Goal: Task Accomplishment & Management: Use online tool/utility

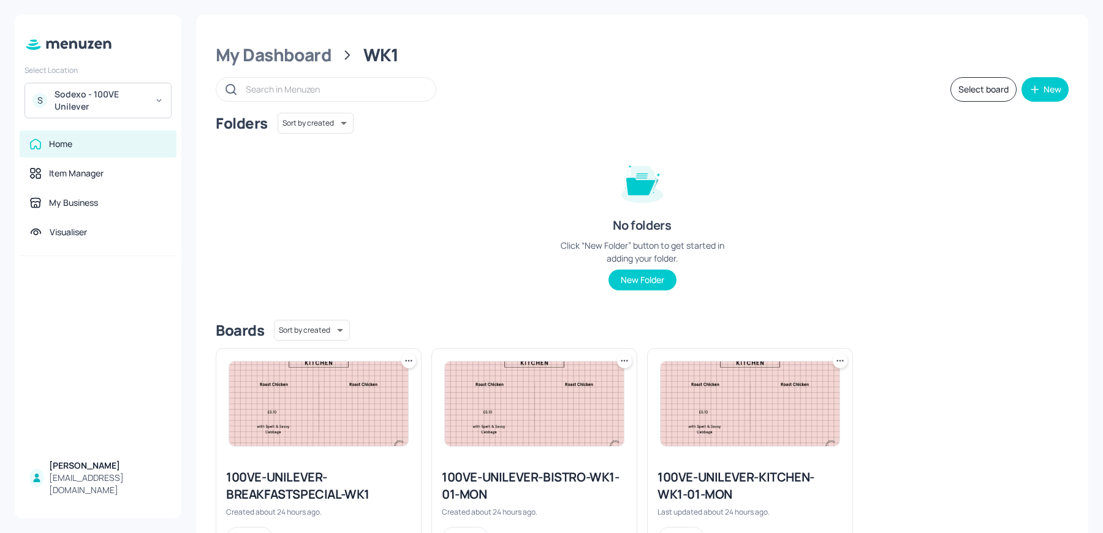
click at [517, 261] on div "Folders Sort by created id ​ No folders Click “New Folder” button to get starte…" at bounding box center [642, 211] width 853 height 197
click at [834, 362] on icon at bounding box center [840, 361] width 12 height 12
click at [777, 404] on p "Duplicate" at bounding box center [777, 406] width 33 height 11
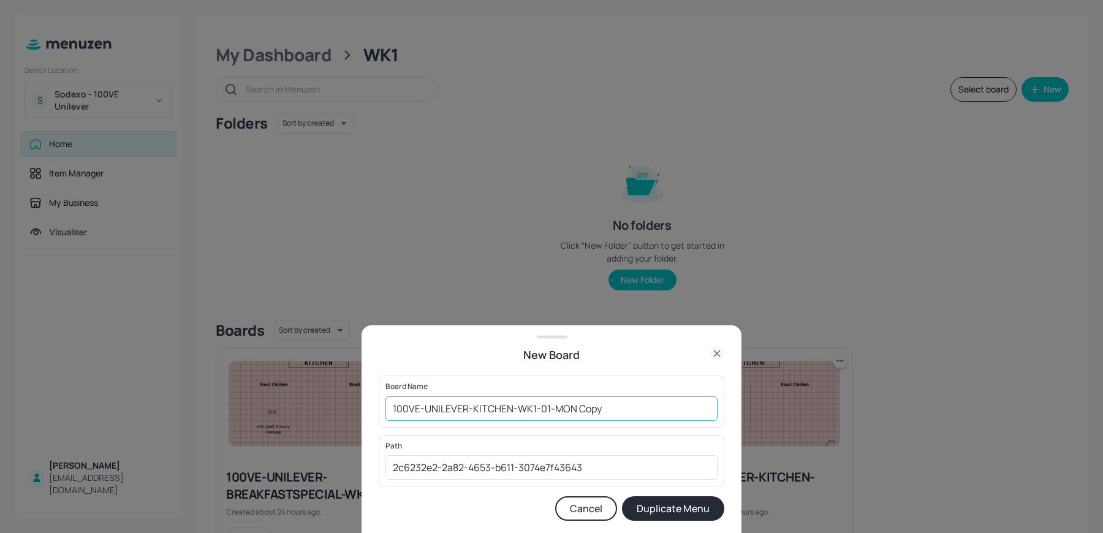
click at [473, 408] on input "100VE-UNILEVER-KITCHEN-WK1-01-MON Copy" at bounding box center [552, 409] width 332 height 25
click at [511, 408] on input "100VE-UNILEVER-KITCHEN-WK1-01-MON Copy" at bounding box center [552, 409] width 332 height 25
click at [665, 416] on input "100VE-UNILEVER-HOTBREAKFAST-WK1-01-MON Copy" at bounding box center [552, 409] width 332 height 25
type input "100VE-UNILEVER-HOTBREAKFAST"
click at [622, 497] on button "Duplicate Menu" at bounding box center [673, 509] width 102 height 25
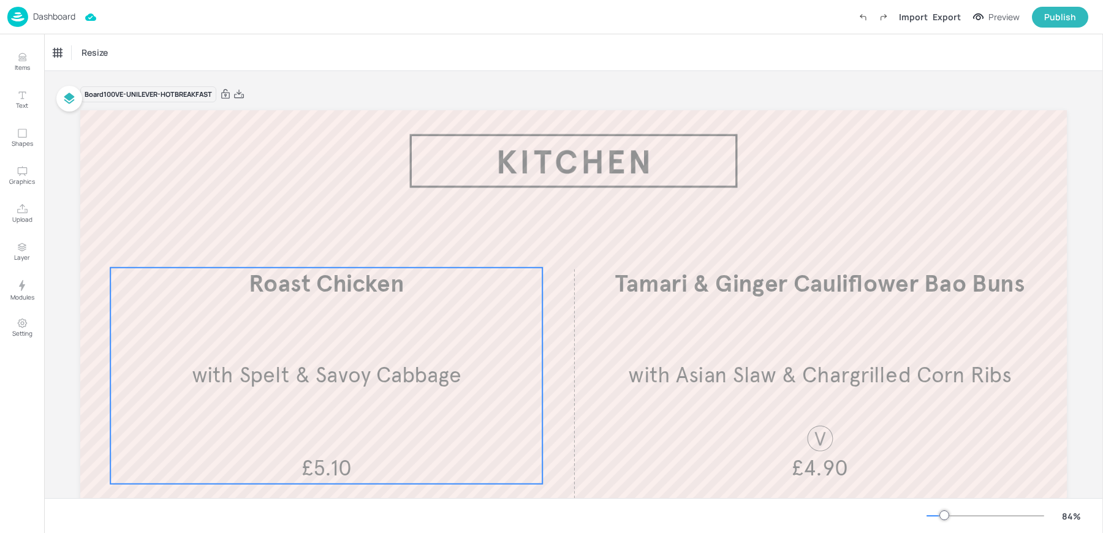
click at [262, 273] on span "Roast Chicken" at bounding box center [326, 283] width 155 height 29
click at [25, 64] on p "Items" at bounding box center [22, 67] width 15 height 9
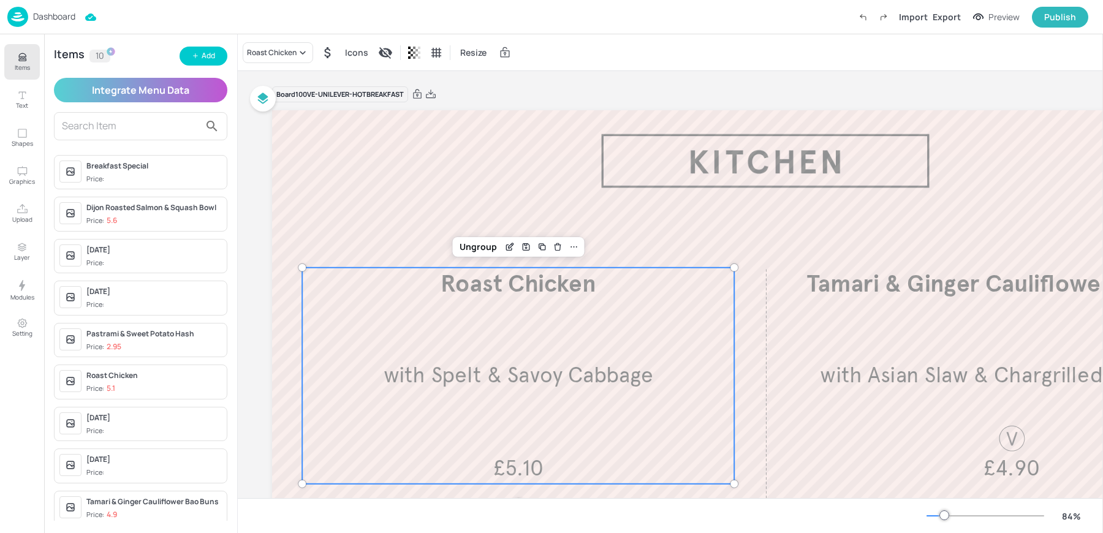
click at [202, 68] on div "Items 10 Add Integrate Menu Data Breakfast Special Price: Dijon Roasted Salmon …" at bounding box center [140, 283] width 193 height 499
click at [198, 57] on icon "button" at bounding box center [195, 55] width 7 height 7
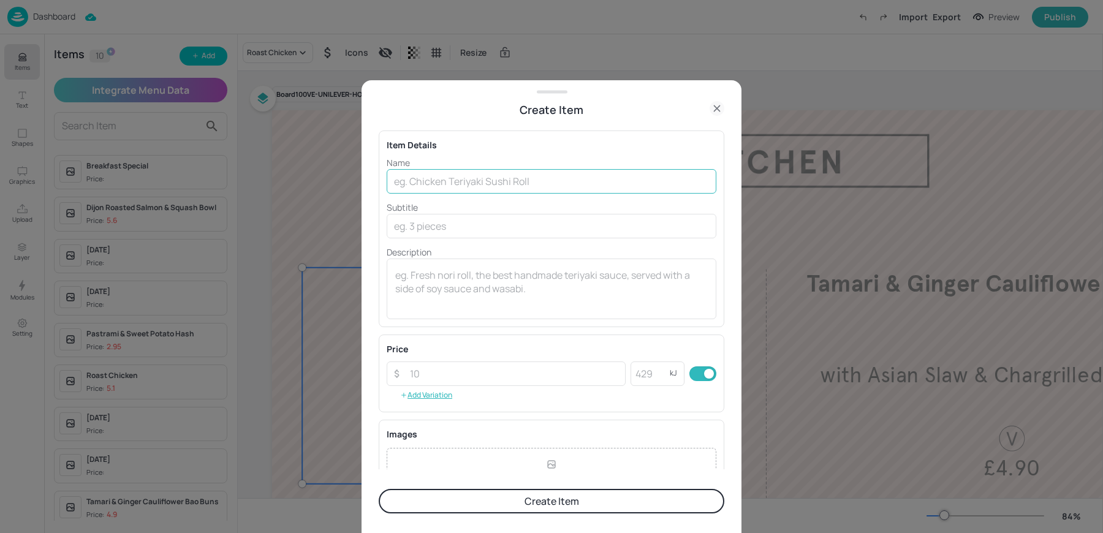
click at [436, 178] on input "text" at bounding box center [552, 181] width 330 height 25
click at [496, 284] on textarea at bounding box center [551, 289] width 313 height 40
paste textarea "Cumberland Sausage 160kcal £0.75 each"
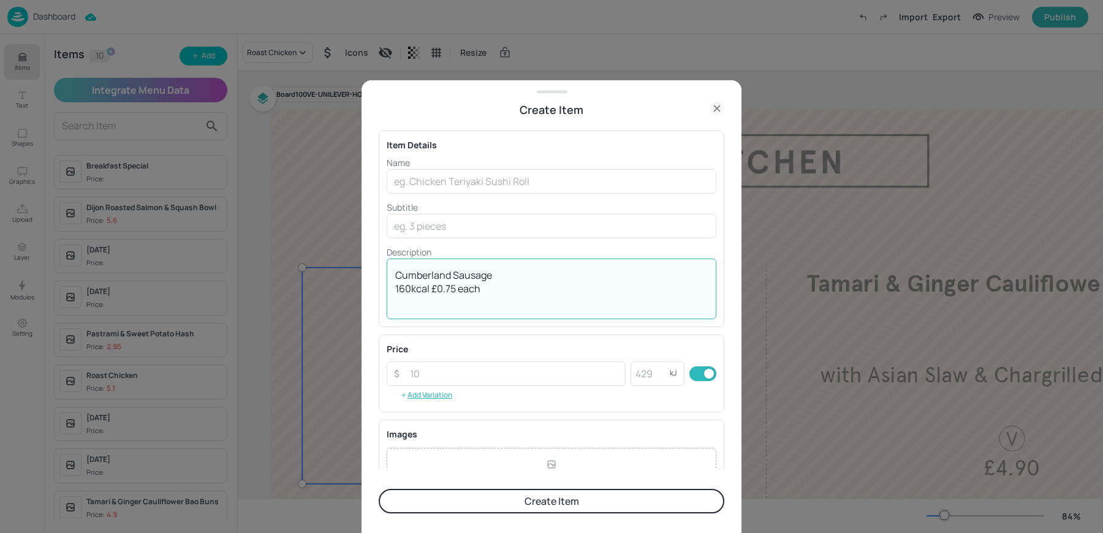
click at [465, 276] on textarea "Cumberland Sausage 160kcal £0.75 each" at bounding box center [551, 289] width 313 height 40
type textarea "160kcal £0.75 each"
click at [451, 178] on input "text" at bounding box center [552, 181] width 330 height 25
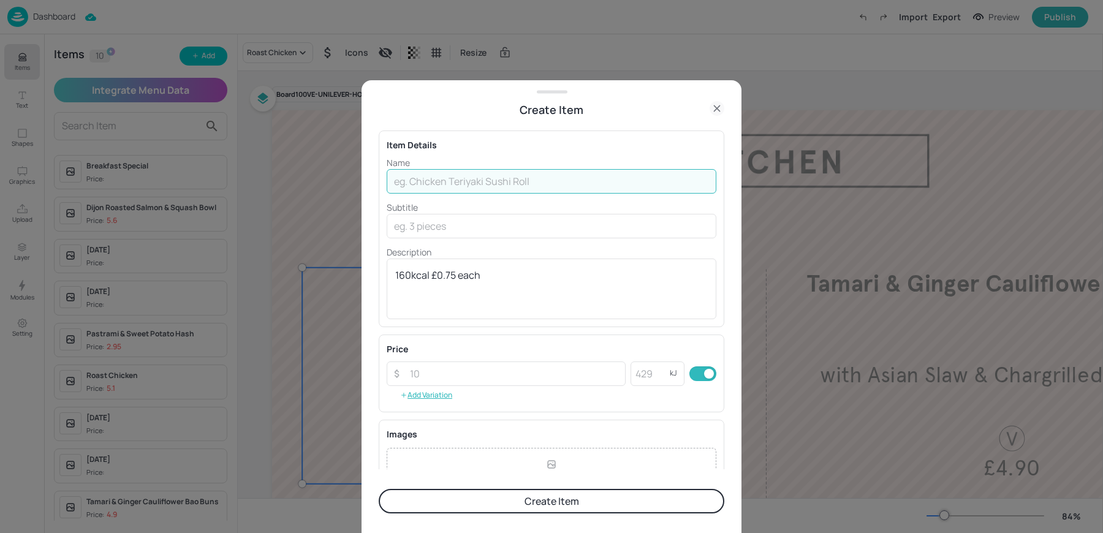
paste input "Cumberland Sausage"
type input "Cumberland Sausage"
click at [427, 379] on input "number" at bounding box center [514, 374] width 223 height 25
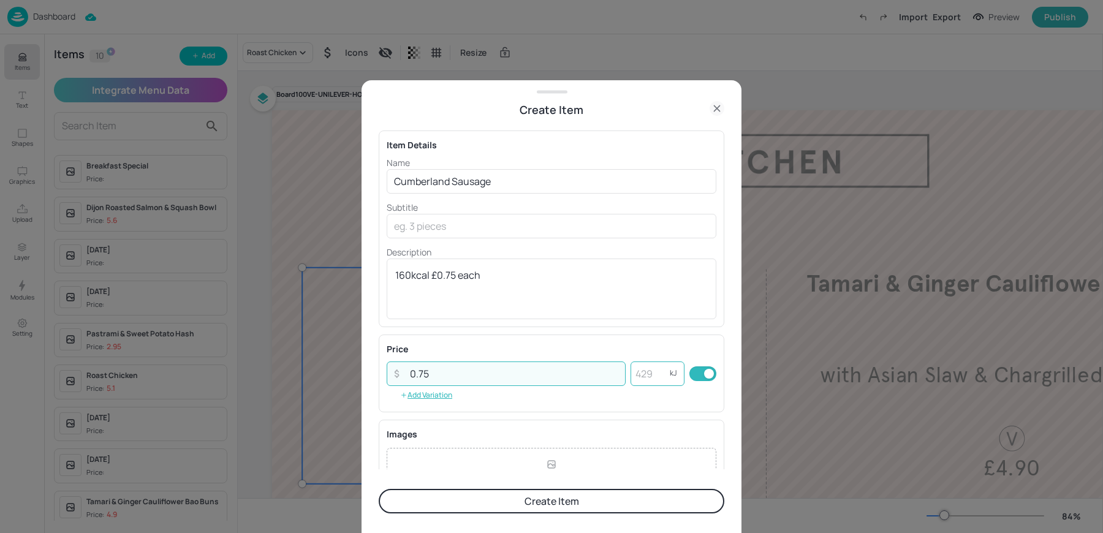
type input "0.75"
click at [644, 381] on input "number" at bounding box center [650, 374] width 39 height 25
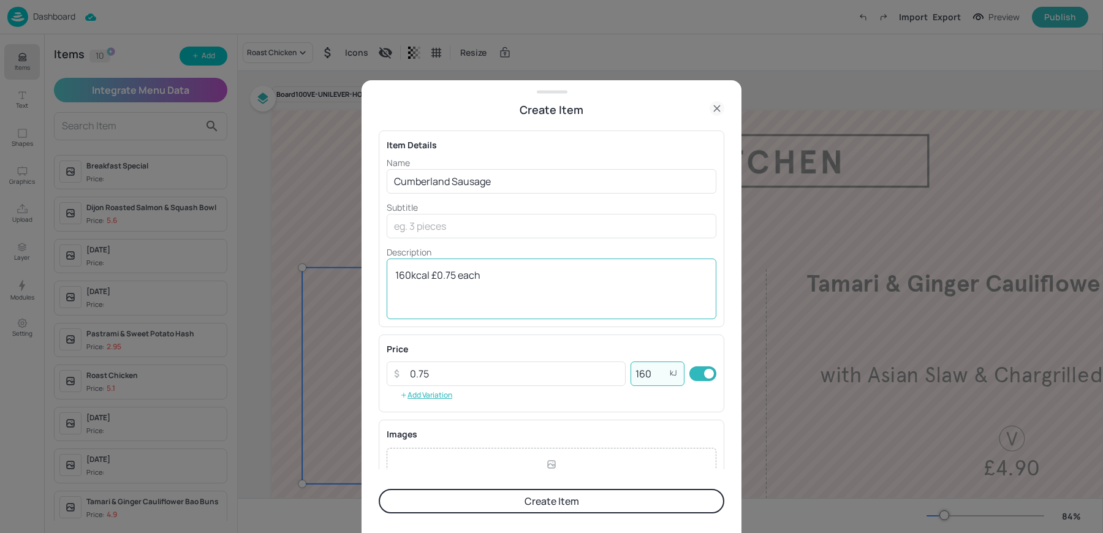
type input "160"
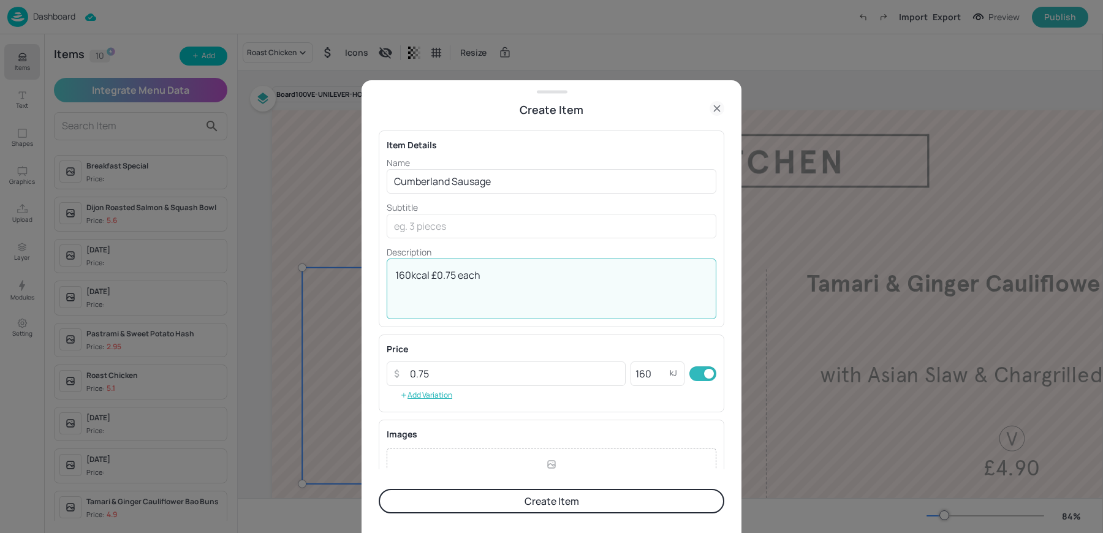
click at [532, 291] on textarea "160kcal £0.75 each" at bounding box center [551, 289] width 313 height 40
click at [514, 283] on textarea "160kcal £0.75 each" at bounding box center [551, 289] width 313 height 40
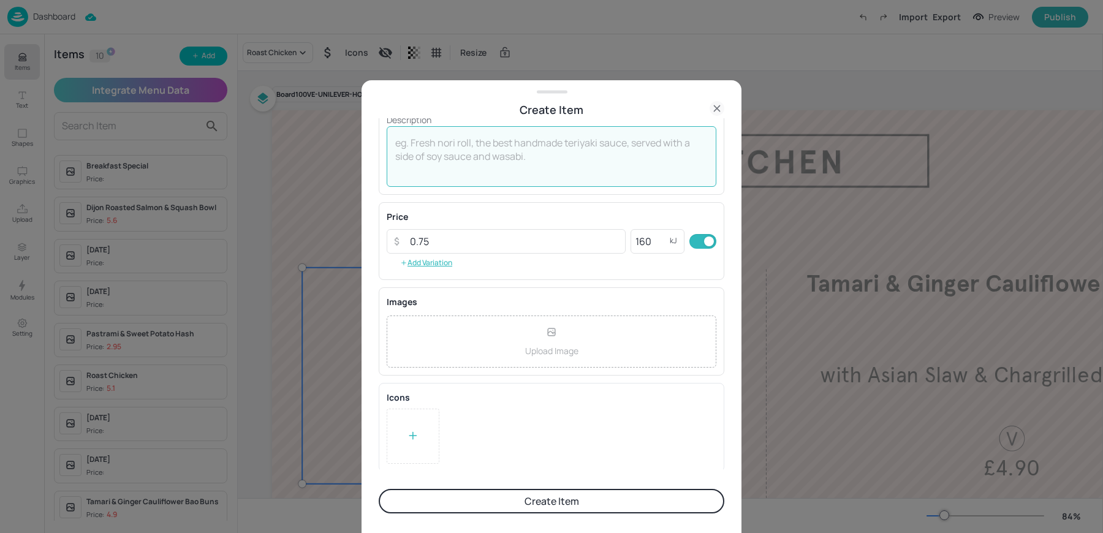
click at [503, 513] on button "Create Item" at bounding box center [552, 501] width 346 height 25
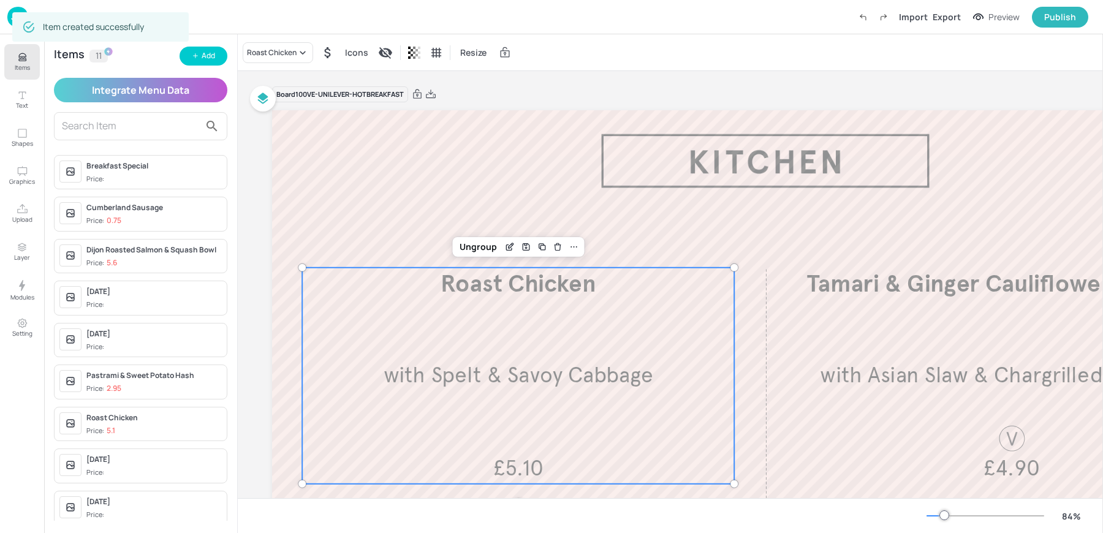
scroll to position [132, 0]
click at [210, 59] on div "Add" at bounding box center [208, 56] width 13 height 12
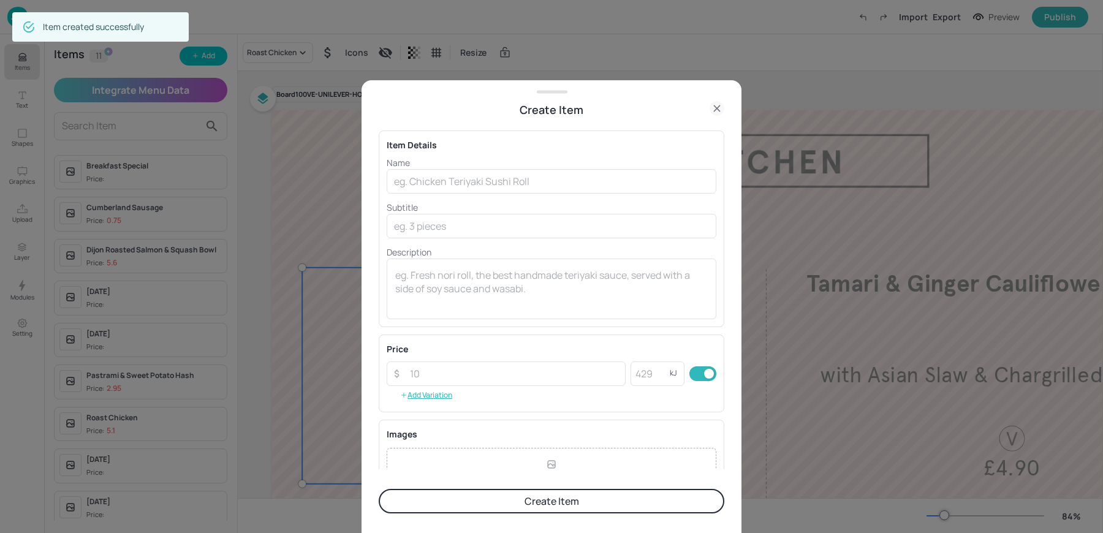
click at [470, 156] on p "Name" at bounding box center [552, 162] width 330 height 13
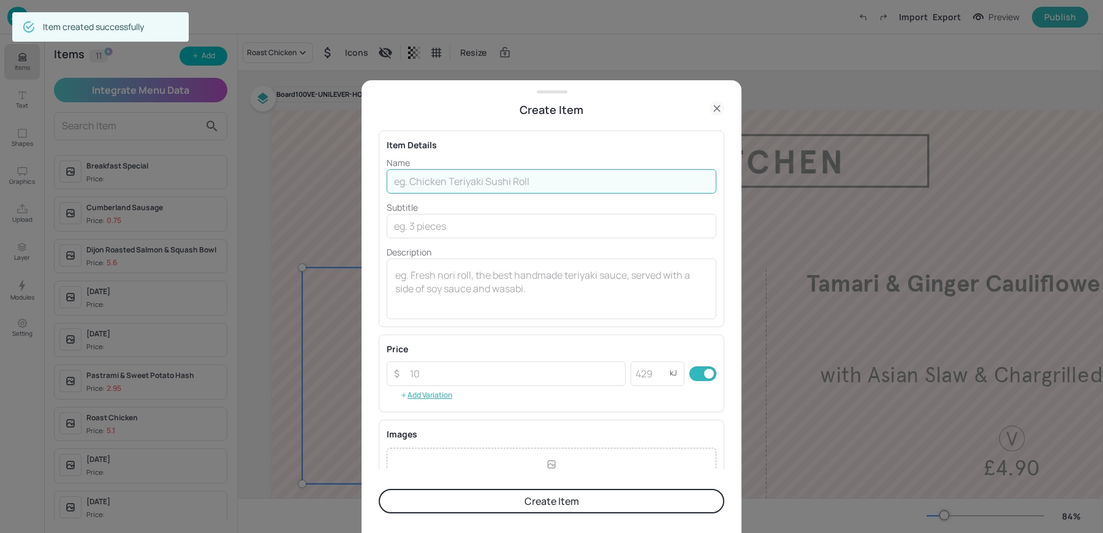
click at [457, 174] on input "text" at bounding box center [552, 181] width 330 height 25
paste input "Grilled Back Bacon 89kcal £0.70 each"
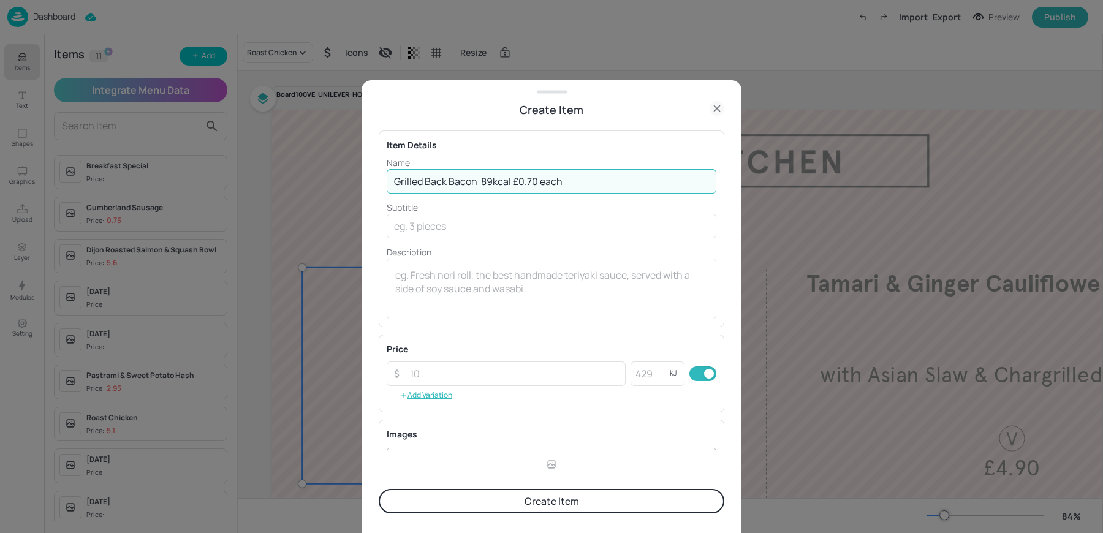
drag, startPoint x: 514, startPoint y: 180, endPoint x: 578, endPoint y: 181, distance: 64.4
click at [578, 181] on input "Grilled Back Bacon 89kcal £0.70 each" at bounding box center [552, 181] width 330 height 25
type input "Grilled Back Bacon 89kcal"
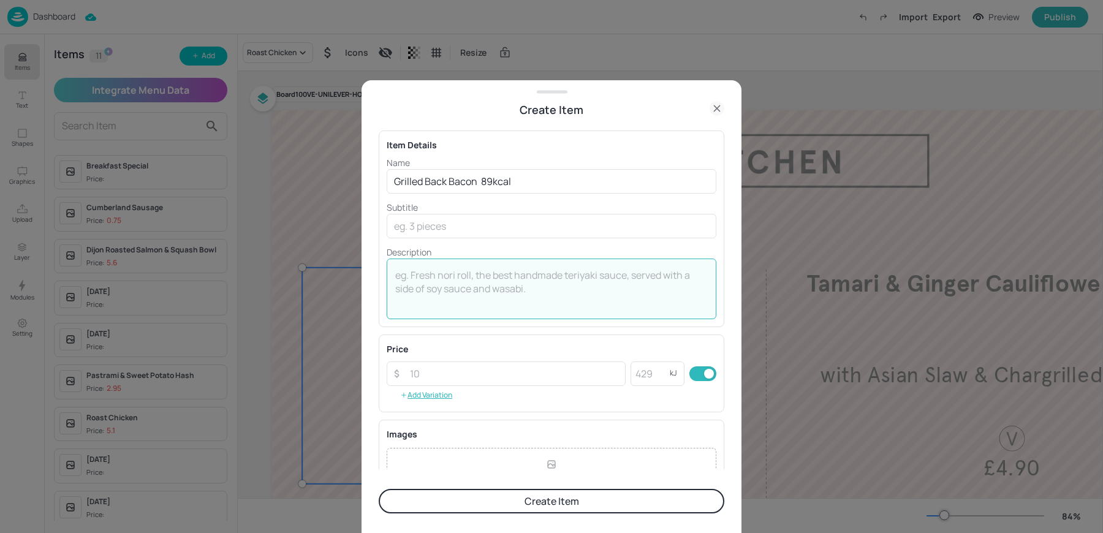
click at [452, 296] on textarea at bounding box center [551, 289] width 313 height 40
paste textarea "£0.70 each"
type textarea "£0.70 each"
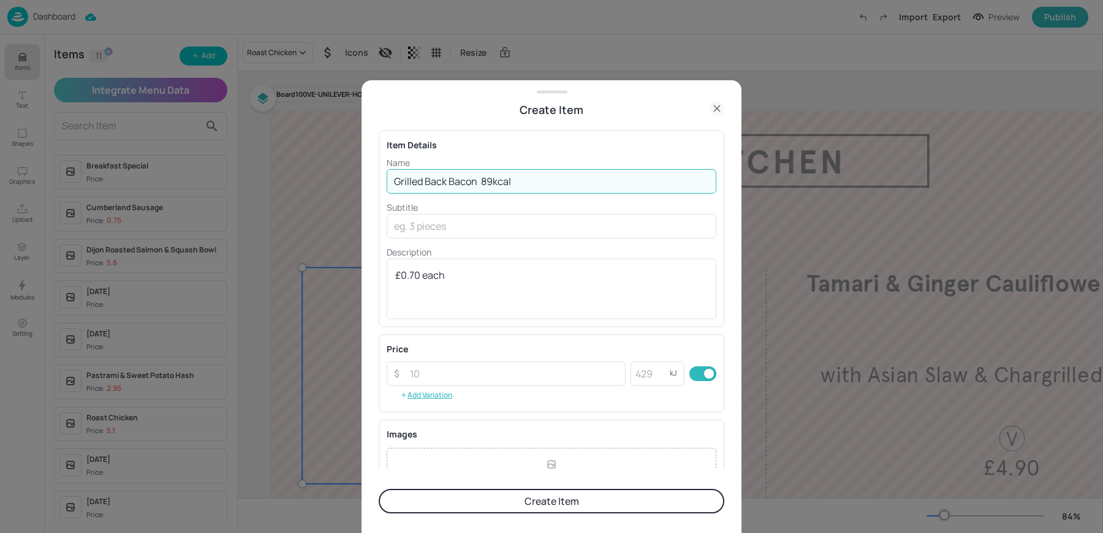
drag, startPoint x: 484, startPoint y: 181, endPoint x: 555, endPoint y: 183, distance: 71.1
click at [555, 183] on input "Grilled Back Bacon 89kcal" at bounding box center [552, 181] width 330 height 25
type input "Grilled Back Bacon"
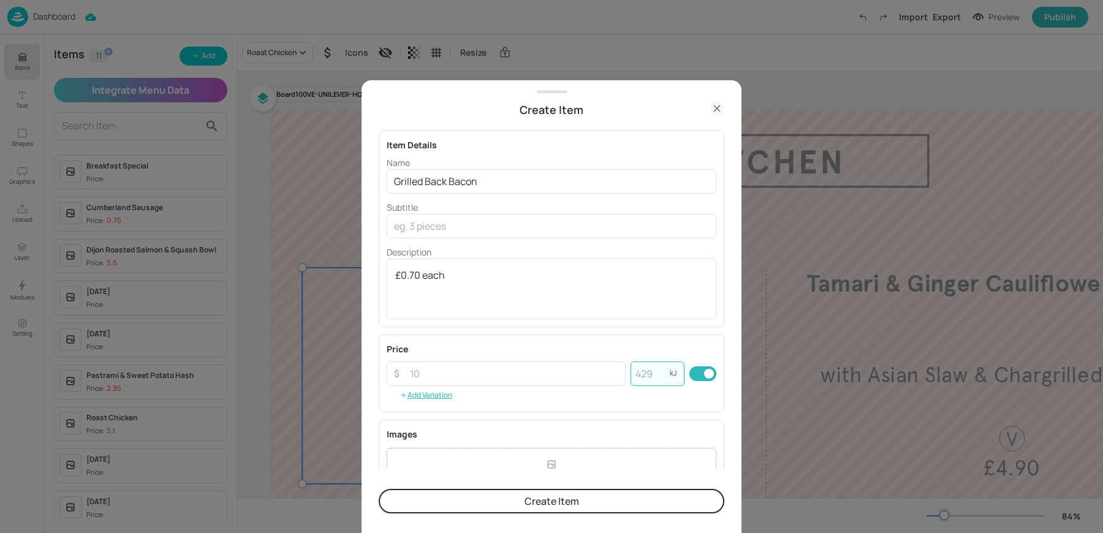
click at [650, 381] on input "number" at bounding box center [650, 374] width 39 height 25
type input "89"
click at [429, 508] on button "Create Item" at bounding box center [552, 501] width 346 height 25
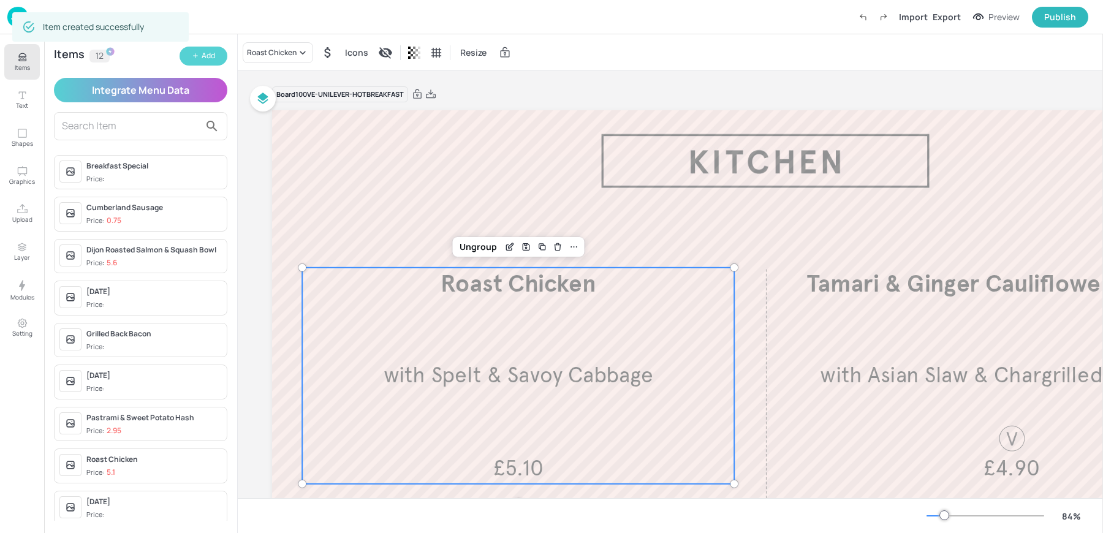
click at [197, 54] on icon "button" at bounding box center [195, 55] width 7 height 7
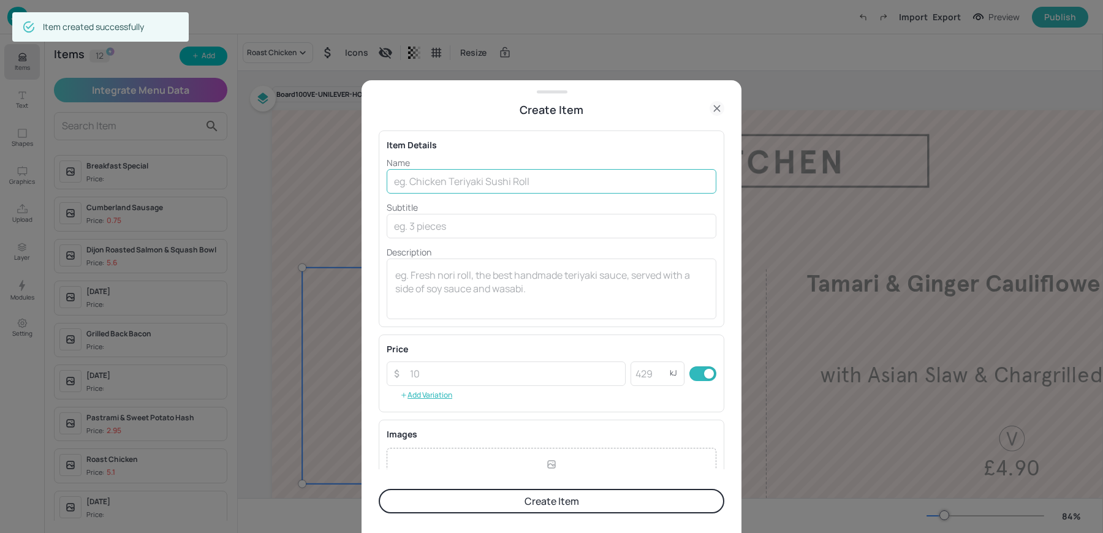
click at [468, 191] on input "text" at bounding box center [552, 181] width 330 height 25
paste input "Black Pudding 171kcal £0.75 each"
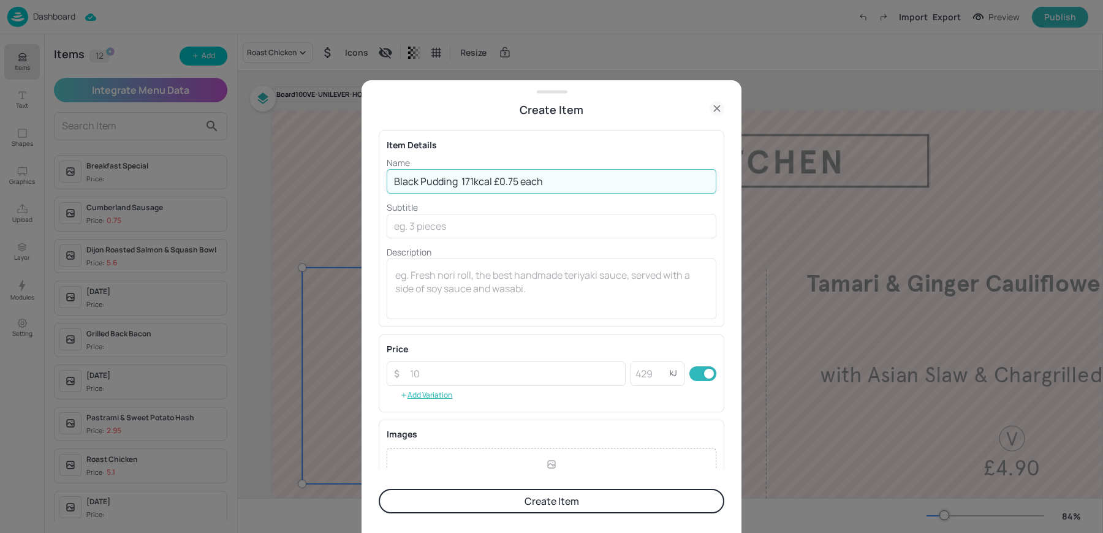
click at [495, 180] on input "Black Pudding 171kcal £0.75 each" at bounding box center [552, 181] width 330 height 25
type input "Black Pudding 171kcal"
click at [459, 300] on textarea at bounding box center [551, 289] width 313 height 40
paste textarea "£0.75 each"
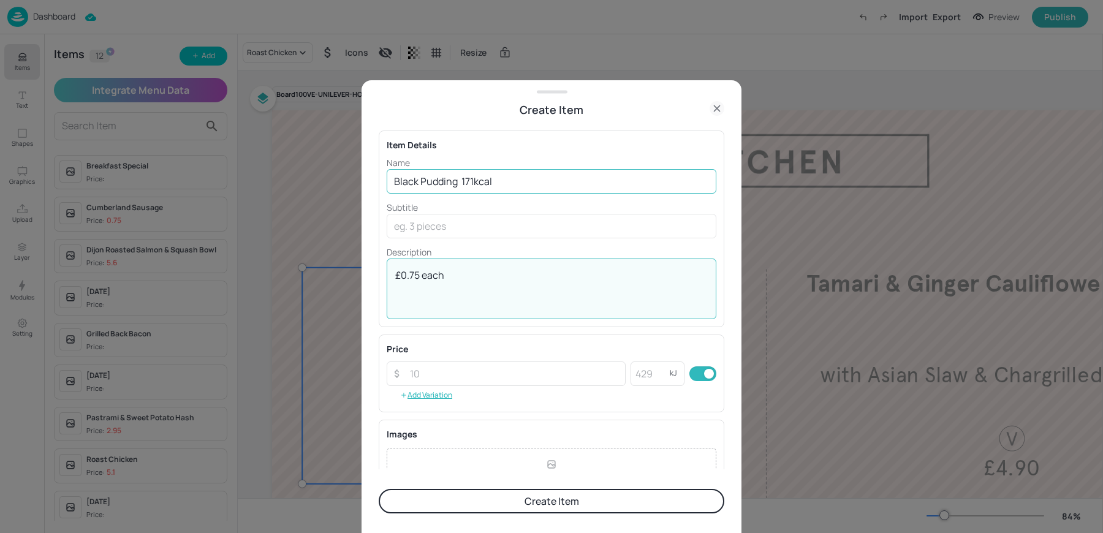
type textarea "£0.75 each"
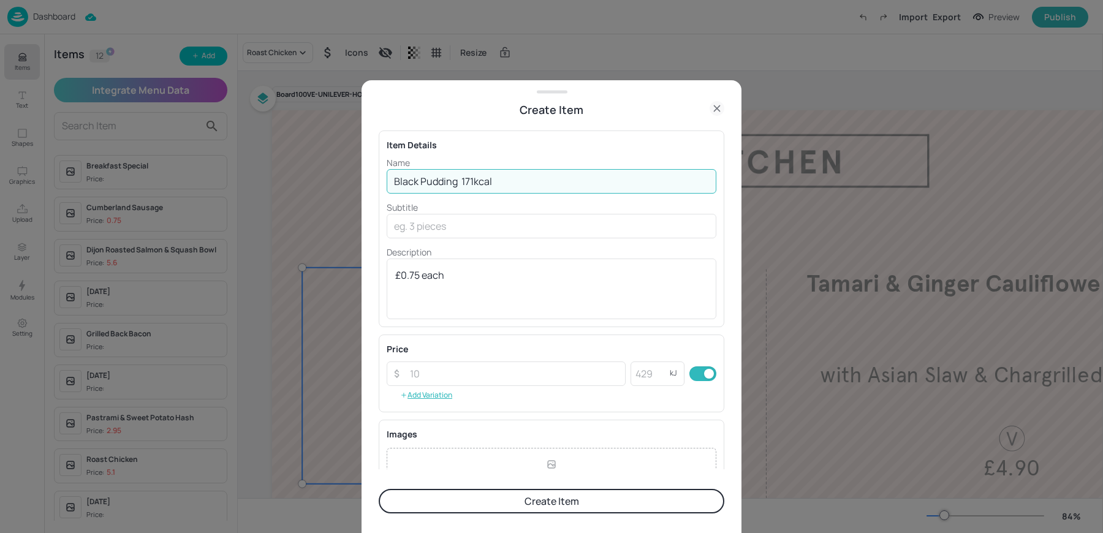
drag, startPoint x: 461, startPoint y: 183, endPoint x: 536, endPoint y: 181, distance: 74.8
click at [536, 181] on input "Black Pudding 171kcal" at bounding box center [552, 181] width 330 height 25
type input "Black Pudding"
click at [653, 375] on input "number" at bounding box center [650, 374] width 39 height 25
paste input "171"
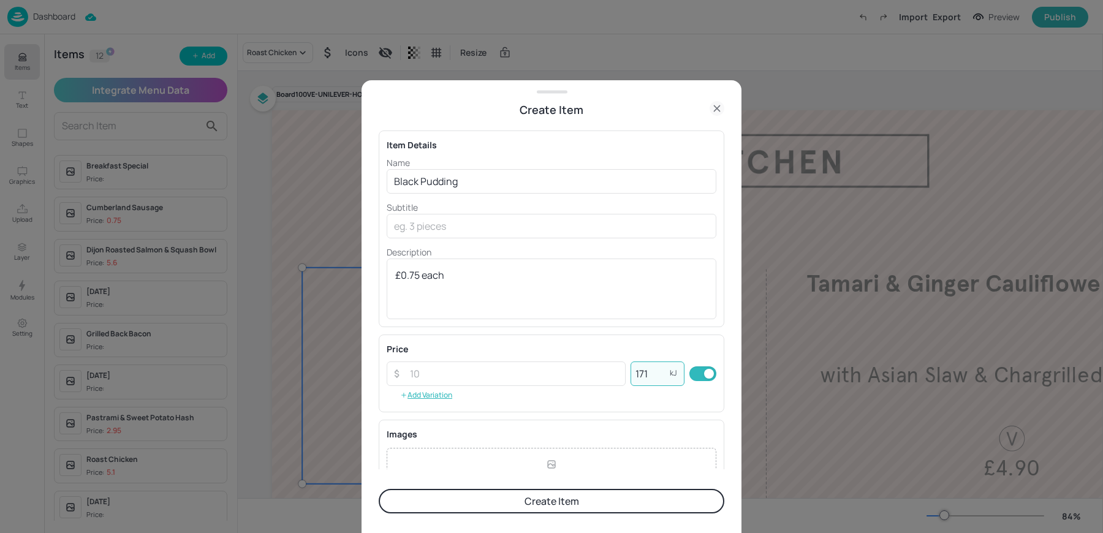
type input "171"
click at [562, 504] on button "Create Item" at bounding box center [552, 501] width 346 height 25
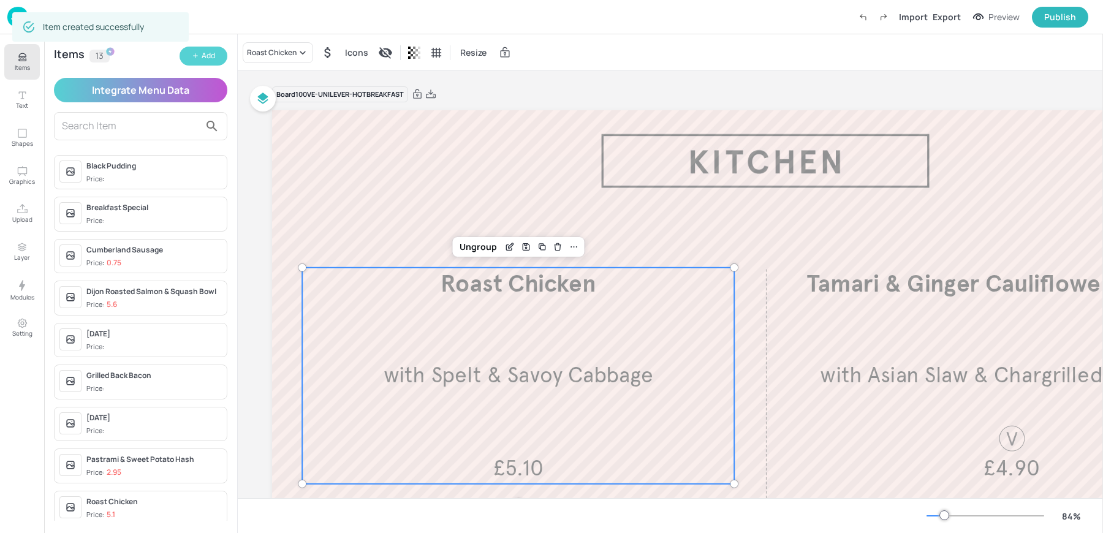
click at [191, 55] on button "Add" at bounding box center [204, 56] width 48 height 19
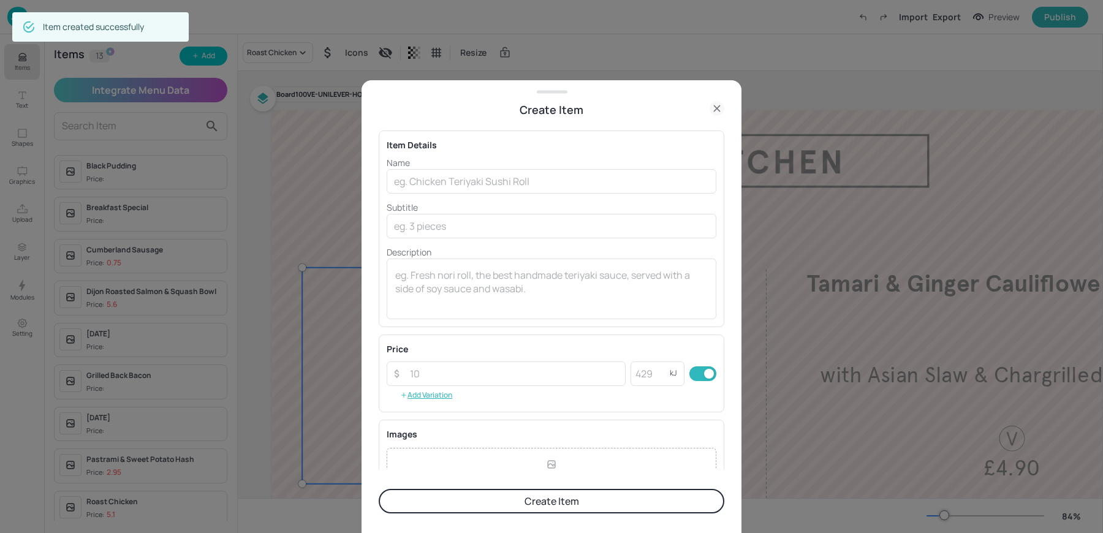
click at [421, 194] on div "Name ​ Subtitle ​ Description x ​" at bounding box center [552, 237] width 330 height 163
click at [413, 174] on input "text" at bounding box center [552, 181] width 330 height 25
paste input "Vegetarian Sausage V 111Kcal £0.75 each"
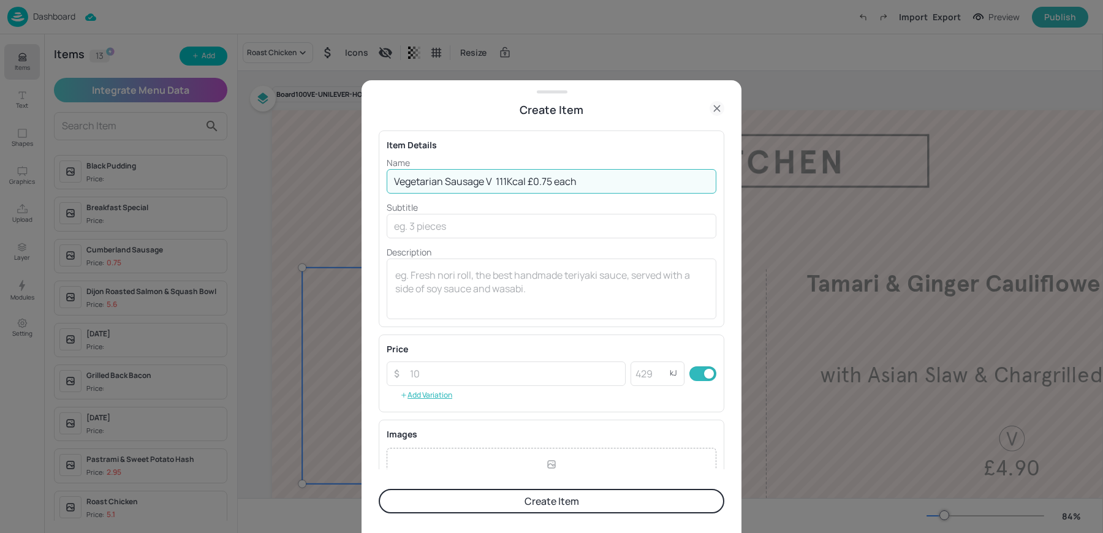
click at [532, 181] on input "Vegetarian Sausage V 111Kcal £0.75 each" at bounding box center [552, 181] width 330 height 25
click at [528, 185] on input "Vegetarian Sausage V 111Kcal £0.75 each" at bounding box center [552, 181] width 330 height 25
type input "Vegetarian Sausage V 111Kcal"
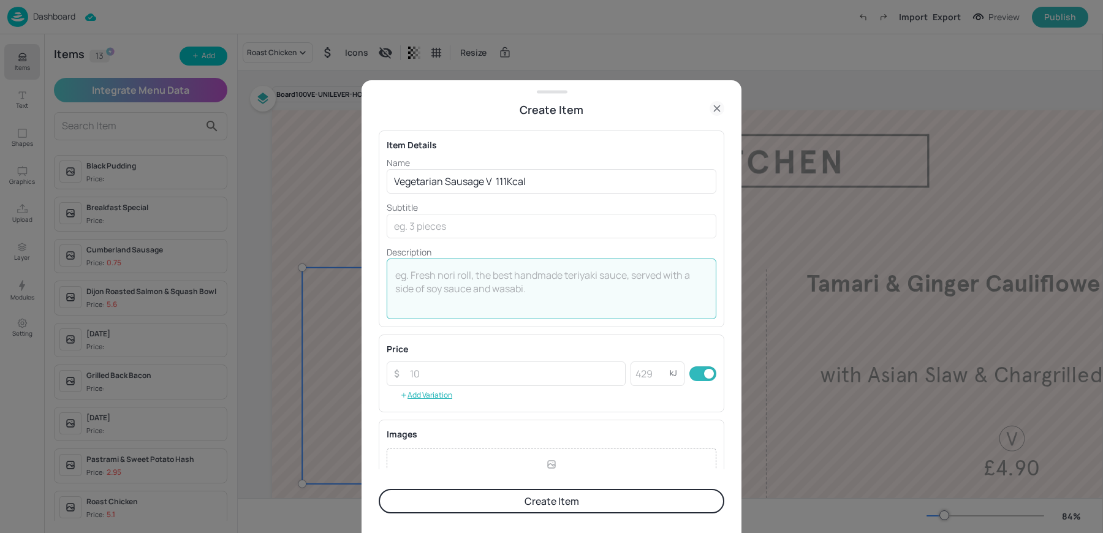
click at [472, 302] on textarea at bounding box center [551, 289] width 313 height 40
paste textarea "£0.75 each"
type textarea "£0.75 each"
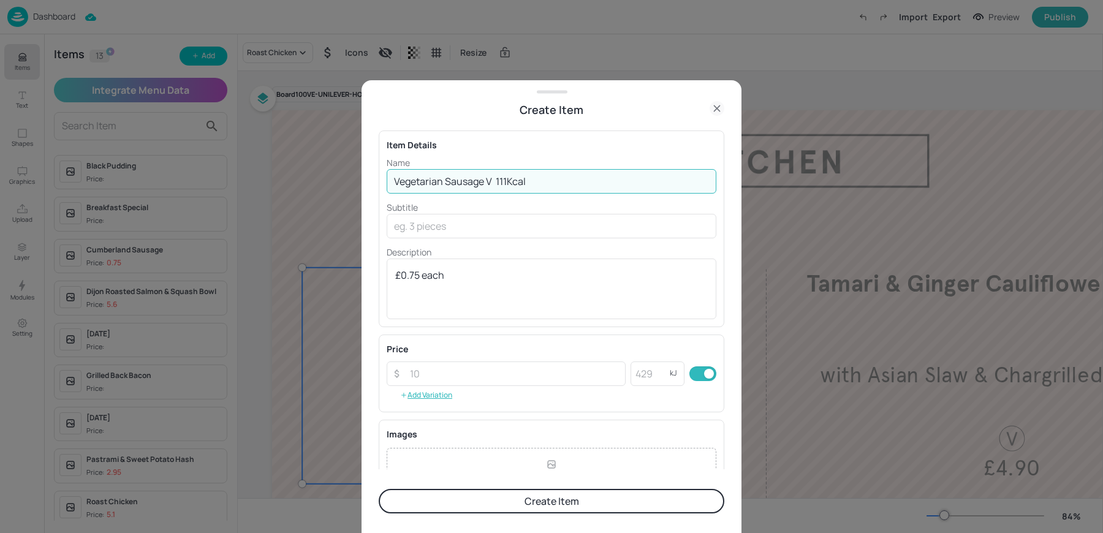
drag, startPoint x: 497, startPoint y: 180, endPoint x: 549, endPoint y: 180, distance: 52.1
click at [547, 180] on input "Vegetarian Sausage V 111Kcal" at bounding box center [552, 181] width 330 height 25
type input "Vegetarian Sausage V"
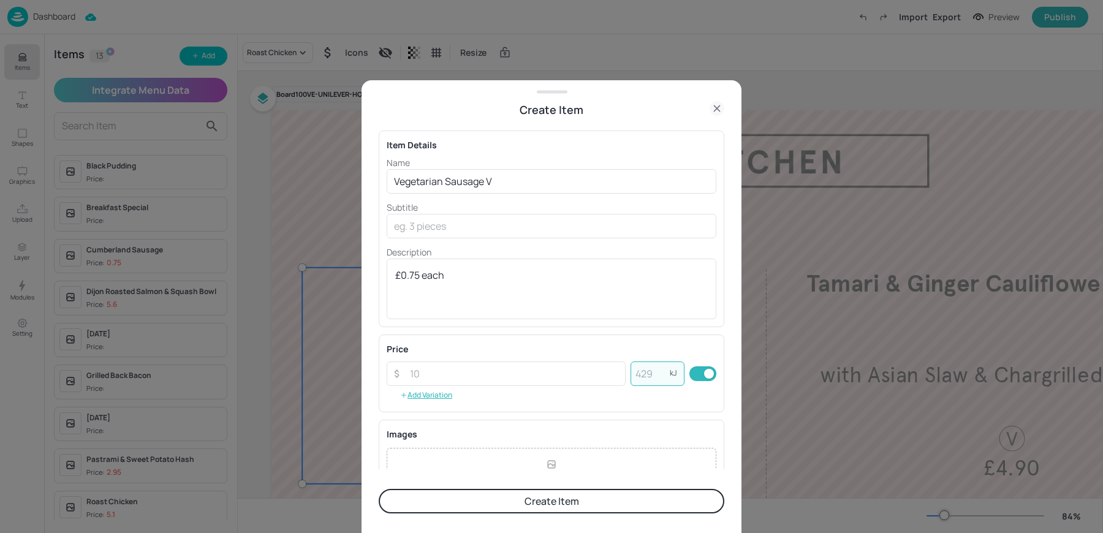
click at [642, 374] on input "number" at bounding box center [650, 374] width 39 height 25
paste input "111"
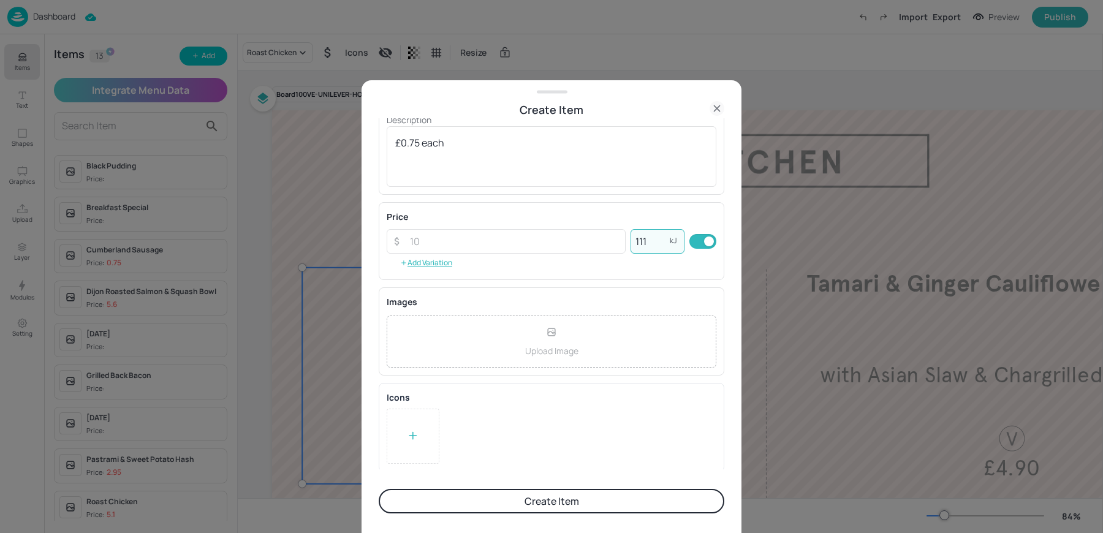
type input "111"
click at [414, 430] on icon at bounding box center [413, 436] width 12 height 12
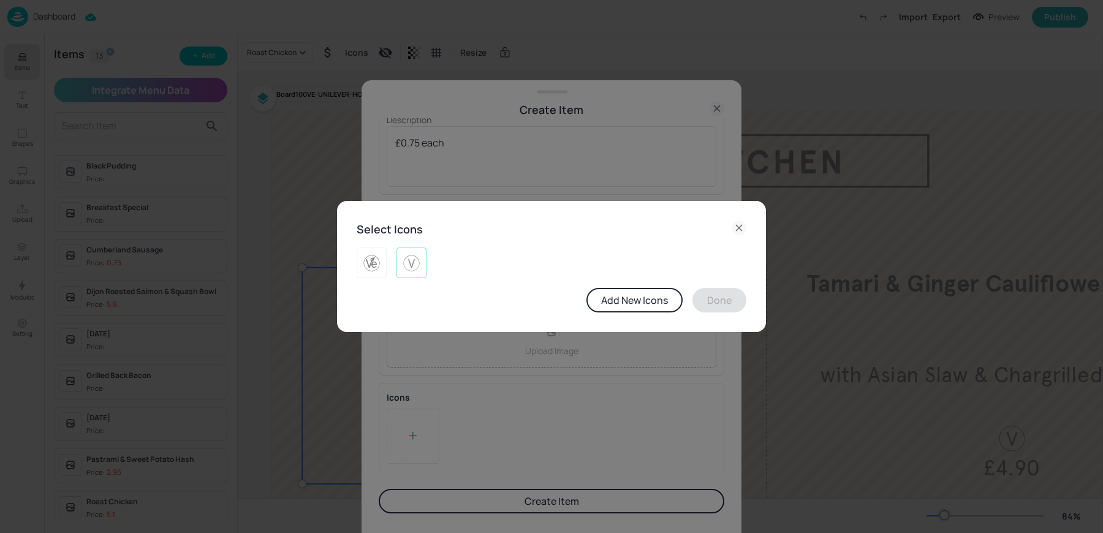
click at [411, 263] on img at bounding box center [411, 263] width 19 height 20
click at [416, 265] on img at bounding box center [411, 263] width 19 height 20
click at [716, 303] on button "Done" at bounding box center [720, 300] width 54 height 25
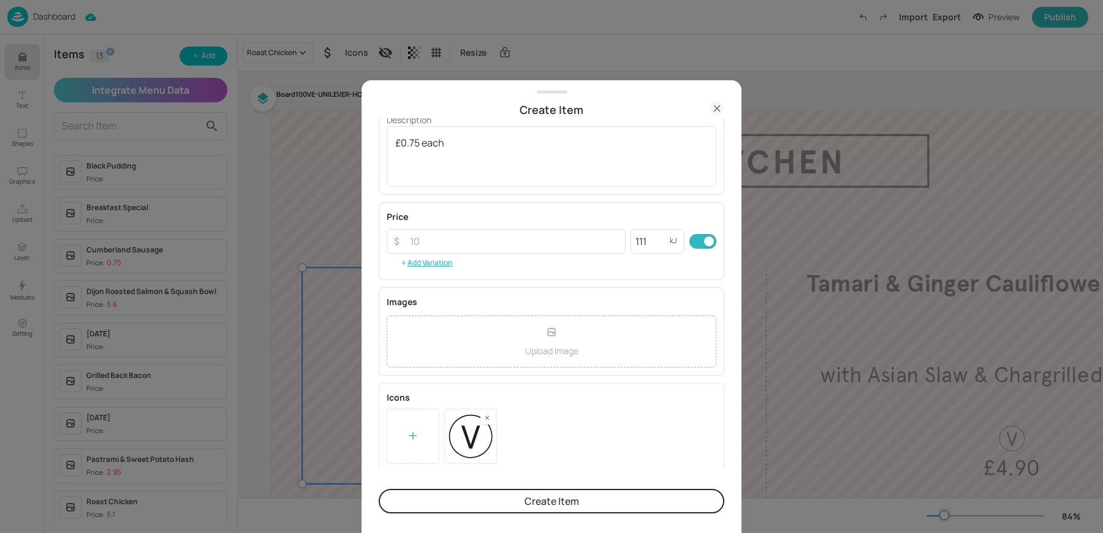
scroll to position [0, 0]
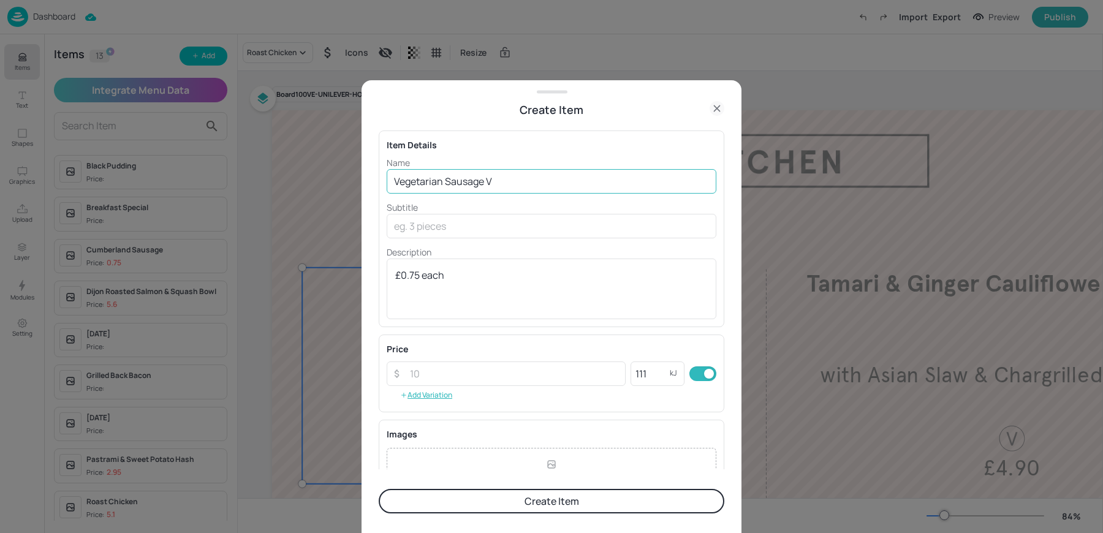
click at [489, 185] on input "Vegetarian Sausage V" at bounding box center [552, 181] width 330 height 25
type input "Vegetarian Sausage"
click at [379, 489] on button "Create Item" at bounding box center [552, 501] width 346 height 25
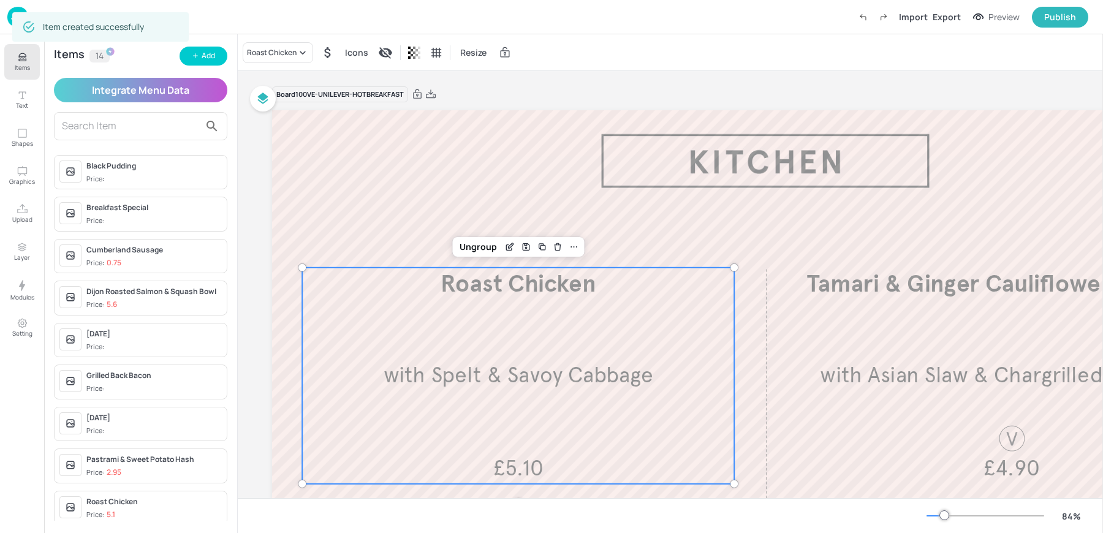
click at [176, 58] on div "Items 14 Add" at bounding box center [140, 56] width 173 height 19
click at [187, 57] on button "Add" at bounding box center [204, 56] width 48 height 19
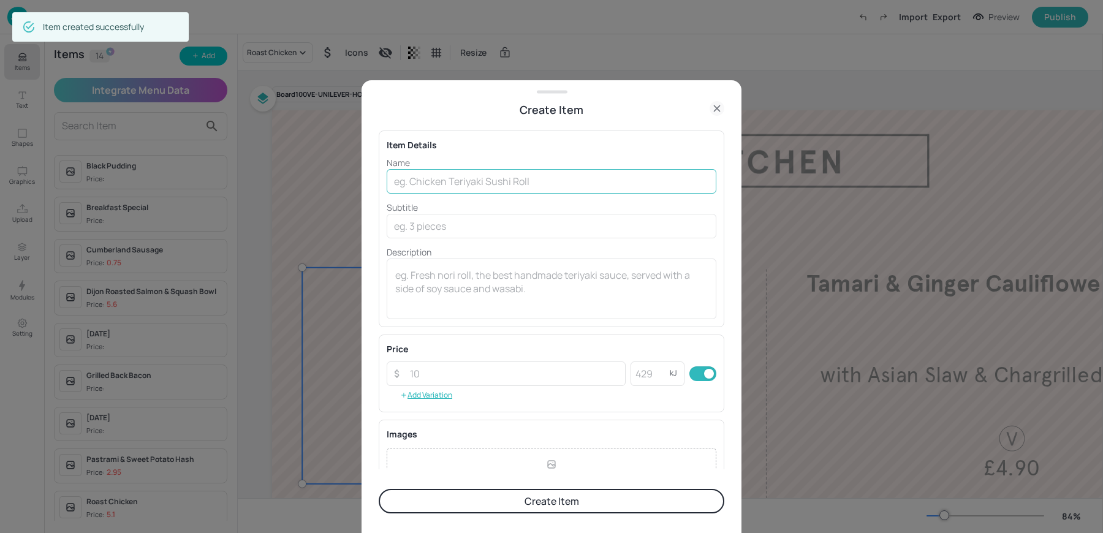
click at [422, 173] on input "text" at bounding box center [552, 181] width 330 height 25
paste input "Poached Egg V 79kcal £0.60 each"
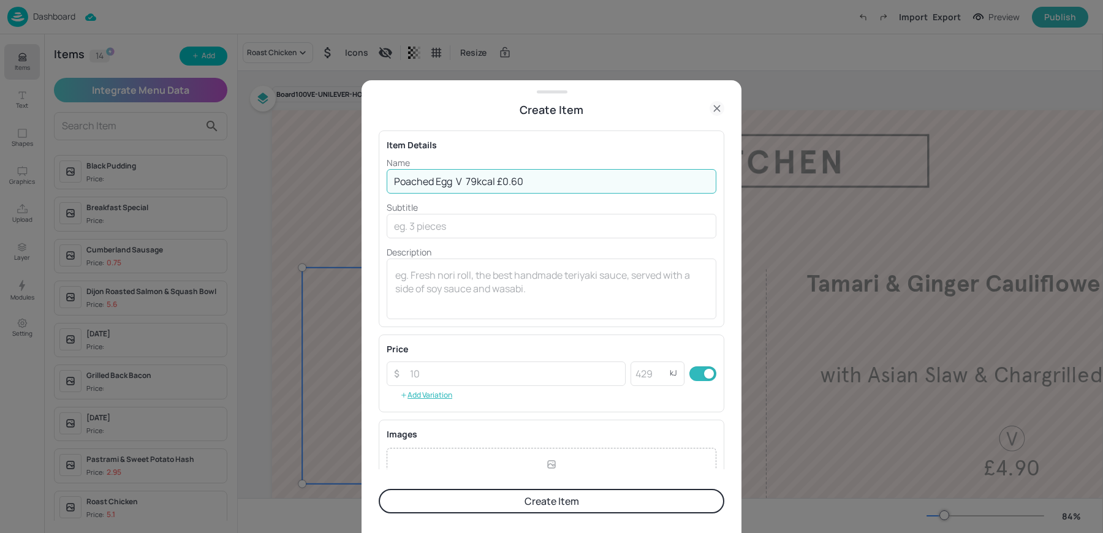
click at [499, 180] on input "Poached Egg V 79kcal £0.60" at bounding box center [552, 181] width 330 height 25
type input "Poached Egg V 79kcal"
click at [450, 368] on input "number" at bounding box center [514, 374] width 223 height 25
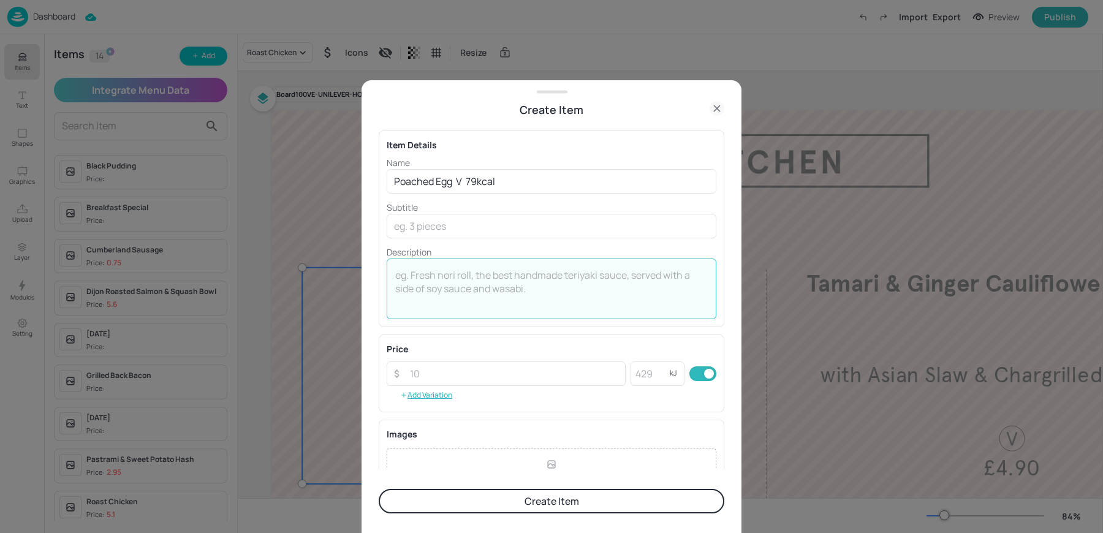
click at [465, 303] on textarea at bounding box center [551, 289] width 313 height 40
type textarea "£0.60 each"
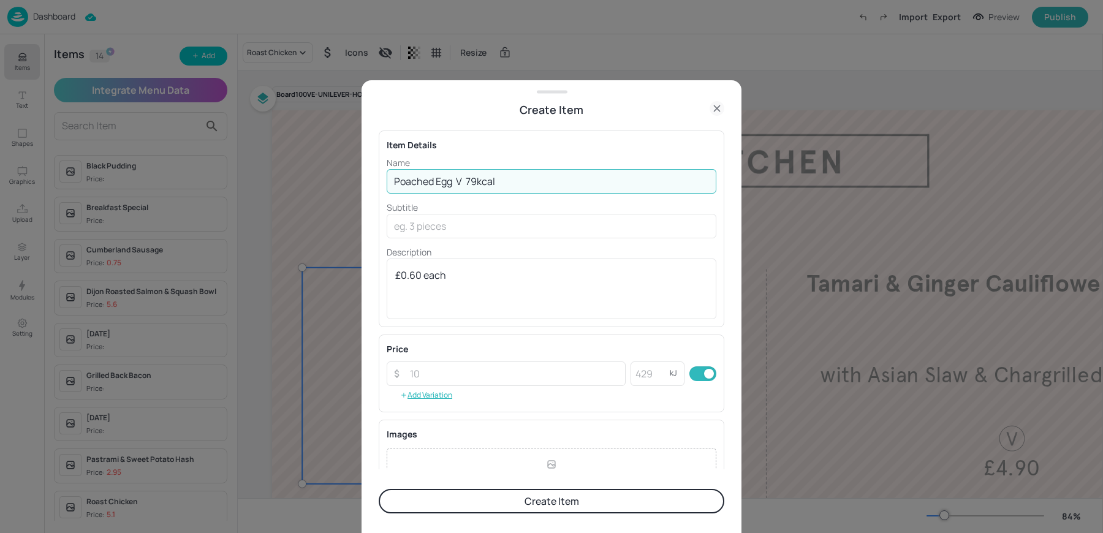
drag, startPoint x: 468, startPoint y: 180, endPoint x: 534, endPoint y: 184, distance: 66.3
click at [534, 184] on input "Poached Egg V 79kcal" at bounding box center [552, 181] width 330 height 25
type input "Poached Egg V"
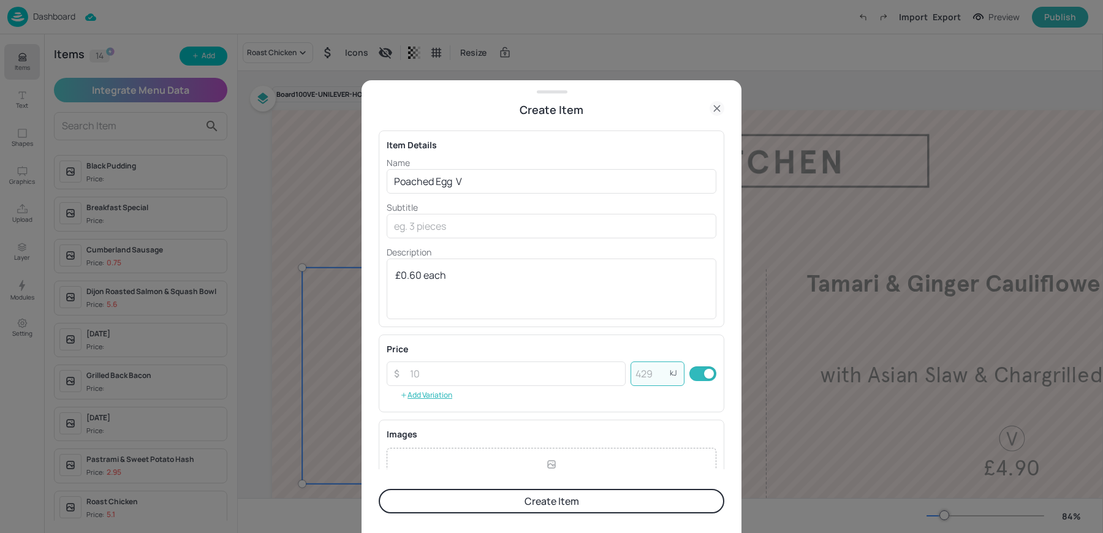
click at [651, 381] on input "number" at bounding box center [650, 374] width 39 height 25
paste input "79"
type input "79"
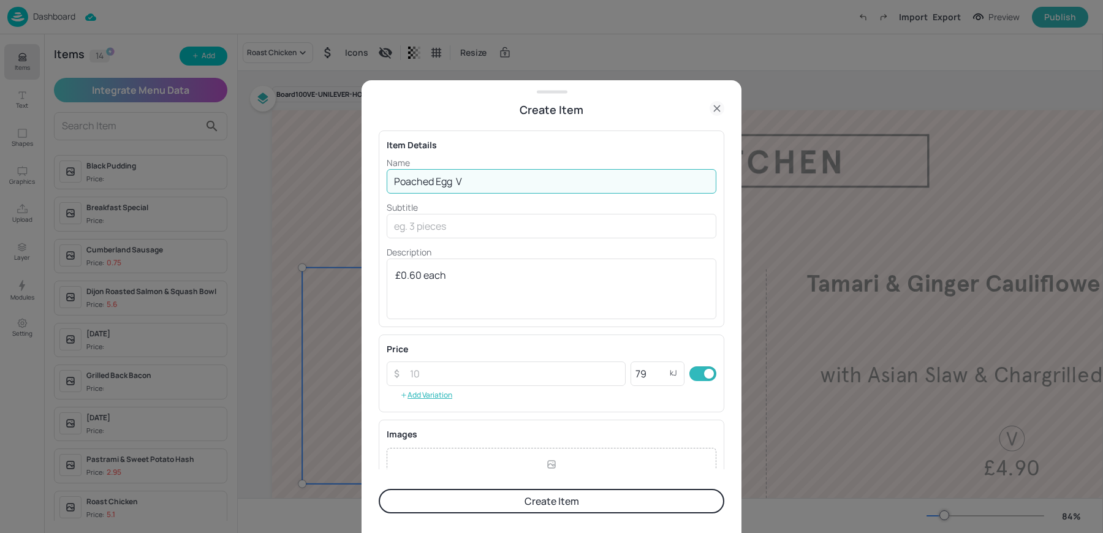
click at [484, 180] on input "Poached Egg V" at bounding box center [552, 181] width 330 height 25
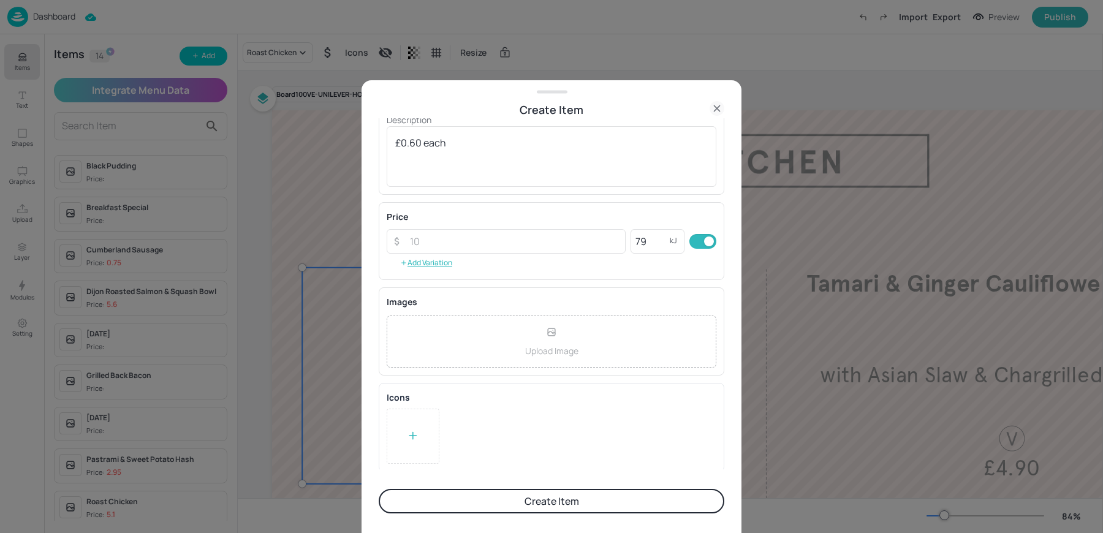
type input "Poached Egg"
click at [410, 445] on div at bounding box center [413, 436] width 53 height 55
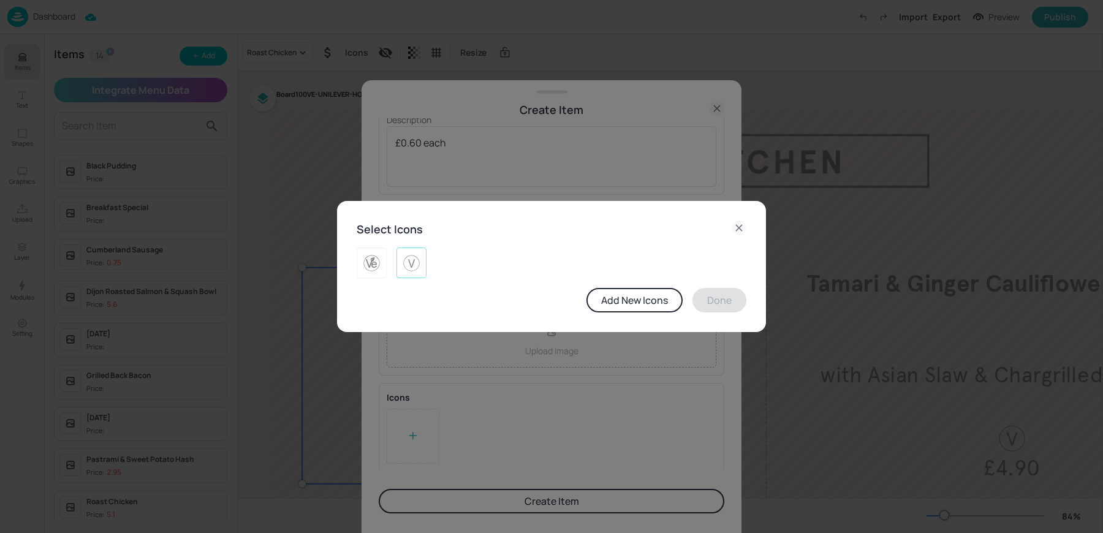
click at [400, 273] on div at bounding box center [412, 263] width 30 height 31
click at [709, 301] on button "Done" at bounding box center [720, 300] width 54 height 25
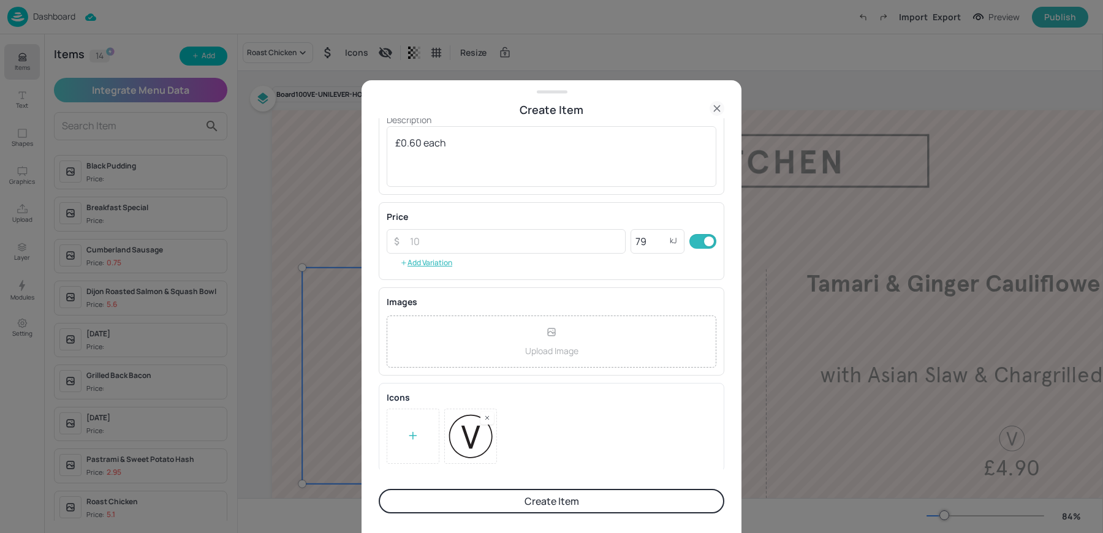
click at [508, 504] on button "Create Item" at bounding box center [552, 501] width 346 height 25
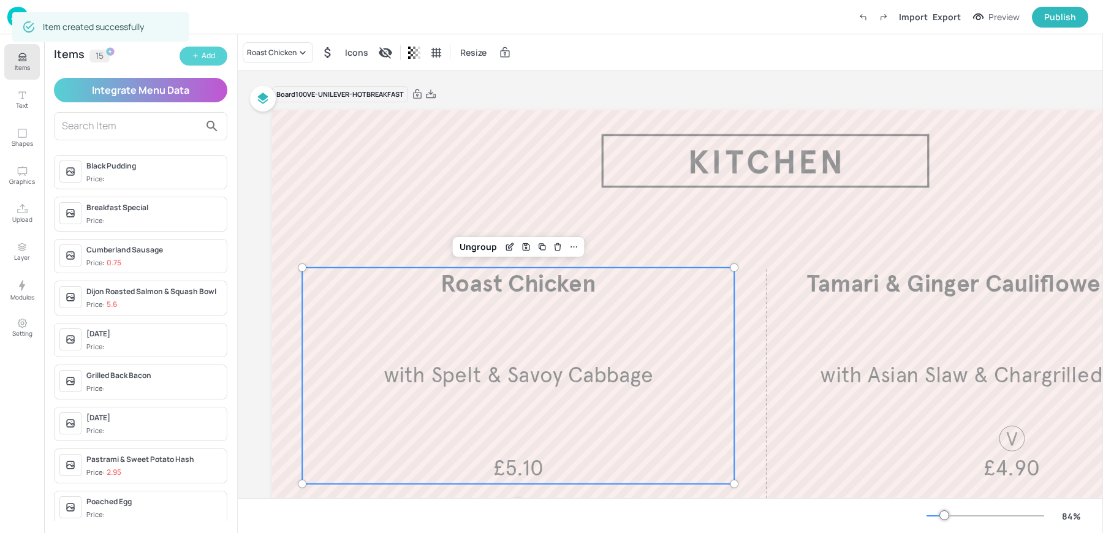
click at [221, 58] on button "Add" at bounding box center [204, 56] width 48 height 19
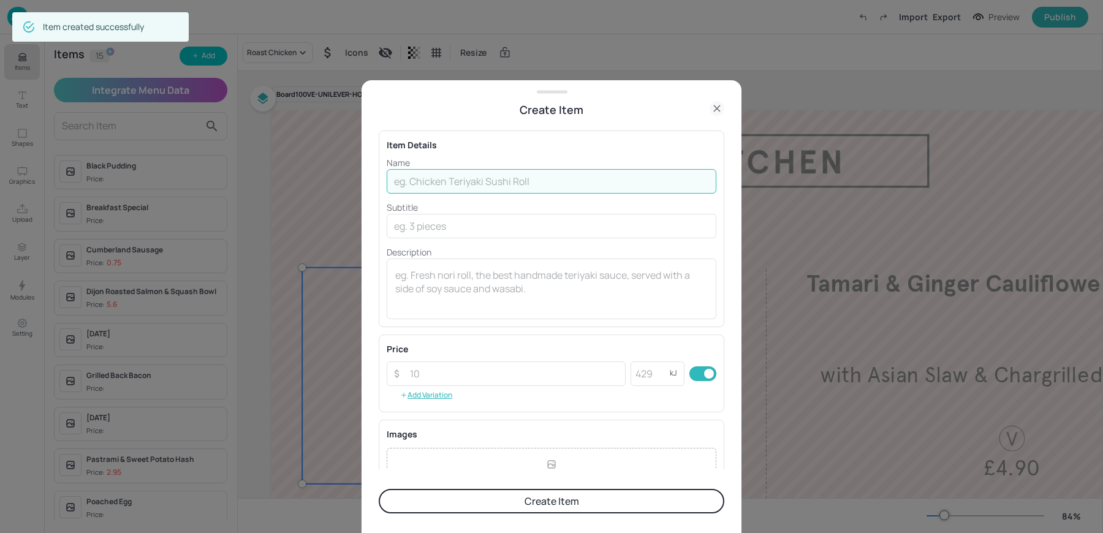
click at [440, 178] on input "text" at bounding box center [552, 181] width 330 height 25
paste input "Fried Egg V 92kcal £0.60 each"
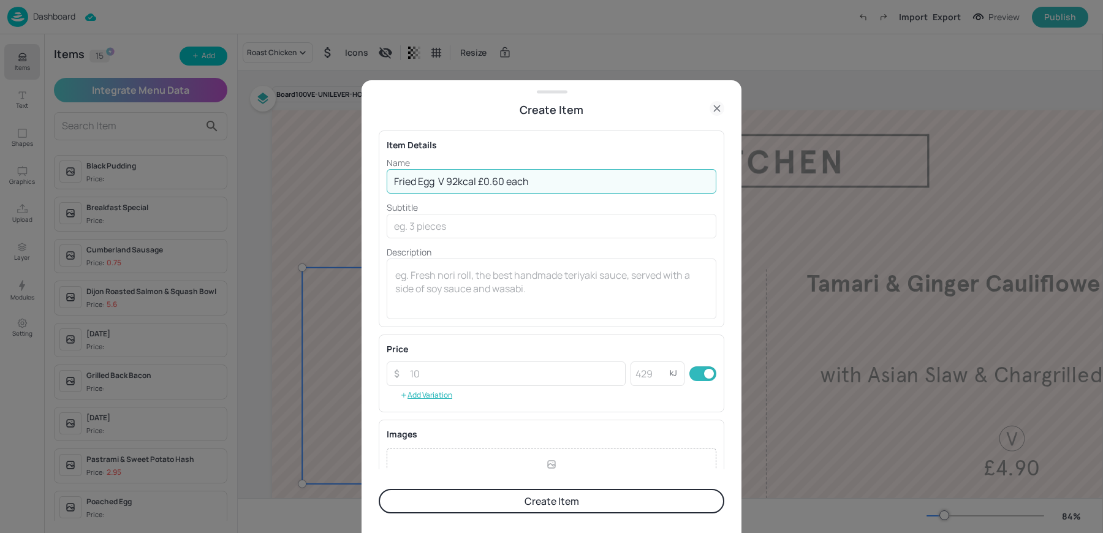
click at [480, 181] on input "Fried Egg V 92kcal £0.60 each" at bounding box center [552, 181] width 330 height 25
type input "Fried Egg V 92kcal"
click at [519, 289] on textarea at bounding box center [551, 289] width 313 height 40
paste textarea "£0.60 each"
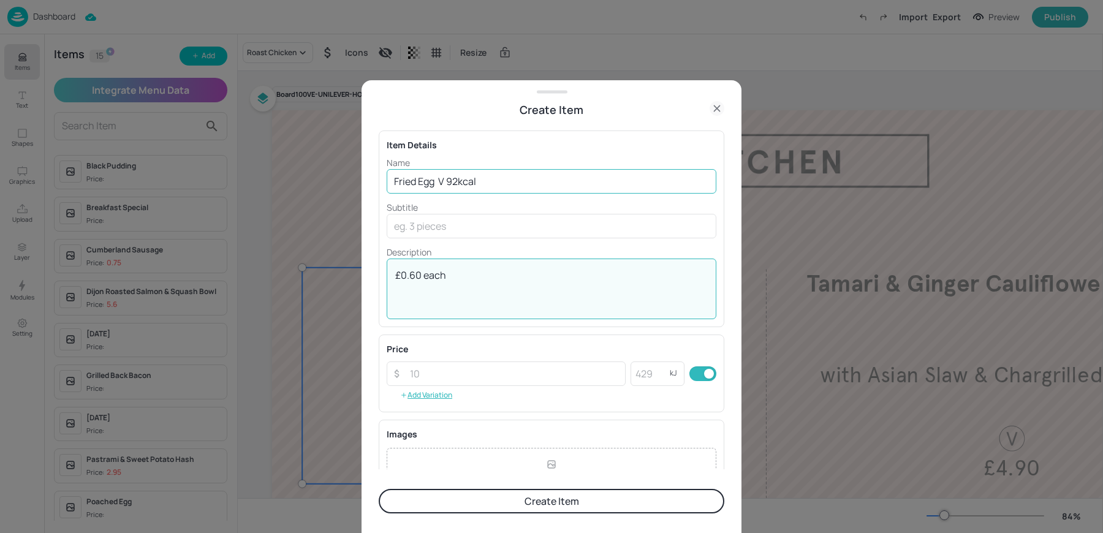
type textarea "£0.60 each"
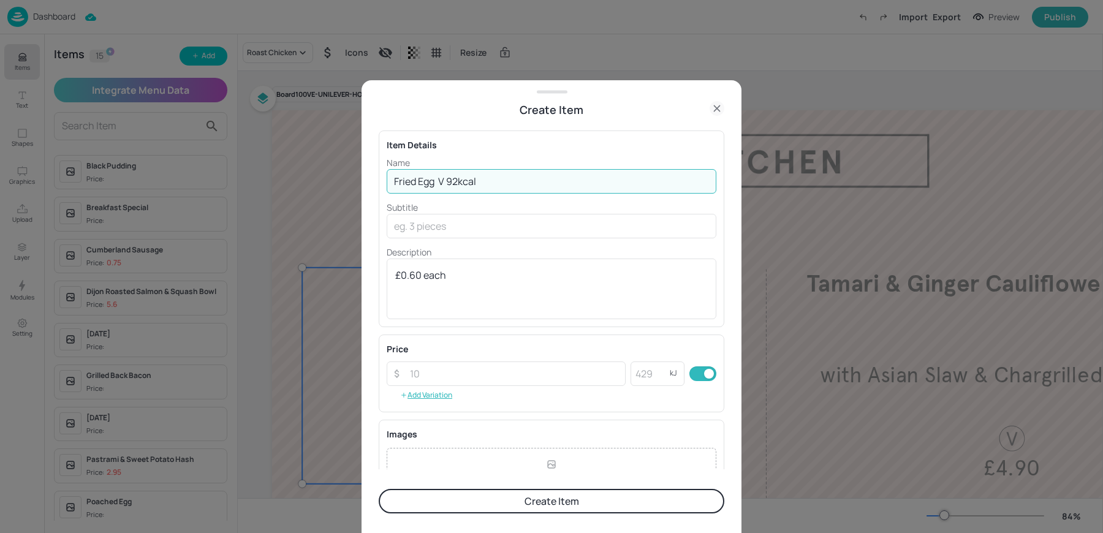
drag, startPoint x: 449, startPoint y: 178, endPoint x: 495, endPoint y: 179, distance: 46.0
click at [495, 179] on input "Fried Egg V 92kcal" at bounding box center [552, 181] width 330 height 25
type input "Fried Egg V"
click at [635, 362] on input "number" at bounding box center [650, 374] width 39 height 25
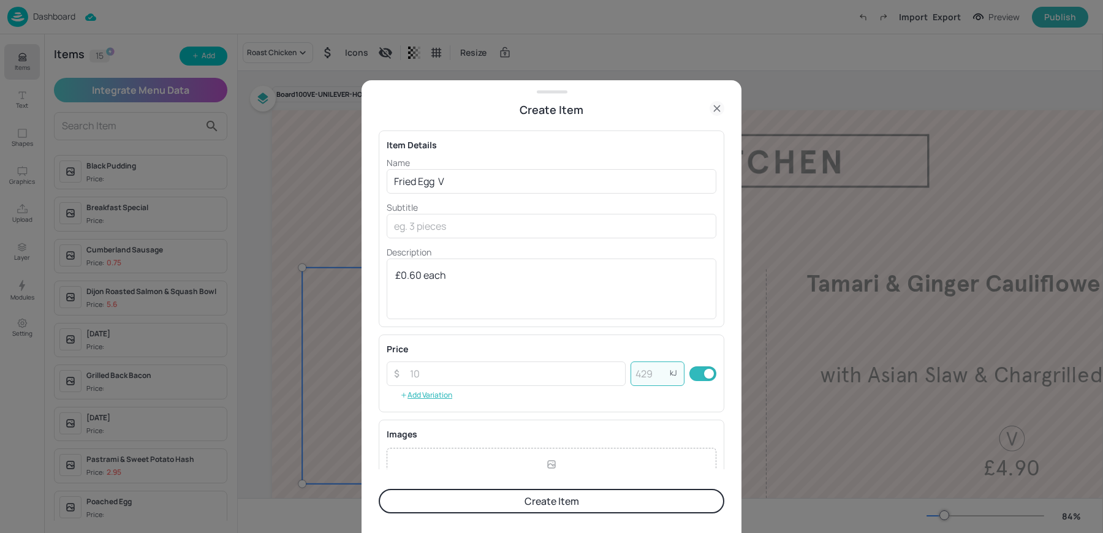
paste input "92"
type input "92"
click at [448, 176] on input "Fried Egg V" at bounding box center [552, 181] width 330 height 25
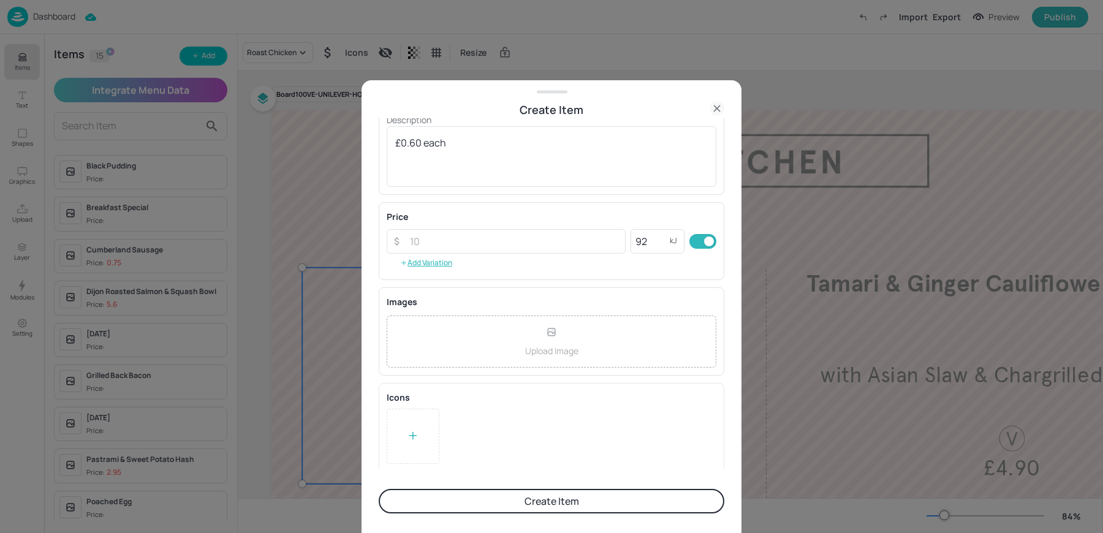
type input "Fried Egg"
click at [407, 436] on icon at bounding box center [413, 436] width 12 height 12
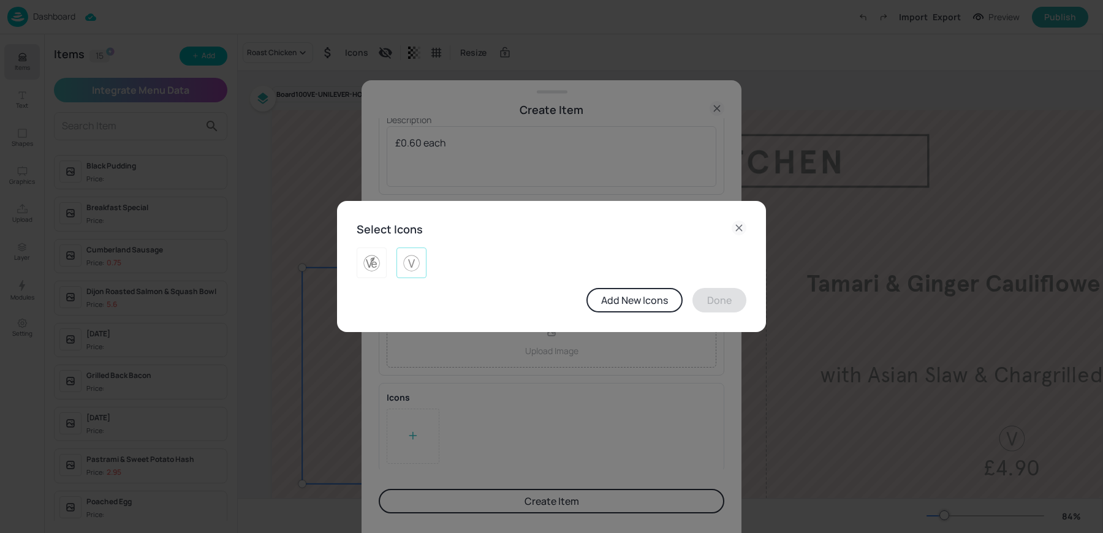
click at [411, 270] on img at bounding box center [411, 263] width 19 height 20
click at [718, 301] on button "Done" at bounding box center [720, 300] width 54 height 25
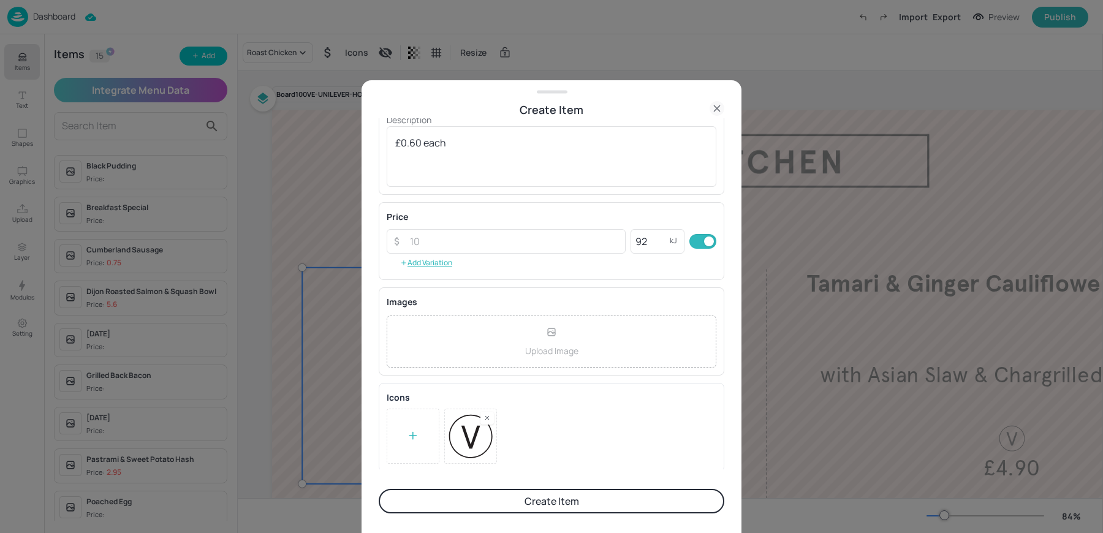
click at [507, 514] on form "Item Details Name Fried Egg ​ Subtitle ​ Description £0.60 each x ​ Price ​ ​ 9…" at bounding box center [552, 326] width 346 height 416
click at [497, 506] on button "Create Item" at bounding box center [552, 501] width 346 height 25
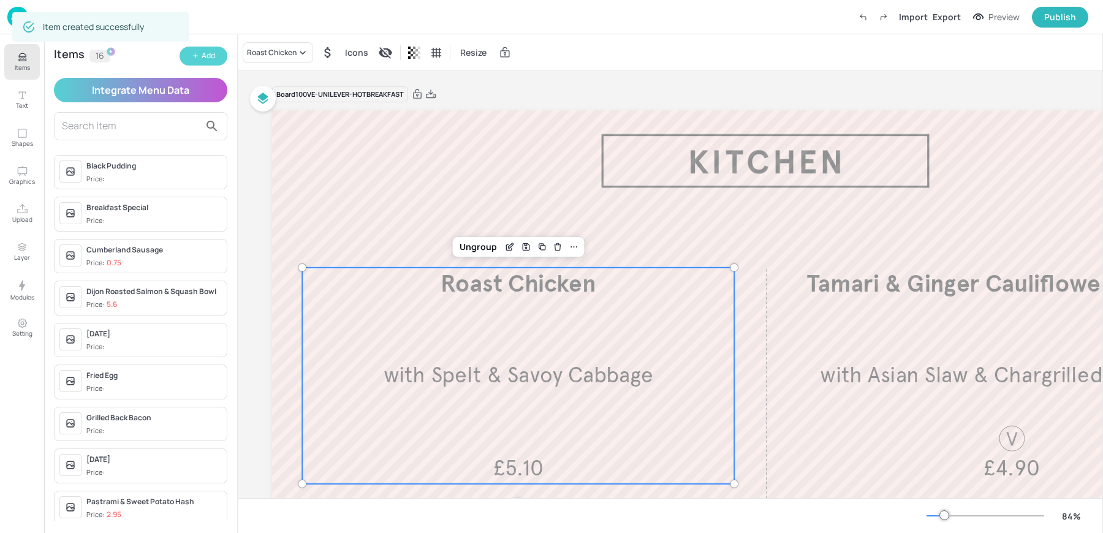
click at [186, 56] on button "Add" at bounding box center [204, 56] width 48 height 19
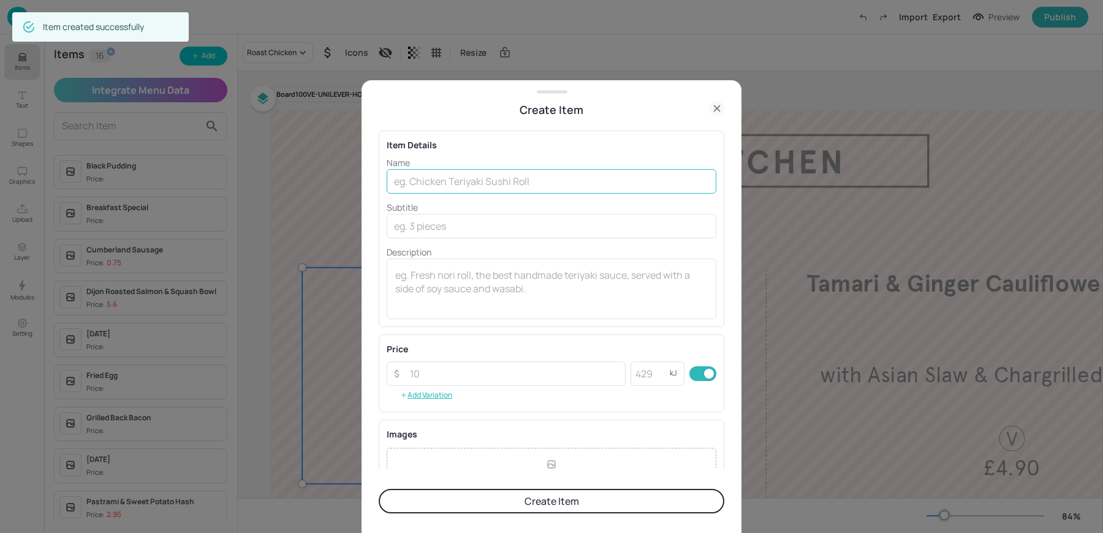
click at [525, 175] on input "text" at bounding box center [552, 181] width 330 height 25
paste input "Hash Brown V 95kcal £0.35 each"
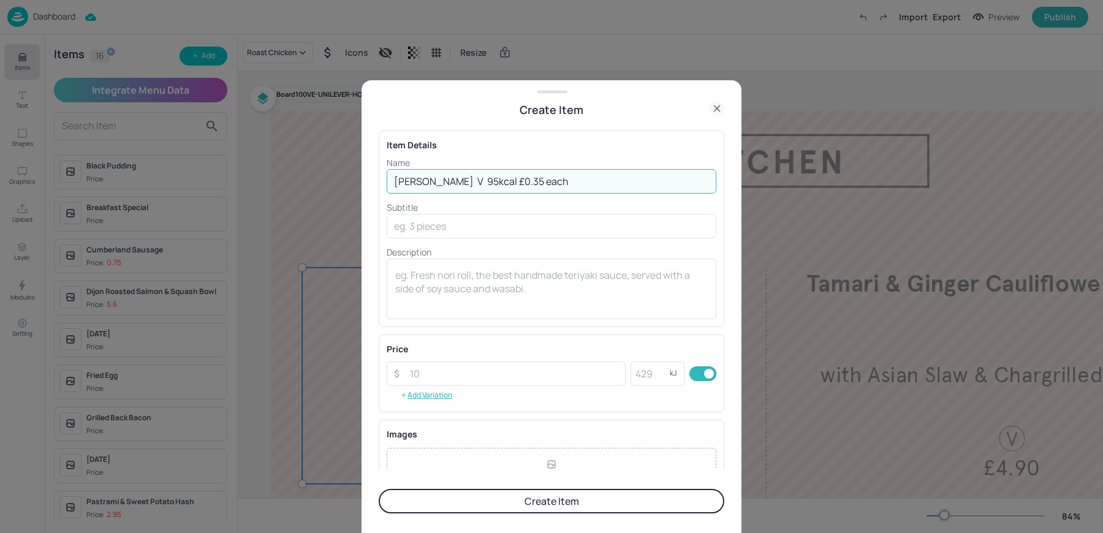
click at [495, 181] on input "Hash Brown V 95kcal £0.35 each" at bounding box center [552, 181] width 330 height 25
type input "Hash Brown V 95kcal"
click at [436, 299] on textarea at bounding box center [551, 289] width 313 height 40
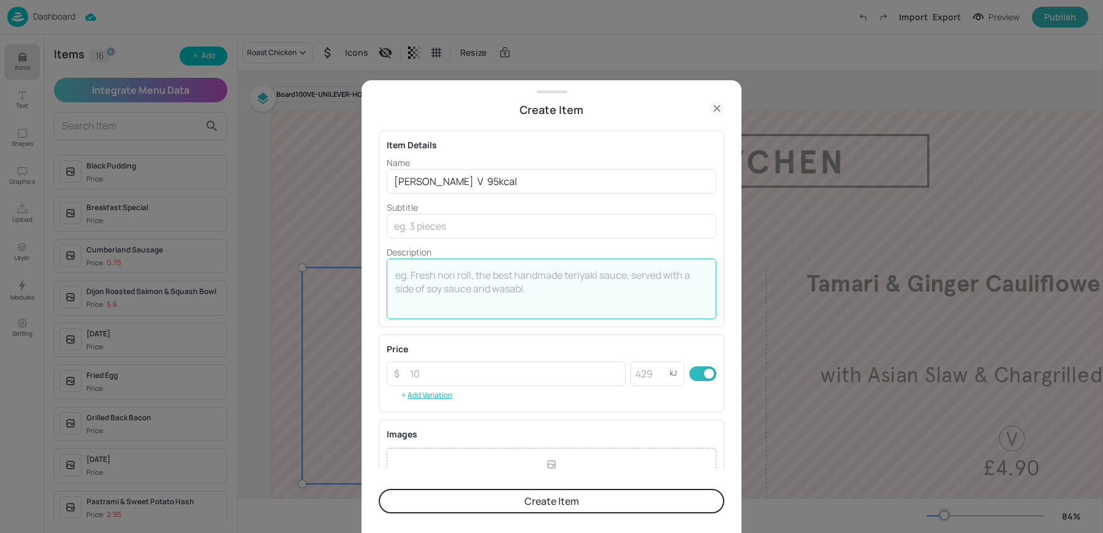
paste textarea "£0.35 each"
type textarea "£0.35 each"
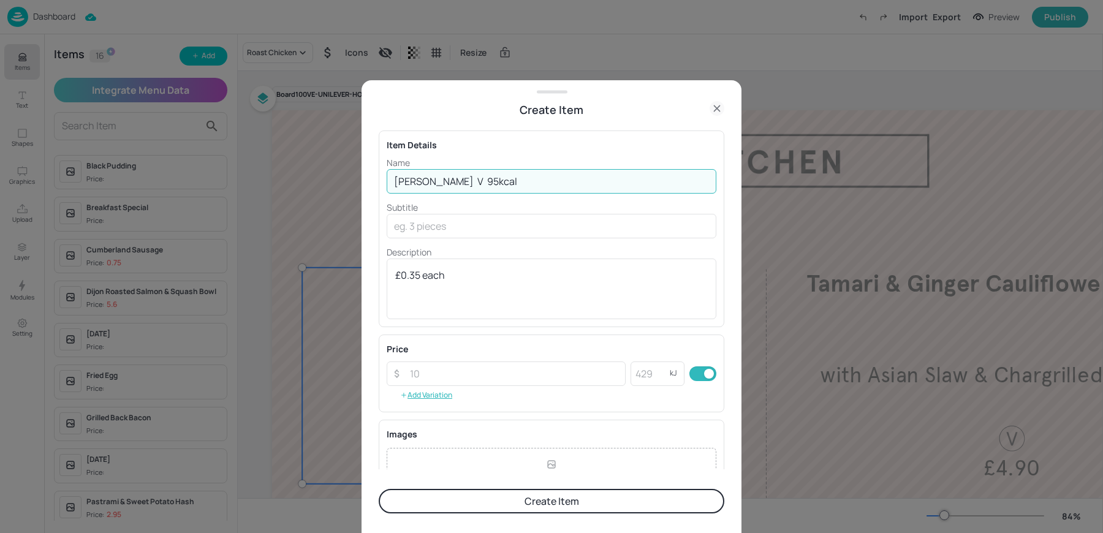
drag, startPoint x: 464, startPoint y: 181, endPoint x: 513, endPoint y: 185, distance: 48.6
click at [513, 185] on input "Hash Brown V 95kcal" at bounding box center [552, 181] width 330 height 25
type input "Hash Brown V"
click at [643, 375] on input "number" at bounding box center [650, 374] width 39 height 25
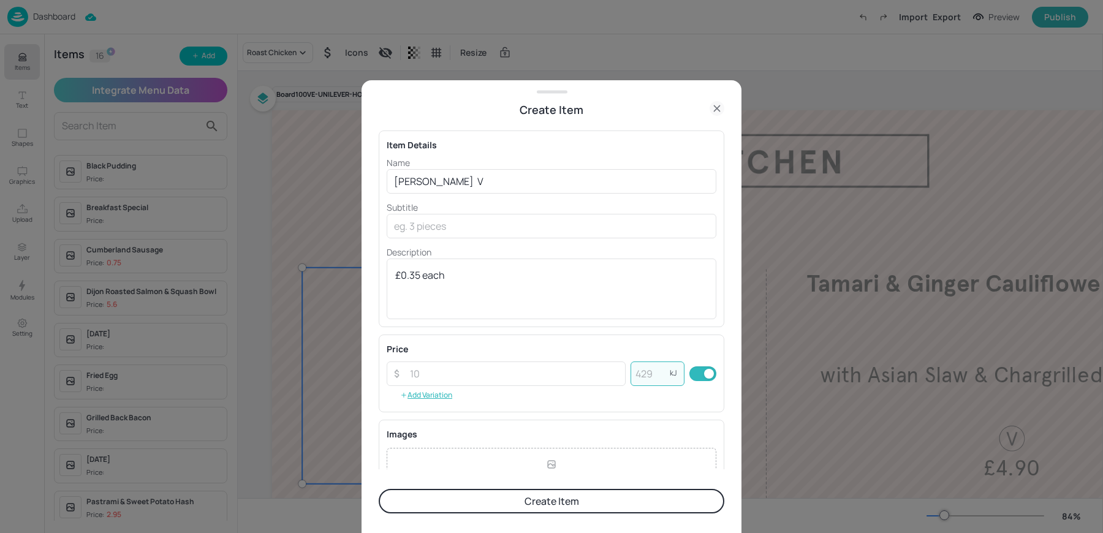
paste input "95"
type input "95"
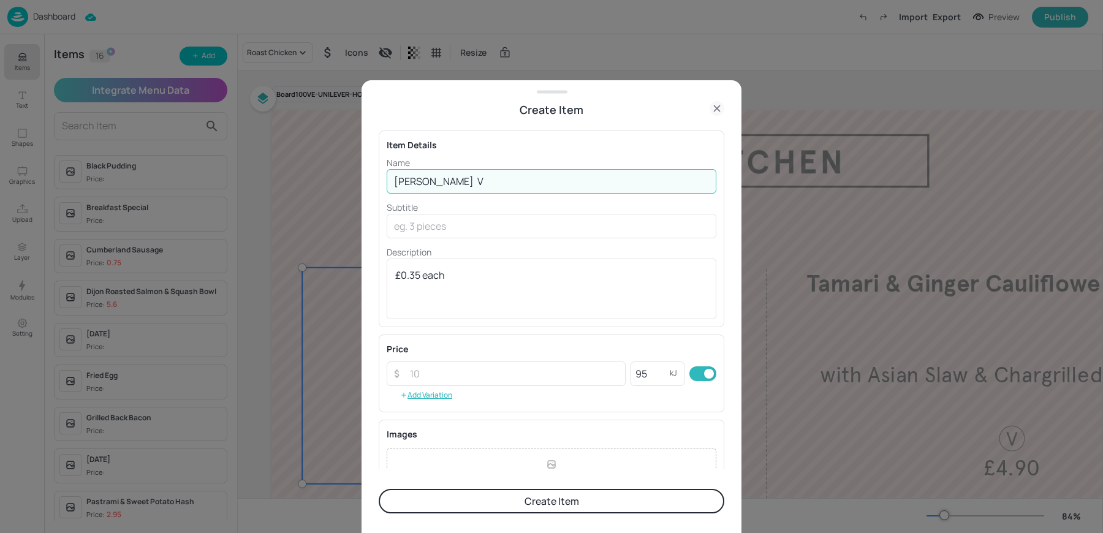
click at [473, 179] on input "Hash Brown V" at bounding box center [552, 181] width 330 height 25
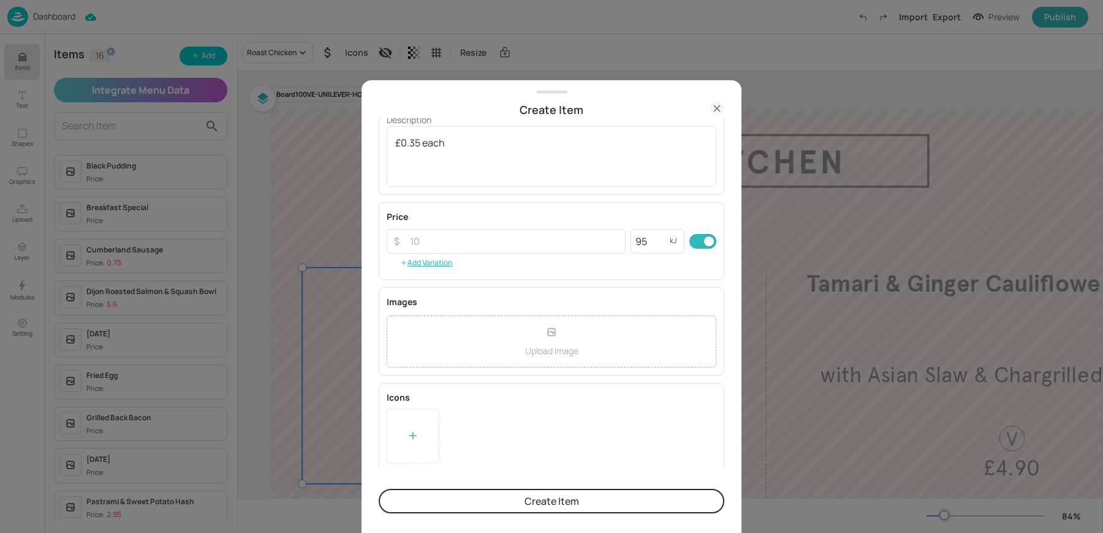
type input "[PERSON_NAME]"
click at [430, 409] on div at bounding box center [413, 436] width 53 height 55
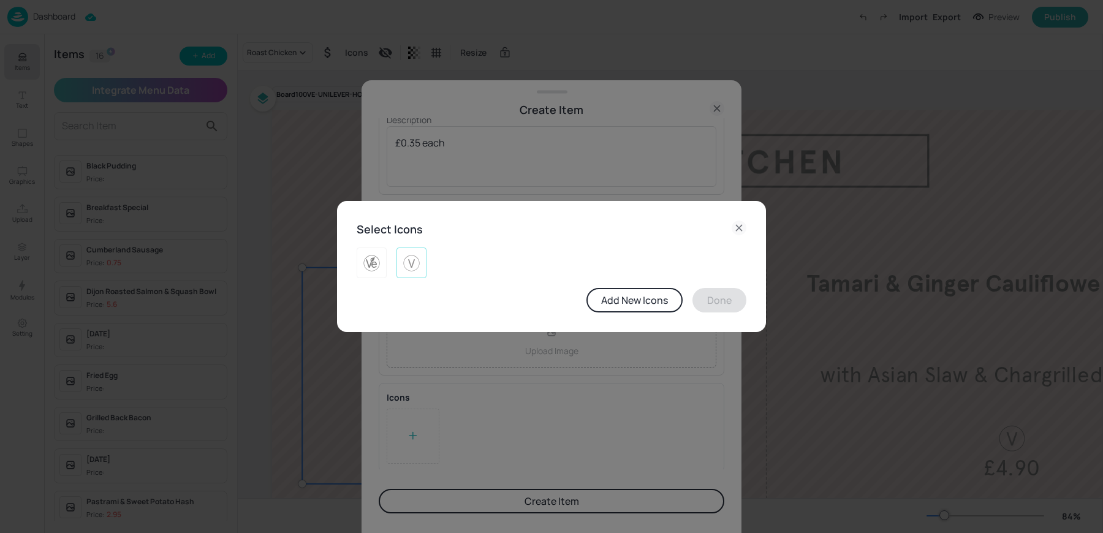
click at [410, 267] on img at bounding box center [411, 263] width 19 height 20
click at [714, 308] on button "Done" at bounding box center [720, 300] width 54 height 25
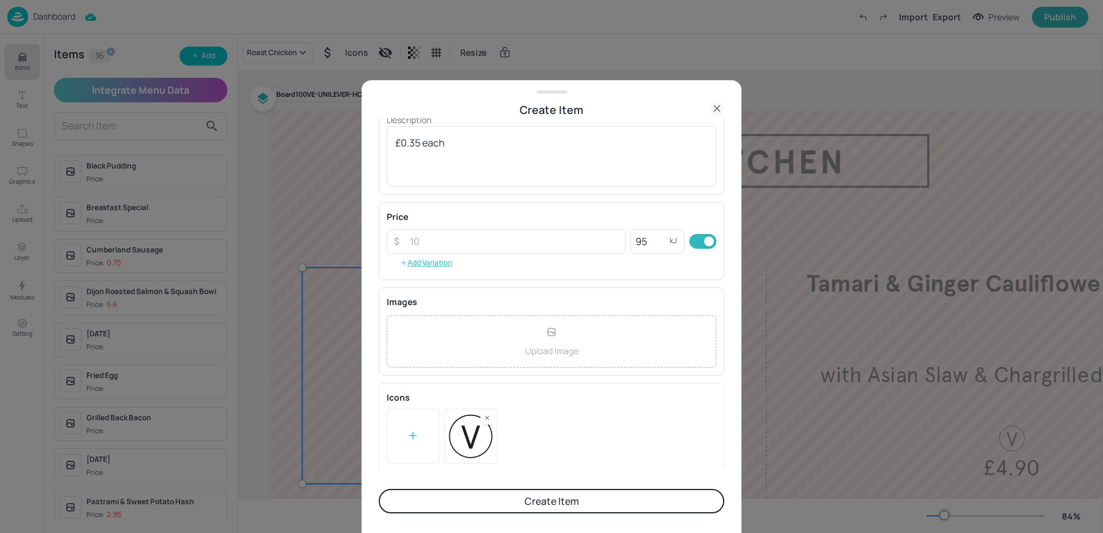
click at [459, 501] on button "Create Item" at bounding box center [552, 501] width 346 height 25
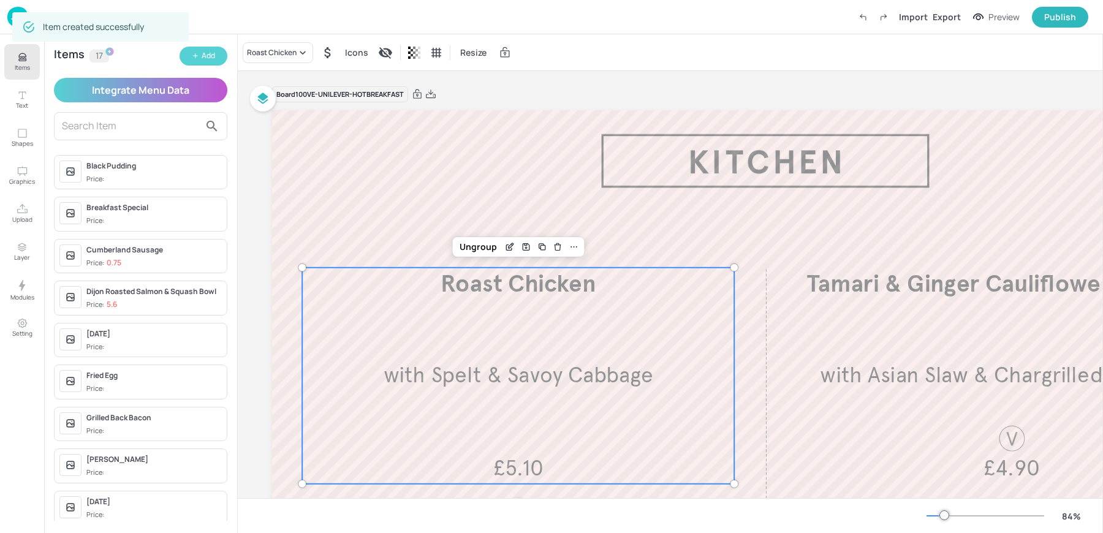
click at [197, 58] on icon "button" at bounding box center [195, 55] width 7 height 7
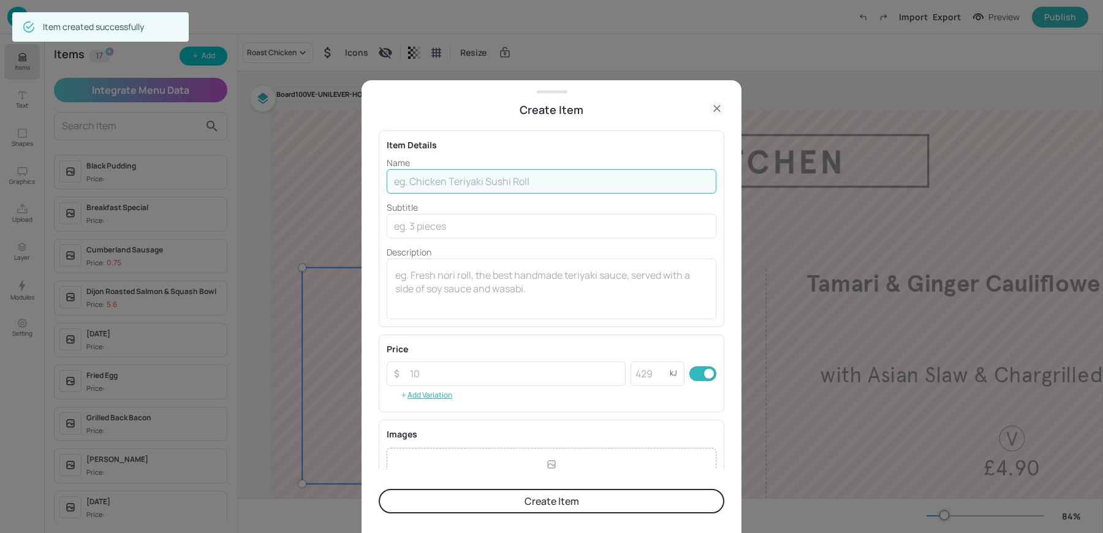
click at [455, 186] on input "text" at bounding box center [552, 181] width 330 height 25
paste input "Grilled Tomato V 30kcal £0.60 each"
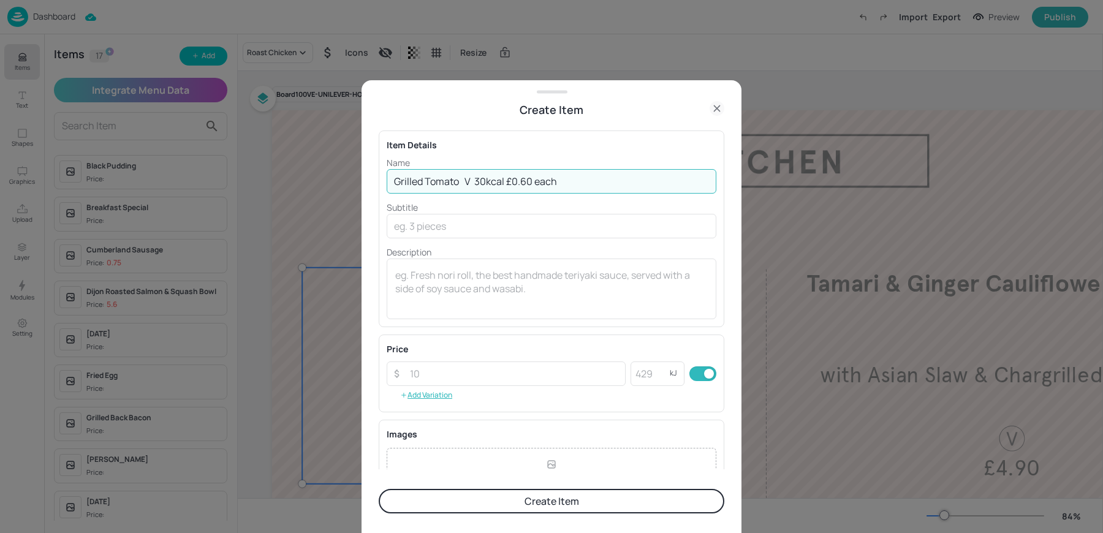
click at [506, 181] on input "Grilled Tomato V 30kcal £0.60 each" at bounding box center [552, 181] width 330 height 25
type input "Grilled Tomato V 30kcal"
click at [456, 273] on textarea at bounding box center [551, 289] width 313 height 40
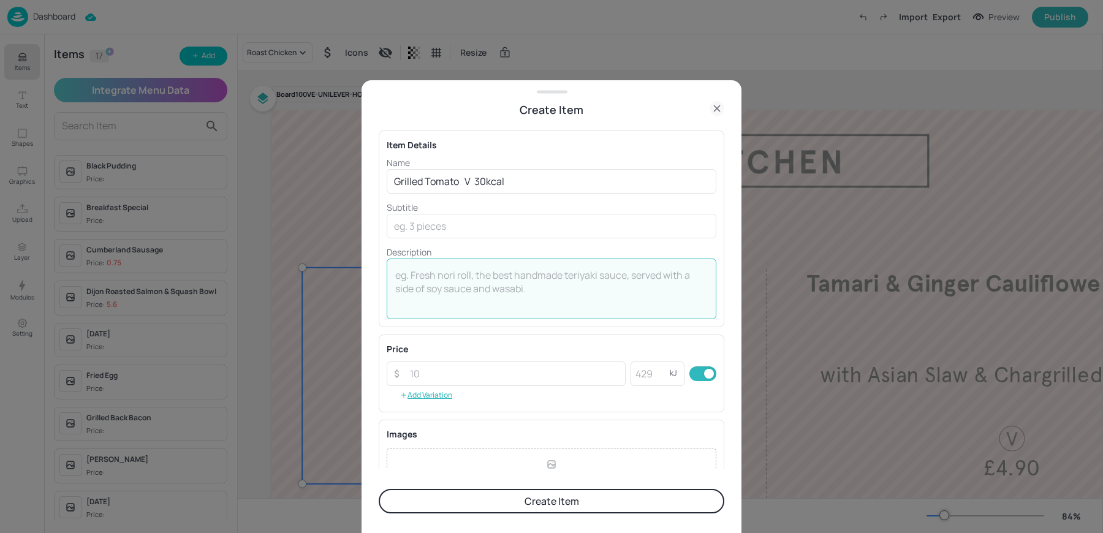
paste textarea "£0.60 each"
type textarea "£0.60 each"
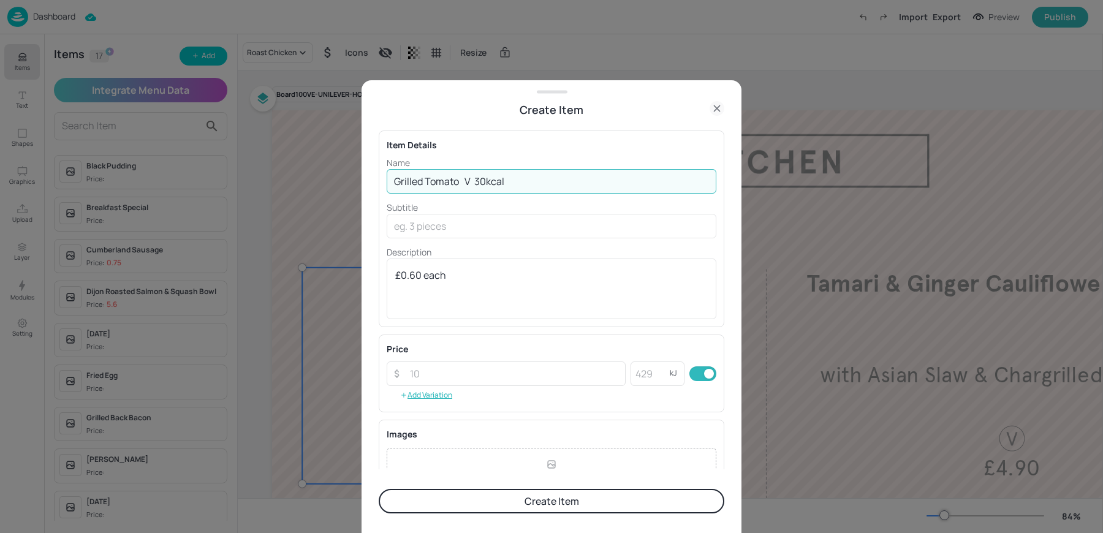
drag, startPoint x: 478, startPoint y: 177, endPoint x: 552, endPoint y: 179, distance: 73.6
click at [551, 179] on input "Grilled Tomato V 30kcal" at bounding box center [552, 181] width 330 height 25
type input "Grilled Tomato V"
click at [659, 380] on input "number" at bounding box center [650, 374] width 39 height 25
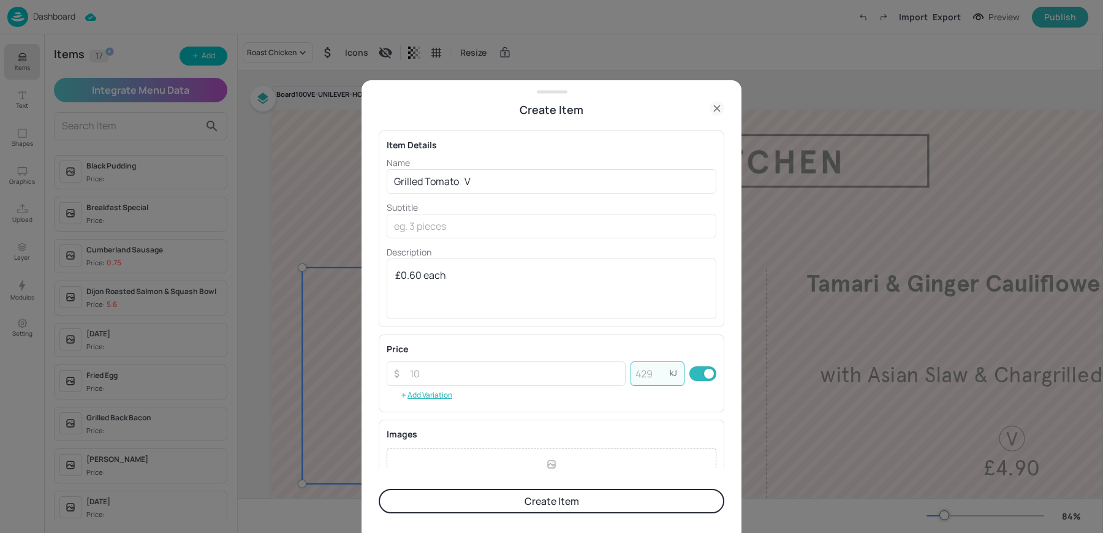
paste input "30"
type input "30"
click at [479, 178] on input "Grilled Tomato V" at bounding box center [552, 181] width 330 height 25
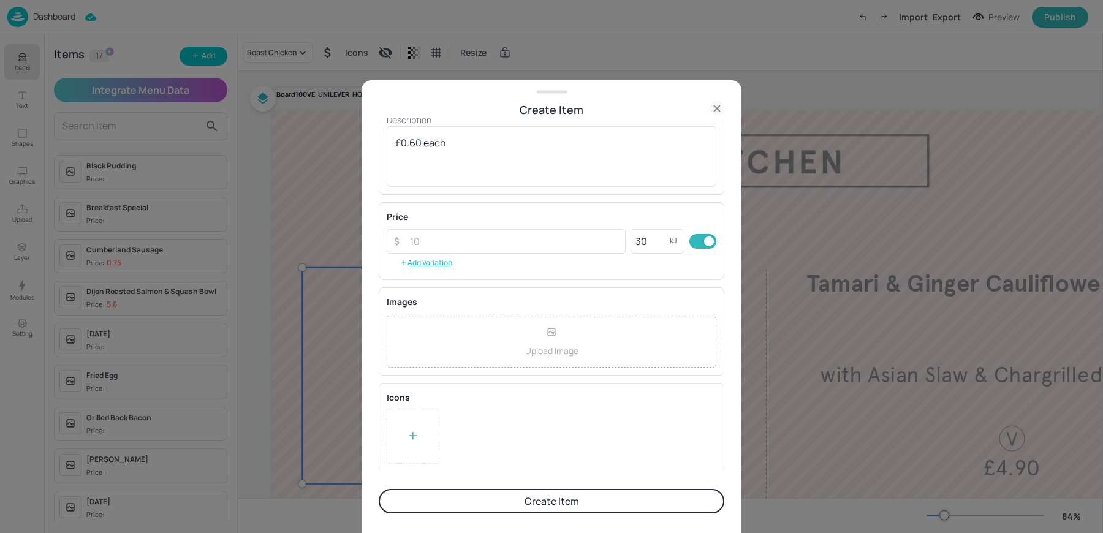
type input "Grilled Tomato"
click at [417, 441] on div at bounding box center [413, 436] width 12 height 18
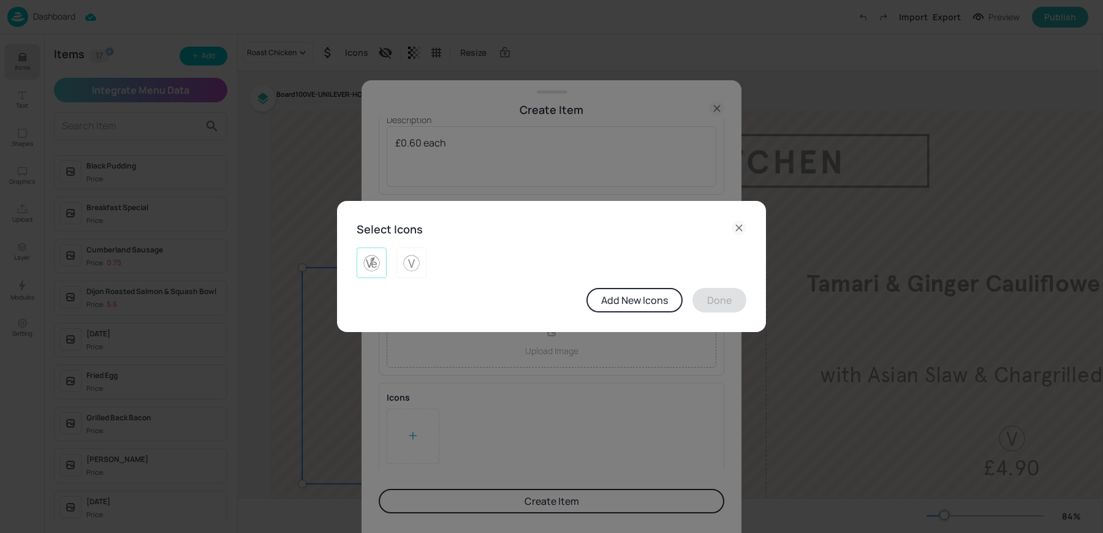
click at [364, 264] on img at bounding box center [371, 263] width 19 height 20
click at [707, 302] on button "Done" at bounding box center [720, 300] width 54 height 25
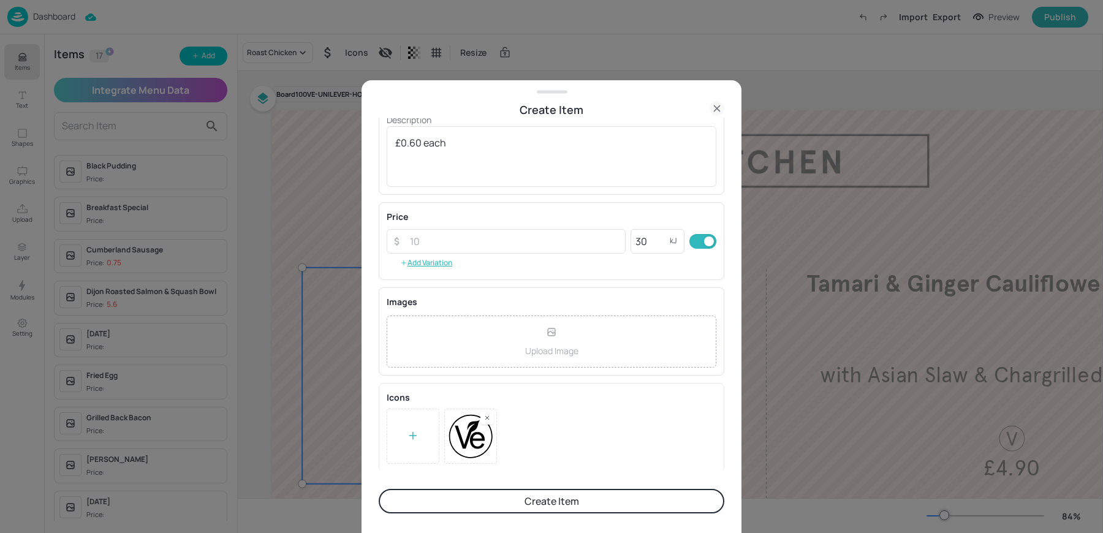
click at [539, 507] on button "Create Item" at bounding box center [552, 501] width 346 height 25
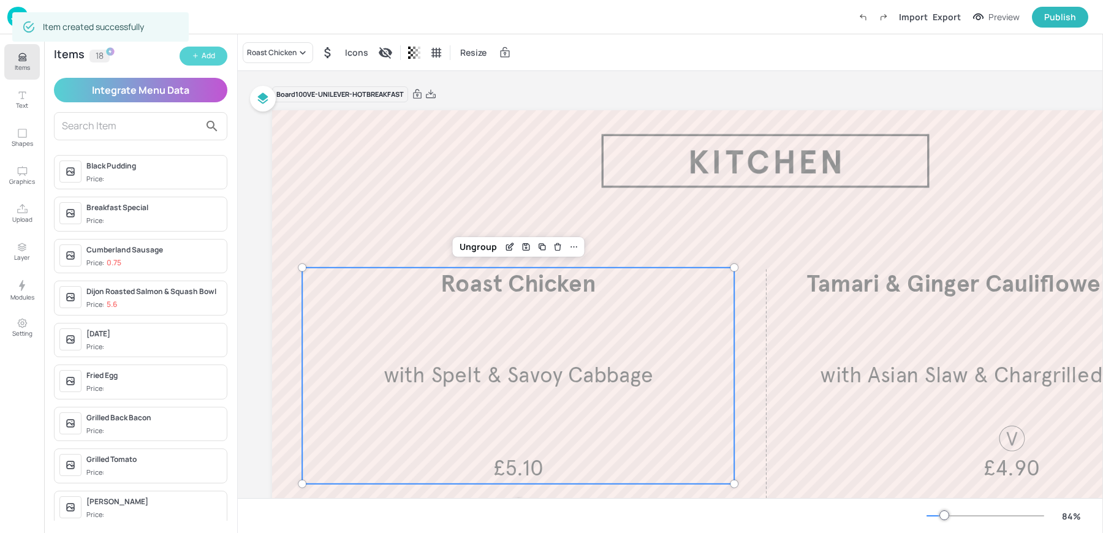
click at [191, 59] on button "Add" at bounding box center [204, 56] width 48 height 19
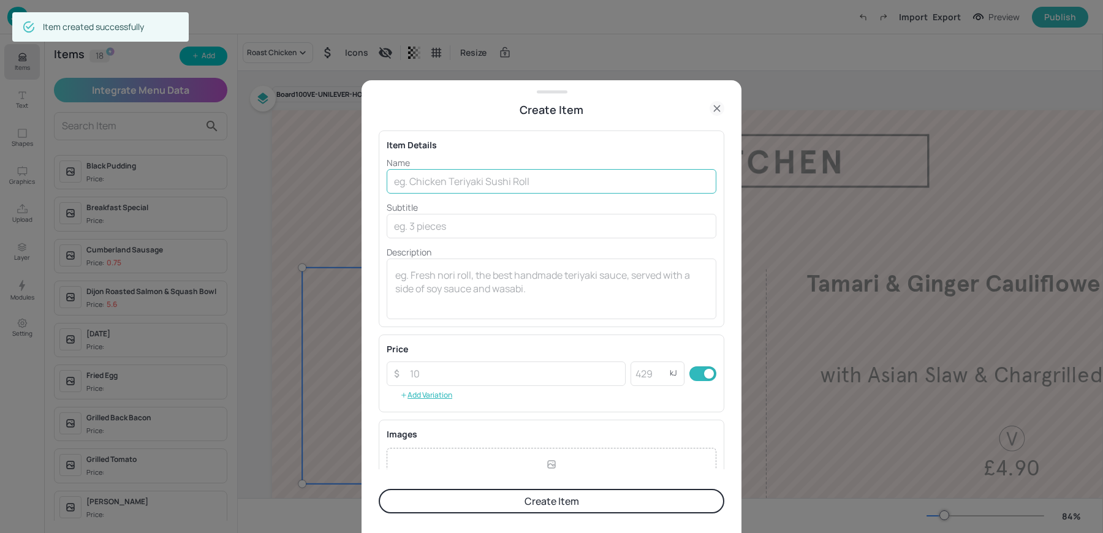
click at [494, 183] on input "text" at bounding box center [552, 181] width 330 height 25
paste input "Baked Beans V 91kcal £0.85 each"
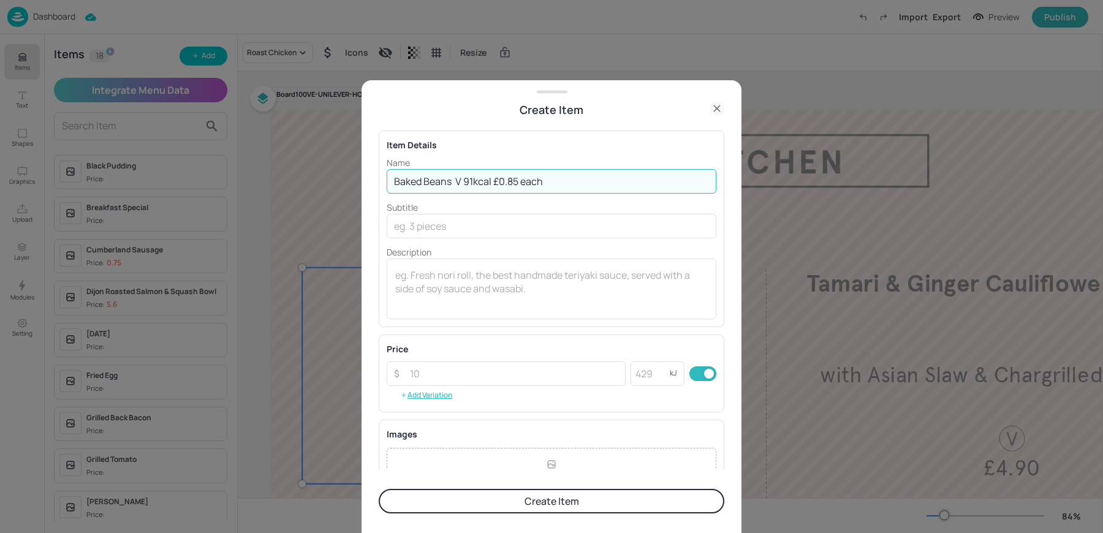
click at [495, 179] on input "Baked Beans V 91kcal £0.85 each" at bounding box center [552, 181] width 330 height 25
type input "Baked Beans V 91kcal"
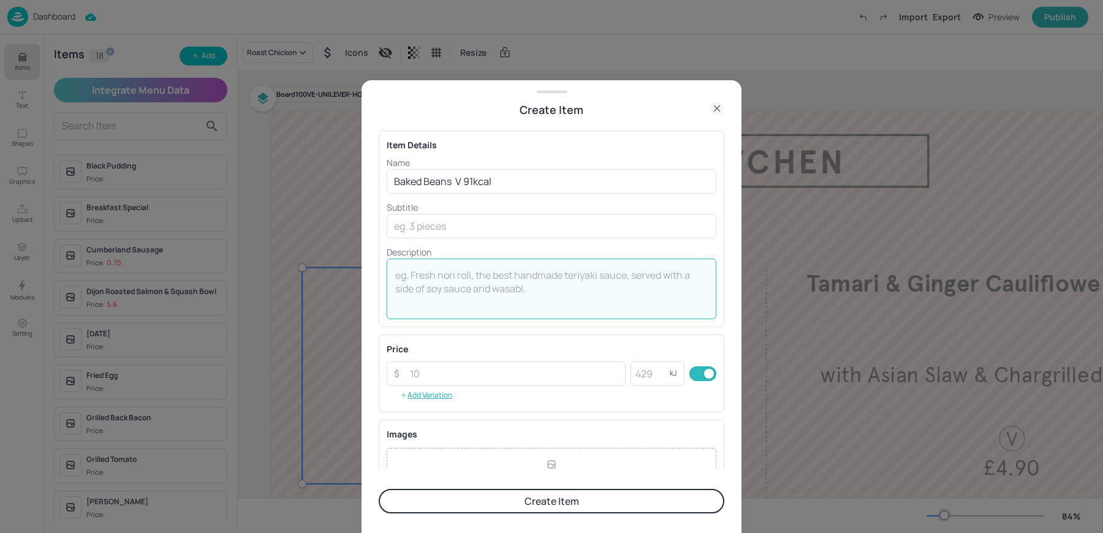
click at [477, 286] on textarea at bounding box center [551, 289] width 313 height 40
paste textarea "£0.85 each"
type textarea "£0.85 each"
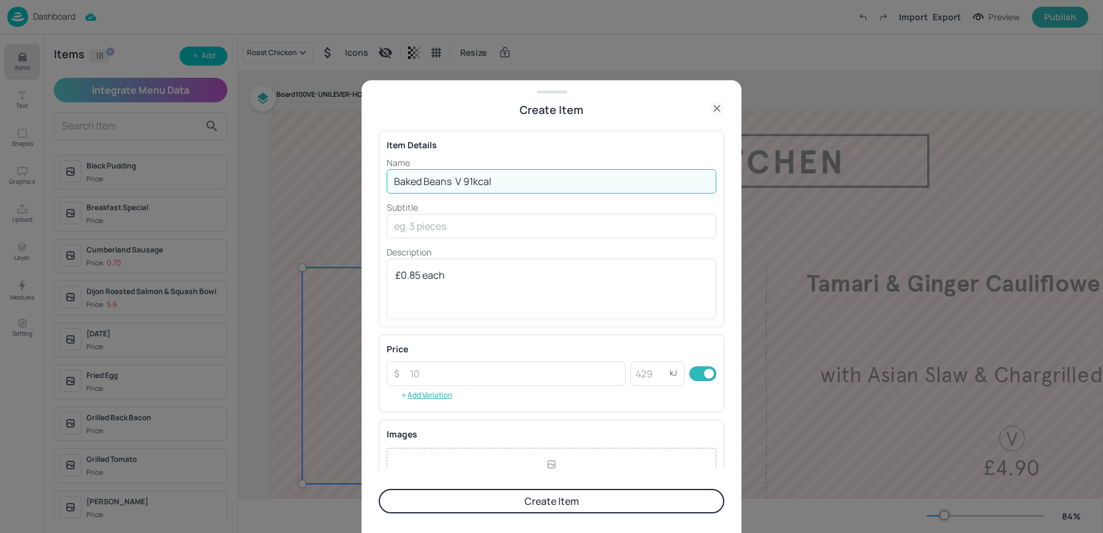
drag, startPoint x: 465, startPoint y: 177, endPoint x: 539, endPoint y: 181, distance: 74.3
click at [539, 181] on input "Baked Beans V 91kcal" at bounding box center [552, 181] width 330 height 25
type input "Baked Beans V"
click at [647, 375] on input "number" at bounding box center [650, 374] width 39 height 25
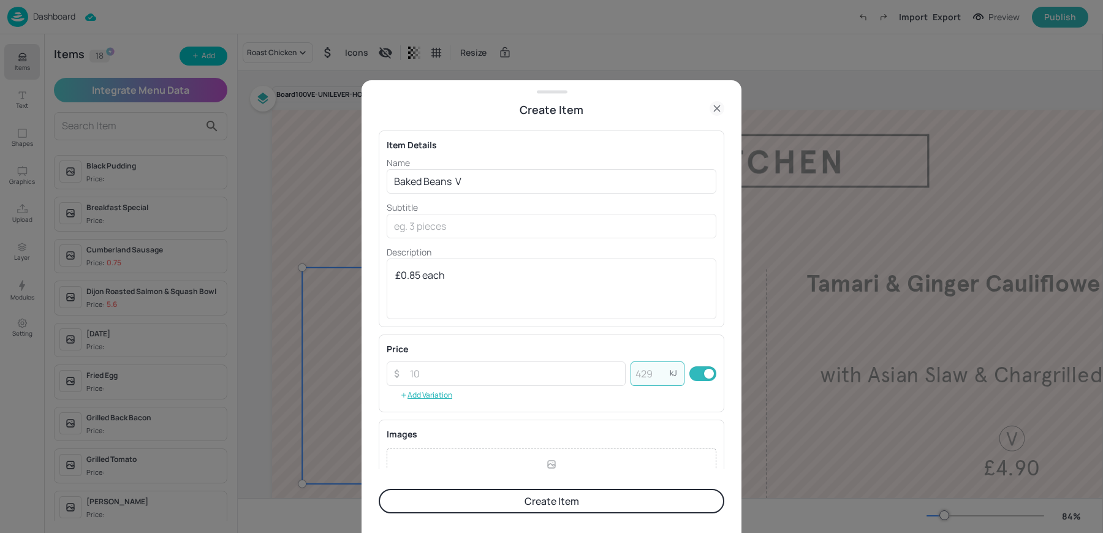
paste input "91"
type input "91"
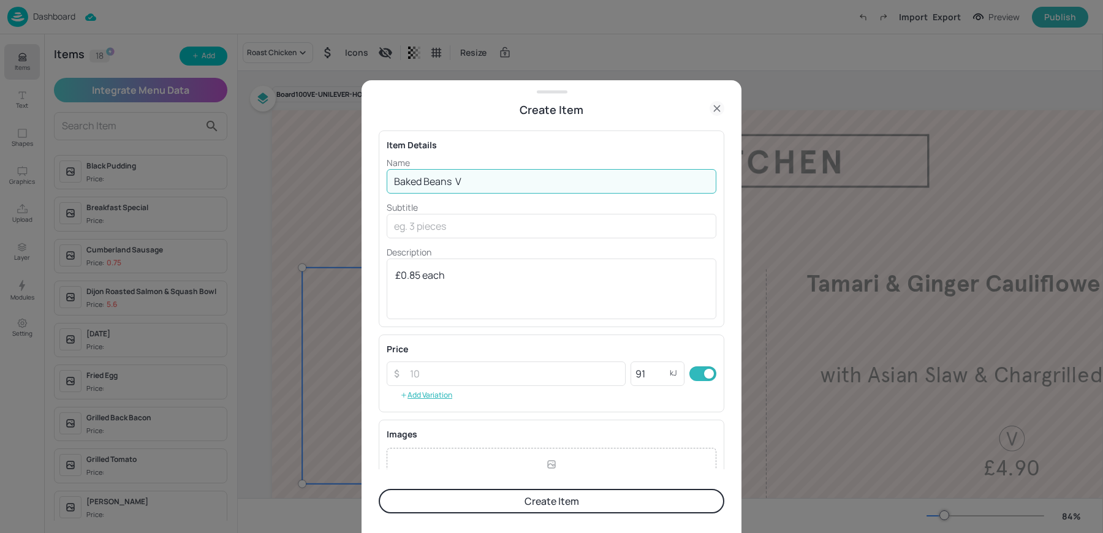
drag, startPoint x: 455, startPoint y: 180, endPoint x: 532, endPoint y: 196, distance: 78.3
click at [532, 196] on div "Name Baked Beans V ​ Subtitle ​ Description £0.85 each x ​" at bounding box center [552, 237] width 330 height 163
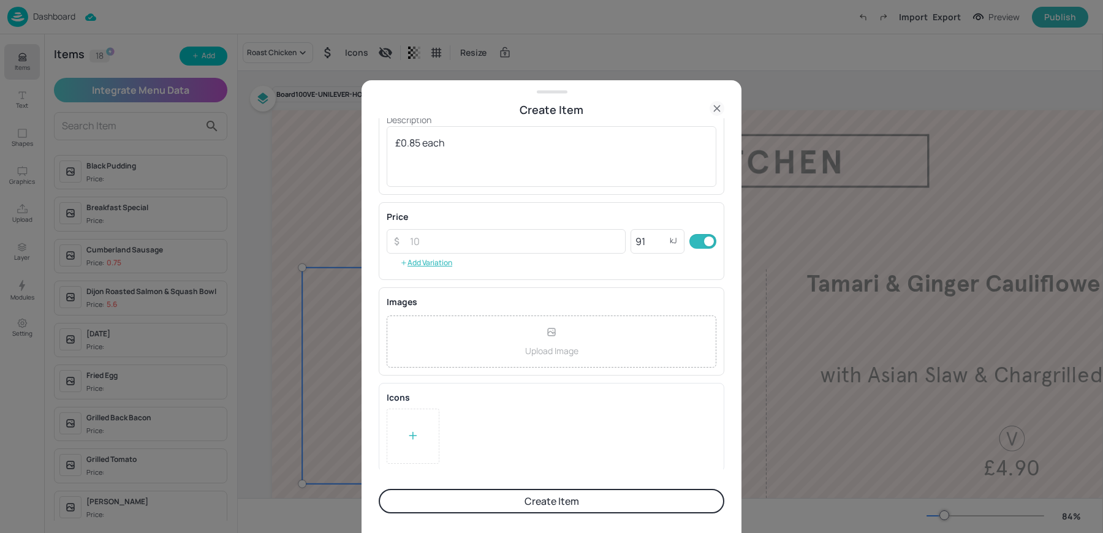
type input "Baked Beans"
click at [401, 444] on div at bounding box center [413, 436] width 53 height 55
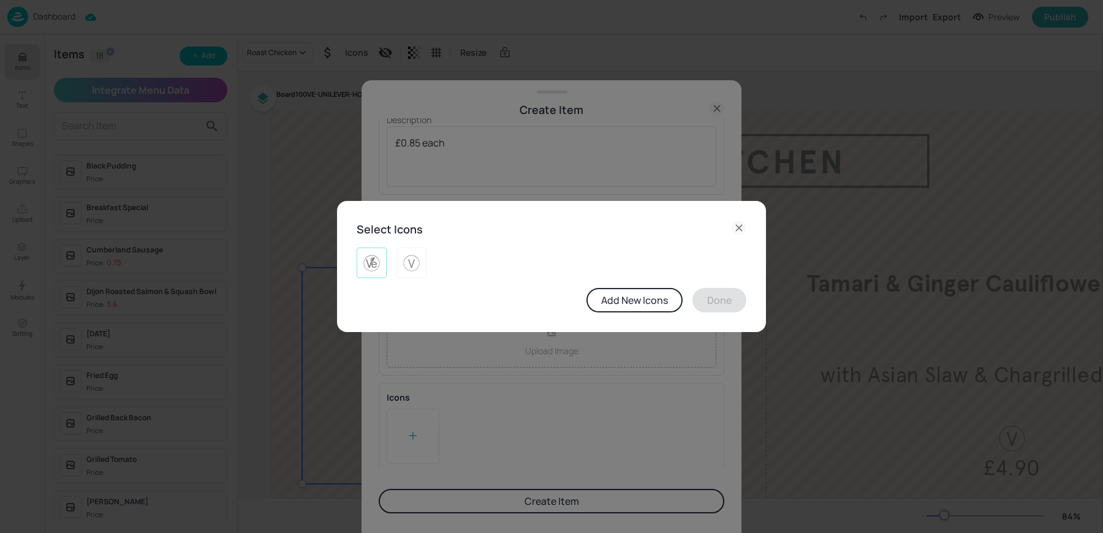
click at [368, 254] on img at bounding box center [371, 263] width 19 height 20
click at [745, 310] on div "Add New Icons Done" at bounding box center [552, 300] width 390 height 25
click at [728, 306] on button "Done" at bounding box center [720, 300] width 54 height 25
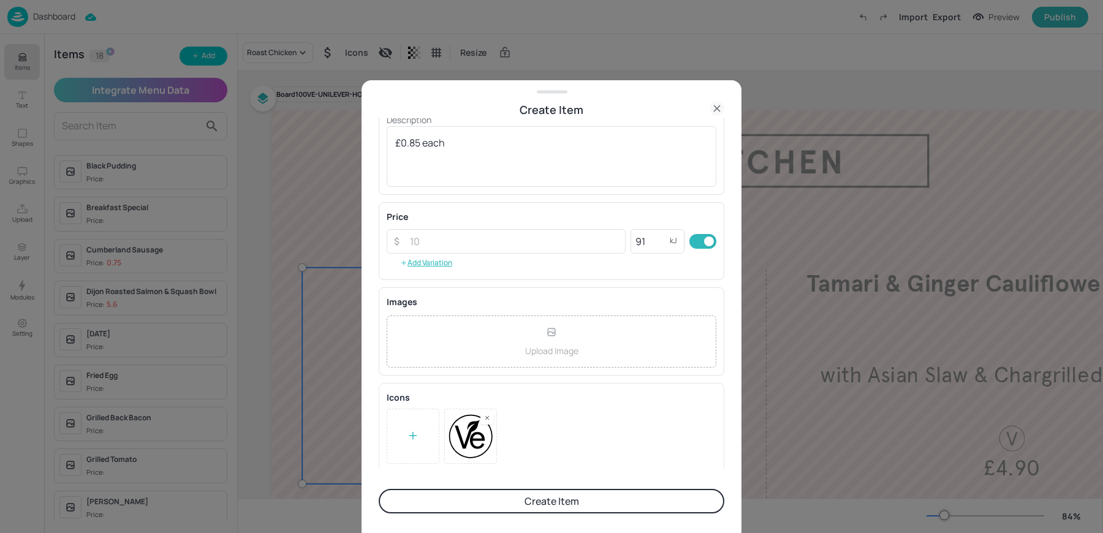
click at [558, 496] on button "Create Item" at bounding box center [552, 501] width 346 height 25
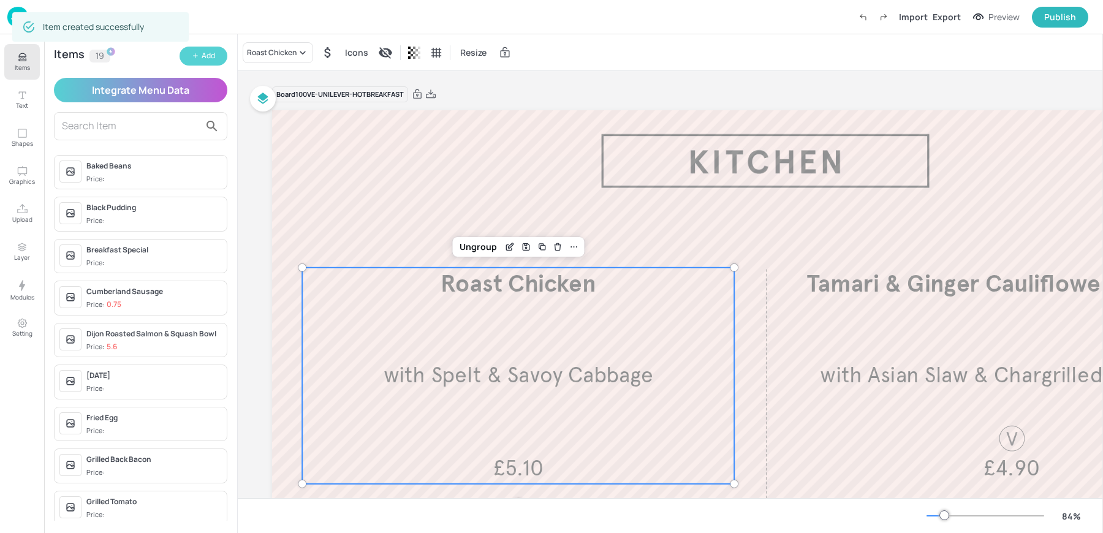
click at [202, 55] on div "Add" at bounding box center [208, 56] width 13 height 12
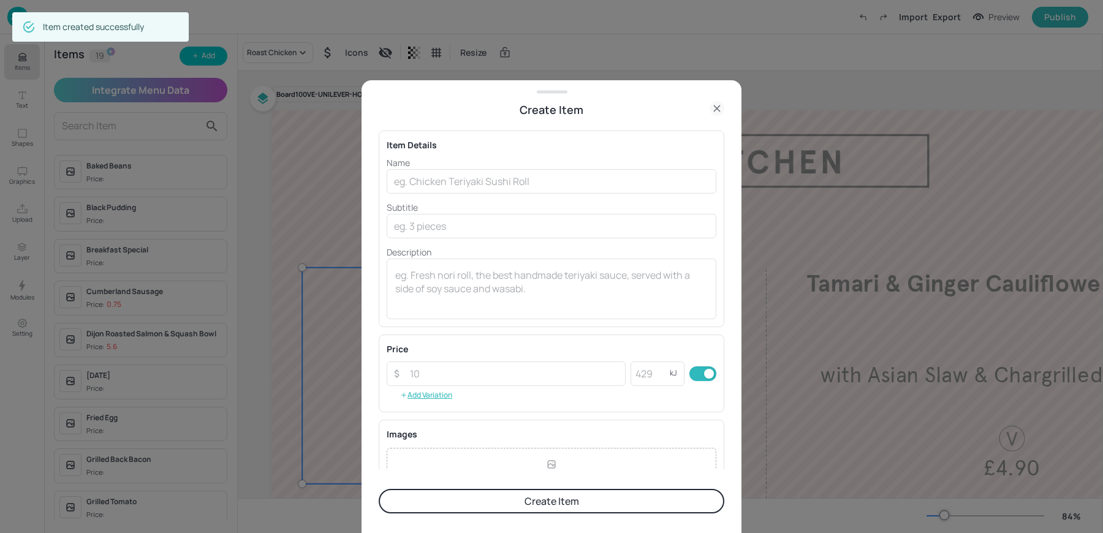
click at [452, 166] on p "Name" at bounding box center [552, 162] width 330 height 13
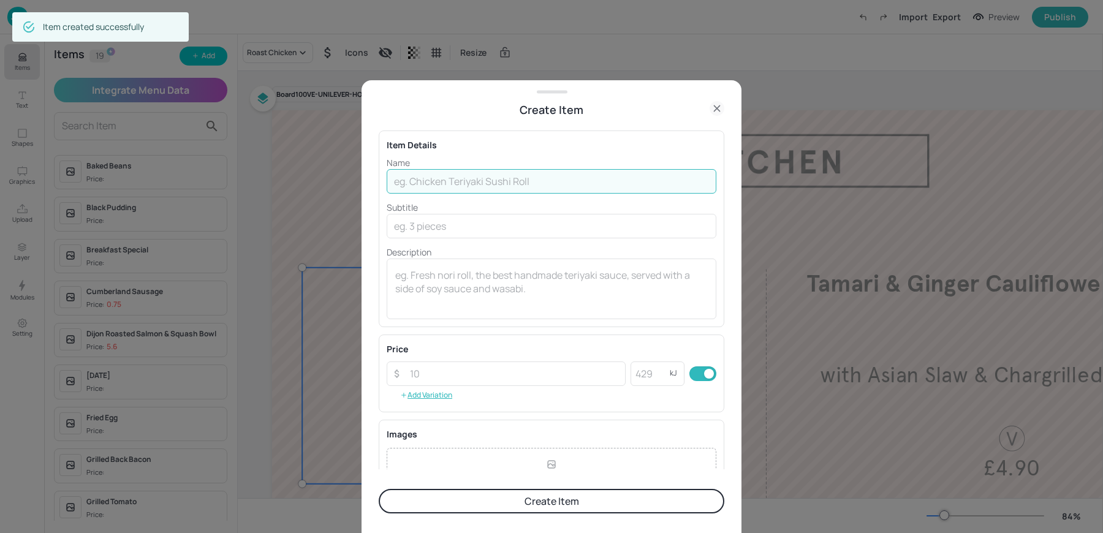
click at [442, 185] on input "text" at bounding box center [552, 181] width 330 height 25
paste input "Mushrooms V 48kcal £0.60 each"
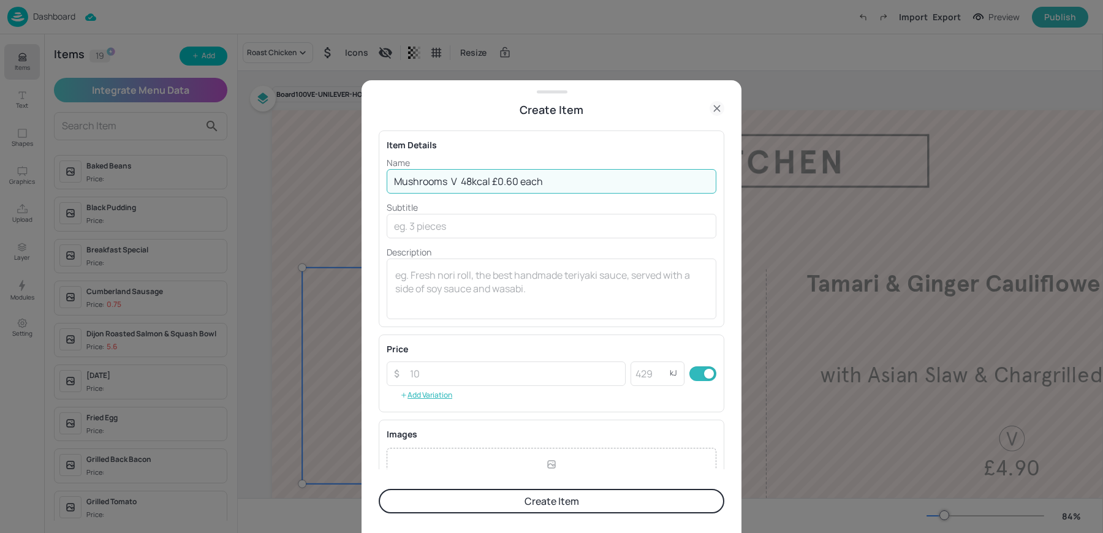
click at [495, 181] on input "Mushrooms V 48kcal £0.60 each" at bounding box center [552, 181] width 330 height 25
type input "Mushrooms V 48kcal"
click at [439, 247] on p "Description" at bounding box center [552, 252] width 330 height 13
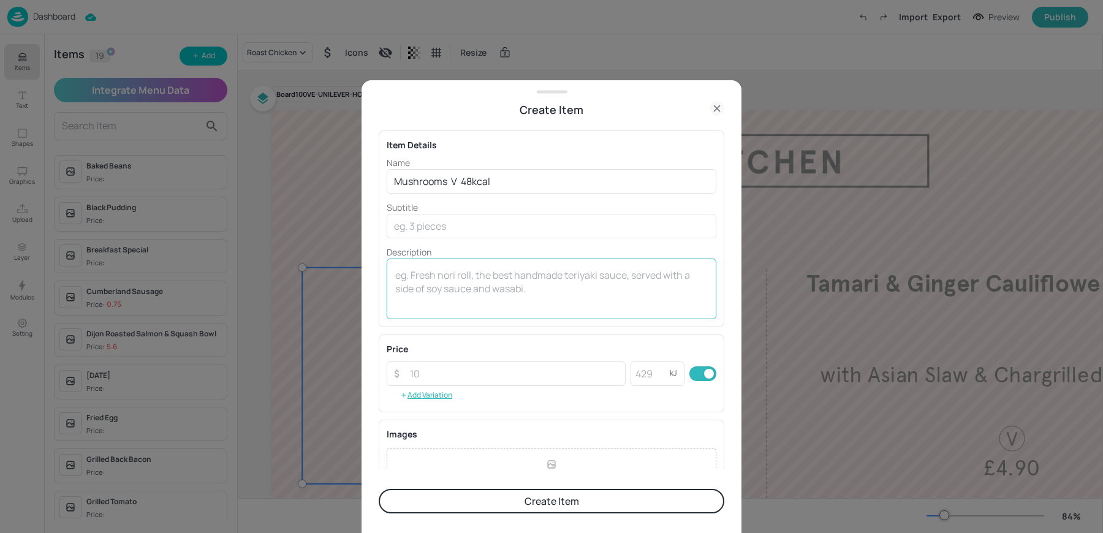
click at [424, 287] on textarea at bounding box center [551, 289] width 313 height 40
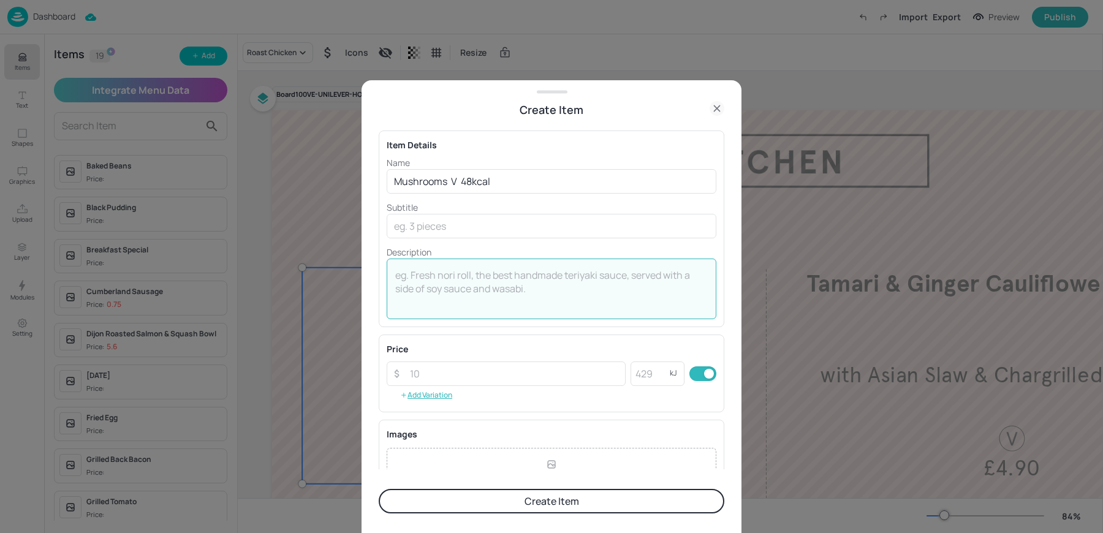
paste textarea "£0.60 each"
type textarea "£0.60 each"
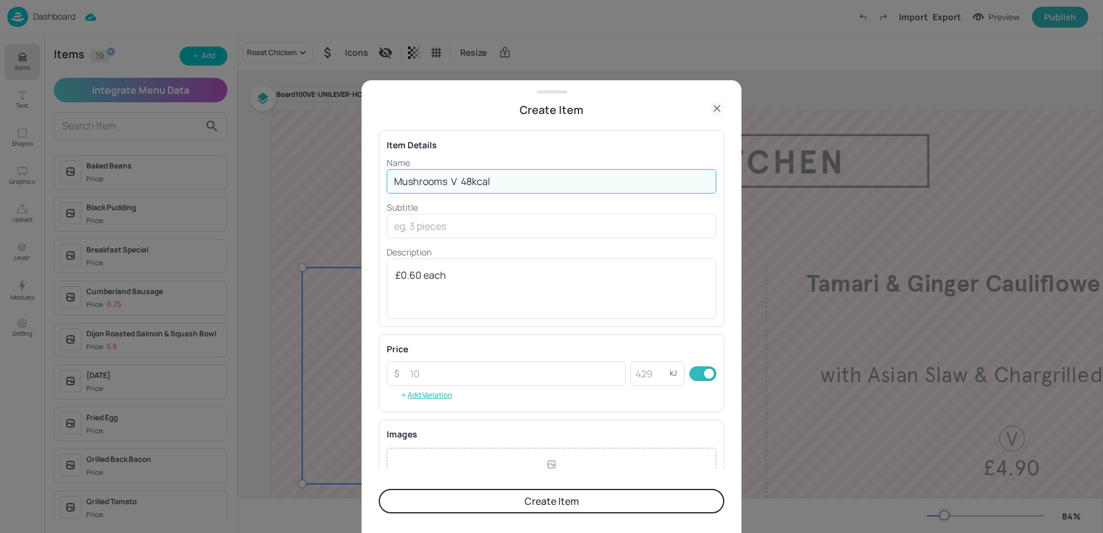
drag, startPoint x: 462, startPoint y: 183, endPoint x: 499, endPoint y: 183, distance: 37.4
click at [499, 183] on input "Mushrooms V 48kcal" at bounding box center [552, 181] width 330 height 25
type input "Mushrooms V"
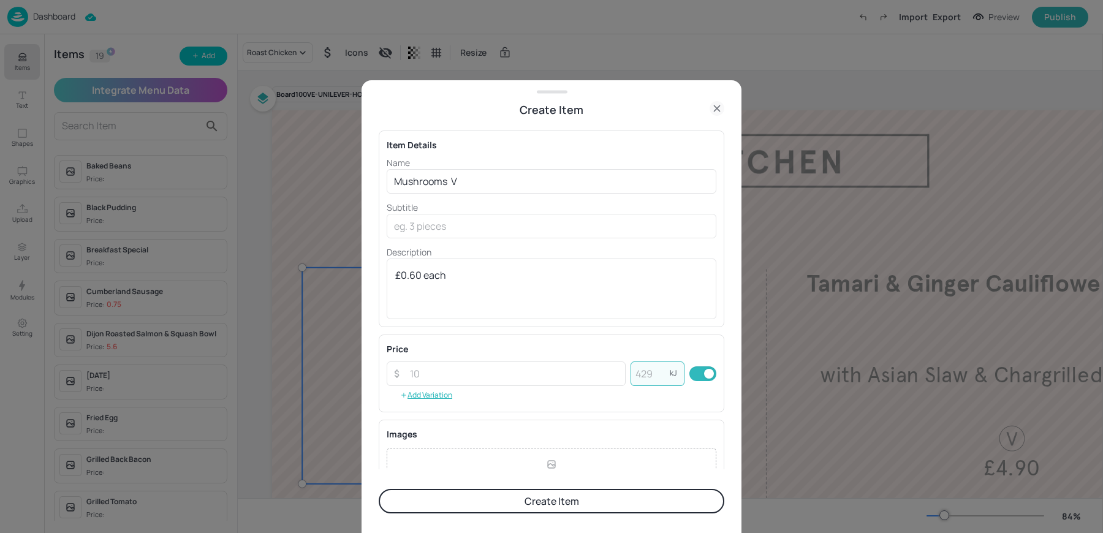
click at [646, 370] on input "number" at bounding box center [650, 374] width 39 height 25
paste input "48"
type input "48"
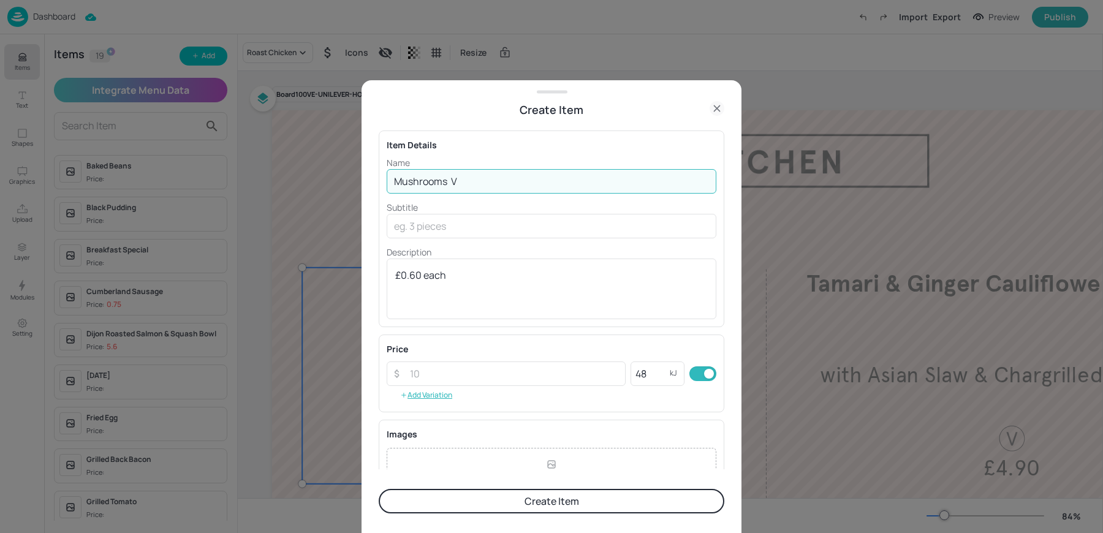
drag, startPoint x: 452, startPoint y: 178, endPoint x: 486, endPoint y: 186, distance: 34.6
click at [486, 186] on input "Mushrooms V" at bounding box center [552, 181] width 330 height 25
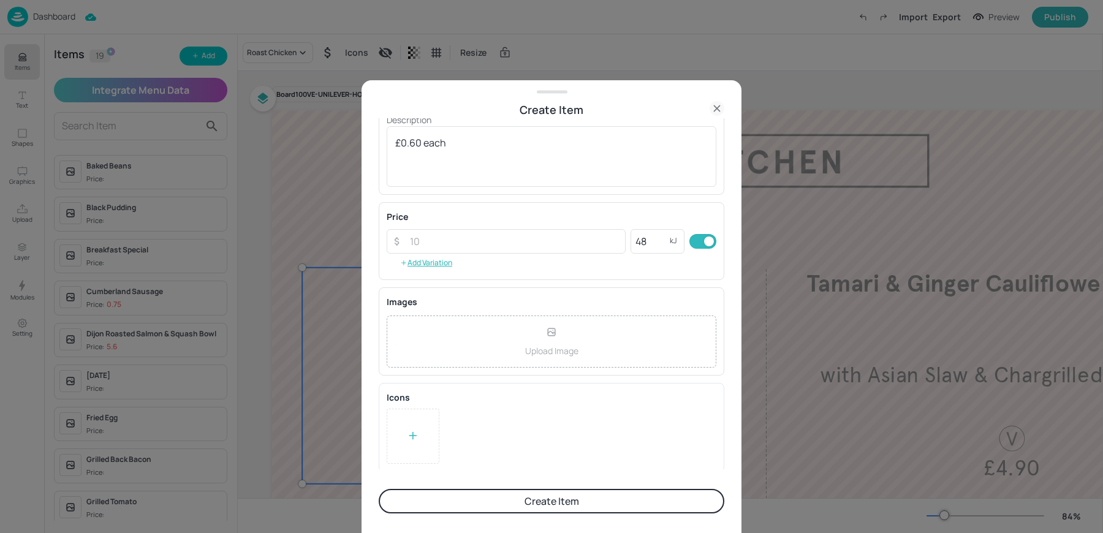
type input "Mushrooms"
click at [426, 435] on div at bounding box center [413, 436] width 53 height 55
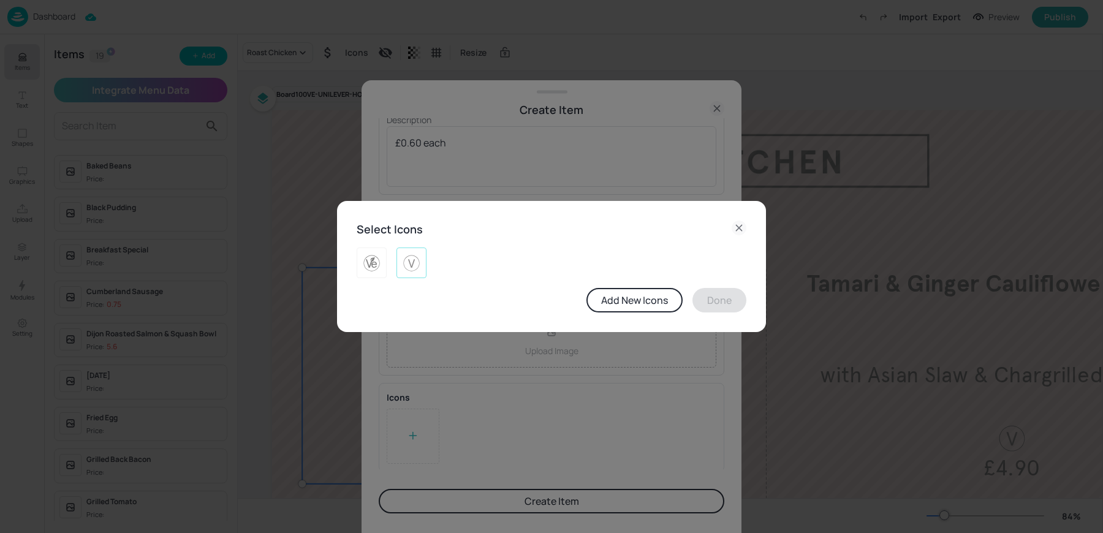
click at [416, 269] on img at bounding box center [411, 263] width 19 height 20
click at [718, 302] on button "Done" at bounding box center [720, 300] width 54 height 25
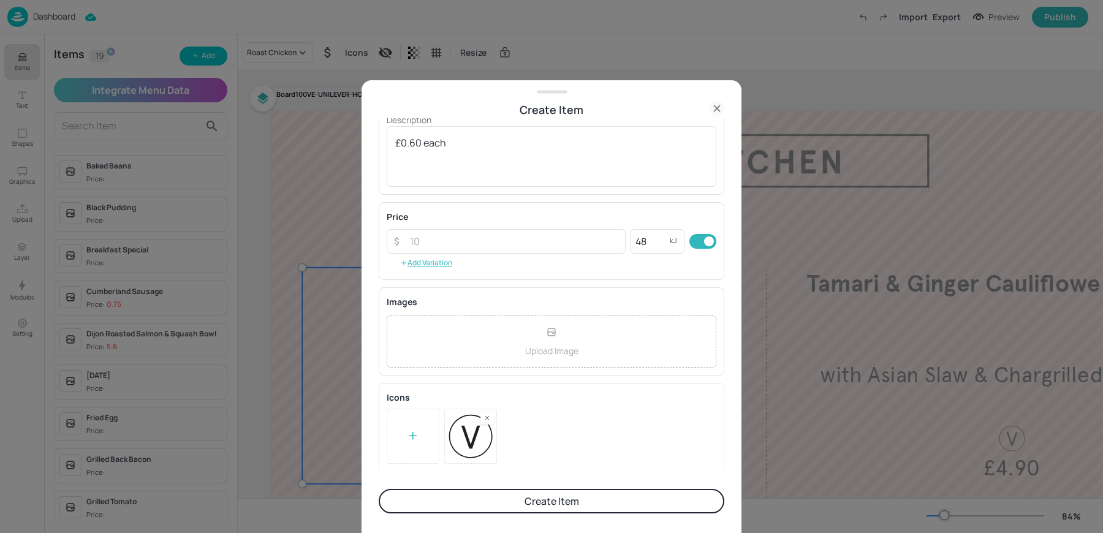
click at [525, 492] on button "Create Item" at bounding box center [552, 501] width 346 height 25
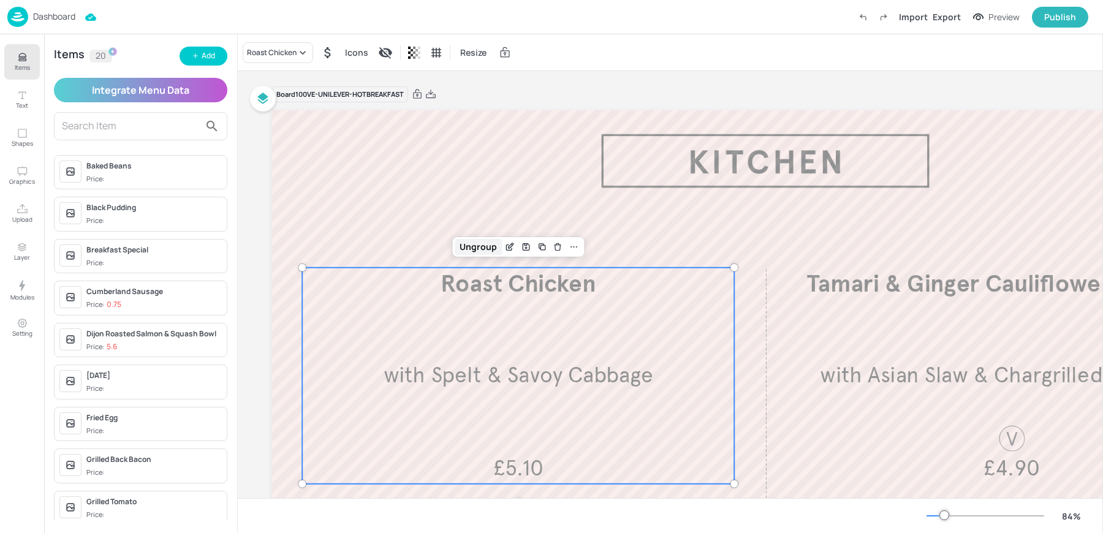
click at [472, 243] on div "Ungroup" at bounding box center [478, 247] width 47 height 16
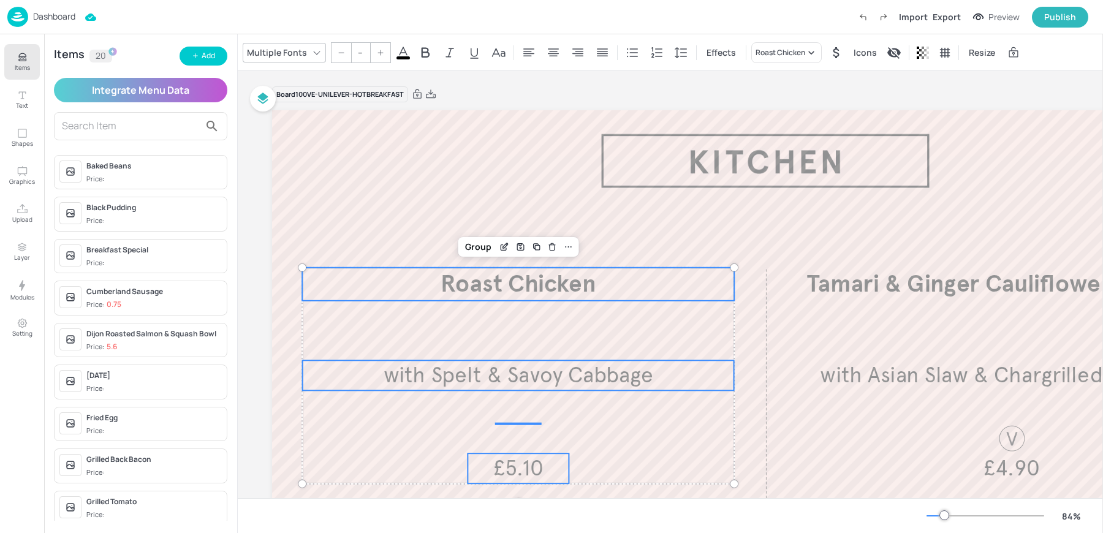
click at [476, 284] on span "Roast Chicken" at bounding box center [518, 283] width 155 height 29
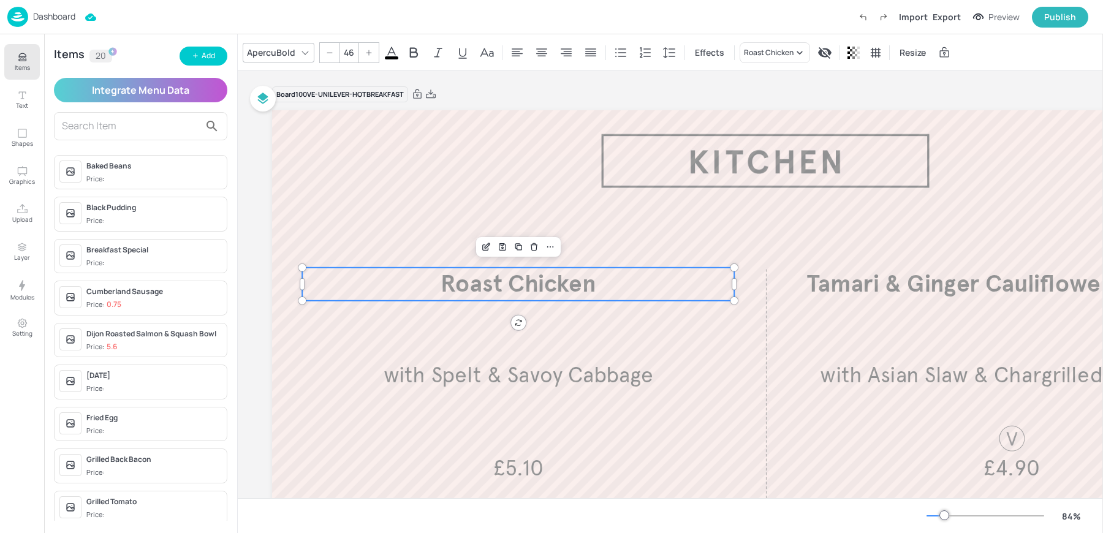
click at [351, 56] on input "46" at bounding box center [348, 53] width 17 height 20
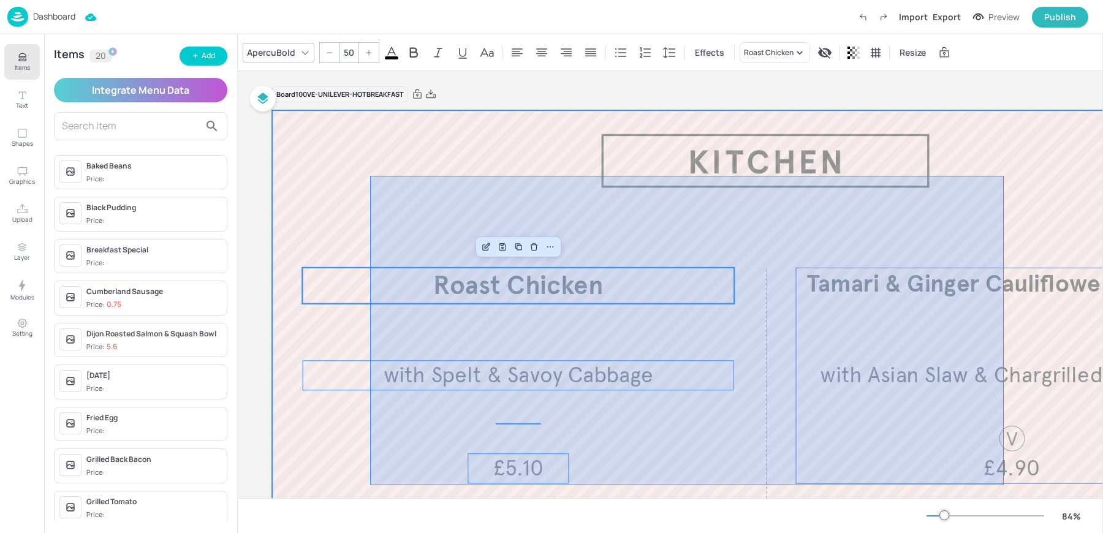
drag, startPoint x: 370, startPoint y: 176, endPoint x: 1023, endPoint y: 486, distance: 722.8
click at [1023, 486] on div at bounding box center [765, 387] width 987 height 555
type input "--"
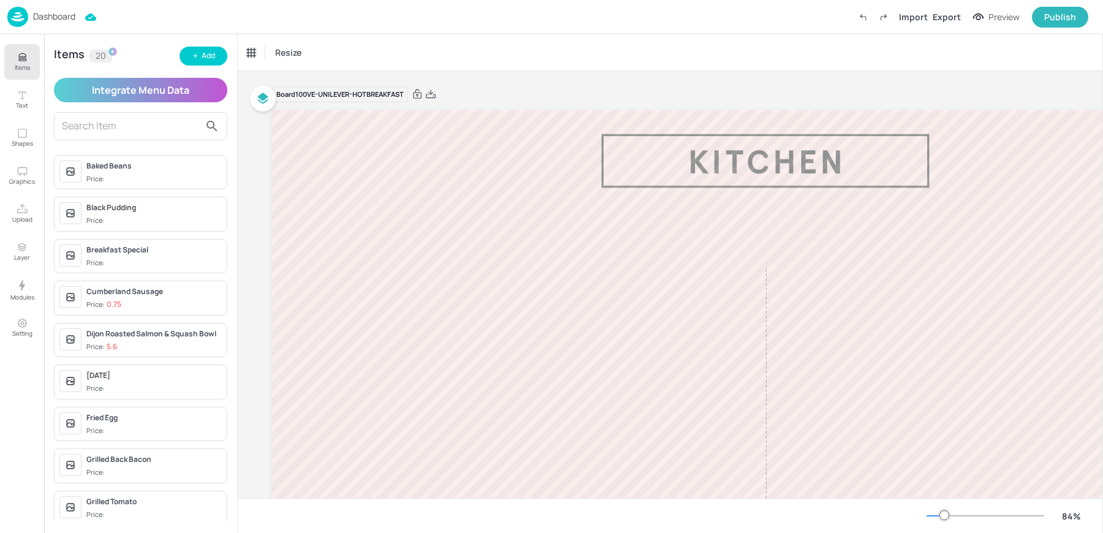
click at [125, 127] on input "text" at bounding box center [131, 126] width 138 height 20
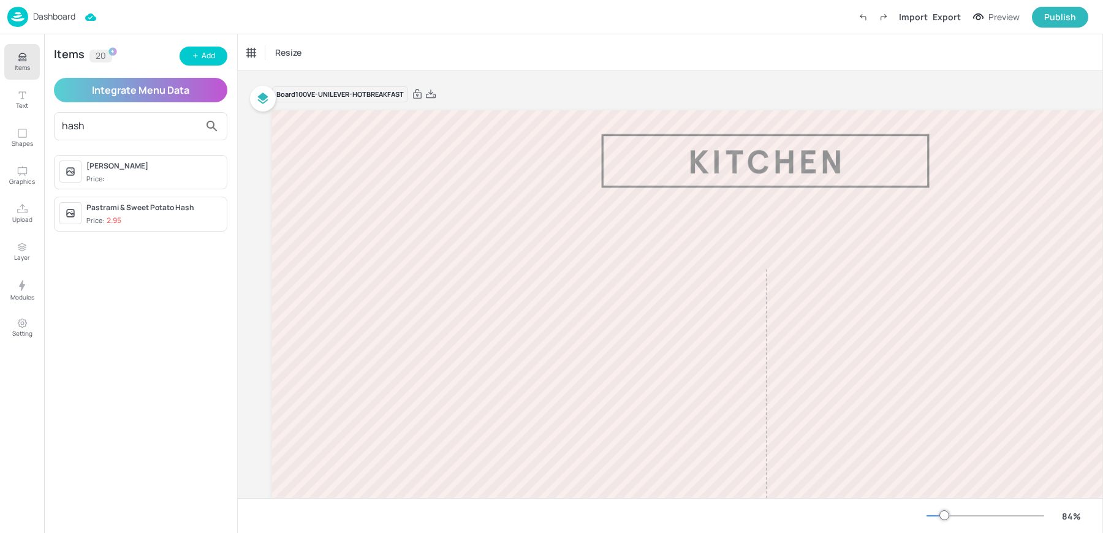
type input "hash"
click at [131, 170] on div "[PERSON_NAME]" at bounding box center [153, 166] width 135 height 11
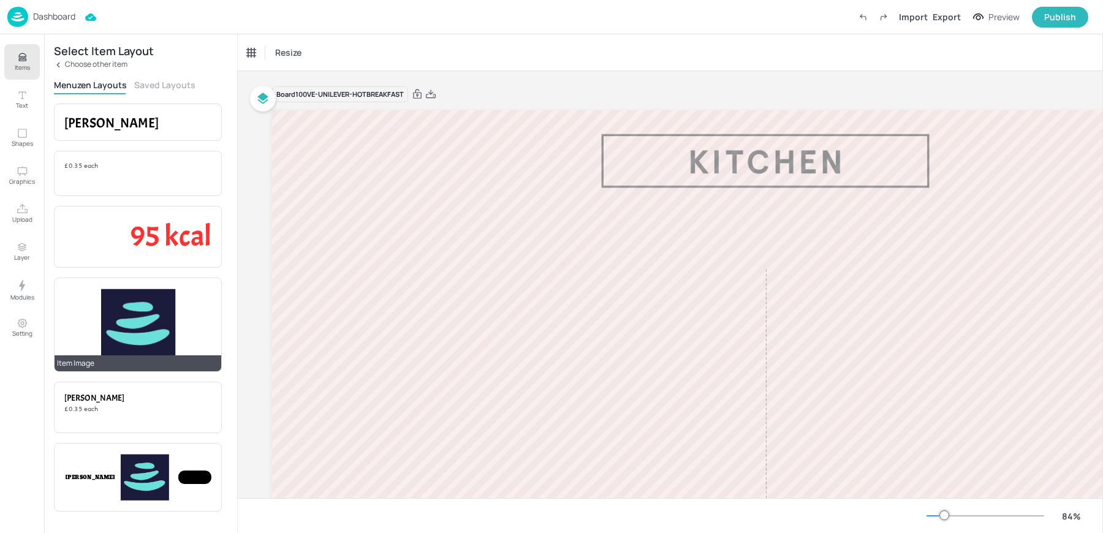
scroll to position [0, 0]
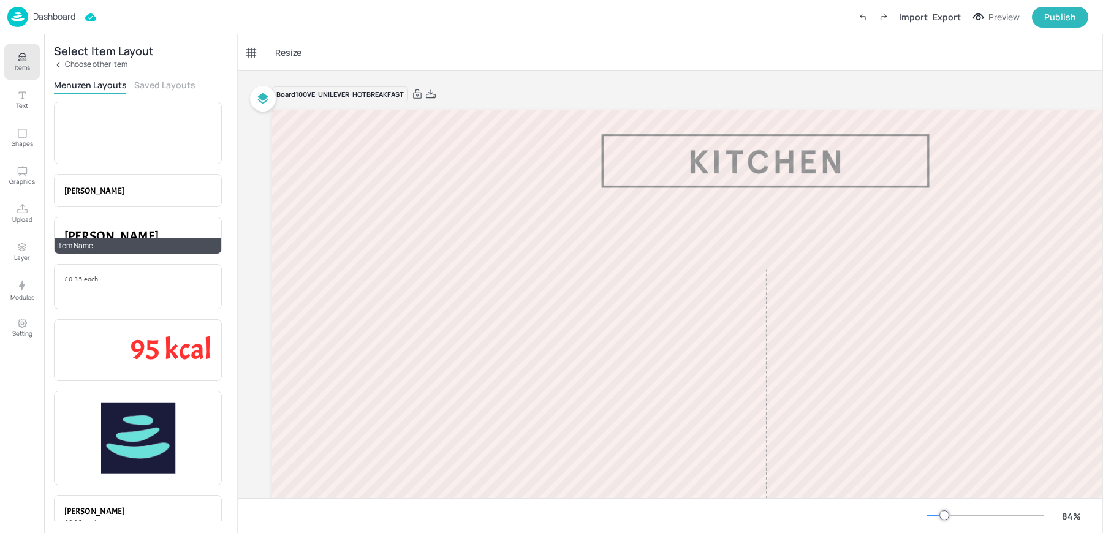
click at [85, 230] on span "[PERSON_NAME]" at bounding box center [111, 235] width 94 height 17
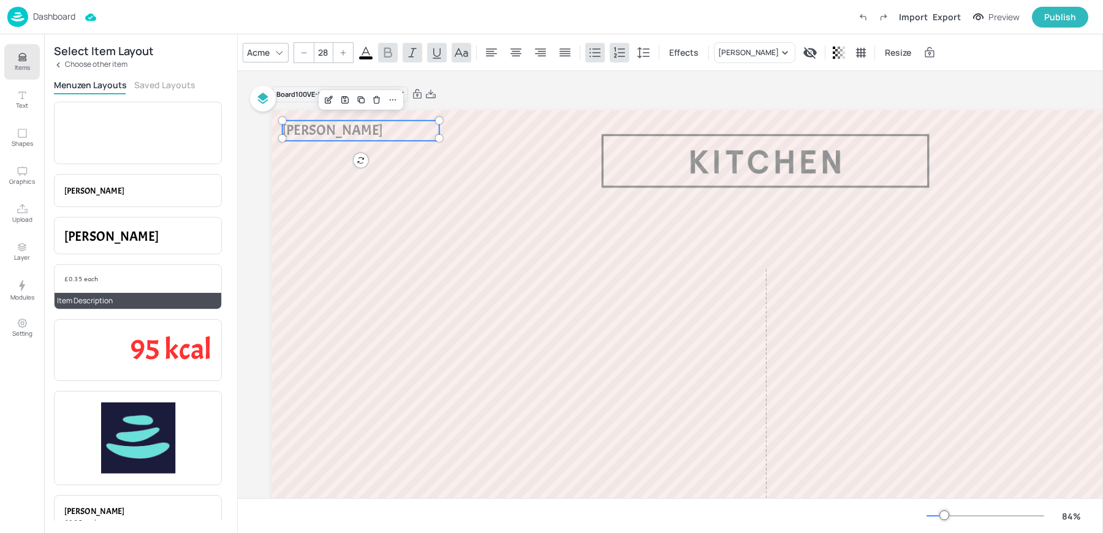
click at [78, 288] on div "£0.35 each" at bounding box center [137, 287] width 147 height 25
type input "--"
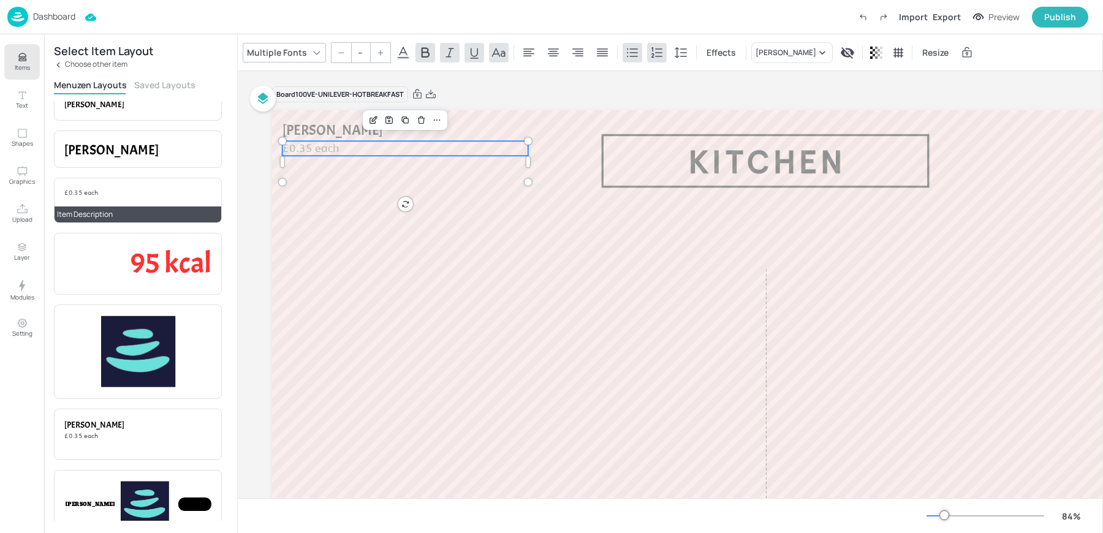
scroll to position [72, 0]
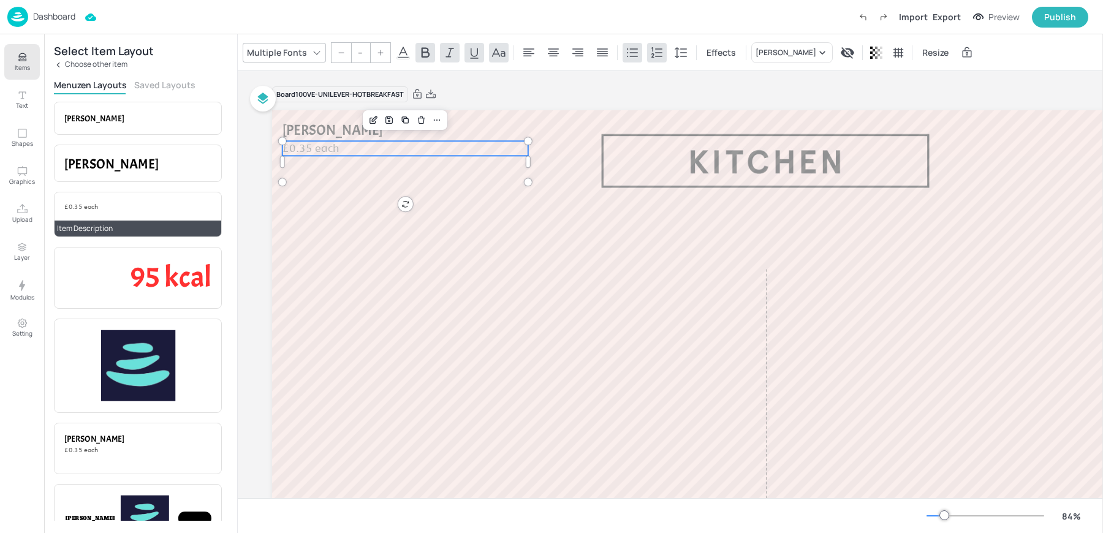
click at [0, 0] on div "Variation Kilojoules" at bounding box center [0, 0] width 0 height 0
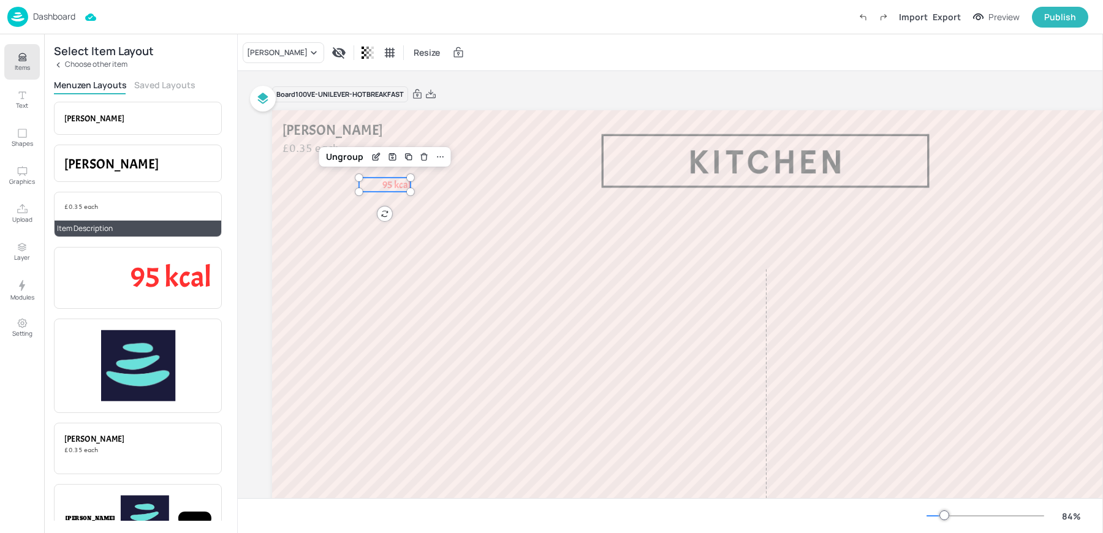
click at [0, 0] on div "Variation Kilojoules" at bounding box center [0, 0] width 0 height 0
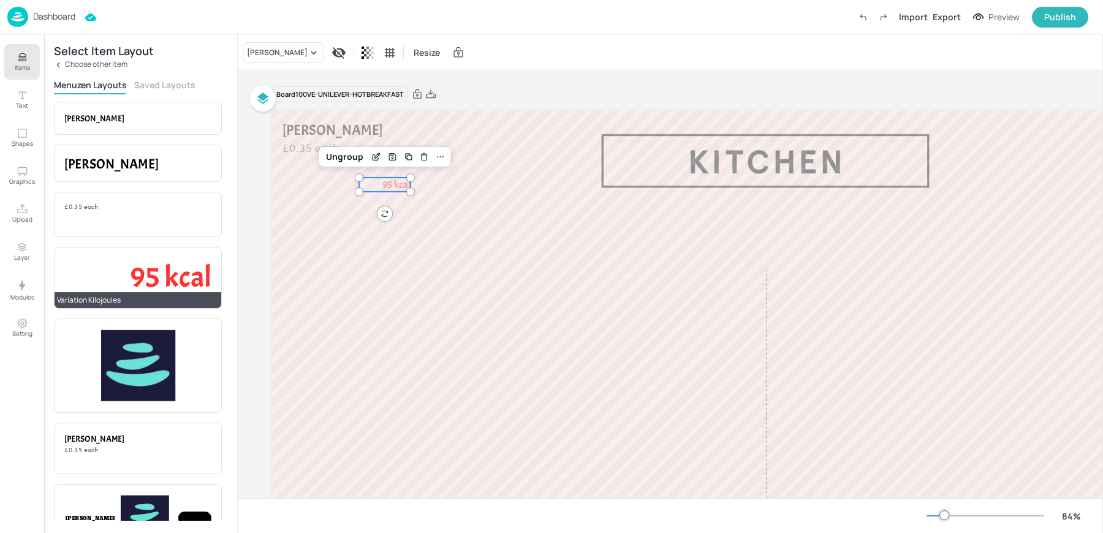
click at [175, 276] on span "95 kcal" at bounding box center [171, 277] width 81 height 37
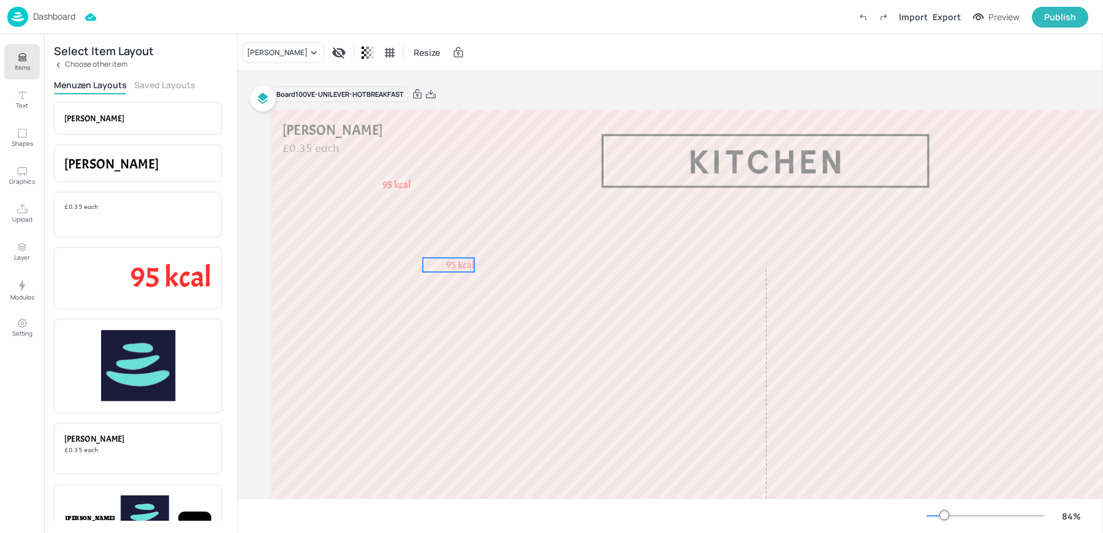
drag, startPoint x: 373, startPoint y: 181, endPoint x: 438, endPoint y: 261, distance: 103.3
click at [438, 261] on p "95 kcal" at bounding box center [448, 265] width 51 height 14
click at [394, 188] on span "95 kcal" at bounding box center [397, 184] width 28 height 13
drag, startPoint x: 380, startPoint y: 186, endPoint x: 411, endPoint y: 247, distance: 68.5
click at [411, 196] on p "95 kcal" at bounding box center [386, 188] width 51 height 14
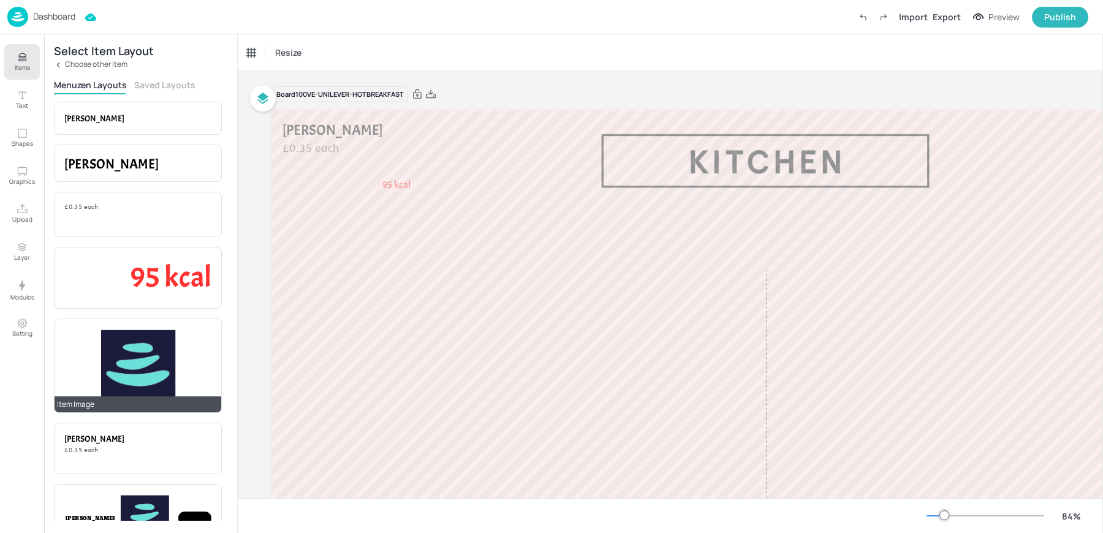
scroll to position [169, 0]
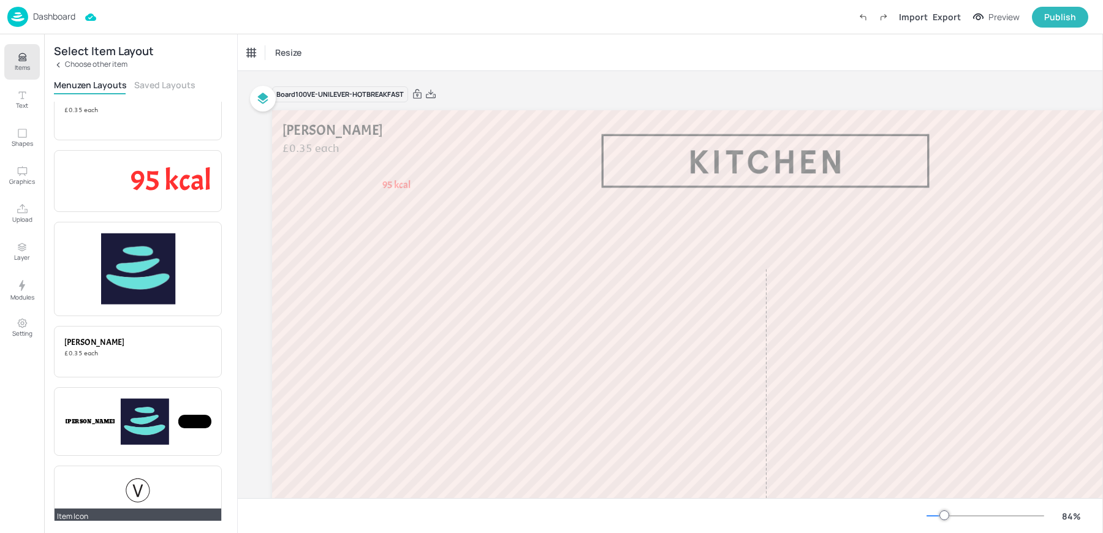
click at [119, 501] on div at bounding box center [137, 495] width 147 height 39
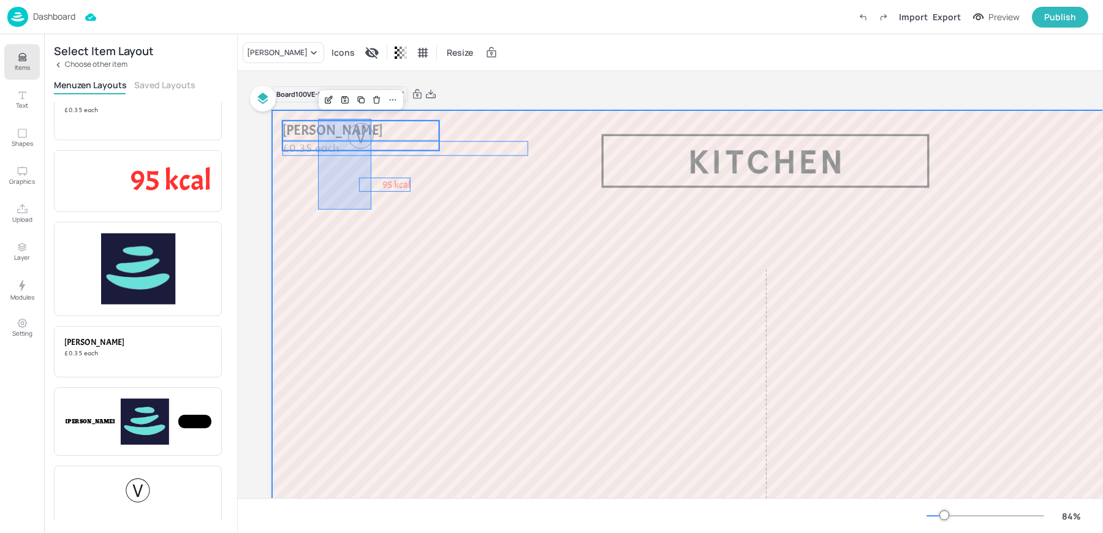
drag, startPoint x: 318, startPoint y: 119, endPoint x: 400, endPoint y: 240, distance: 146.6
click at [400, 240] on div at bounding box center [765, 387] width 987 height 555
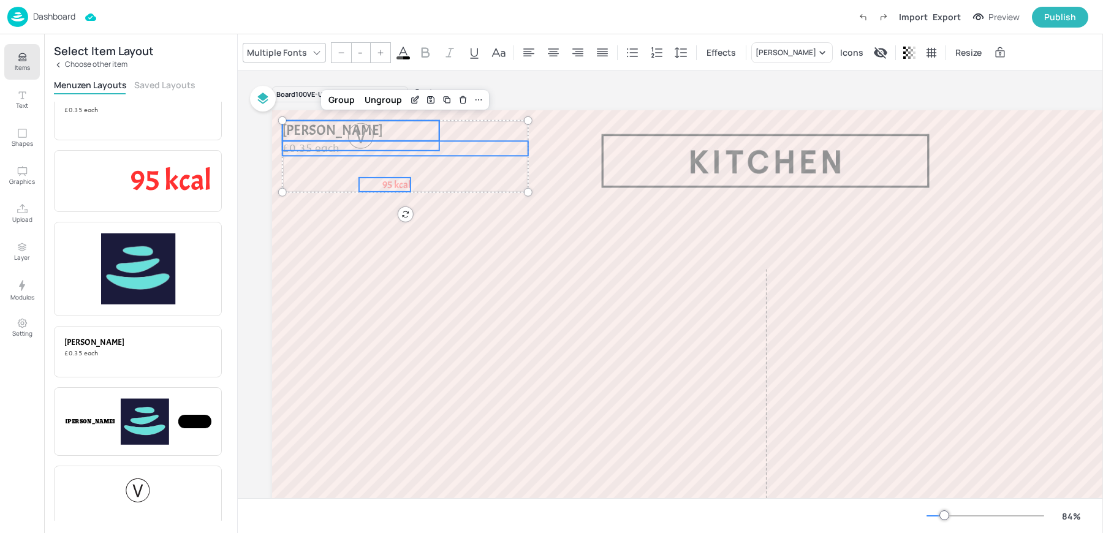
click at [321, 127] on div at bounding box center [361, 136] width 157 height 30
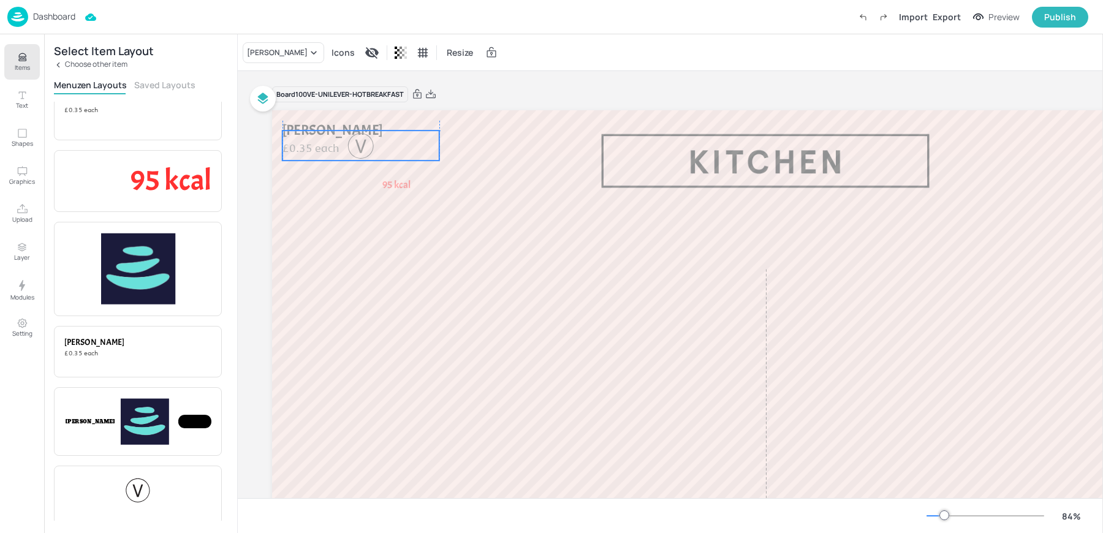
drag, startPoint x: 339, startPoint y: 133, endPoint x: 392, endPoint y: 294, distance: 169.0
click at [392, 161] on div at bounding box center [361, 146] width 157 height 30
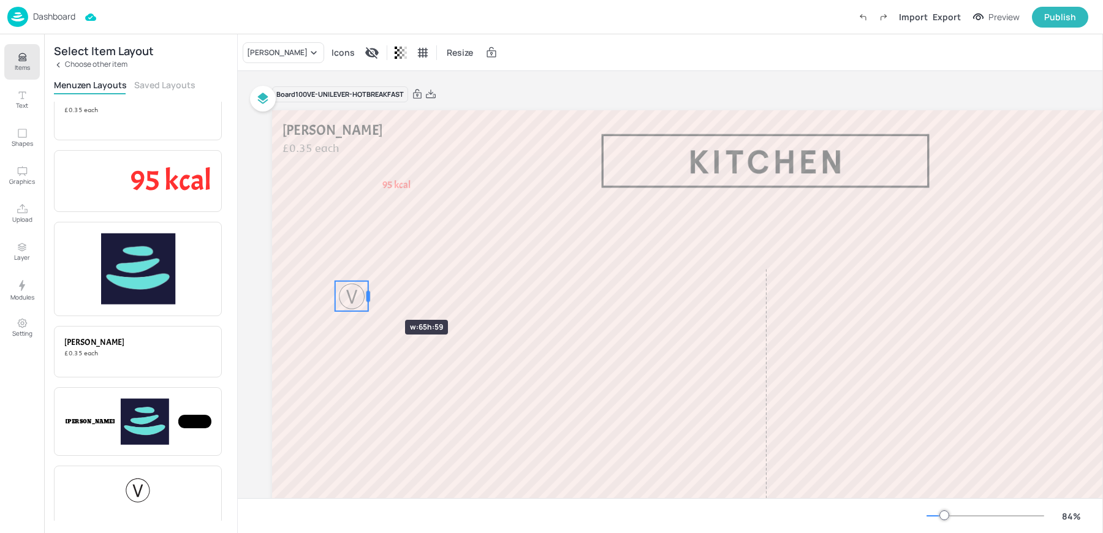
drag, startPoint x: 492, startPoint y: 298, endPoint x: 368, endPoint y: 298, distance: 124.4
click at [368, 298] on div at bounding box center [369, 296] width 4 height 11
drag, startPoint x: 368, startPoint y: 313, endPoint x: 357, endPoint y: 299, distance: 18.4
click at [357, 299] on div at bounding box center [357, 302] width 10 height 10
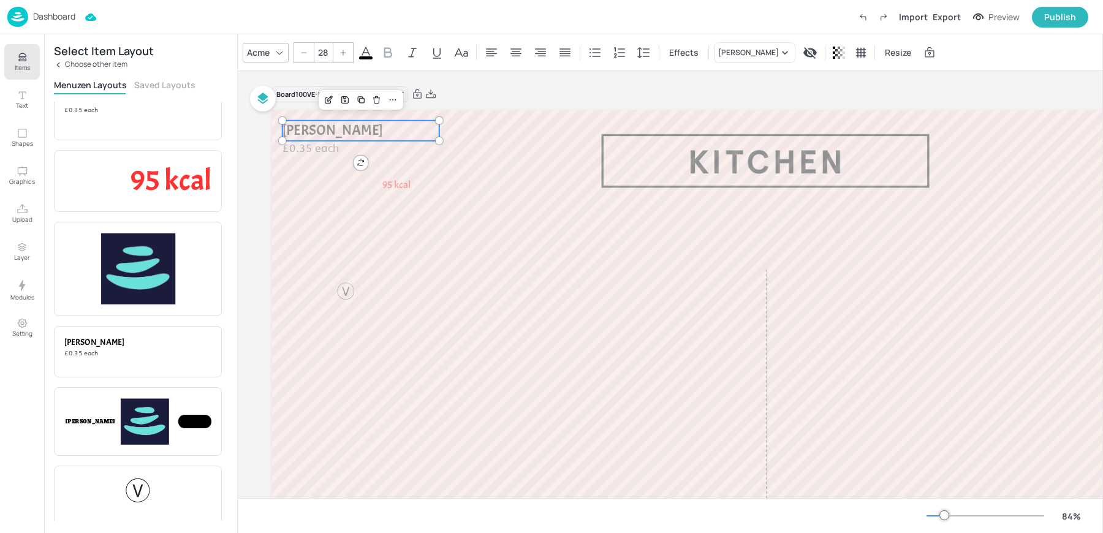
click at [320, 128] on span "[PERSON_NAME]" at bounding box center [333, 130] width 101 height 18
click at [259, 47] on div "Acme" at bounding box center [259, 53] width 28 height 18
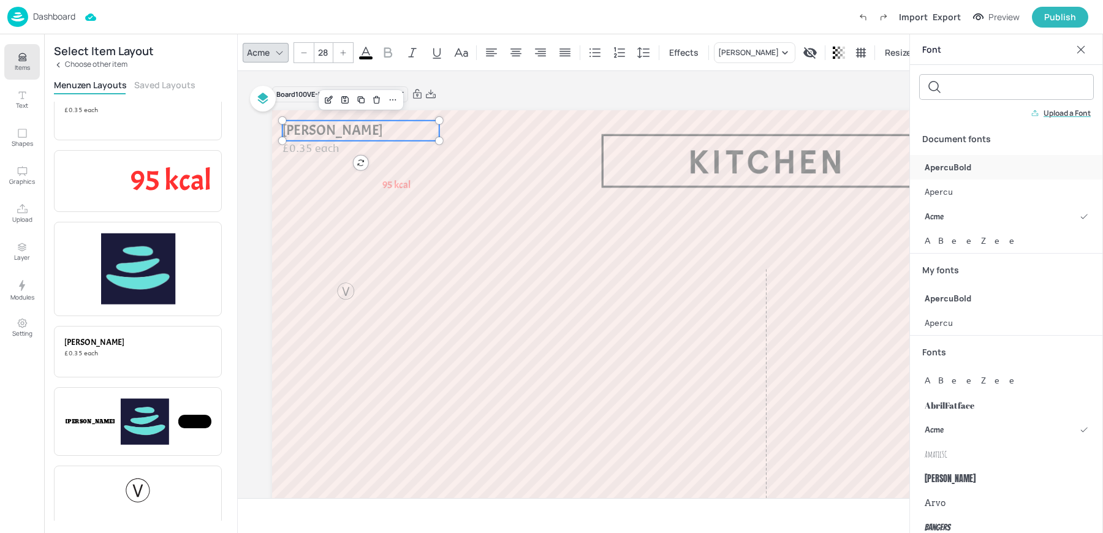
click at [944, 169] on span "ApercuBold" at bounding box center [948, 167] width 47 height 13
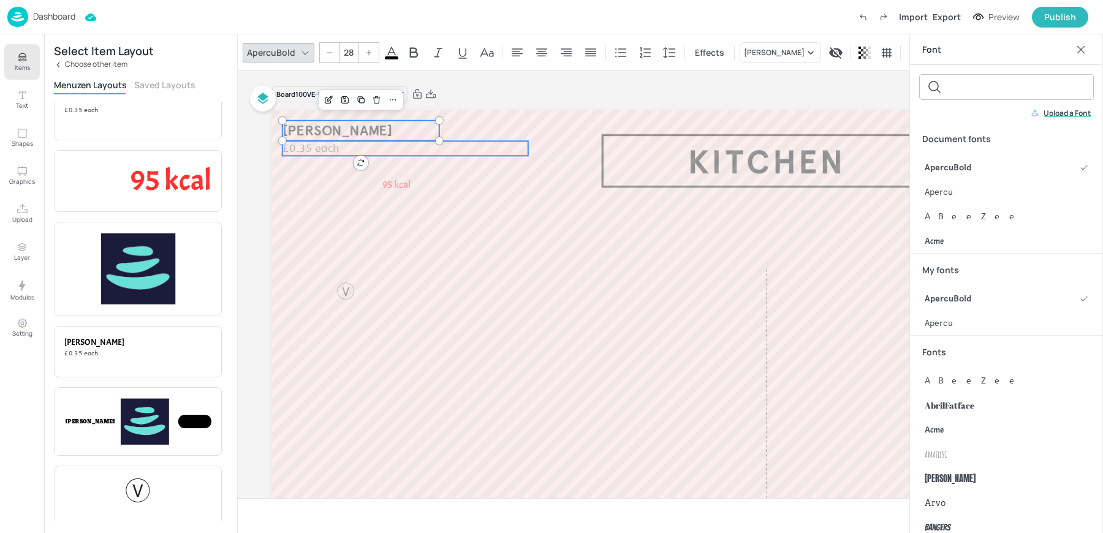
type input "21"
click at [328, 142] on span "£0.35 each" at bounding box center [311, 148] width 56 height 13
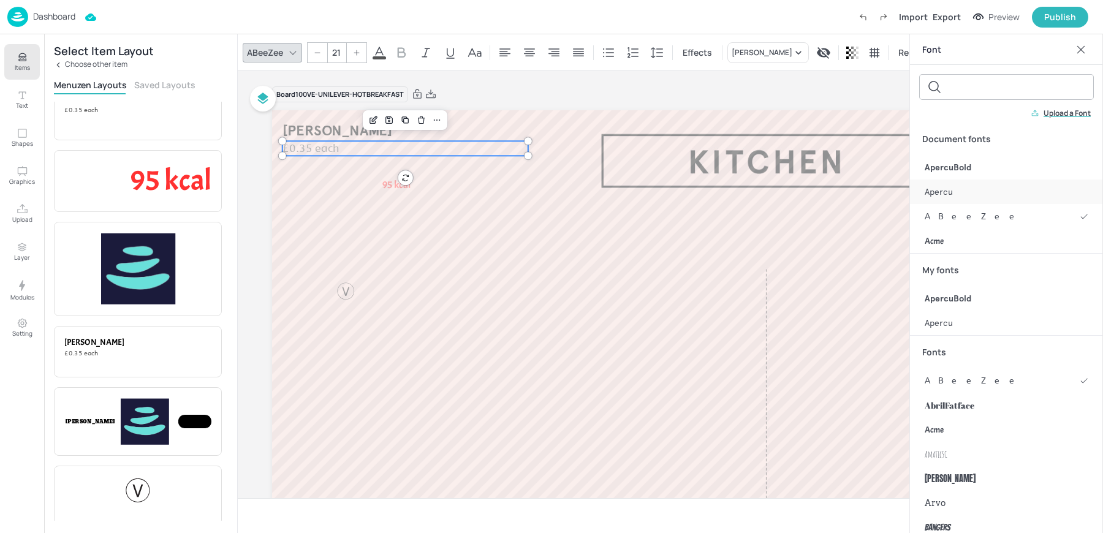
click at [969, 188] on div "Apercu" at bounding box center [1006, 192] width 193 height 25
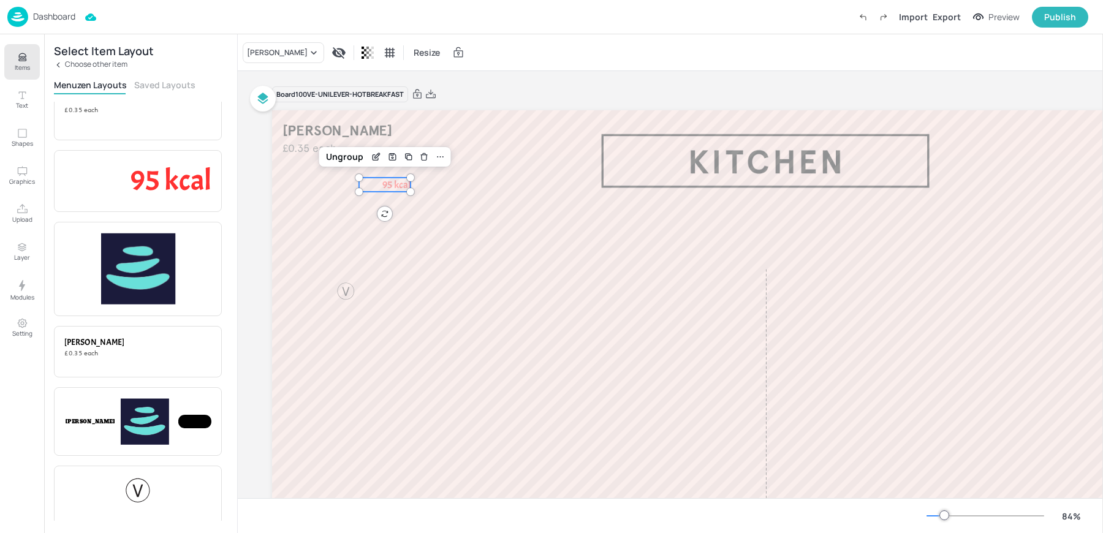
click at [387, 189] on span "95 kcal" at bounding box center [397, 184] width 28 height 13
click at [279, 54] on div "[PERSON_NAME]" at bounding box center [277, 52] width 61 height 11
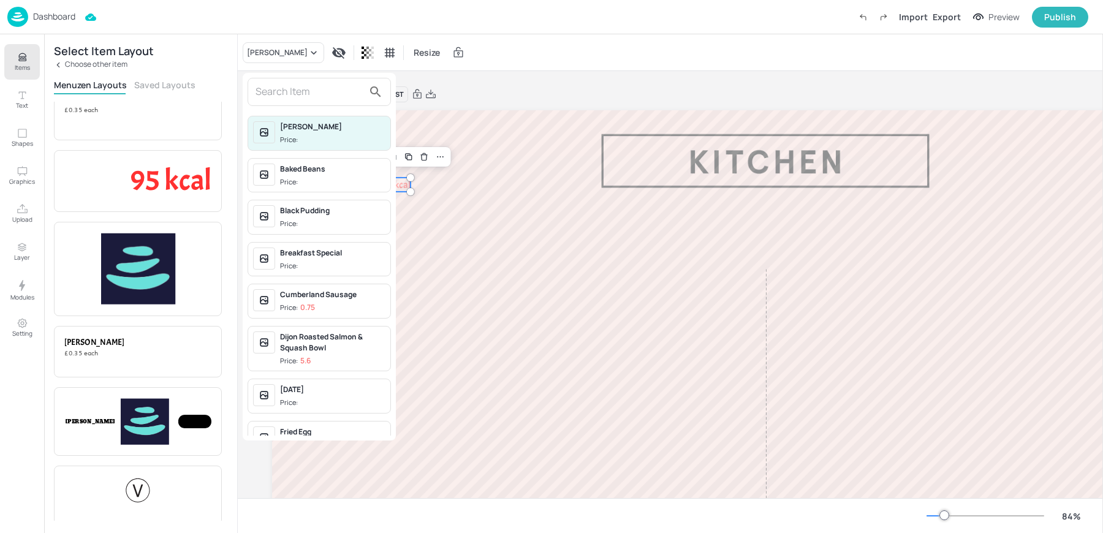
click at [490, 170] on div at bounding box center [551, 266] width 1103 height 533
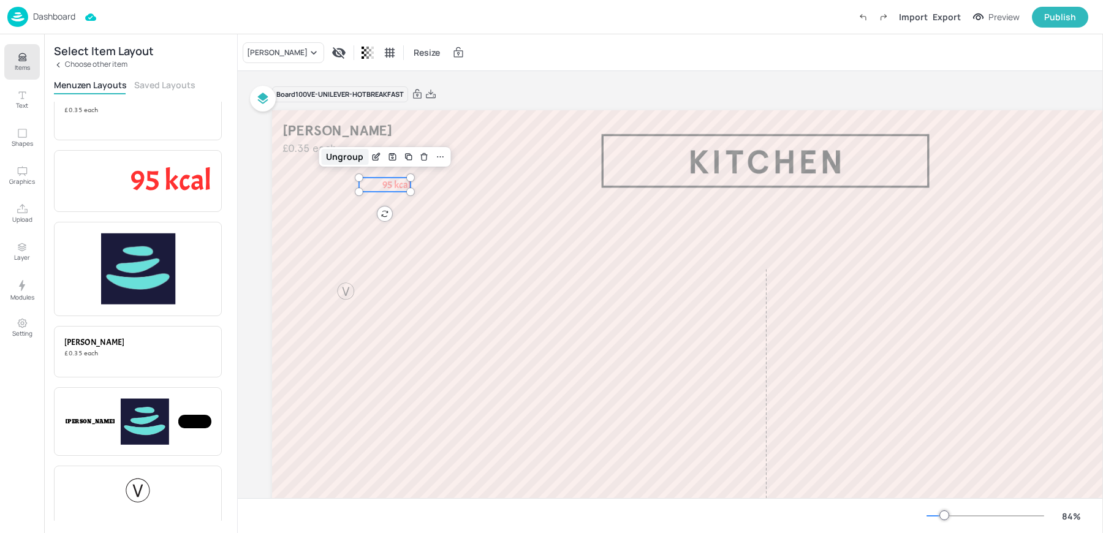
click at [351, 158] on div "Ungroup" at bounding box center [344, 157] width 47 height 16
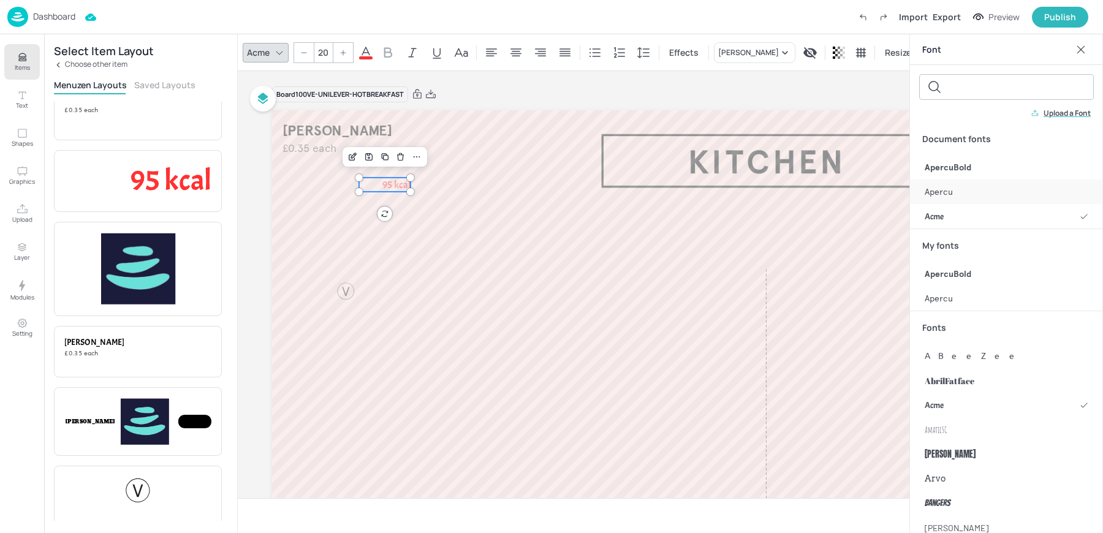
click at [956, 194] on div "Apercu" at bounding box center [1006, 192] width 193 height 25
click at [363, 51] on icon at bounding box center [365, 53] width 11 height 12
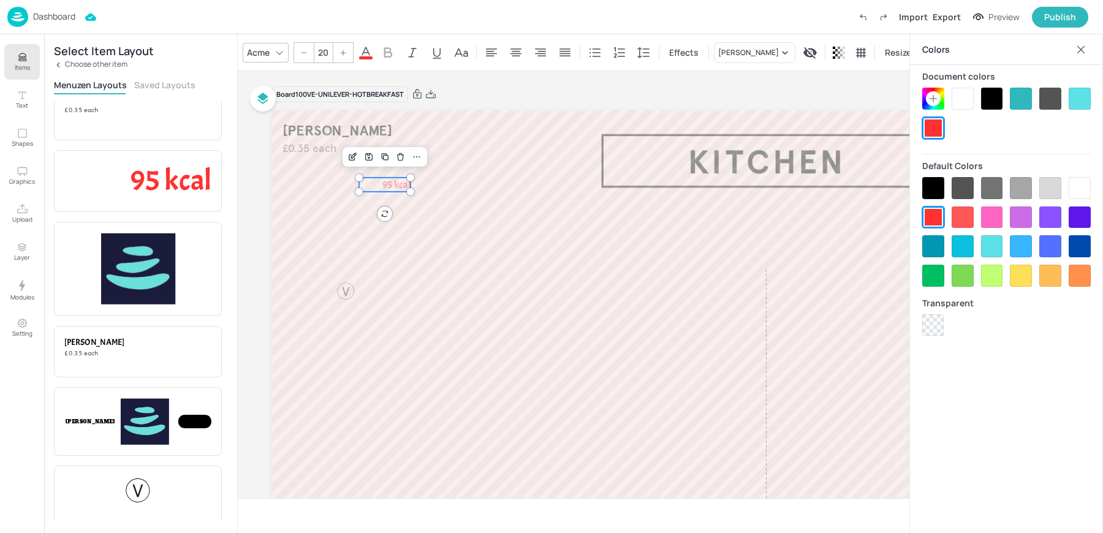
click at [995, 97] on div at bounding box center [992, 99] width 22 height 22
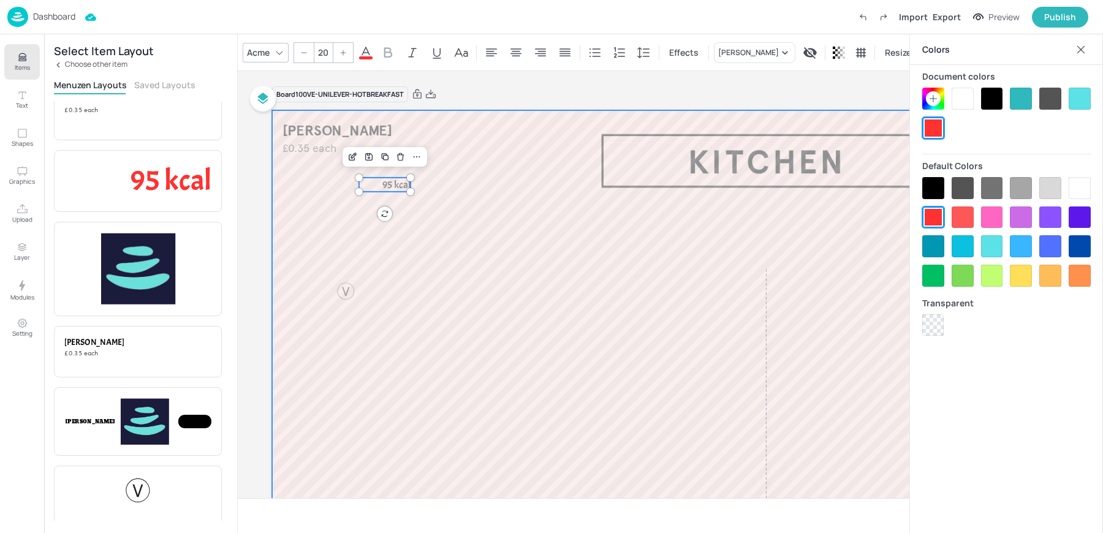
type input "--"
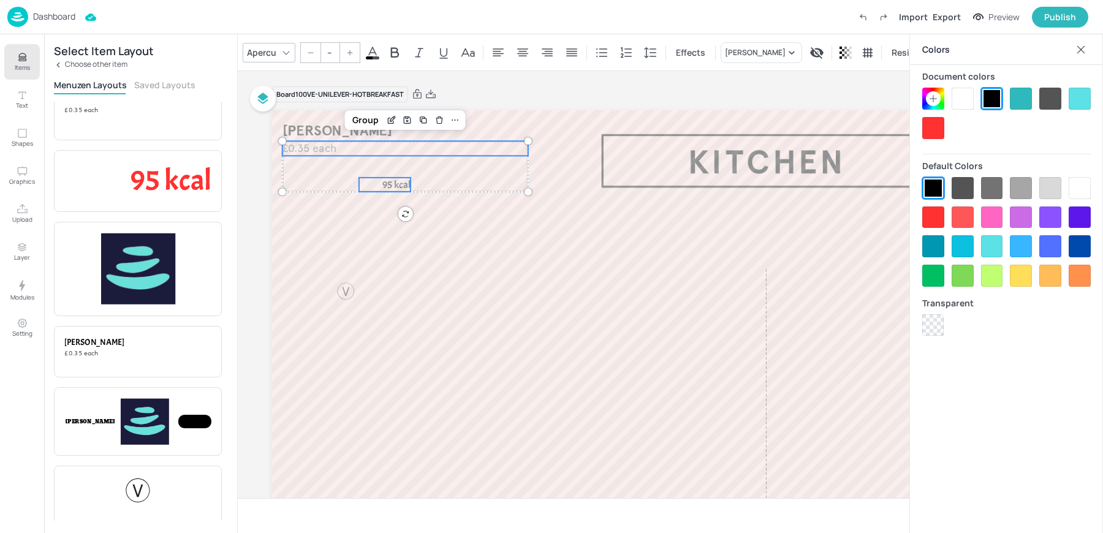
click at [311, 152] on span "£0.35 each" at bounding box center [310, 148] width 54 height 13
click at [303, 128] on span "[PERSON_NAME]" at bounding box center [338, 130] width 110 height 18
click at [557, 54] on icon at bounding box center [553, 52] width 15 height 15
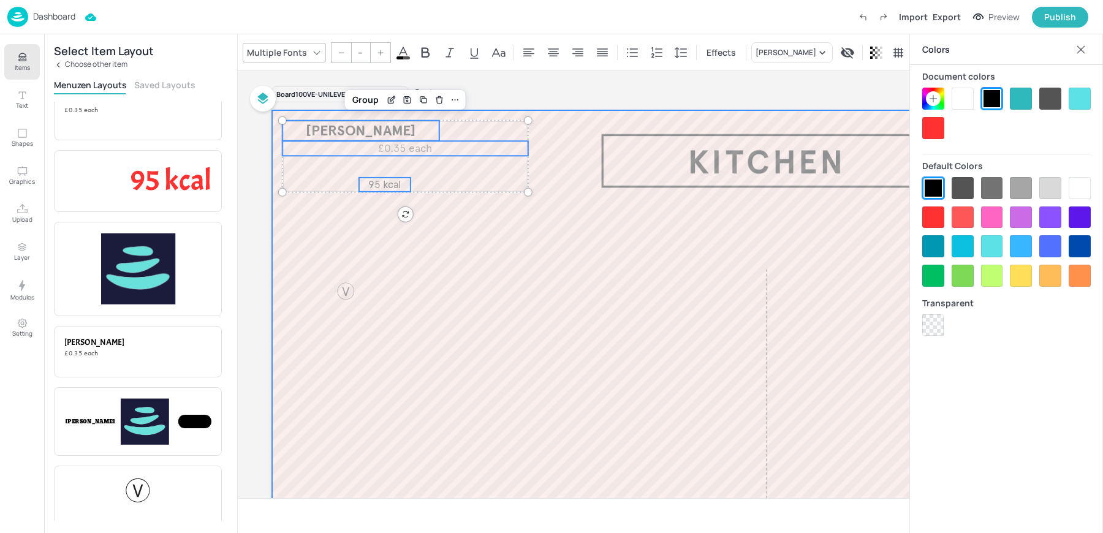
click at [508, 246] on div at bounding box center [765, 387] width 987 height 555
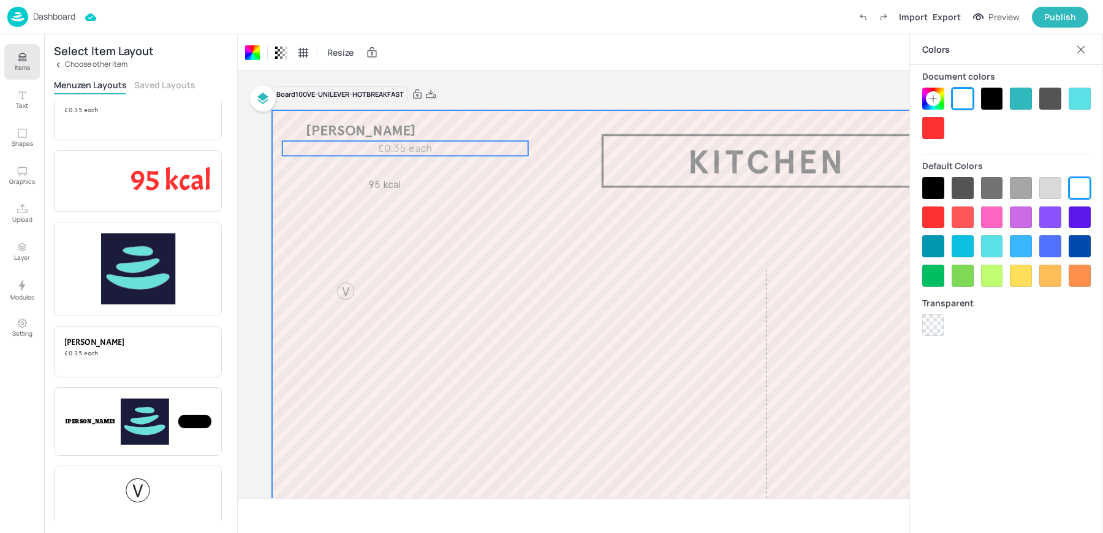
click at [417, 151] on span "£0.35 each" at bounding box center [405, 148] width 54 height 13
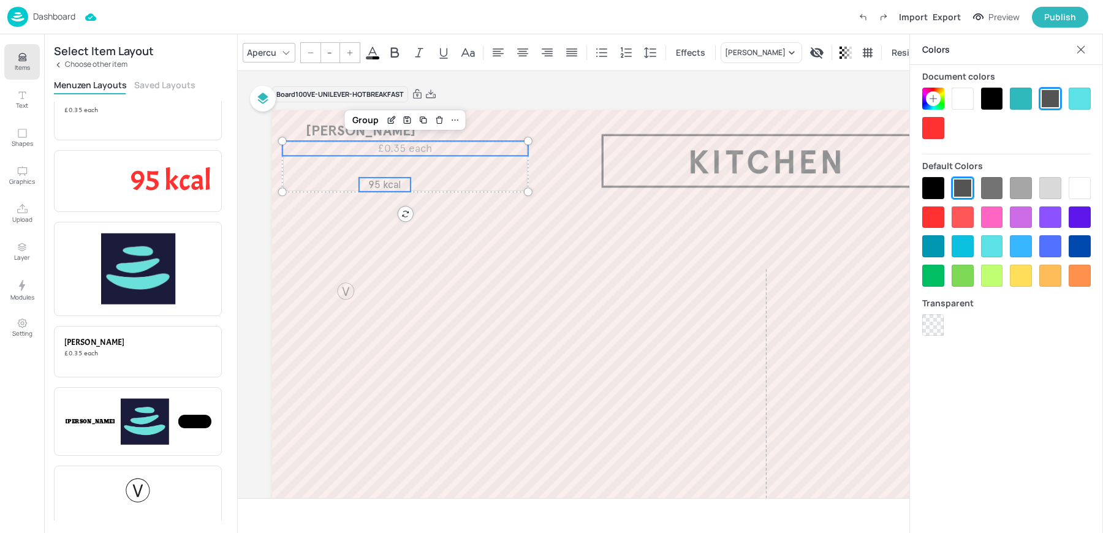
click at [381, 183] on span "95 kcal" at bounding box center [384, 184] width 33 height 13
click at [327, 55] on input "--" at bounding box center [329, 53] width 17 height 20
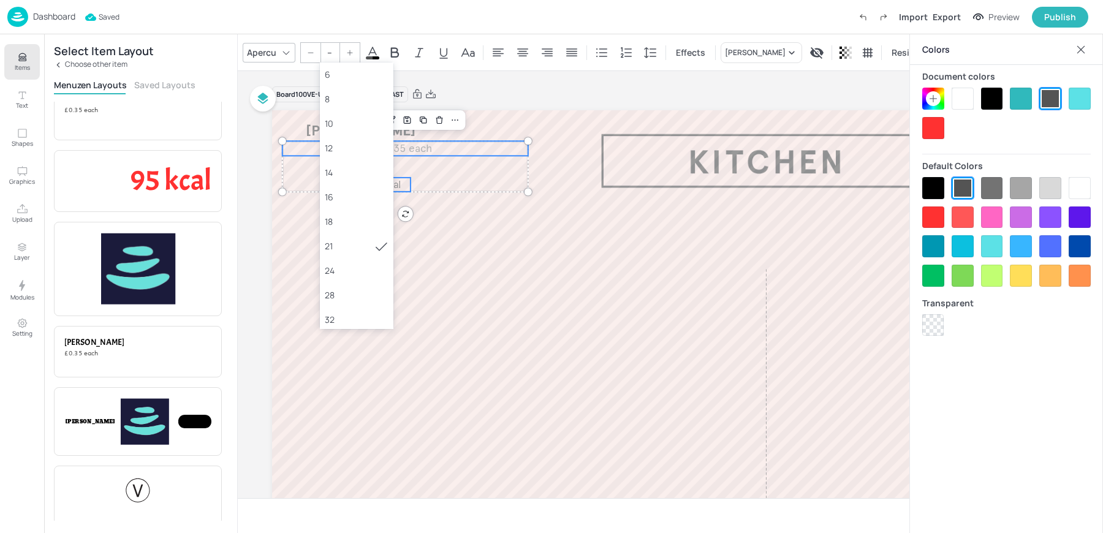
click at [327, 55] on input "--" at bounding box center [329, 53] width 17 height 20
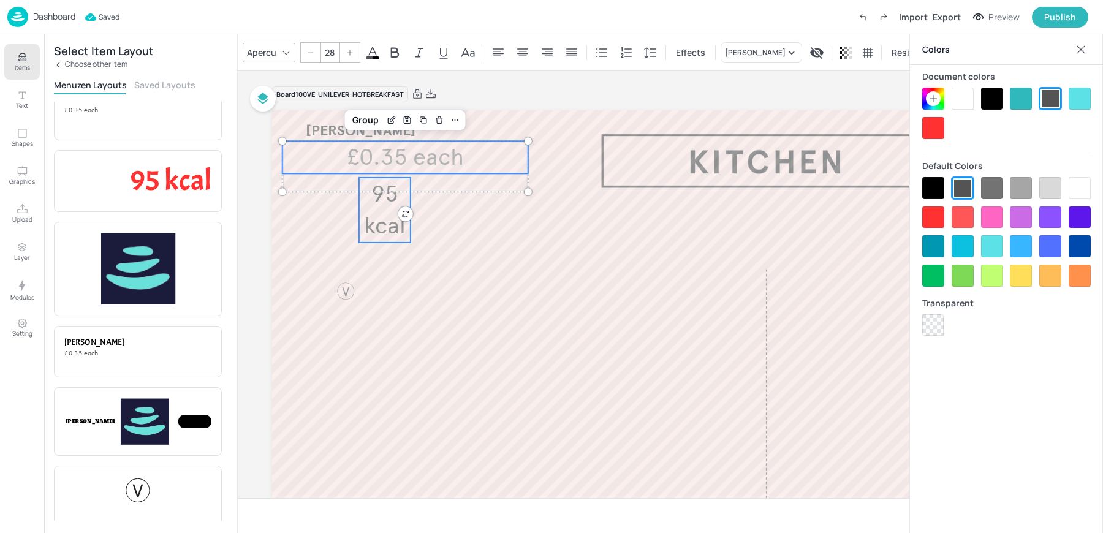
click at [330, 128] on span "[PERSON_NAME]" at bounding box center [361, 130] width 110 height 18
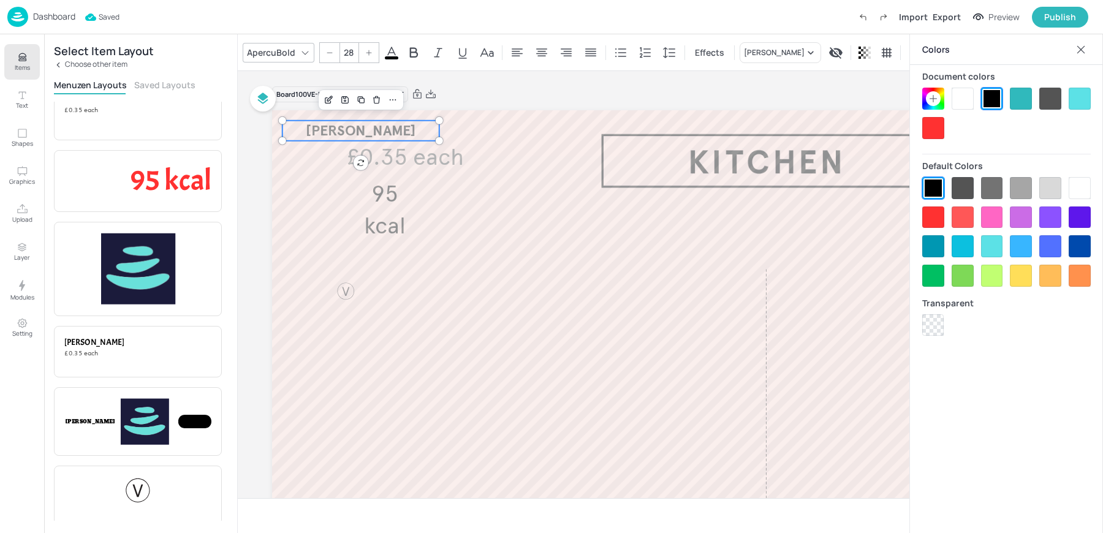
click at [346, 50] on input "28" at bounding box center [348, 53] width 17 height 20
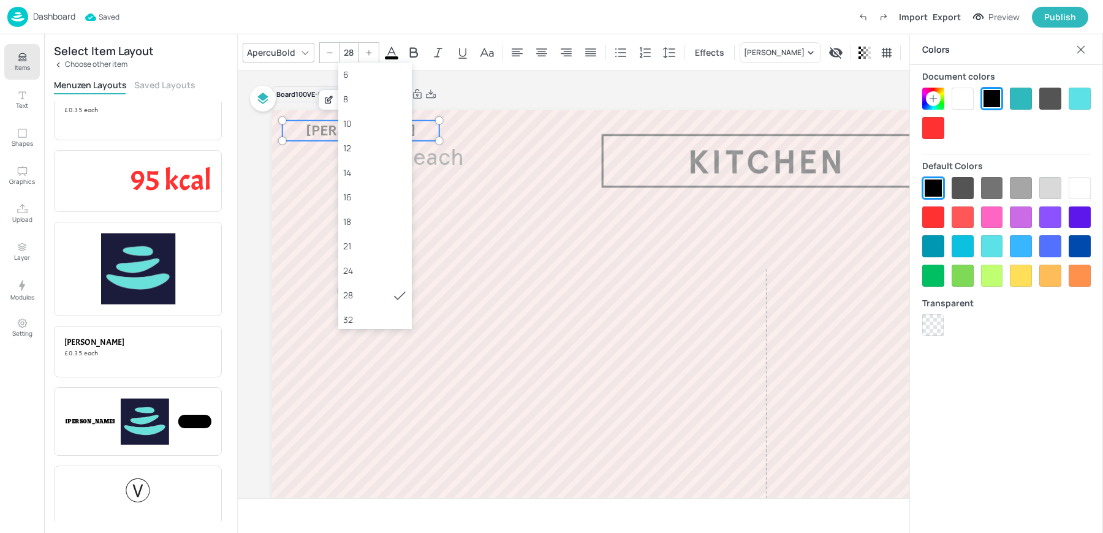
click at [346, 50] on input "28" at bounding box center [348, 53] width 17 height 20
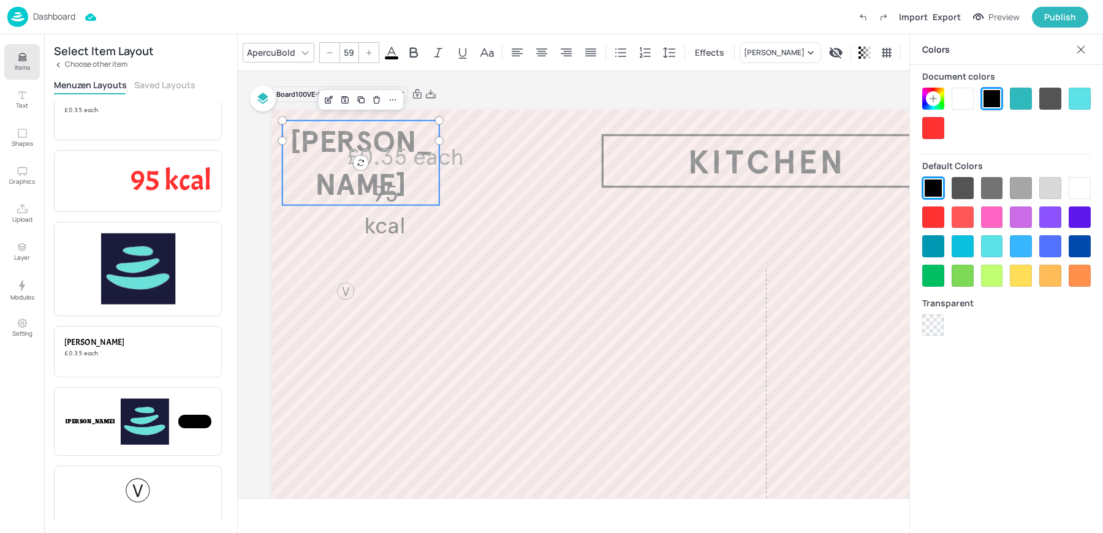
click at [349, 50] on input "59" at bounding box center [348, 53] width 17 height 20
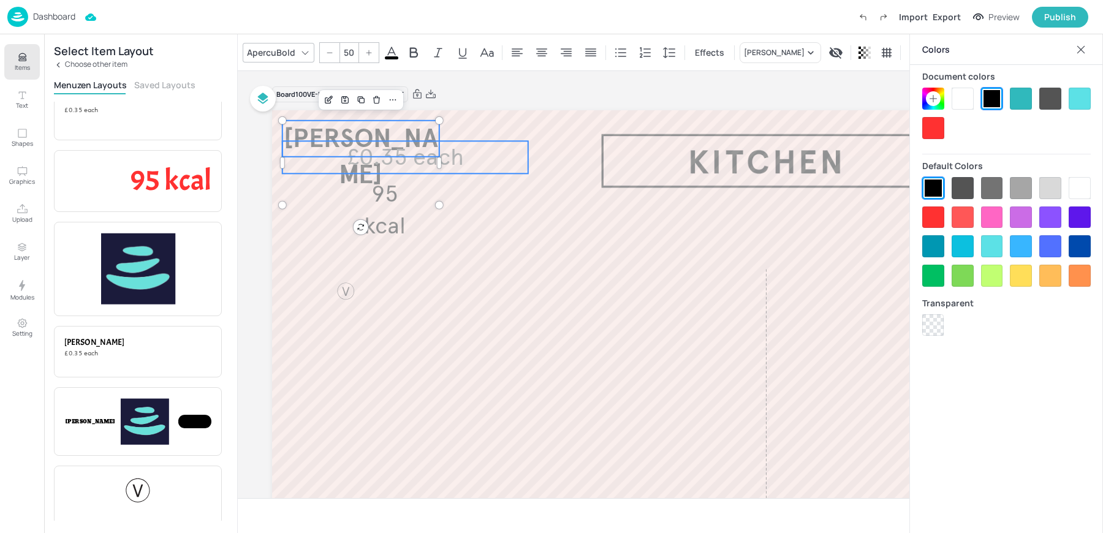
click at [376, 161] on span "£0.35 each" at bounding box center [405, 157] width 116 height 29
click at [376, 219] on span "95 kcal" at bounding box center [385, 209] width 42 height 61
click at [398, 63] on div "Multiple Fonts -- Effects Hash Brown Resize" at bounding box center [671, 52] width 866 height 36
click at [398, 49] on icon at bounding box center [403, 52] width 15 height 15
click at [986, 99] on div at bounding box center [992, 99] width 22 height 22
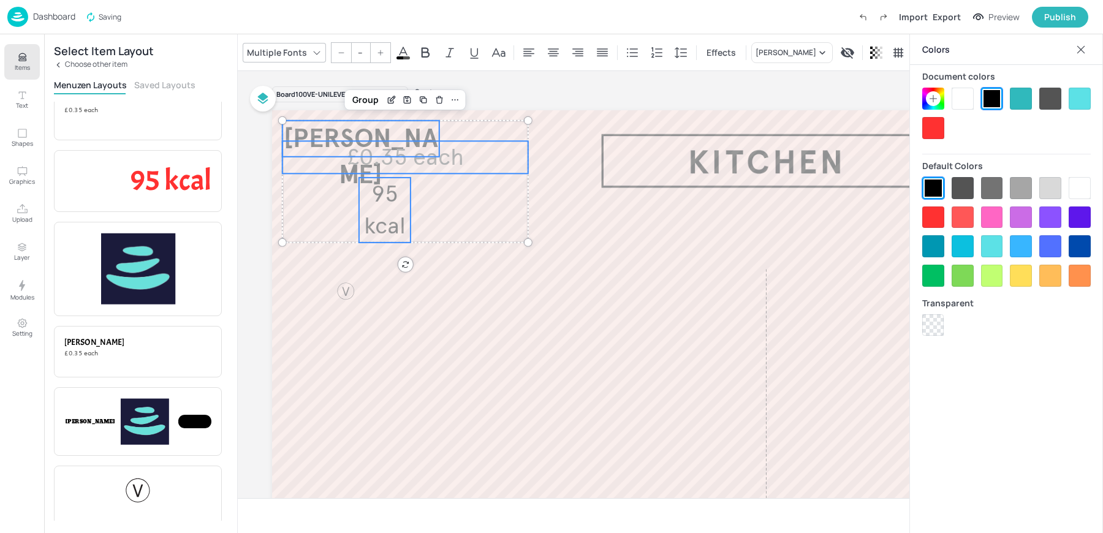
click at [385, 225] on span "95 kcal" at bounding box center [385, 209] width 42 height 61
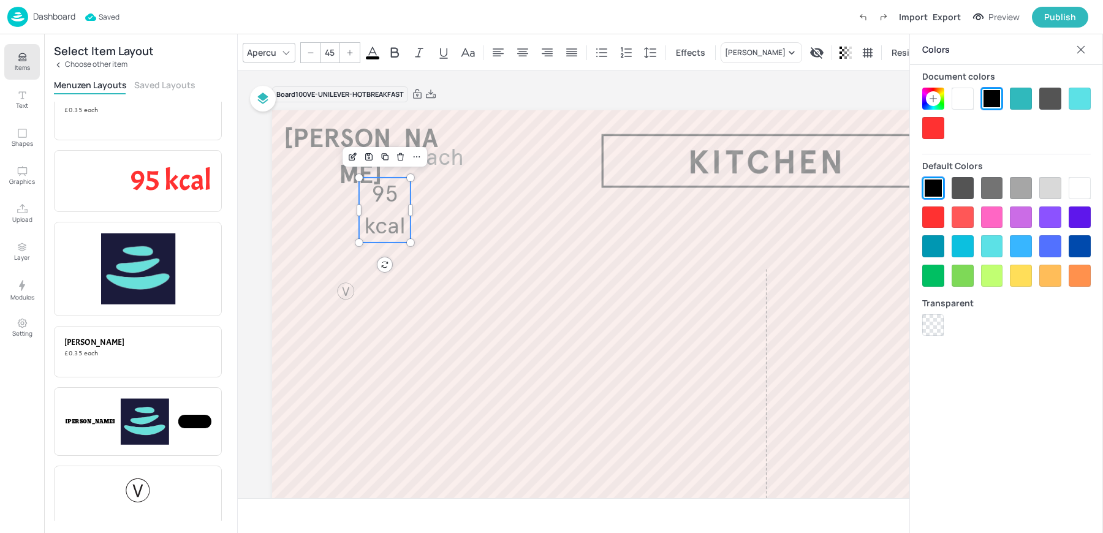
click at [992, 94] on div at bounding box center [992, 99] width 22 height 22
click at [449, 158] on span "£0.35 each" at bounding box center [405, 157] width 116 height 29
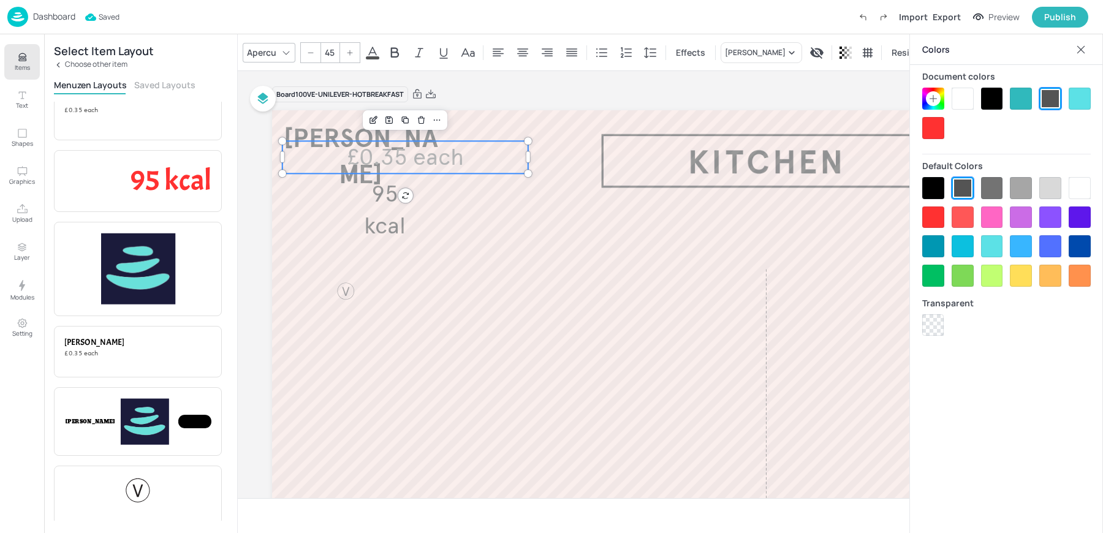
click at [992, 97] on div at bounding box center [992, 99] width 22 height 22
click at [403, 229] on span "95 kcal" at bounding box center [385, 209] width 42 height 61
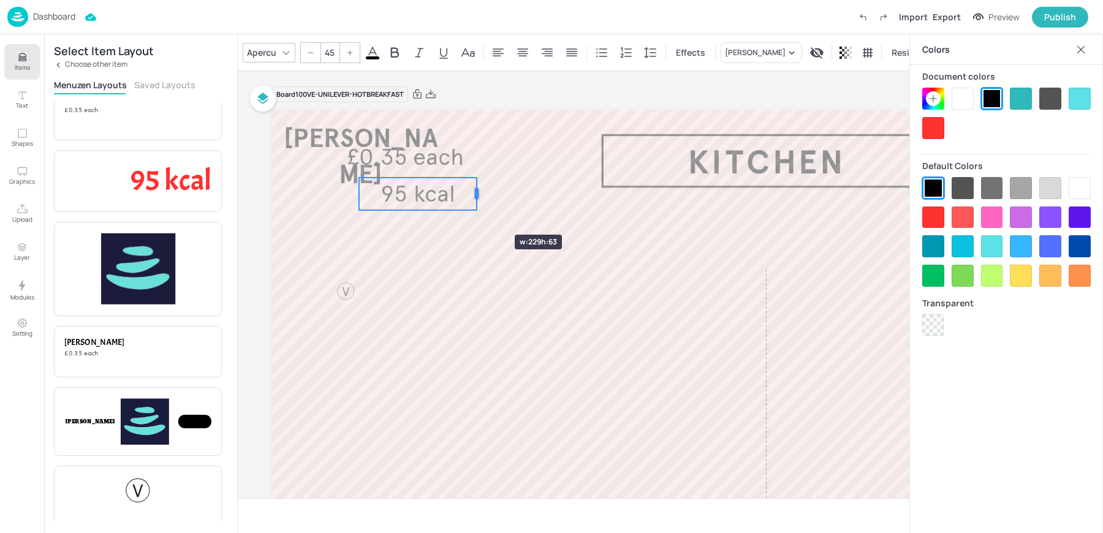
drag, startPoint x: 412, startPoint y: 211, endPoint x: 478, endPoint y: 213, distance: 66.2
click at [478, 213] on div "Hash Brown £0.35 each 95 kcal" at bounding box center [765, 387] width 987 height 555
drag, startPoint x: 417, startPoint y: 197, endPoint x: 483, endPoint y: 264, distance: 94.1
click at [471, 223] on span "95 kcal" at bounding box center [434, 208] width 75 height 29
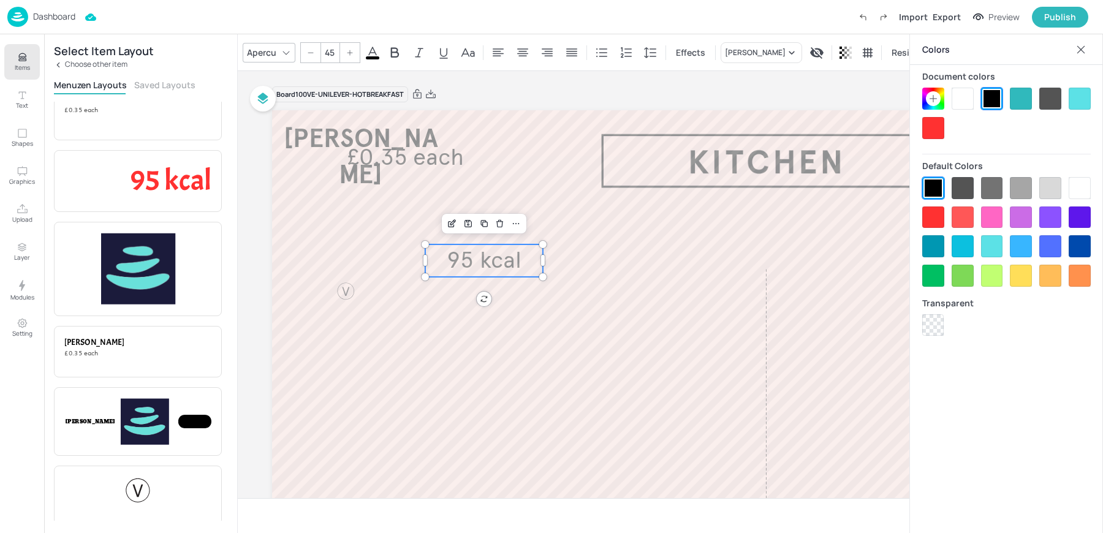
click at [1076, 47] on icon at bounding box center [1081, 50] width 12 height 12
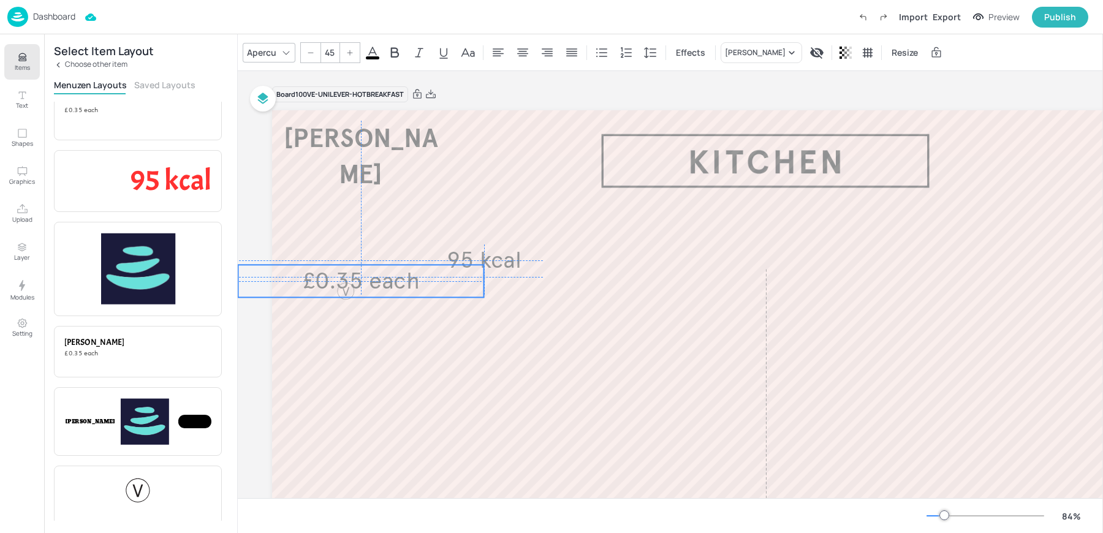
drag, startPoint x: 422, startPoint y: 170, endPoint x: 375, endPoint y: 291, distance: 130.0
click at [375, 291] on span "£0.35 each" at bounding box center [361, 281] width 116 height 29
drag, startPoint x: 368, startPoint y: 285, endPoint x: 570, endPoint y: 338, distance: 207.9
click at [468, 299] on span "£0.35 each" at bounding box center [410, 284] width 116 height 29
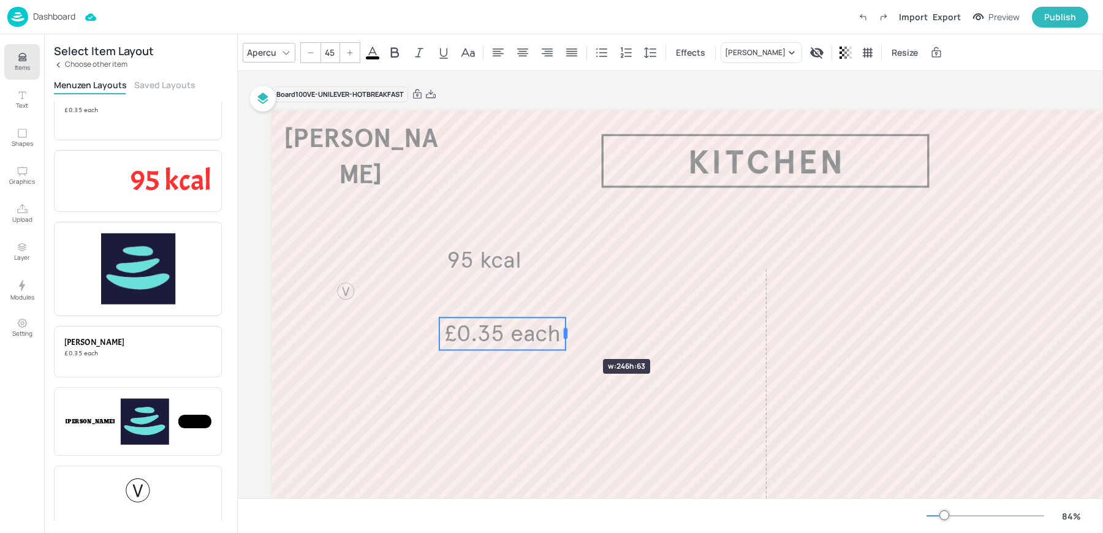
drag, startPoint x: 686, startPoint y: 332, endPoint x: 566, endPoint y: 337, distance: 119.6
click at [566, 337] on div at bounding box center [566, 334] width 4 height 11
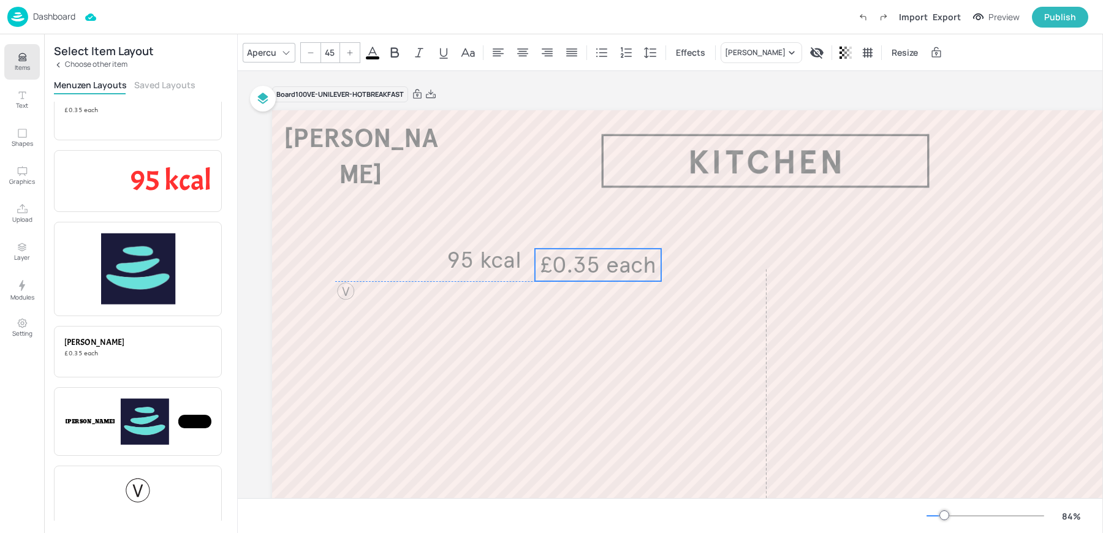
drag, startPoint x: 517, startPoint y: 349, endPoint x: 613, endPoint y: 279, distance: 118.8
click at [613, 279] on p "£0.35 each" at bounding box center [598, 265] width 126 height 32
type input "45"
drag, startPoint x: 501, startPoint y: 259, endPoint x: 496, endPoint y: 264, distance: 7.4
click at [496, 264] on span "95 kcal" at bounding box center [476, 264] width 75 height 29
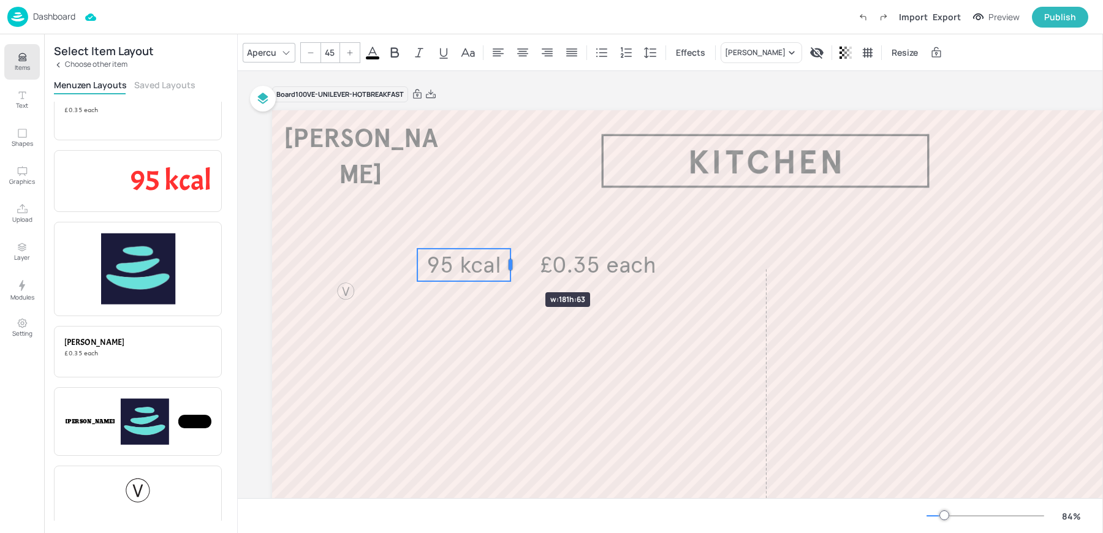
drag, startPoint x: 533, startPoint y: 267, endPoint x: 509, endPoint y: 271, distance: 24.8
click at [509, 271] on div at bounding box center [511, 265] width 10 height 32
click at [432, 232] on icon "Edit Item" at bounding box center [432, 228] width 10 height 10
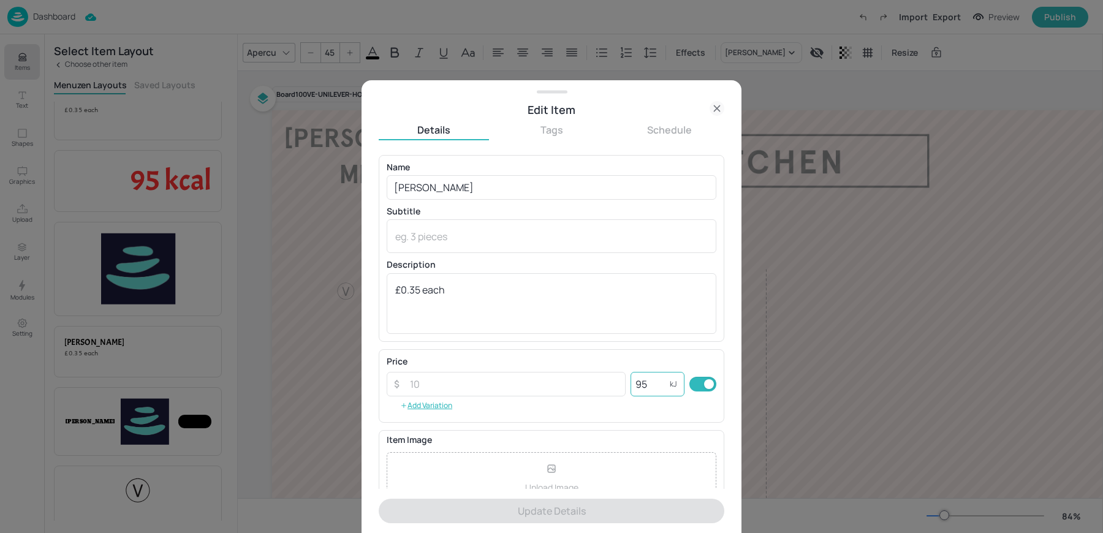
click at [647, 385] on input "95" at bounding box center [650, 384] width 39 height 25
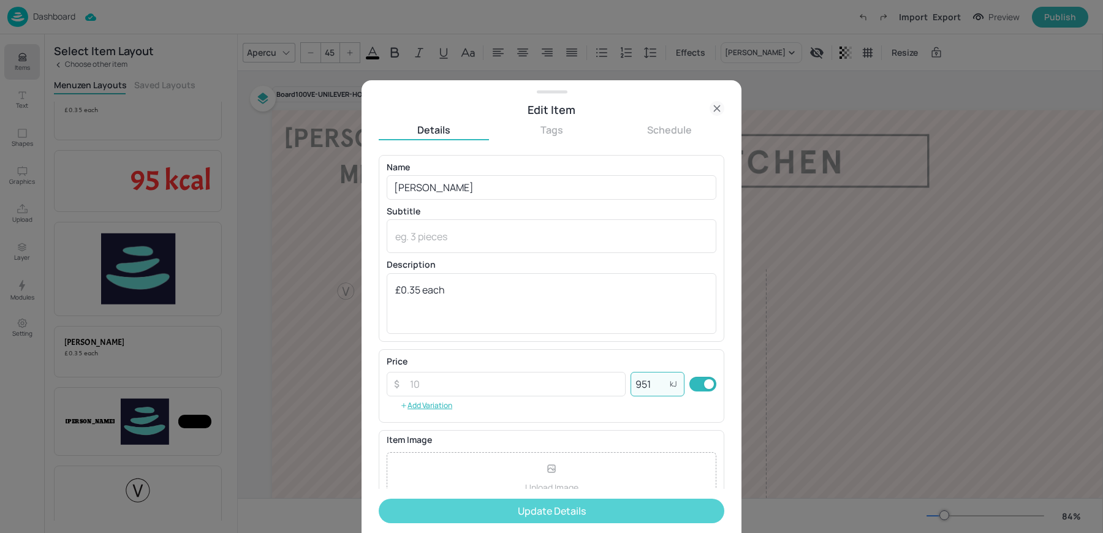
type input "951"
click at [571, 519] on button "Update Details" at bounding box center [552, 511] width 346 height 25
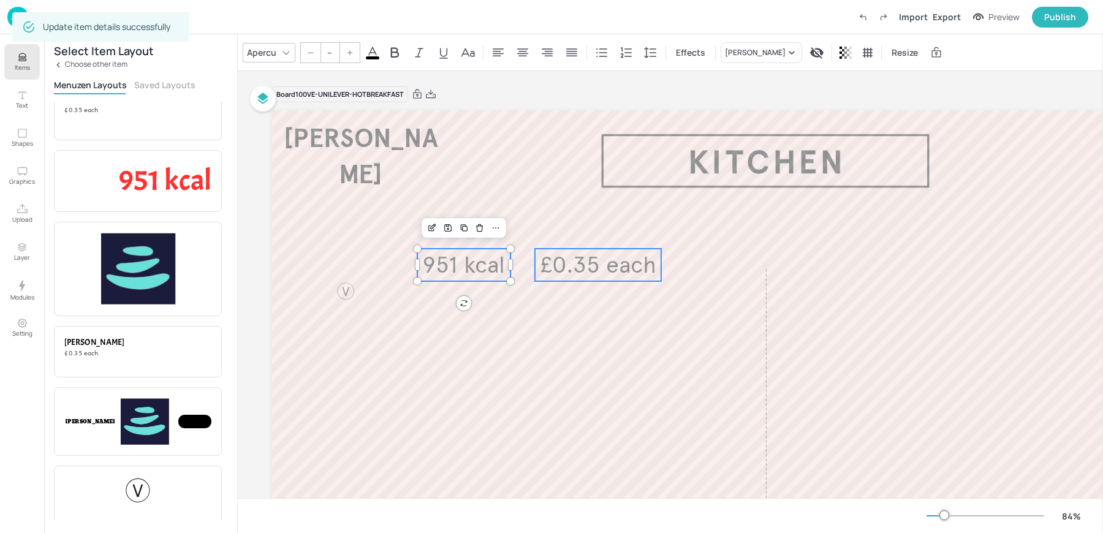
type input "45"
drag, startPoint x: 603, startPoint y: 260, endPoint x: 579, endPoint y: 260, distance: 23.3
click at [579, 260] on span "£0.35 each" at bounding box center [574, 264] width 116 height 29
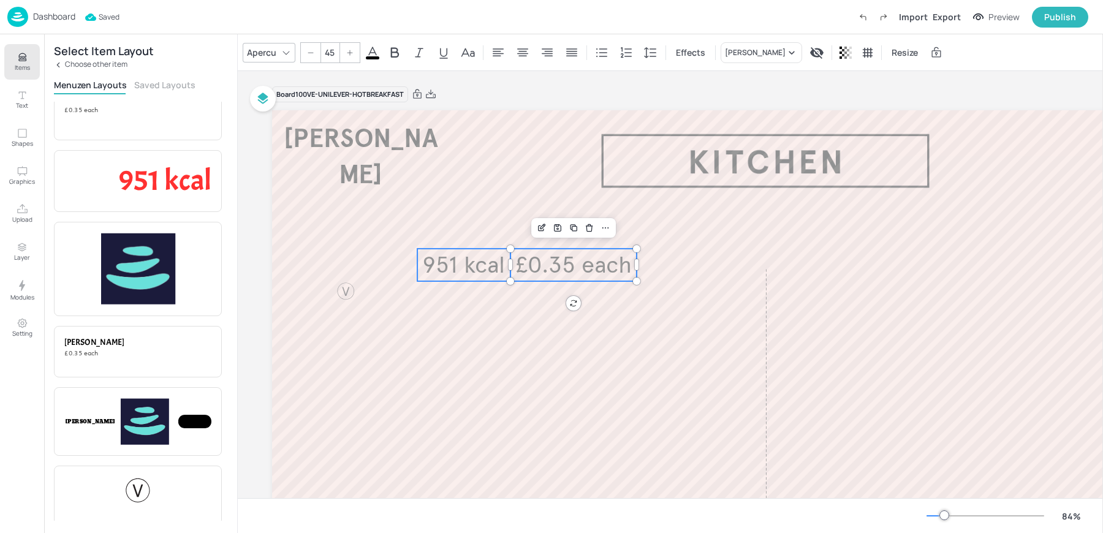
click at [453, 266] on span "951 kcal" at bounding box center [463, 264] width 83 height 29
click at [497, 232] on div "Group" at bounding box center [488, 228] width 36 height 16
click at [516, 230] on icon "Edit Item" at bounding box center [519, 228] width 10 height 10
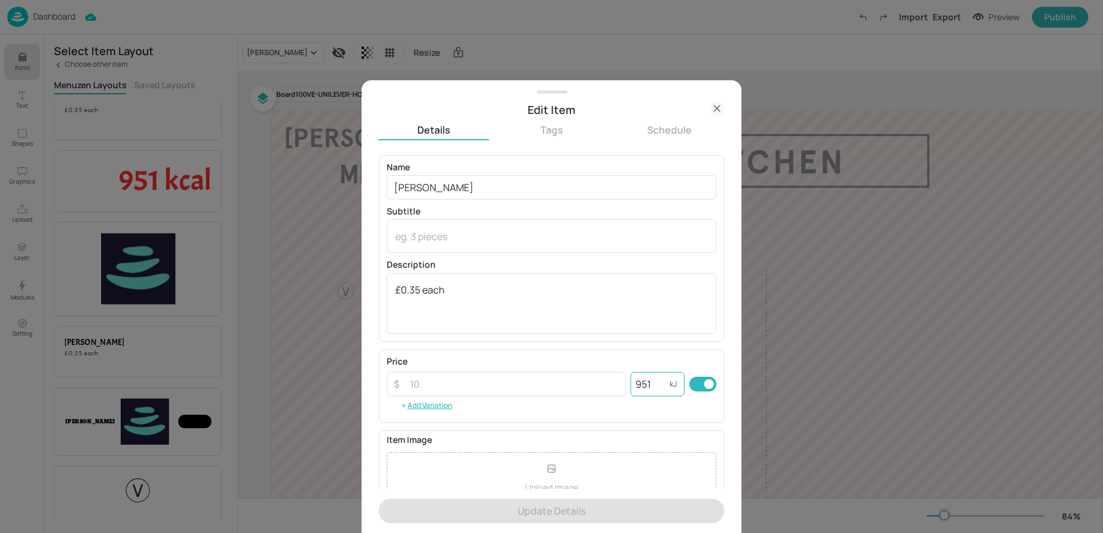
click at [657, 389] on input "951" at bounding box center [650, 384] width 39 height 25
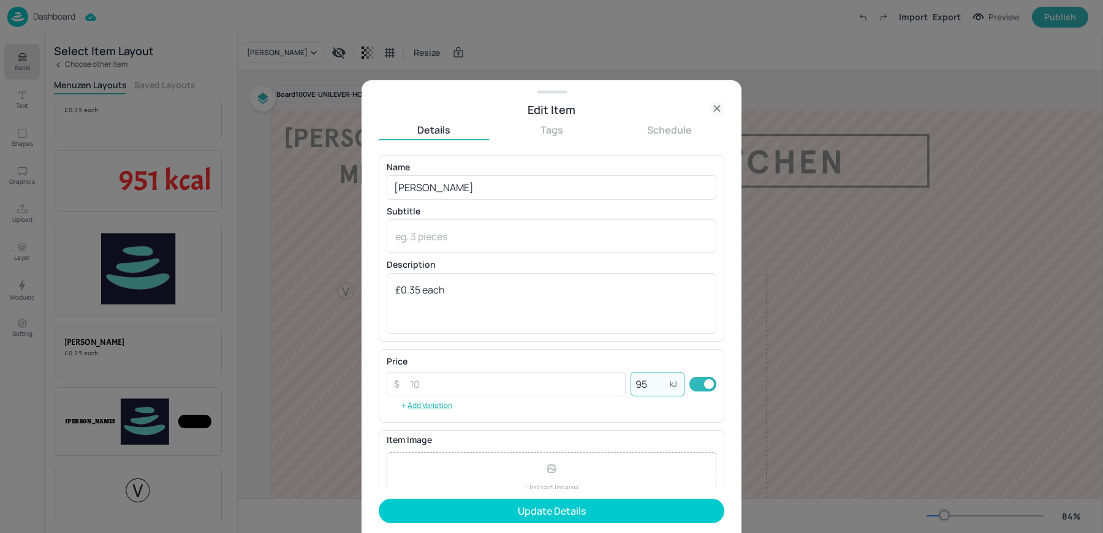
type input "95"
click at [379, 499] on button "Update Details" at bounding box center [552, 511] width 346 height 25
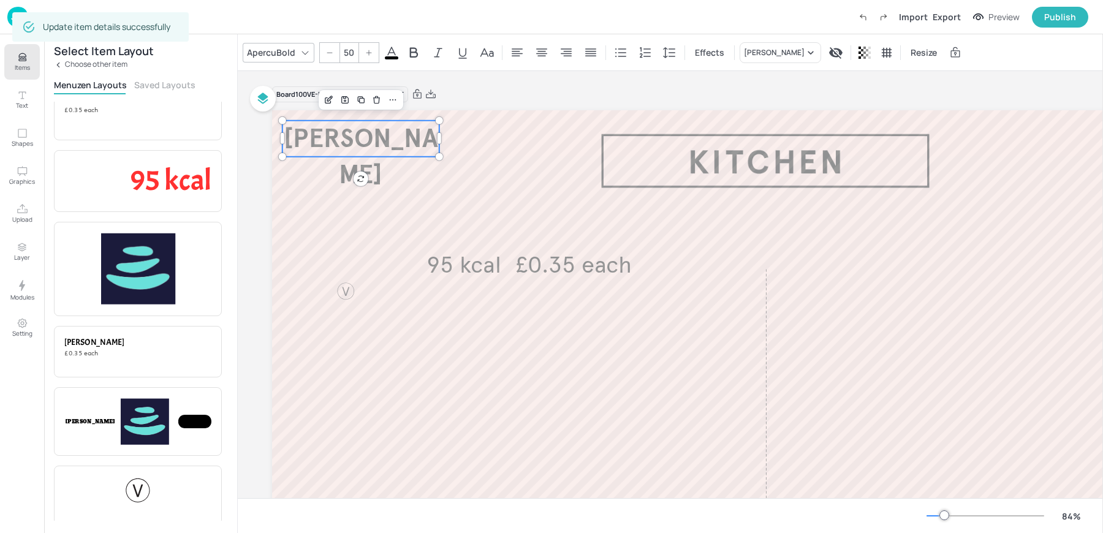
click at [349, 142] on span "[PERSON_NAME]" at bounding box center [361, 157] width 154 height 68
drag, startPoint x: 394, startPoint y: 146, endPoint x: 479, endPoint y: 223, distance: 115.1
click at [439, 191] on span "[PERSON_NAME]" at bounding box center [361, 157] width 154 height 68
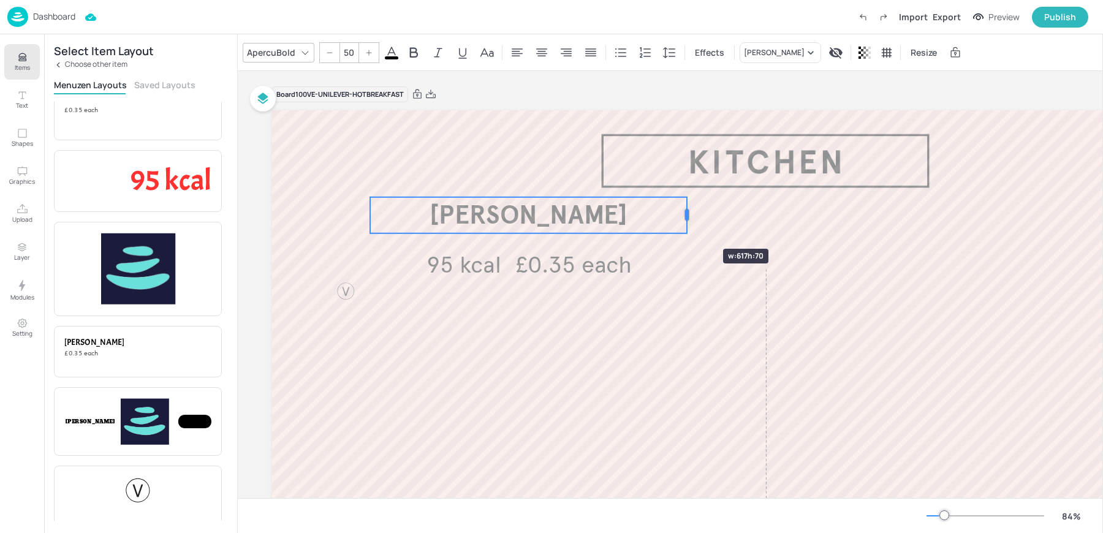
drag, startPoint x: 527, startPoint y: 215, endPoint x: 687, endPoint y: 227, distance: 160.4
click at [687, 227] on div at bounding box center [687, 215] width 10 height 36
click at [347, 297] on div at bounding box center [346, 291] width 20 height 20
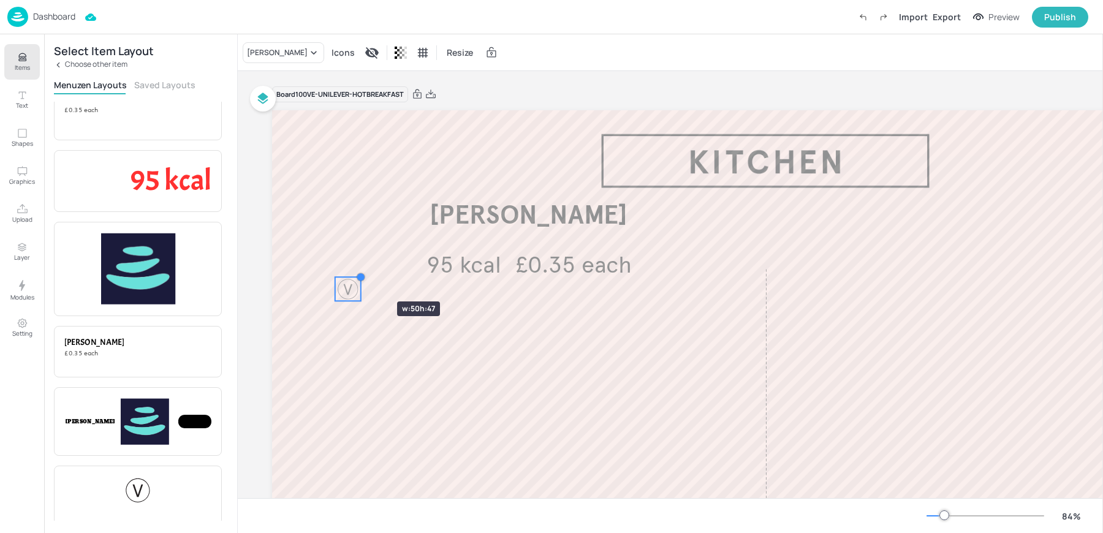
click at [361, 280] on div at bounding box center [361, 277] width 10 height 10
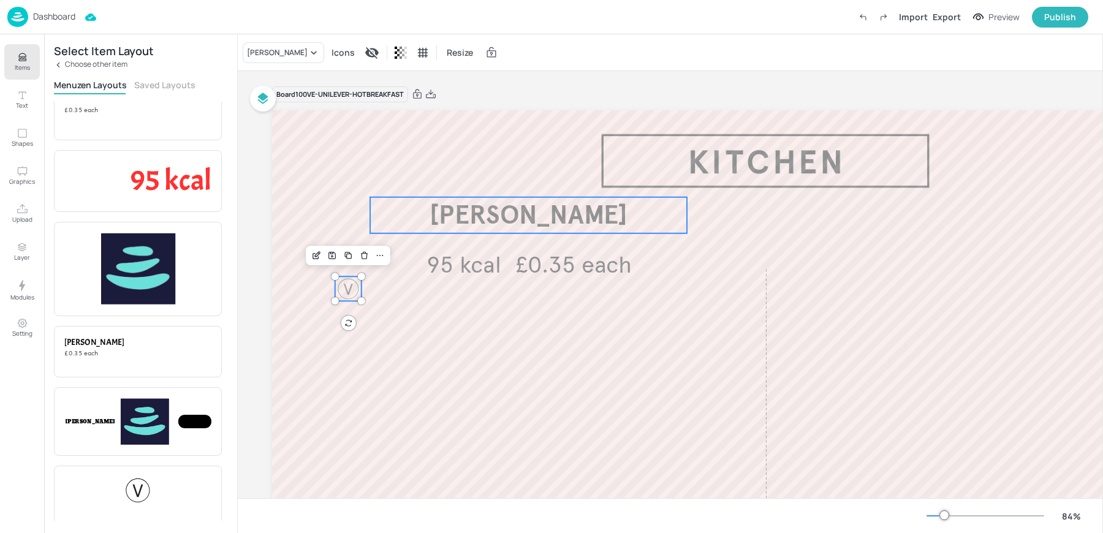
click at [563, 230] on span "[PERSON_NAME]" at bounding box center [529, 215] width 198 height 32
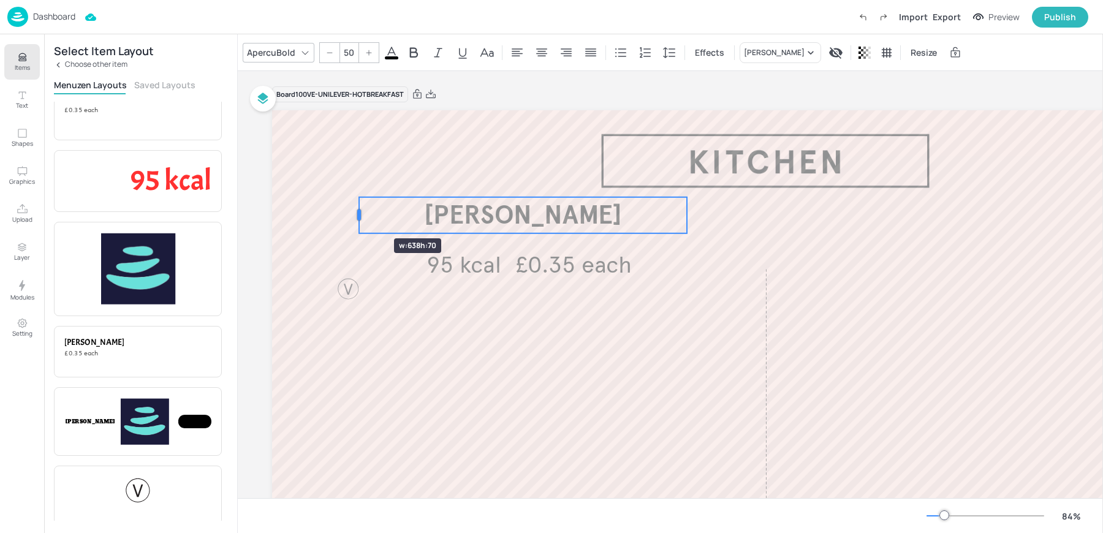
drag, startPoint x: 368, startPoint y: 216, endPoint x: 322, endPoint y: 216, distance: 46.0
click at [357, 216] on div at bounding box center [359, 215] width 4 height 11
drag, startPoint x: 687, startPoint y: 217, endPoint x: 730, endPoint y: 220, distance: 42.4
click at [725, 220] on div at bounding box center [724, 215] width 4 height 11
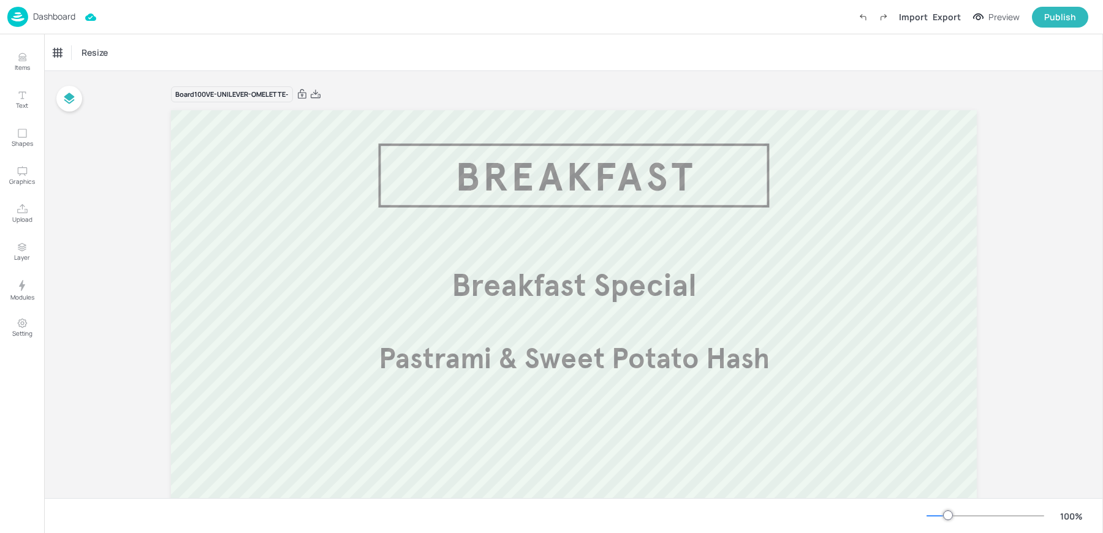
click at [46, 12] on p "Dashboard" at bounding box center [54, 16] width 42 height 9
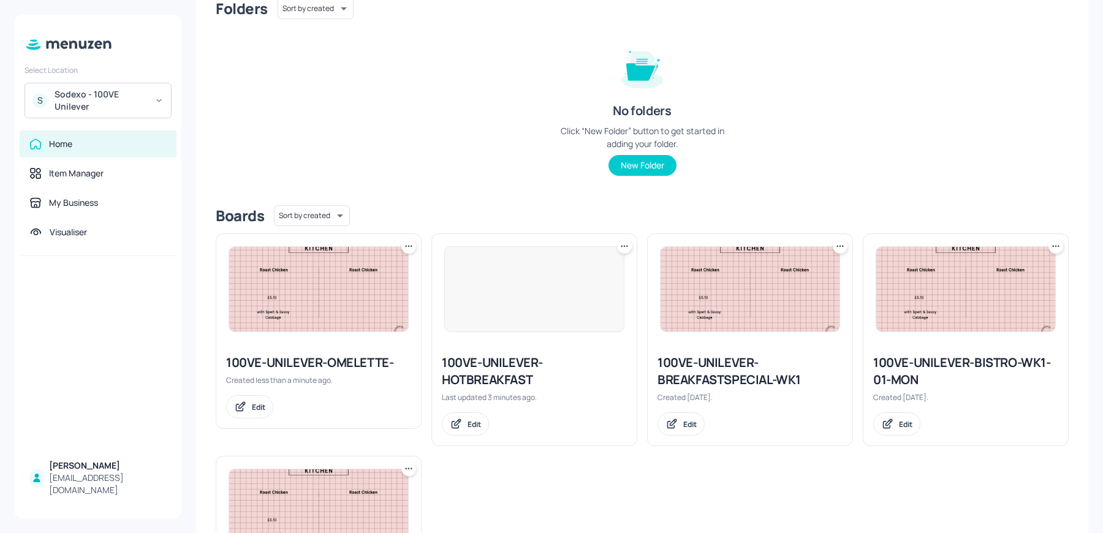
scroll to position [129, 0]
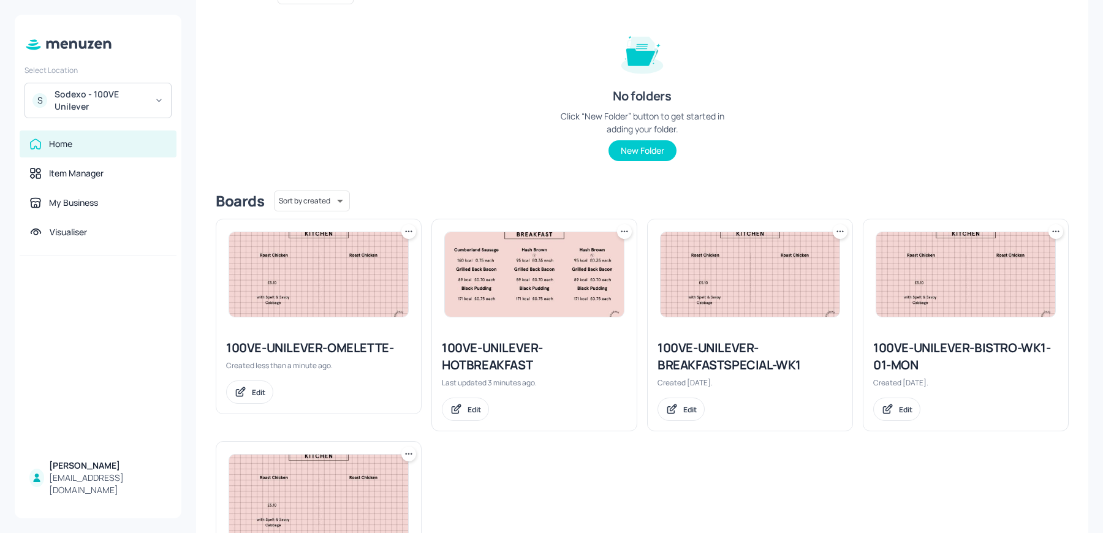
click at [411, 235] on icon at bounding box center [409, 232] width 12 height 12
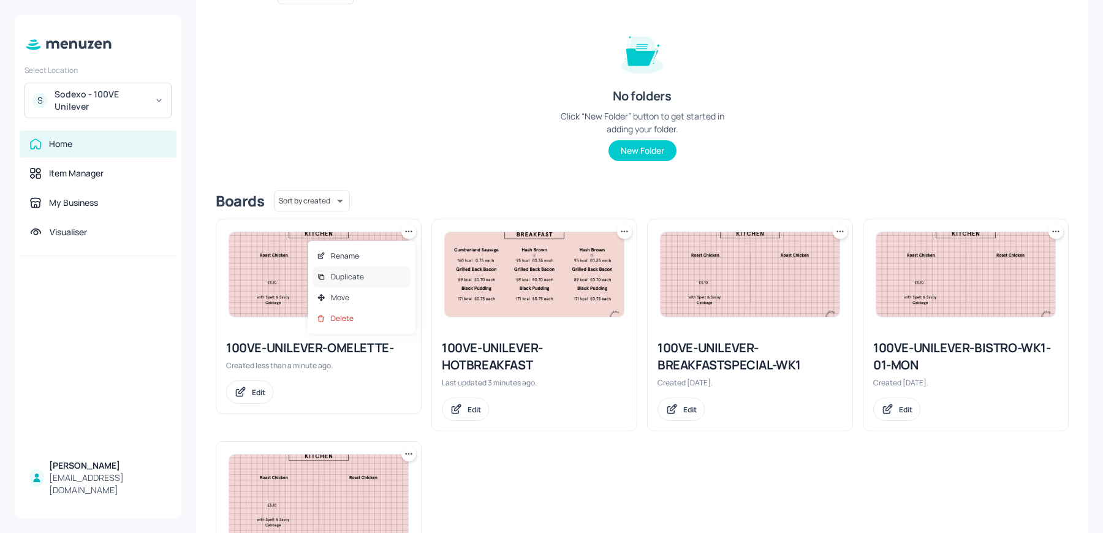
click at [386, 283] on div "Duplicate" at bounding box center [362, 277] width 98 height 21
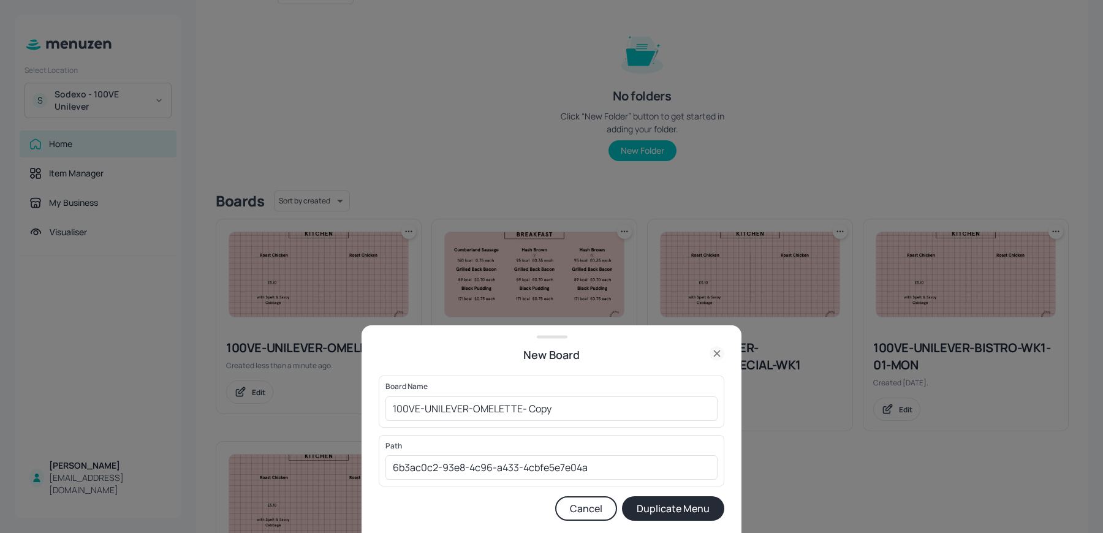
click at [575, 491] on form "Board Name 100VE-UNILEVER-OMELETTE- Copy ​ Path 6b3ac0c2-93e8-4c96-a433-4cbfe5e…" at bounding box center [552, 448] width 346 height 145
click at [574, 500] on button "Cancel" at bounding box center [586, 509] width 62 height 25
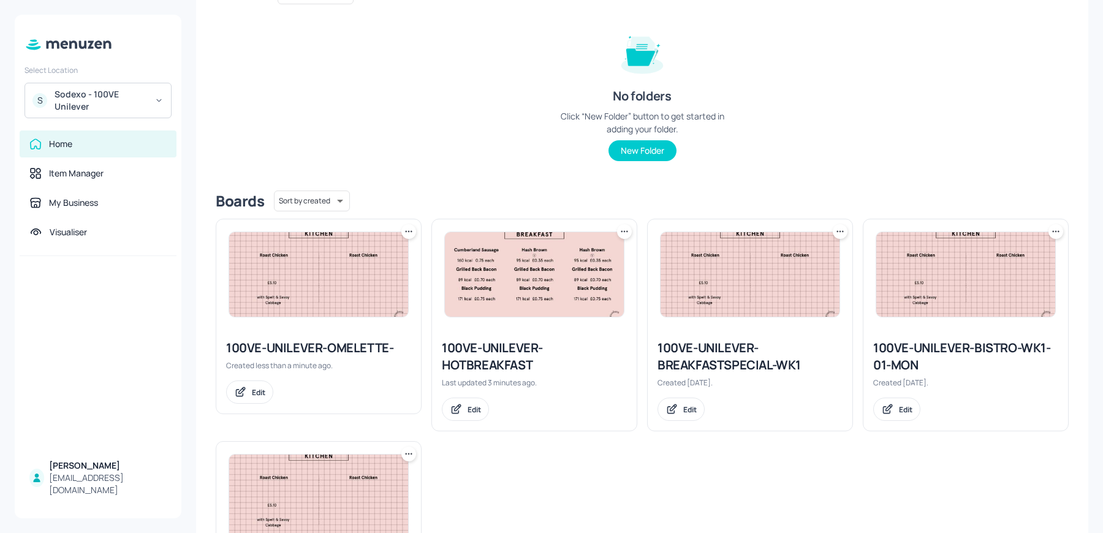
click at [411, 231] on icon at bounding box center [412, 232] width 2 height 2
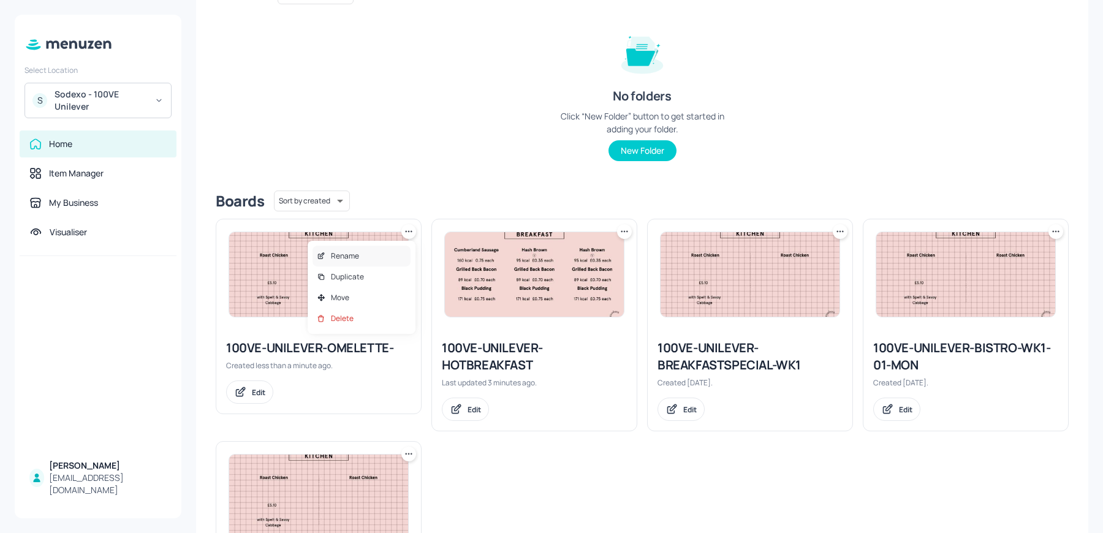
click at [373, 252] on div "Rename" at bounding box center [362, 256] width 98 height 21
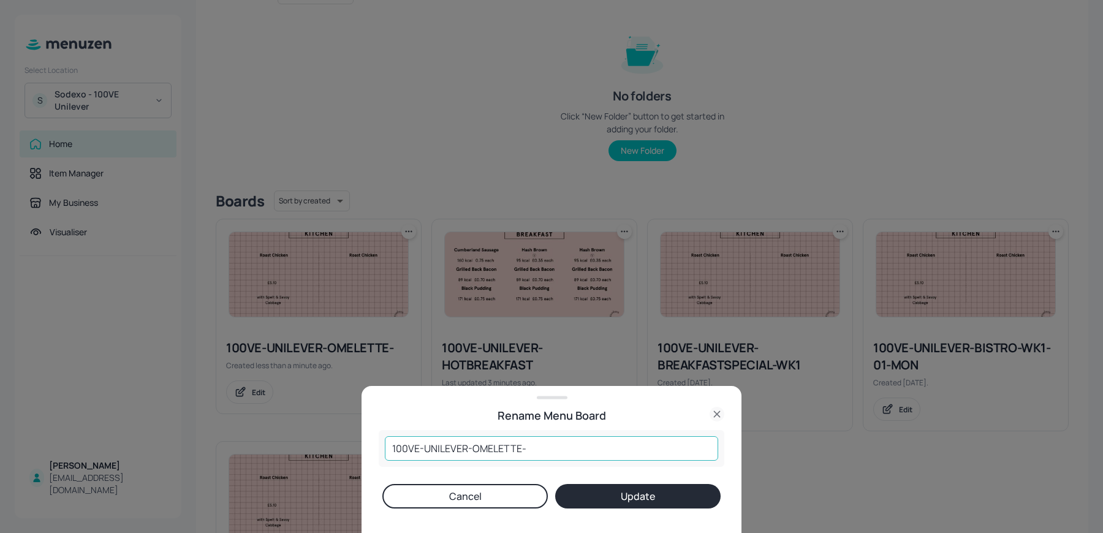
click at [555, 443] on input "100VE-UNILEVER-OMELETTE-" at bounding box center [551, 448] width 333 height 25
type input "100VE-UNILEVER-OMELETTE-="
click at [555, 484] on button "Update" at bounding box center [638, 496] width 166 height 25
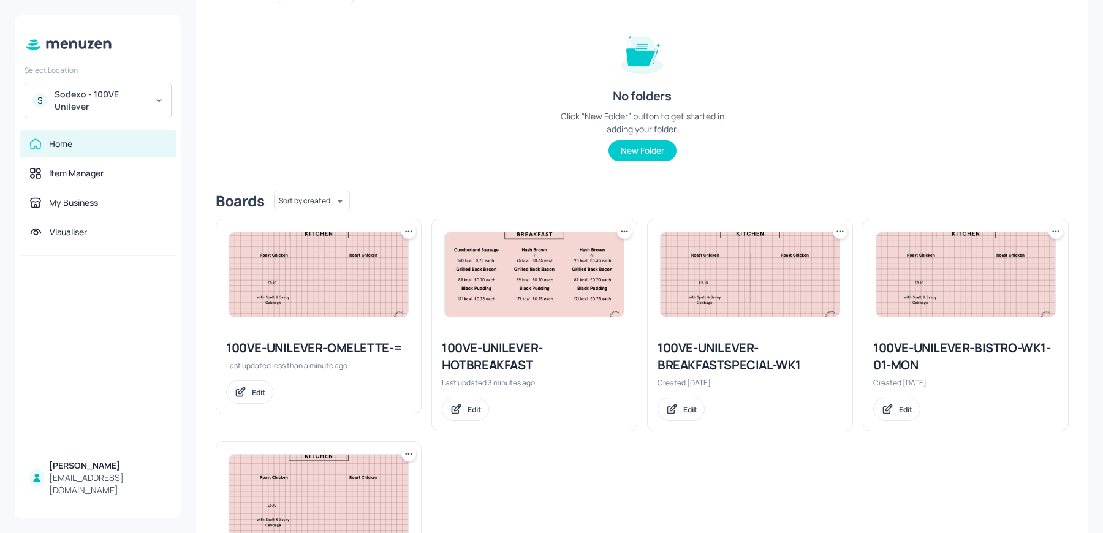
click at [403, 229] on icon at bounding box center [409, 232] width 12 height 12
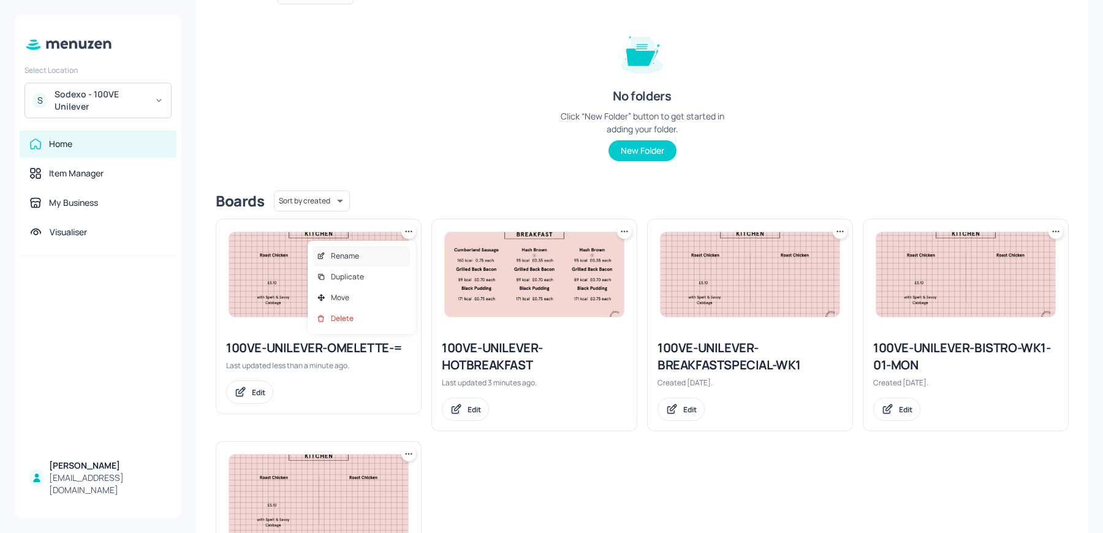
click at [391, 250] on div "Rename" at bounding box center [362, 256] width 98 height 21
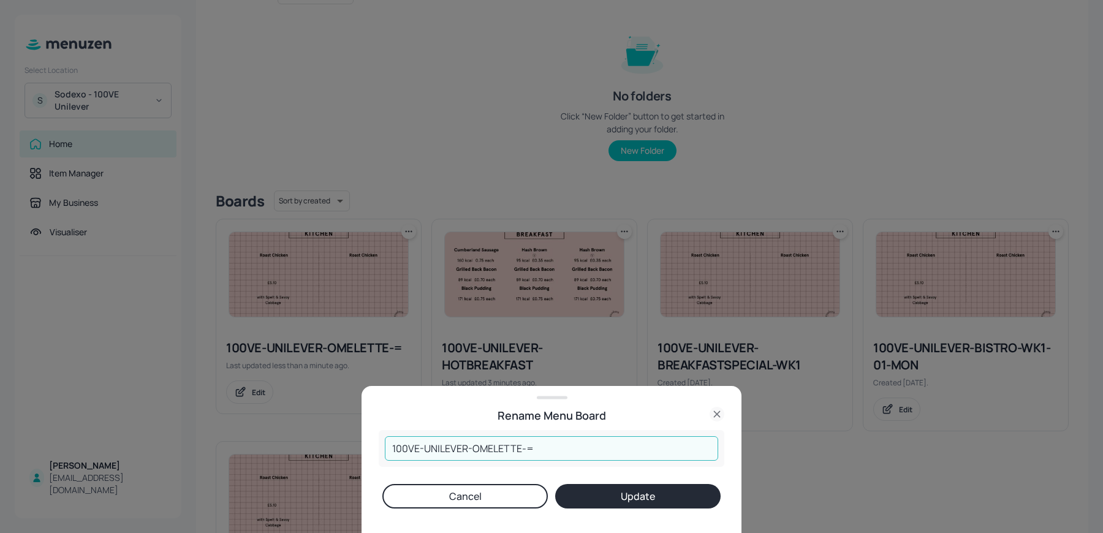
click at [573, 443] on input "100VE-UNILEVER-OMELETTE-=" at bounding box center [551, 448] width 333 height 25
type input "100VE-UNILEVER-OMELETTE"
click at [555, 484] on button "Update" at bounding box center [638, 496] width 166 height 25
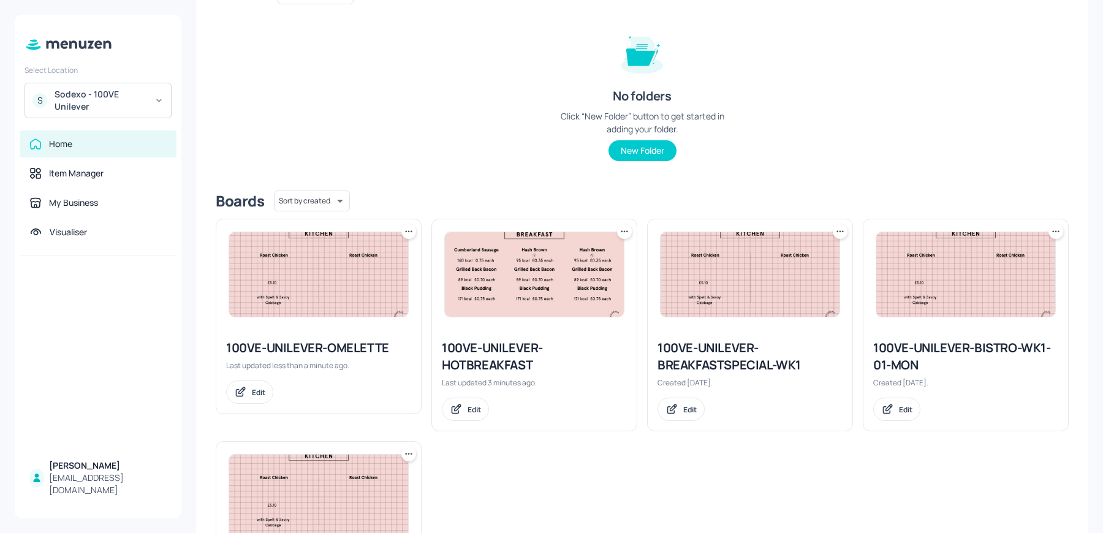
click at [317, 246] on img at bounding box center [318, 274] width 179 height 85
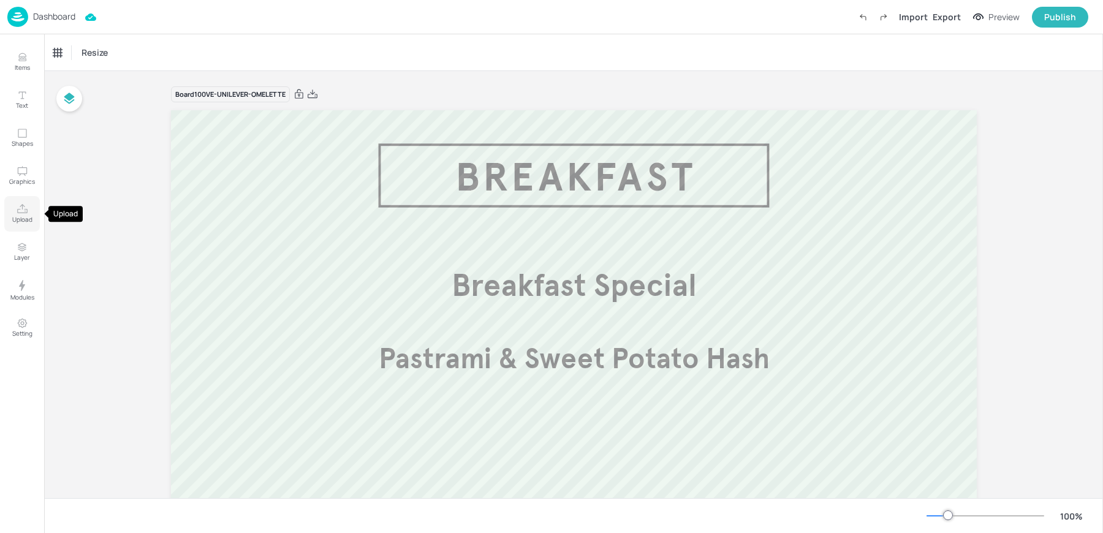
click at [22, 220] on p "Upload" at bounding box center [22, 219] width 20 height 9
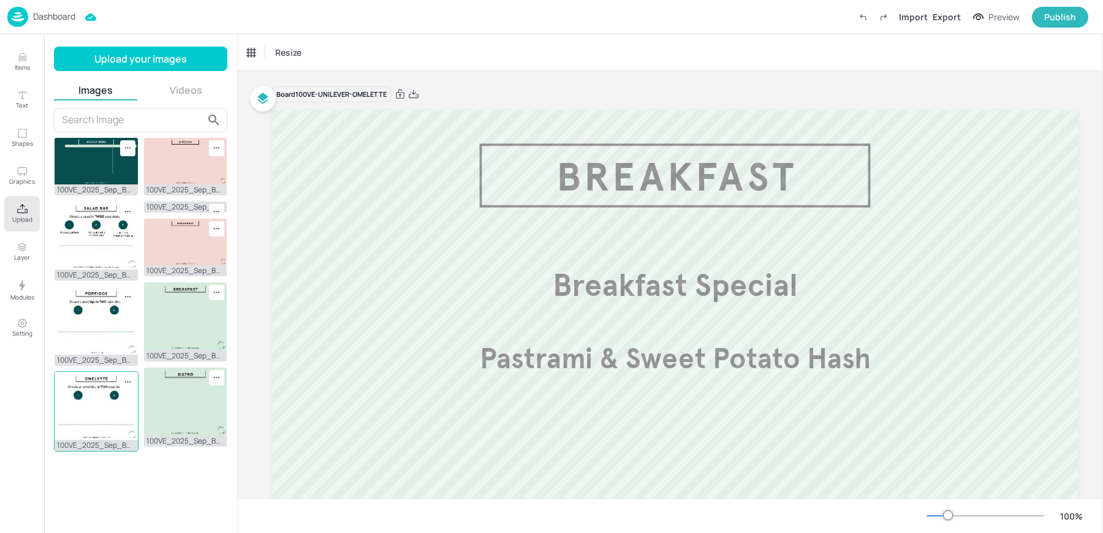
click at [79, 406] on img at bounding box center [96, 406] width 83 height 68
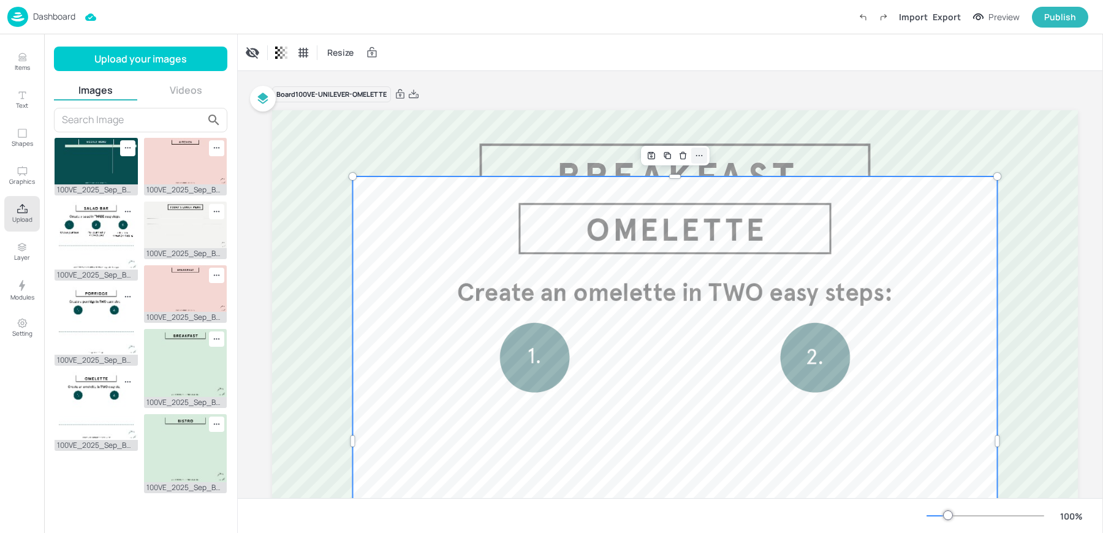
click at [699, 154] on icon at bounding box center [700, 156] width 10 height 10
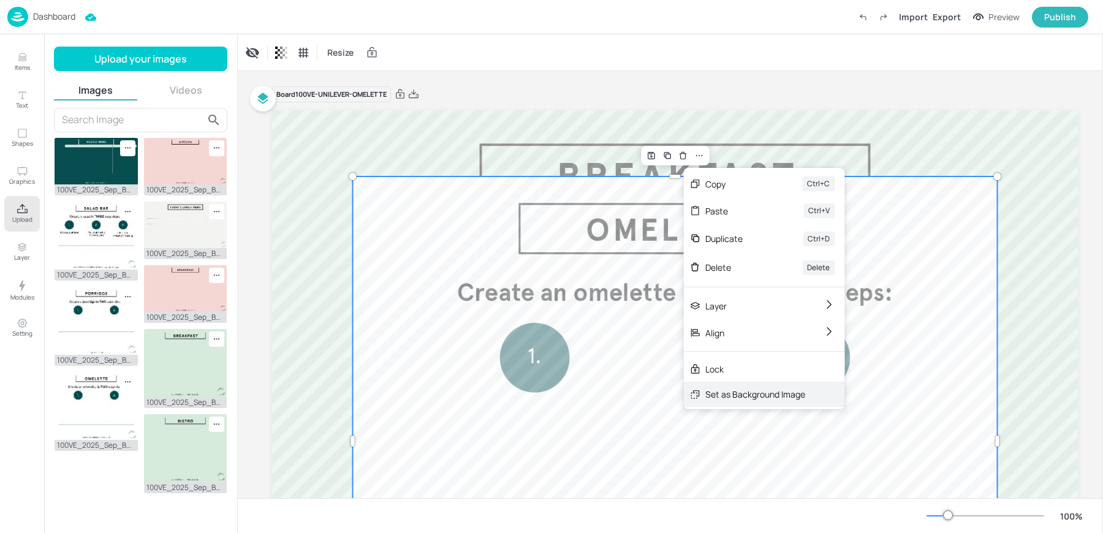
click at [728, 390] on div "Set as Background Image" at bounding box center [756, 394] width 100 height 13
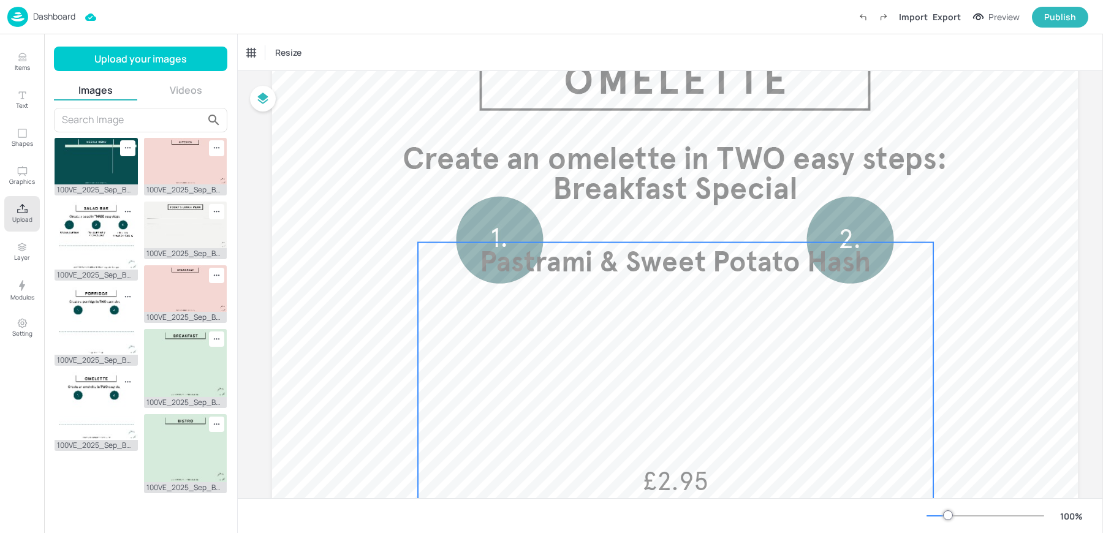
scroll to position [123, 0]
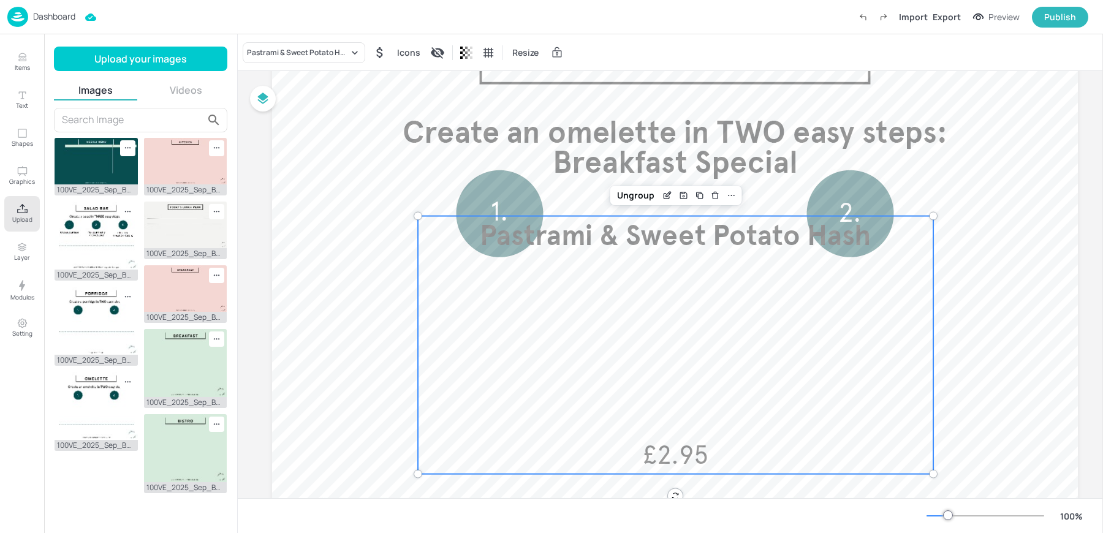
click at [649, 338] on div "Pastrami & Sweet Potato Hash £2.95" at bounding box center [676, 345] width 516 height 258
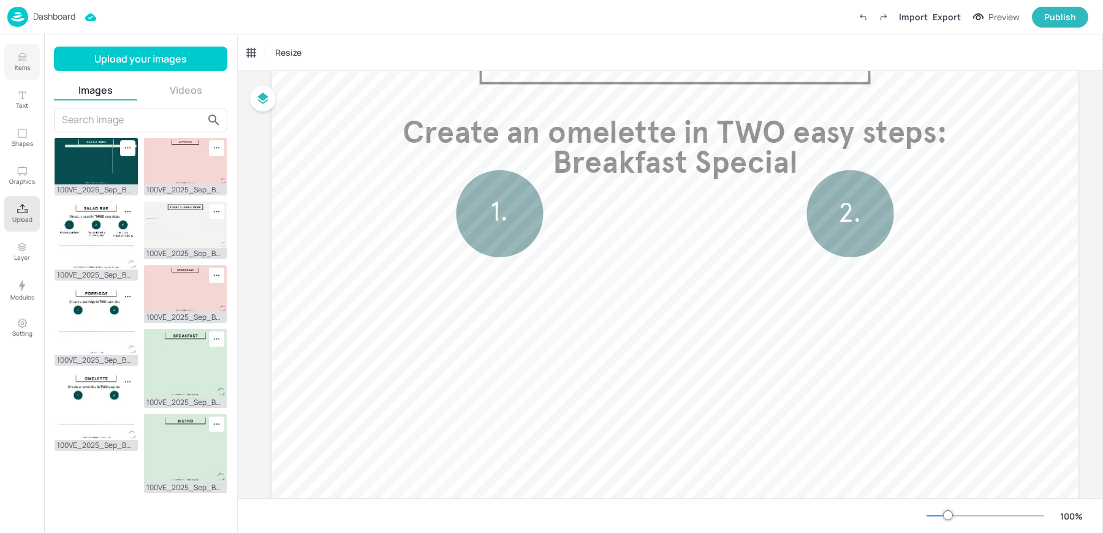
click at [30, 59] on button "Items" at bounding box center [22, 62] width 36 height 36
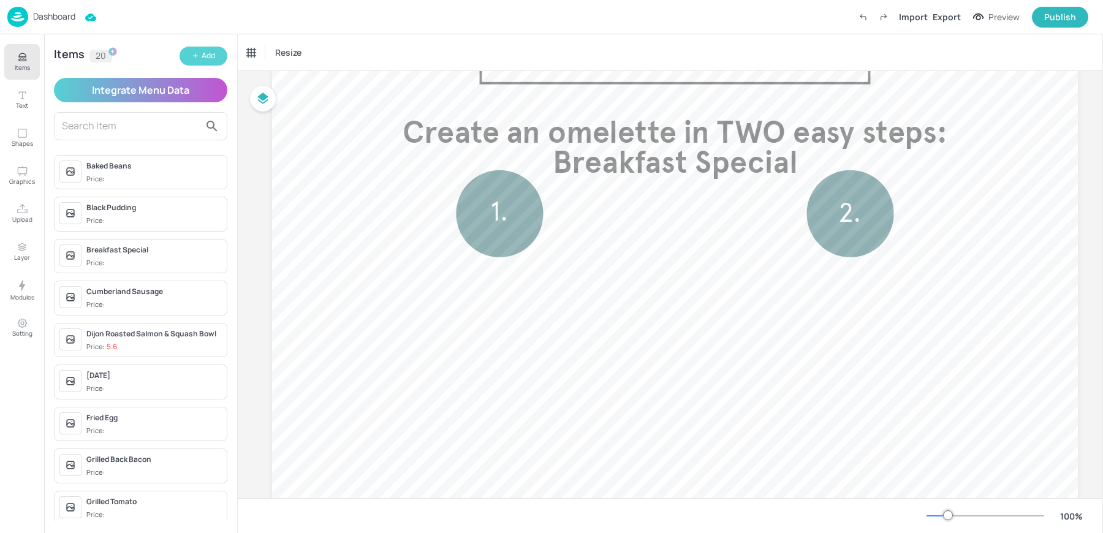
click at [200, 55] on button "Add" at bounding box center [204, 56] width 48 height 19
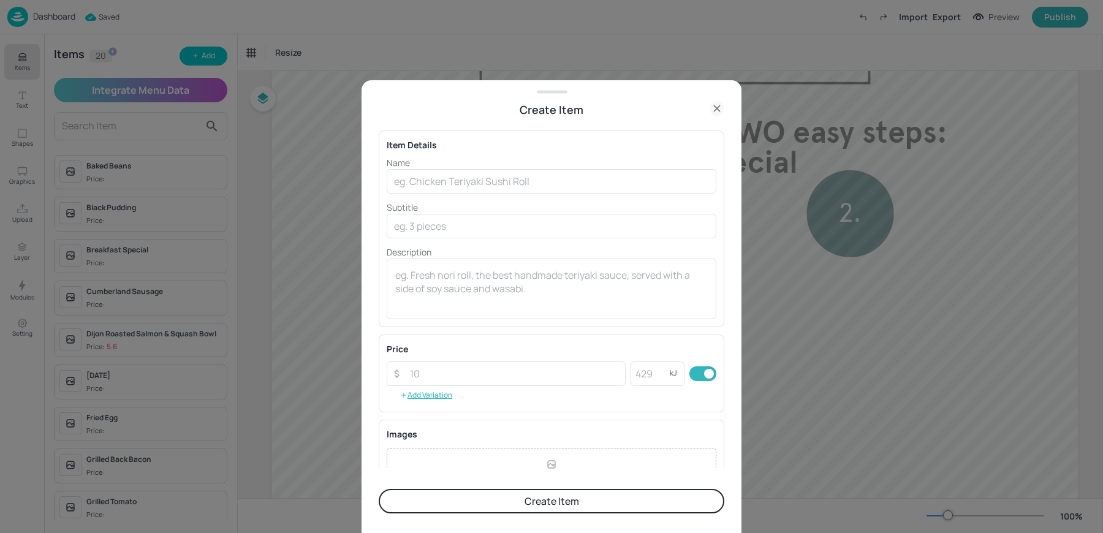
click at [28, 113] on div at bounding box center [551, 266] width 1103 height 533
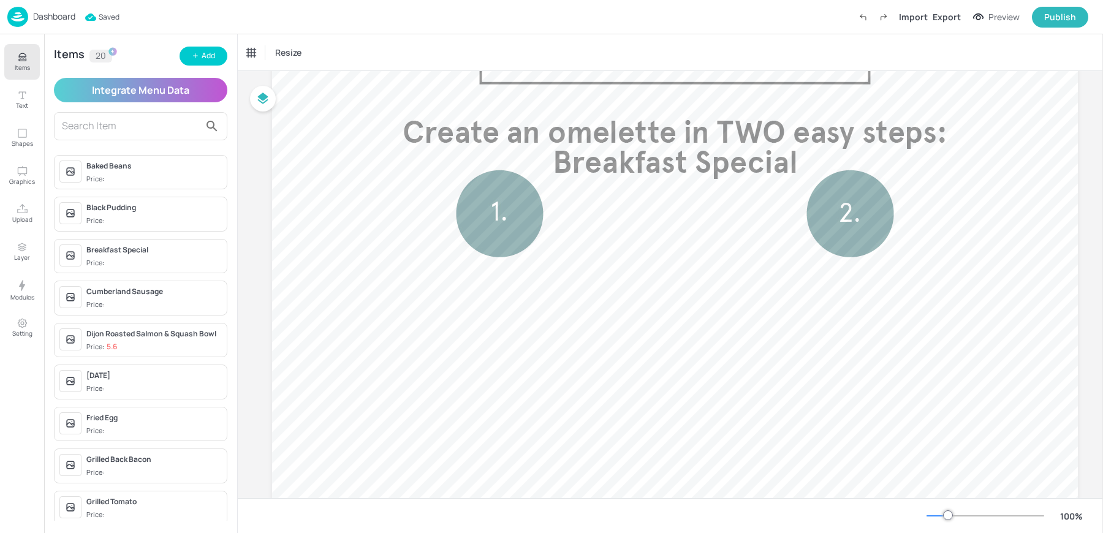
click at [23, 97] on icon "Text" at bounding box center [23, 96] width 12 height 12
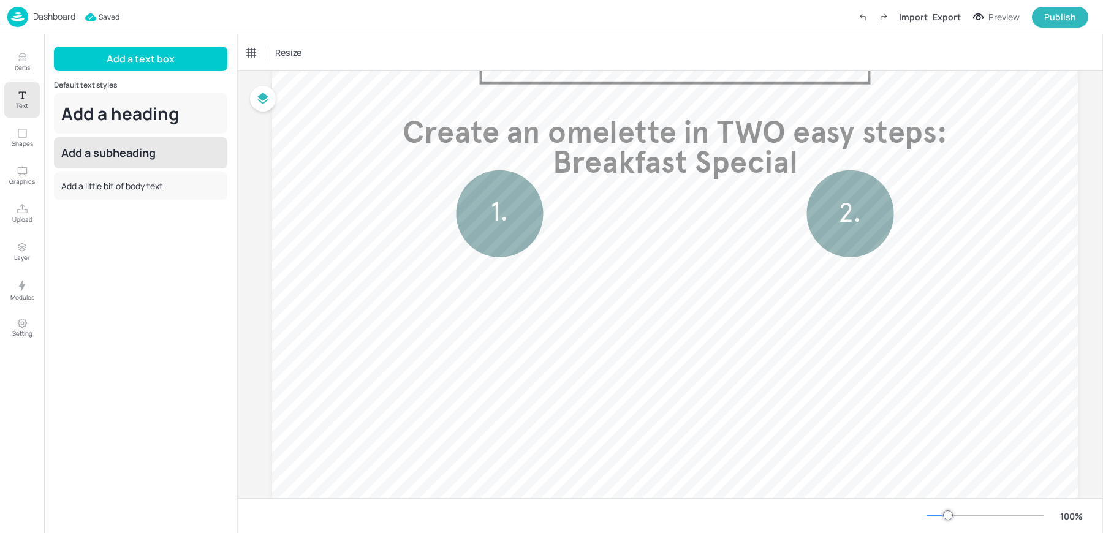
click at [117, 151] on div "Add a subheading" at bounding box center [140, 152] width 173 height 31
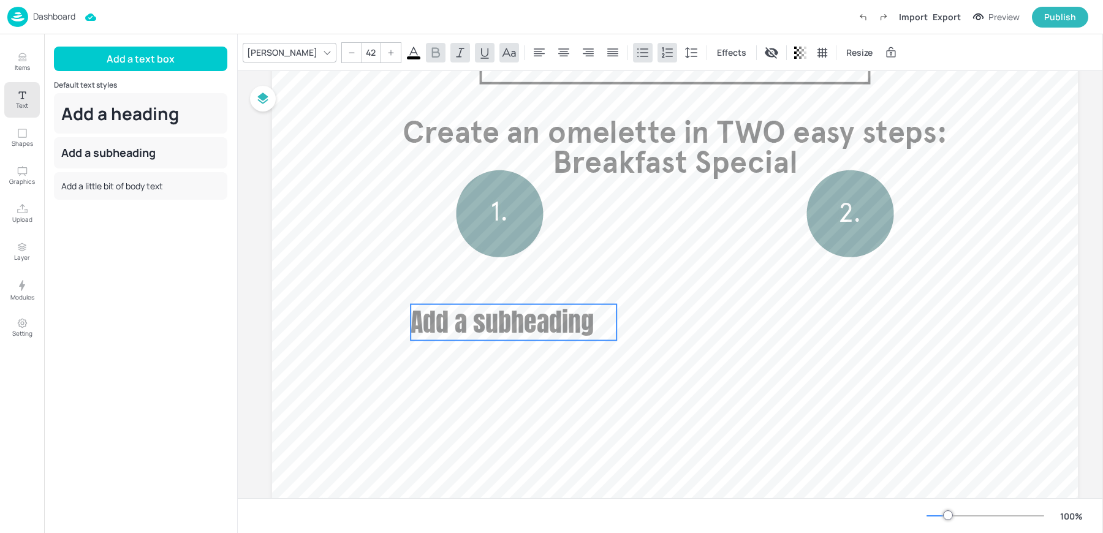
drag, startPoint x: 426, startPoint y: 131, endPoint x: 471, endPoint y: 327, distance: 201.8
click at [471, 327] on span "Add a subheading" at bounding box center [502, 322] width 183 height 39
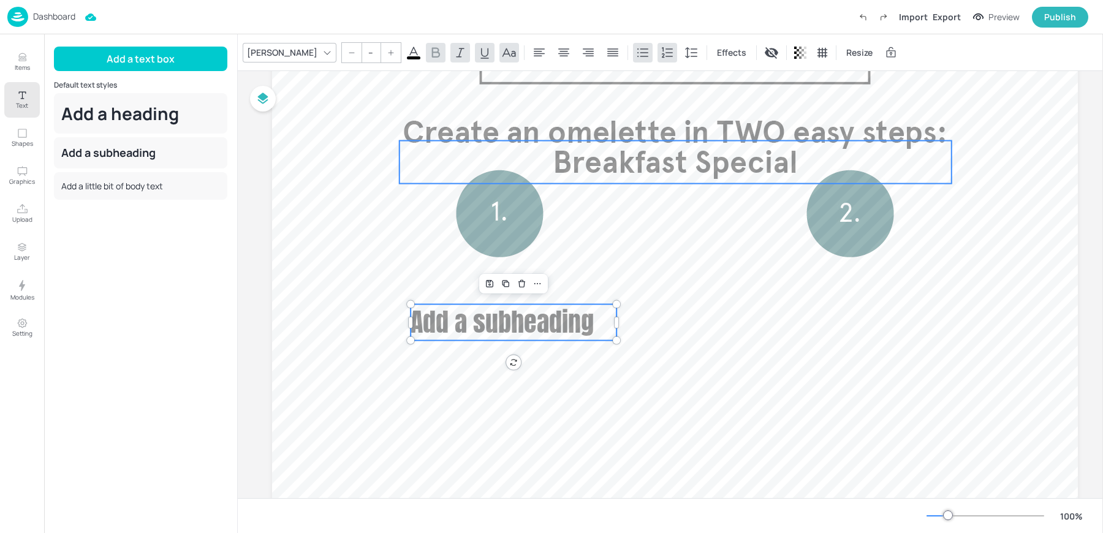
type input "50"
click at [470, 164] on p "Breakfast Special" at bounding box center [676, 162] width 552 height 43
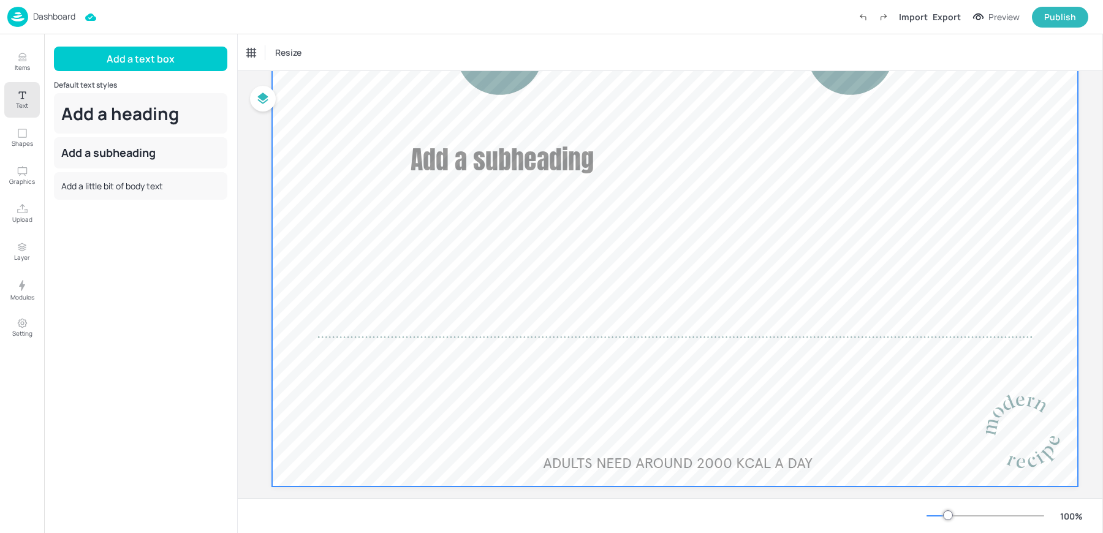
scroll to position [295, 0]
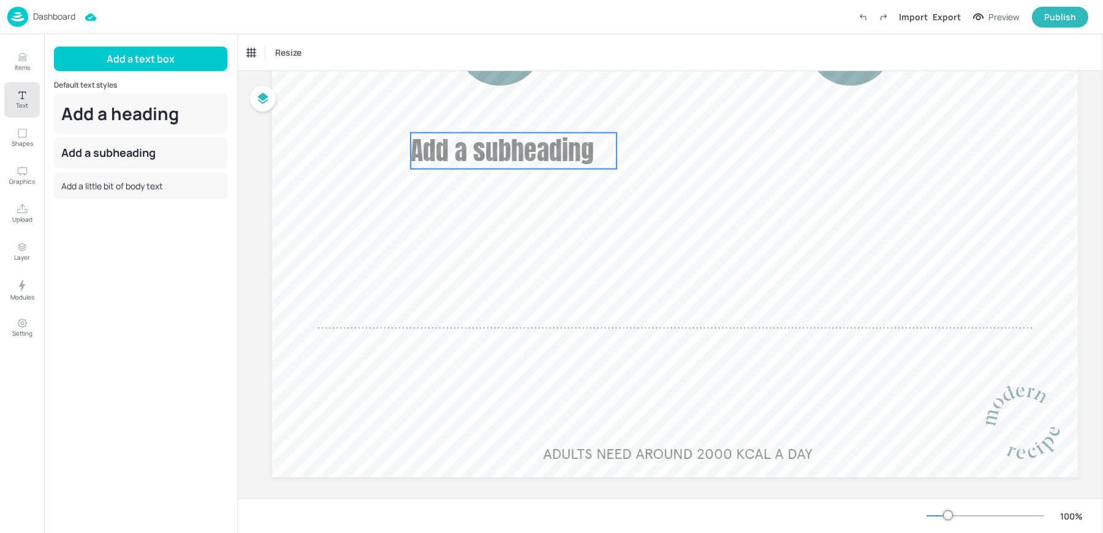
click at [500, 156] on span "Add a subheading" at bounding box center [502, 150] width 183 height 39
click at [264, 54] on div "Anton" at bounding box center [282, 53] width 75 height 18
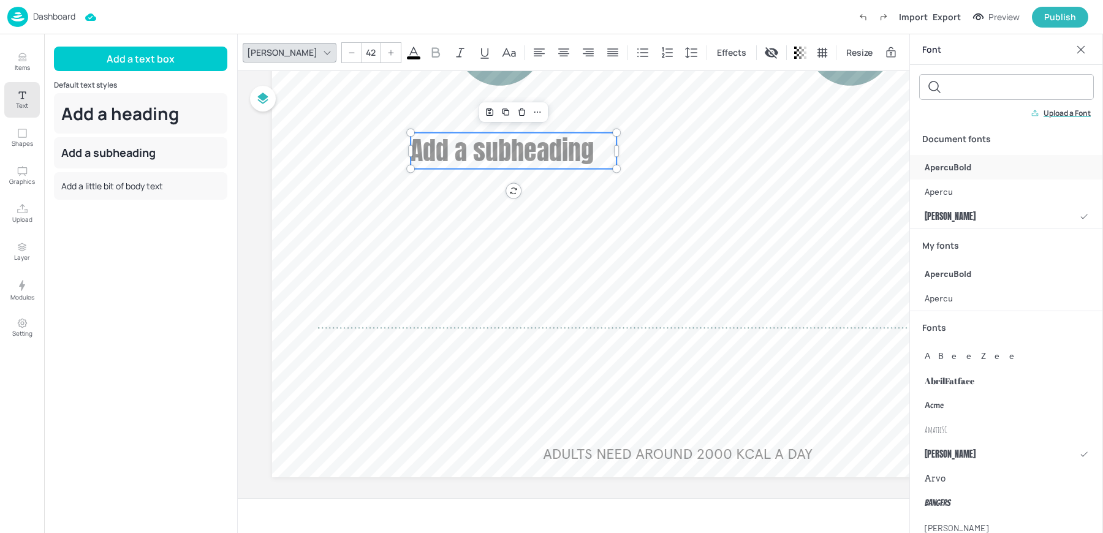
click at [945, 162] on span "ApercuBold" at bounding box center [948, 167] width 47 height 13
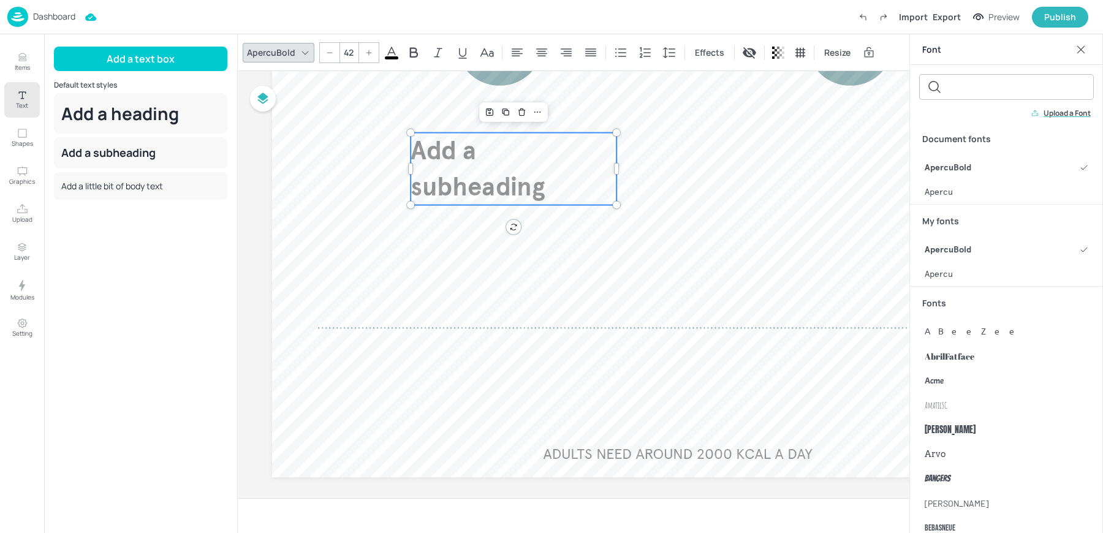
click at [346, 53] on input "42" at bounding box center [348, 53] width 17 height 20
type input "40"
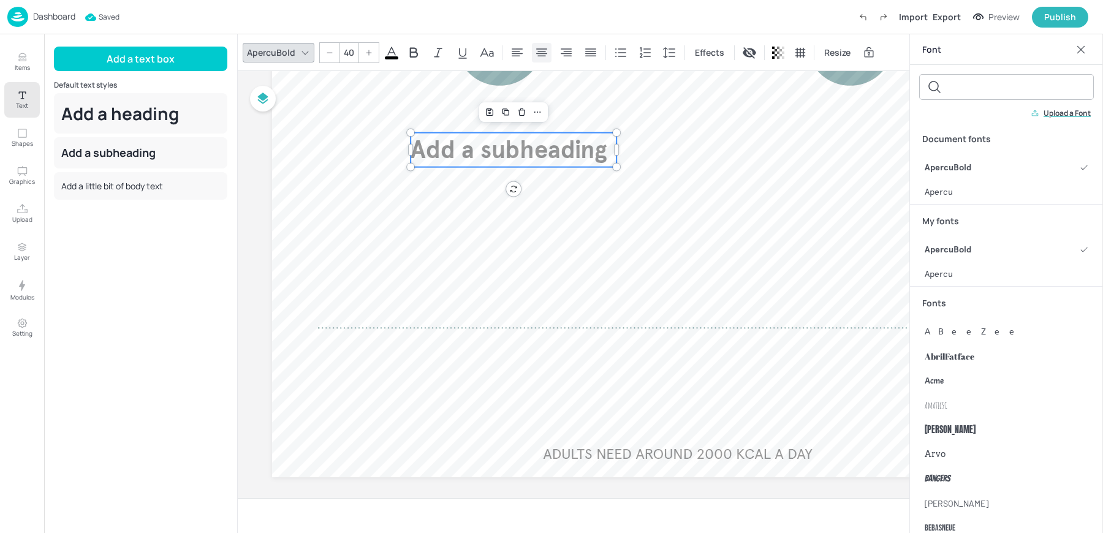
click at [536, 51] on icon at bounding box center [542, 52] width 15 height 15
click at [468, 153] on span "Add a subheading" at bounding box center [514, 150] width 197 height 30
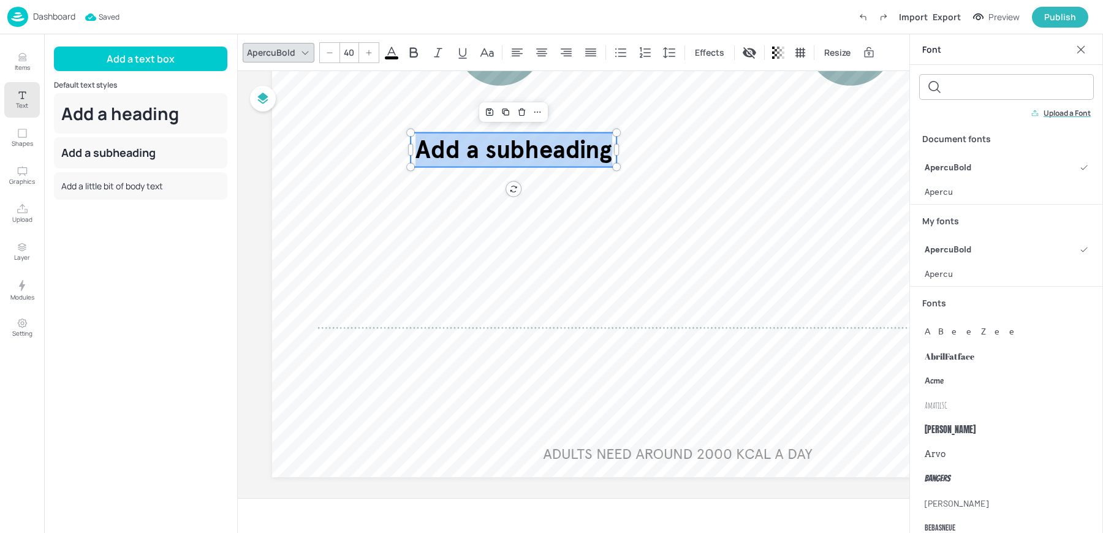
click at [468, 153] on span "Add a subheading" at bounding box center [514, 150] width 197 height 30
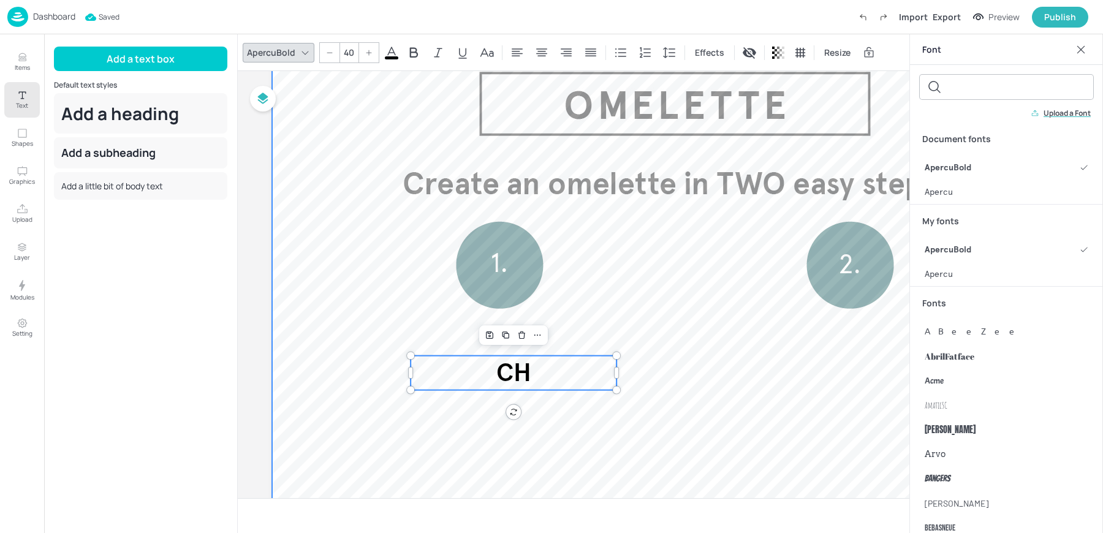
scroll to position [0, 0]
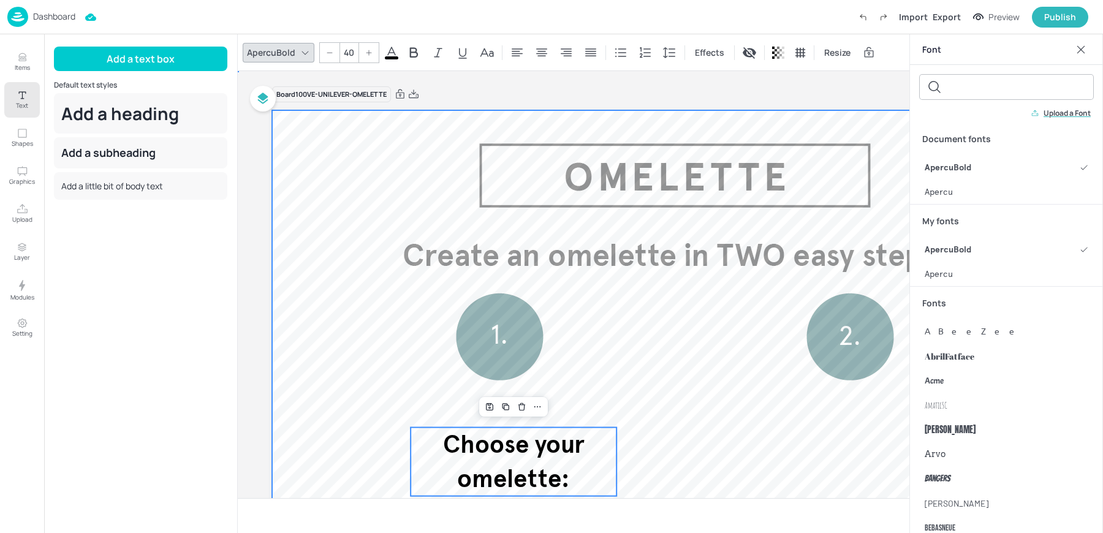
click at [757, 424] on div at bounding box center [675, 441] width 806 height 662
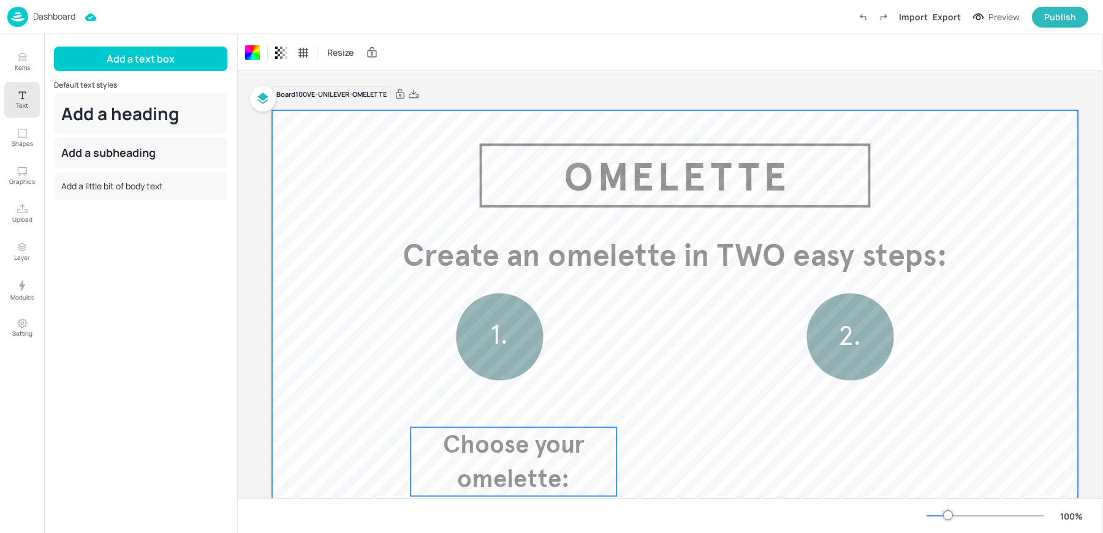
click at [582, 451] on span "Choose your omelette:" at bounding box center [514, 462] width 142 height 64
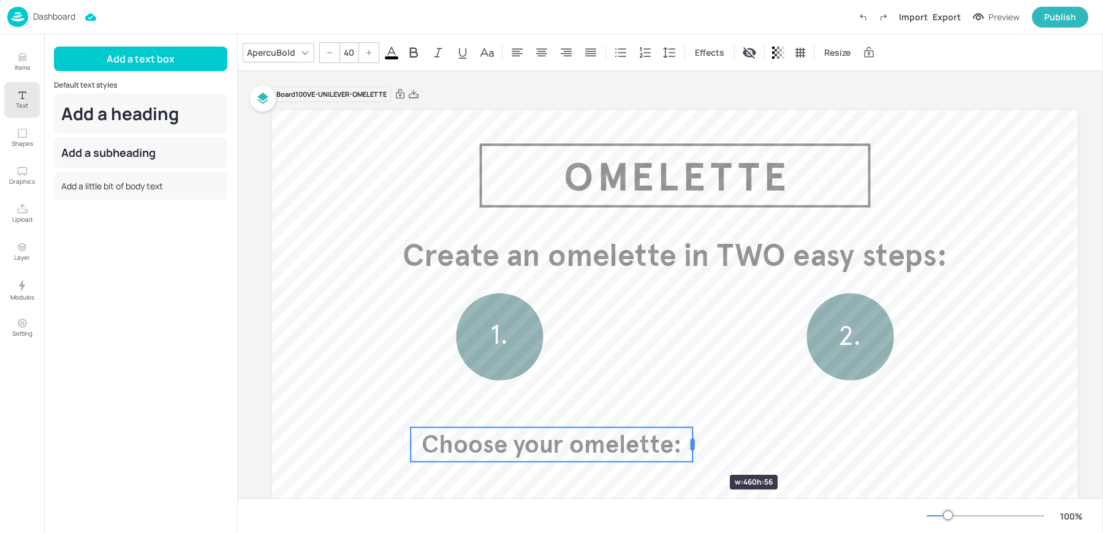
drag, startPoint x: 617, startPoint y: 462, endPoint x: 693, endPoint y: 453, distance: 76.6
click at [693, 453] on div at bounding box center [693, 445] width 10 height 34
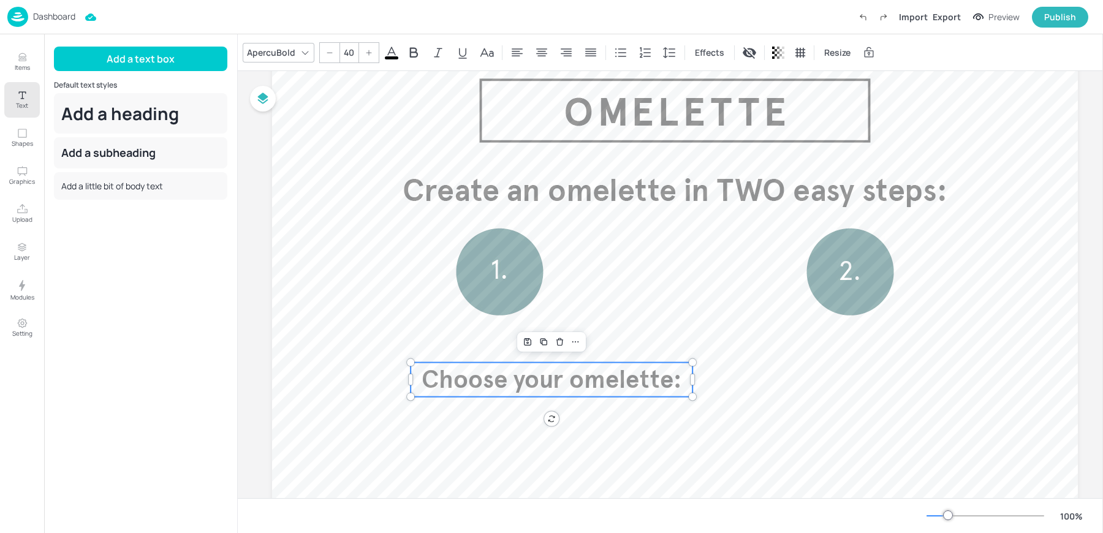
scroll to position [75, 0]
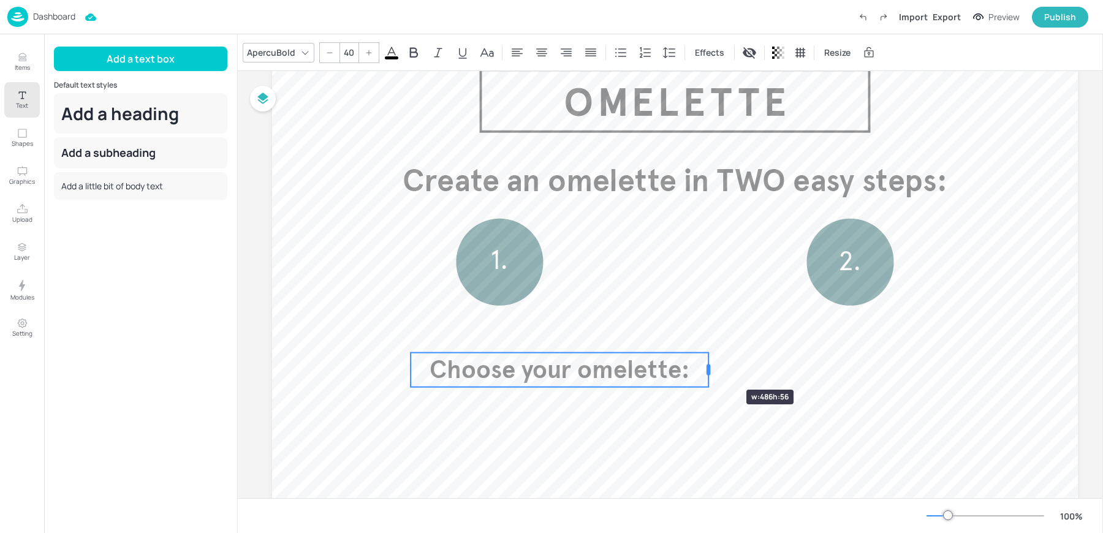
drag, startPoint x: 694, startPoint y: 368, endPoint x: 715, endPoint y: 368, distance: 21.5
click at [711, 368] on div at bounding box center [709, 370] width 4 height 11
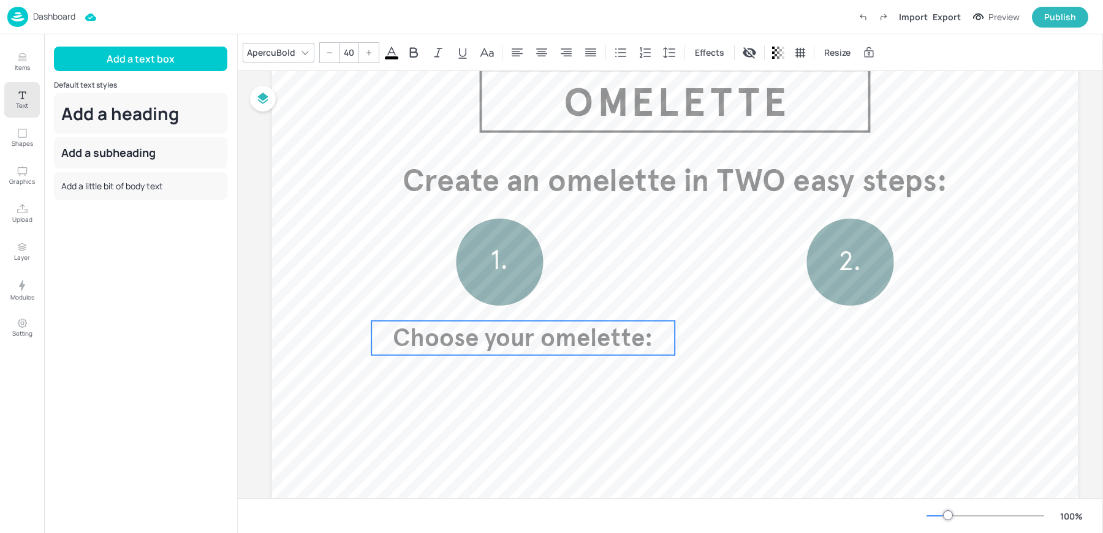
drag, startPoint x: 580, startPoint y: 381, endPoint x: 540, endPoint y: 350, distance: 50.6
click at [540, 350] on span "Choose your omelette:" at bounding box center [523, 338] width 261 height 30
click at [21, 99] on icon "Text" at bounding box center [23, 96] width 12 height 12
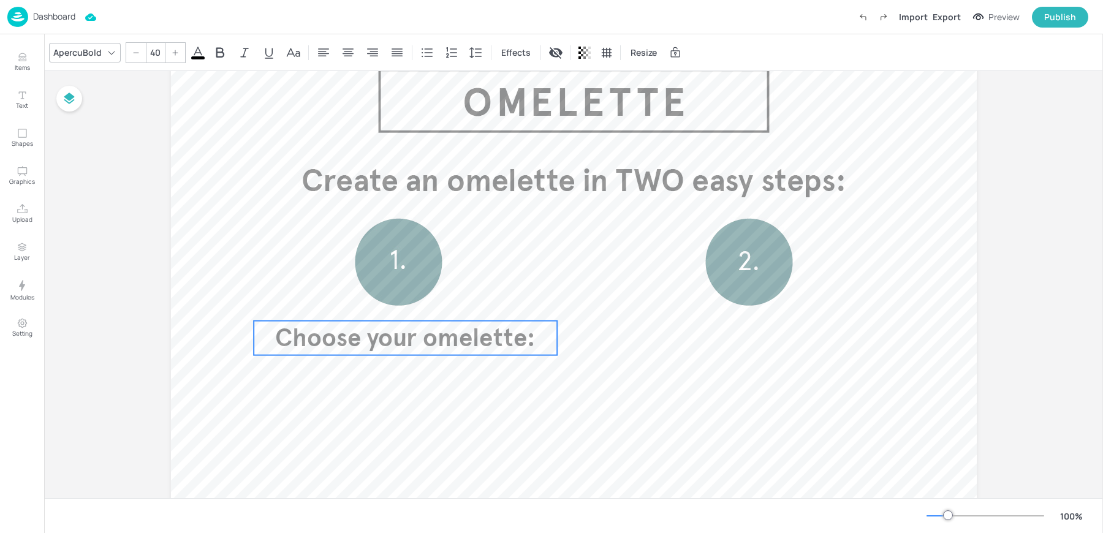
drag, startPoint x: 364, startPoint y: 330, endPoint x: 348, endPoint y: 330, distance: 15.9
click at [348, 330] on span "Choose your omelette:" at bounding box center [405, 338] width 261 height 30
click at [399, 301] on icon "Duplicate" at bounding box center [398, 301] width 5 height 5
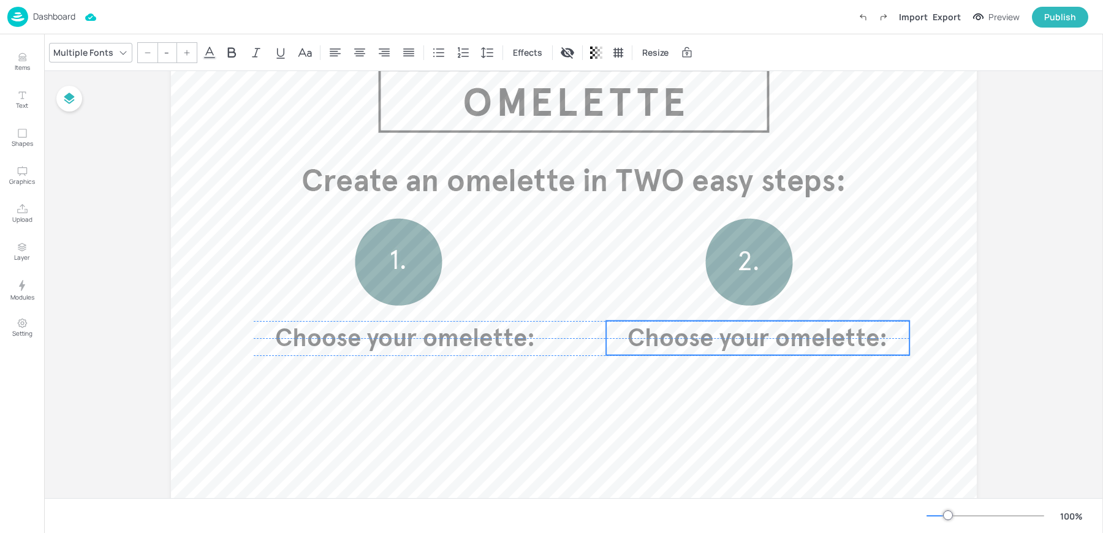
drag, startPoint x: 399, startPoint y: 344, endPoint x: 745, endPoint y: 338, distance: 346.4
click at [745, 338] on span "Choose your omelette:" at bounding box center [758, 338] width 261 height 30
type input "40"
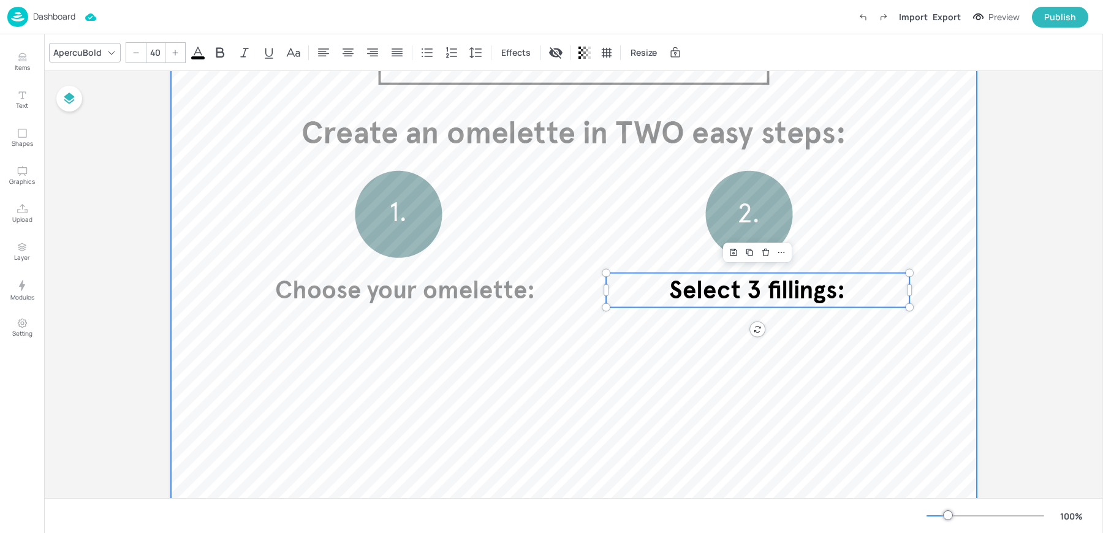
scroll to position [123, 0]
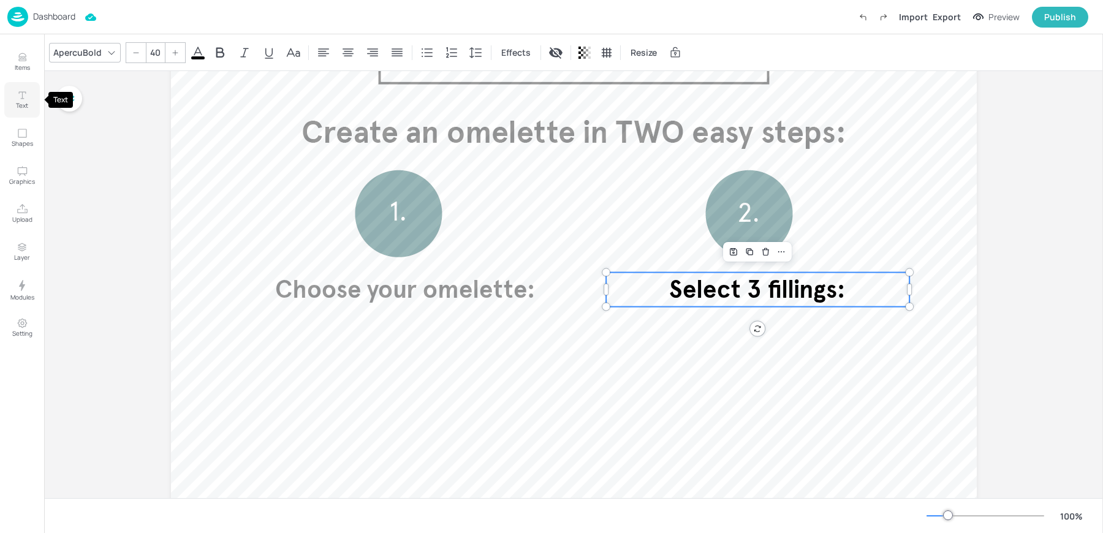
click at [17, 113] on button "Text" at bounding box center [22, 100] width 36 height 36
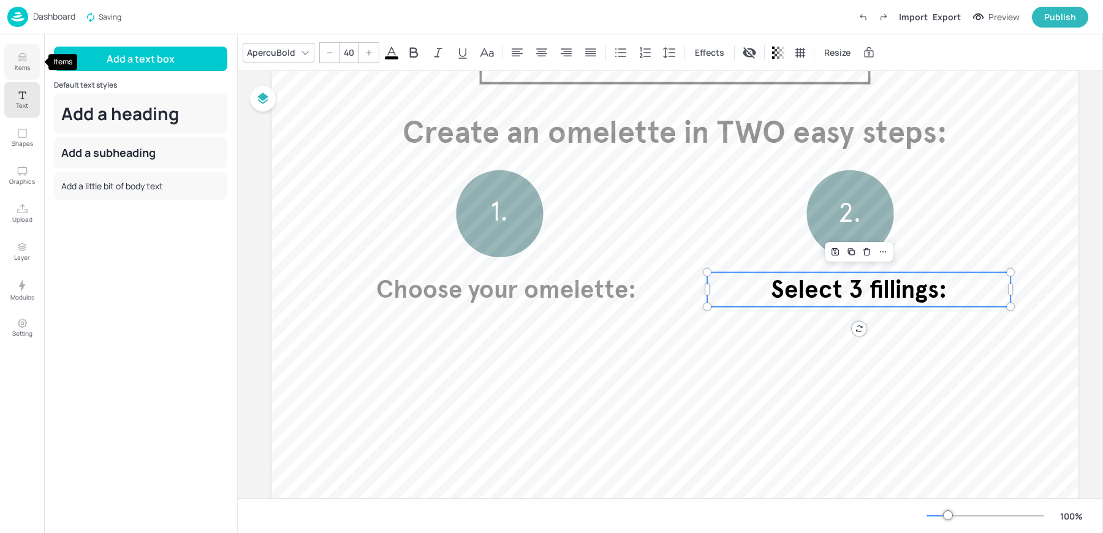
click at [26, 66] on p "Items" at bounding box center [22, 67] width 15 height 9
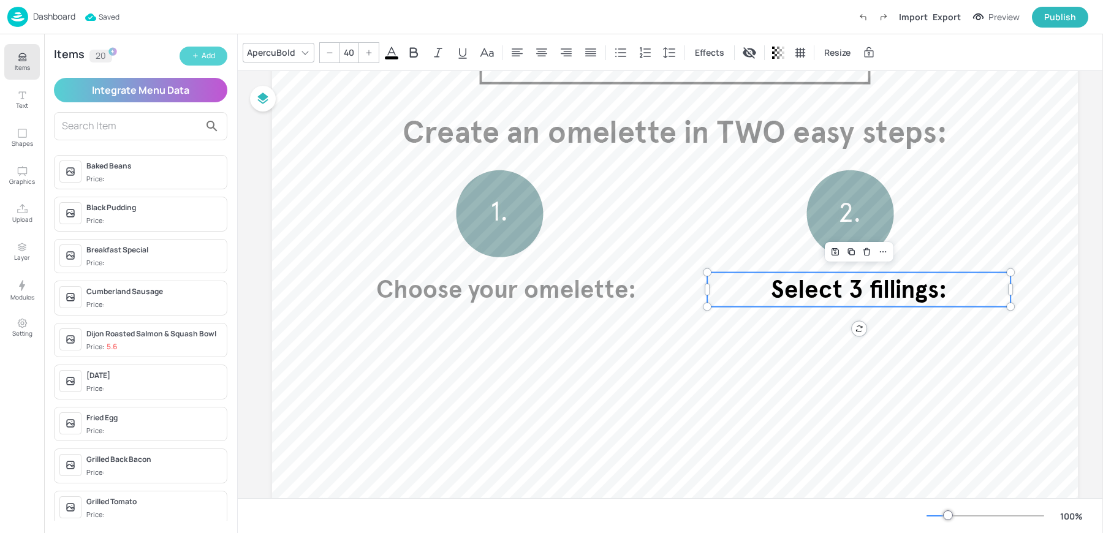
click at [199, 63] on button "Add" at bounding box center [204, 56] width 48 height 19
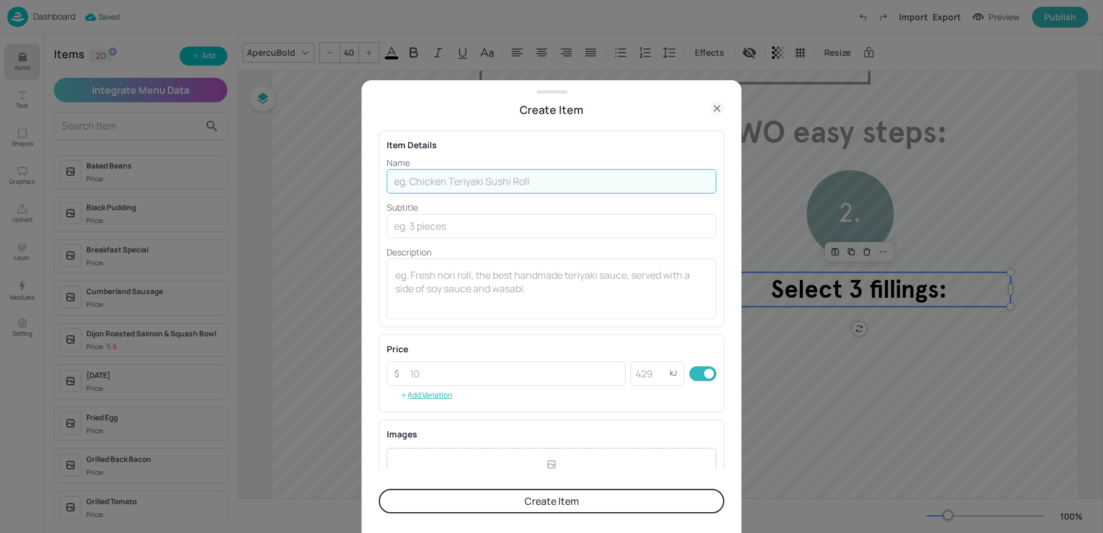
click at [475, 191] on input "text" at bounding box center [552, 181] width 330 height 25
type input "Classic"
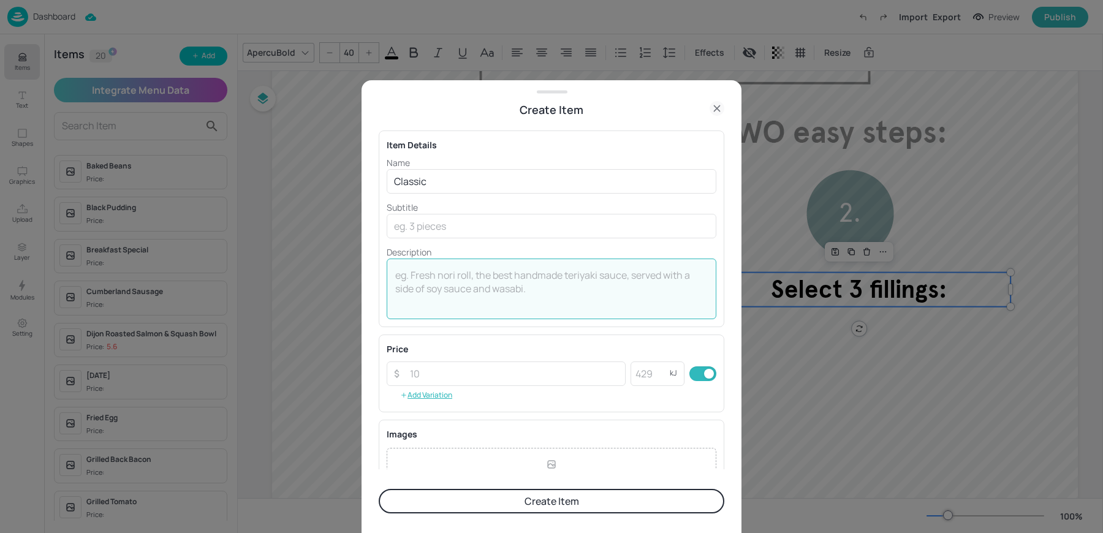
click at [433, 299] on textarea at bounding box center [551, 289] width 313 height 40
click at [633, 373] on input "number" at bounding box center [650, 374] width 39 height 25
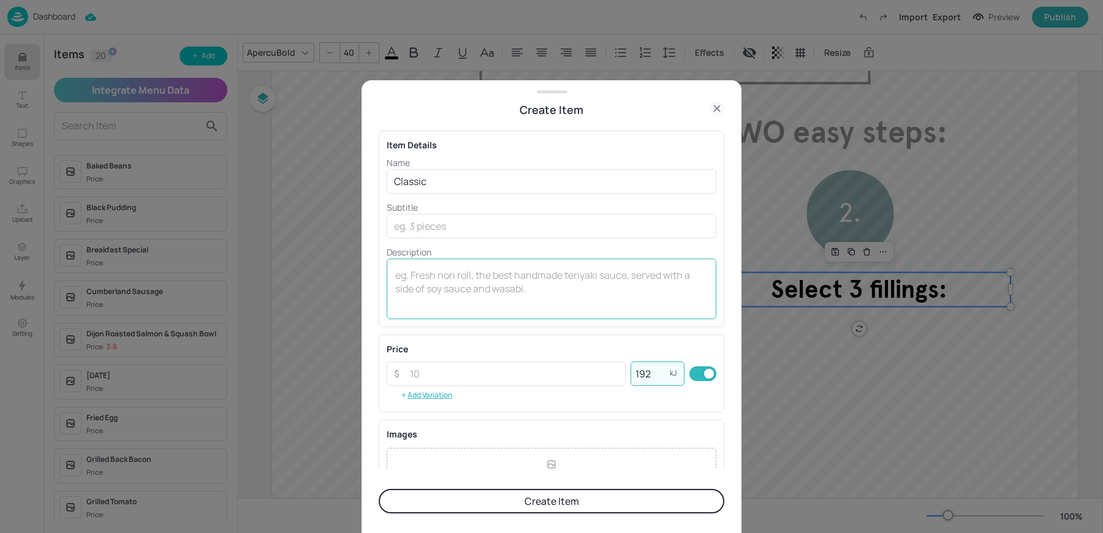
type input "192"
click at [493, 269] on textarea at bounding box center [551, 289] width 313 height 40
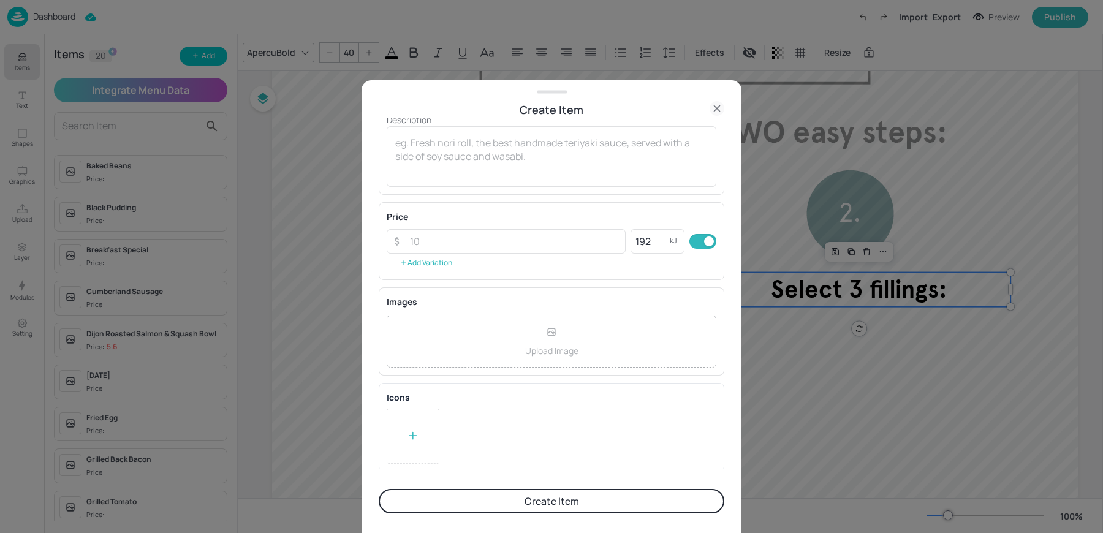
click at [514, 498] on button "Create Item" at bounding box center [552, 501] width 346 height 25
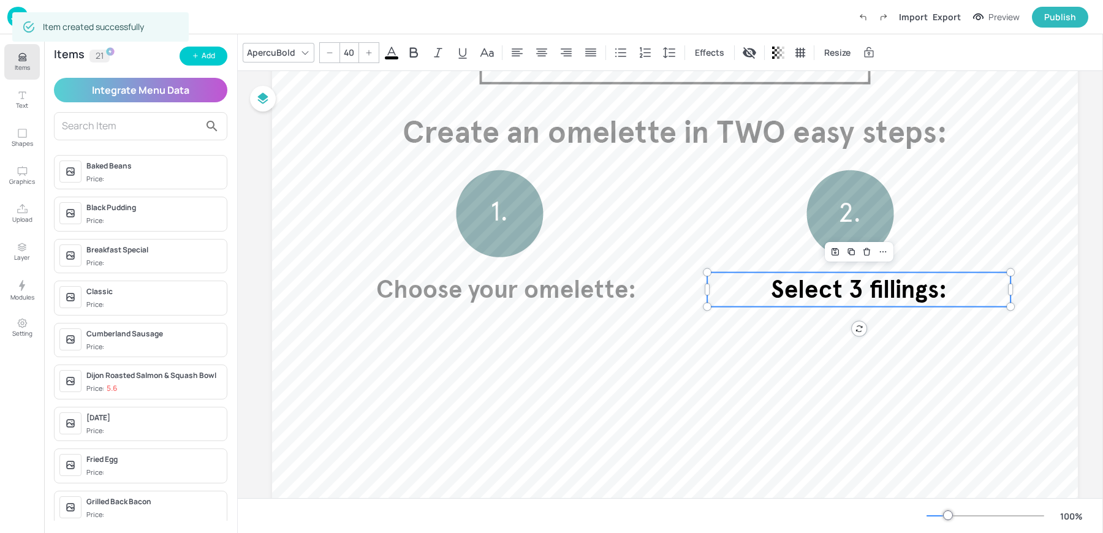
scroll to position [132, 0]
click at [218, 52] on button "Add" at bounding box center [204, 56] width 48 height 19
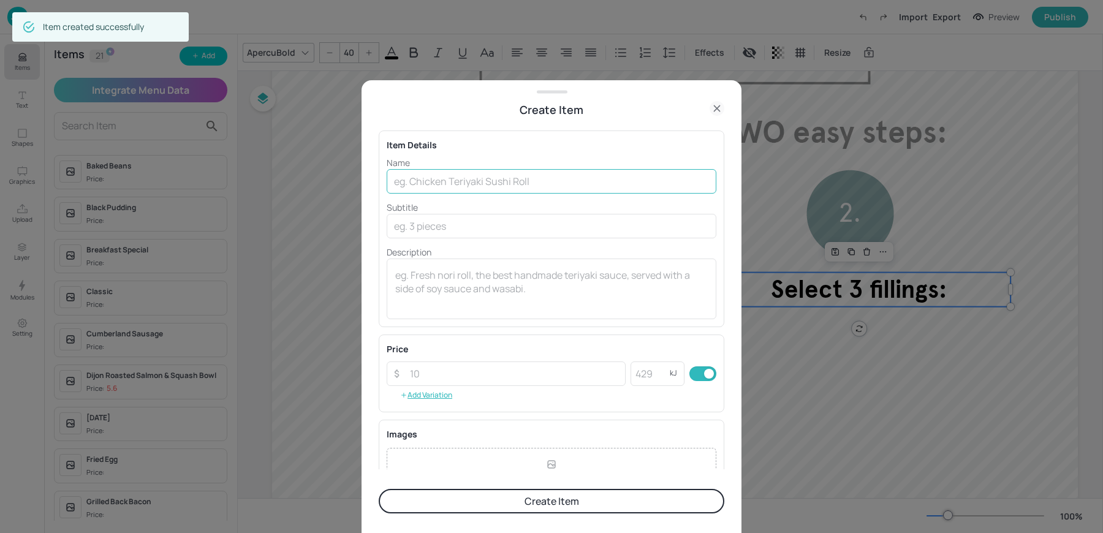
click at [413, 184] on input "text" at bounding box center [552, 181] width 330 height 25
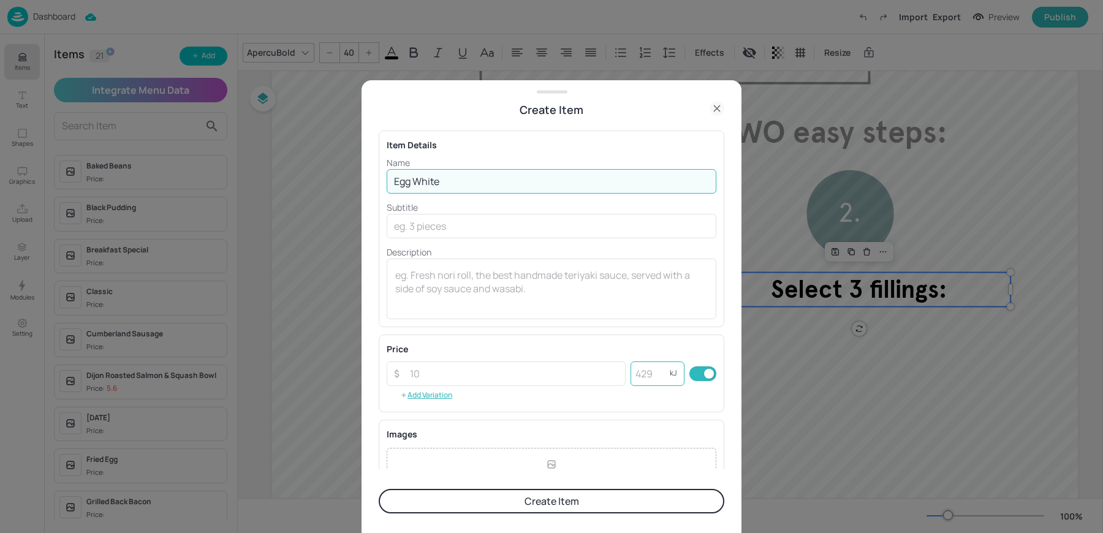
type input "Egg White"
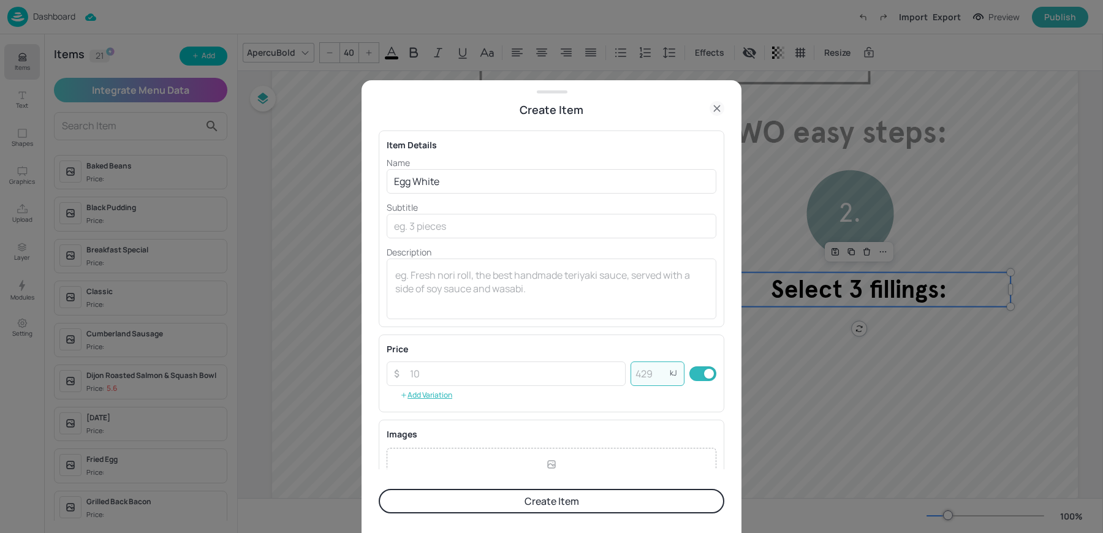
click at [644, 363] on input "number" at bounding box center [650, 374] width 39 height 25
type input "150"
click at [379, 489] on button "Create Item" at bounding box center [552, 501] width 346 height 25
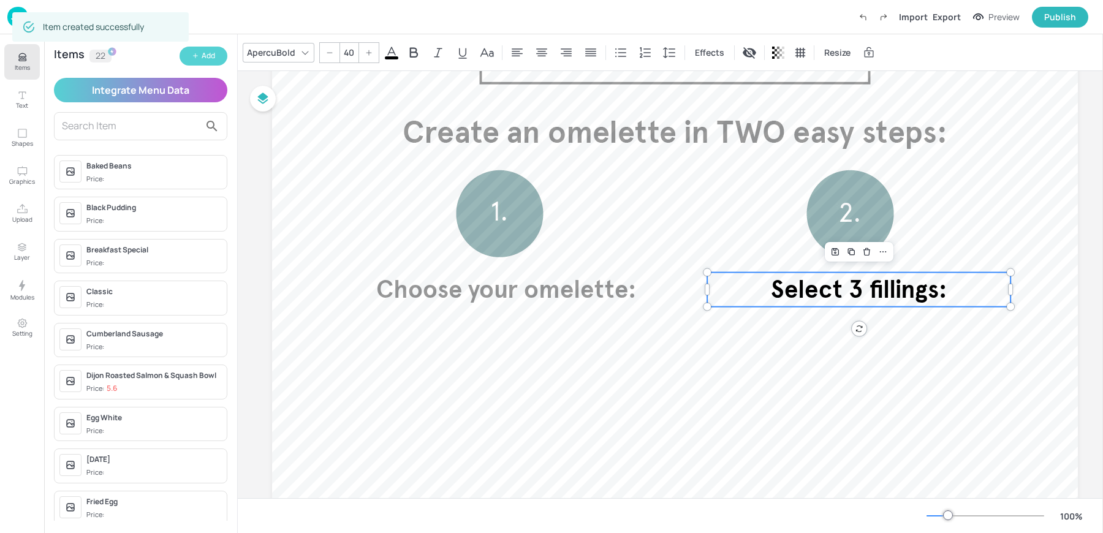
click at [204, 59] on div "Add" at bounding box center [208, 56] width 13 height 12
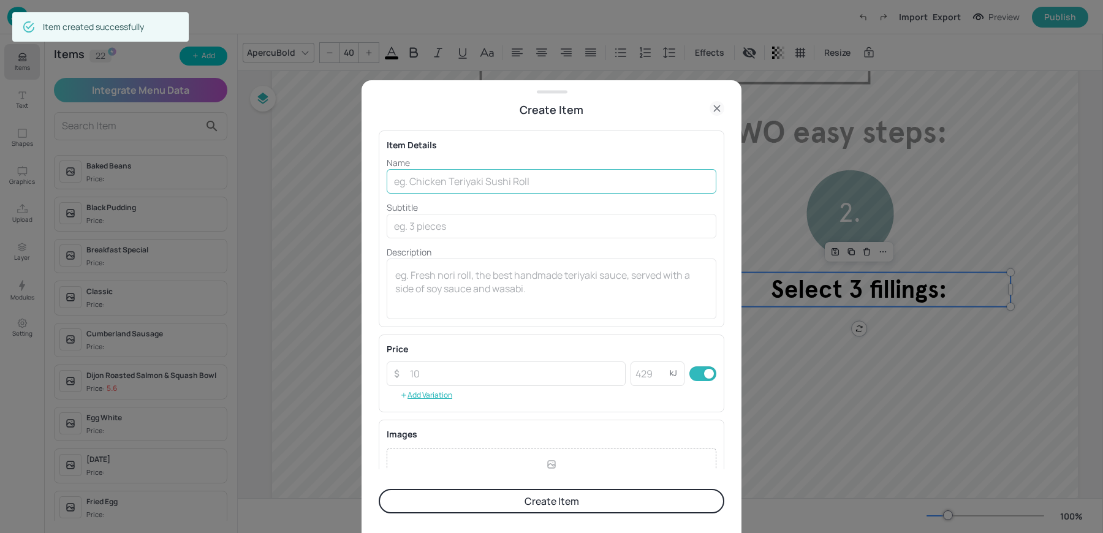
click at [434, 186] on input "text" at bounding box center [552, 181] width 330 height 25
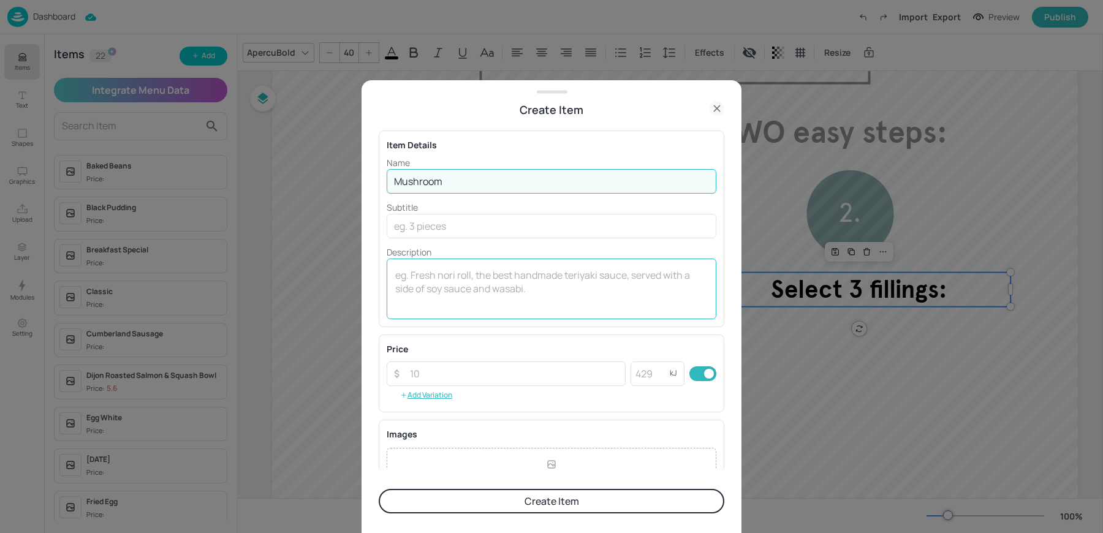
type input "Mushroom"
click at [418, 302] on textarea at bounding box center [551, 289] width 313 height 40
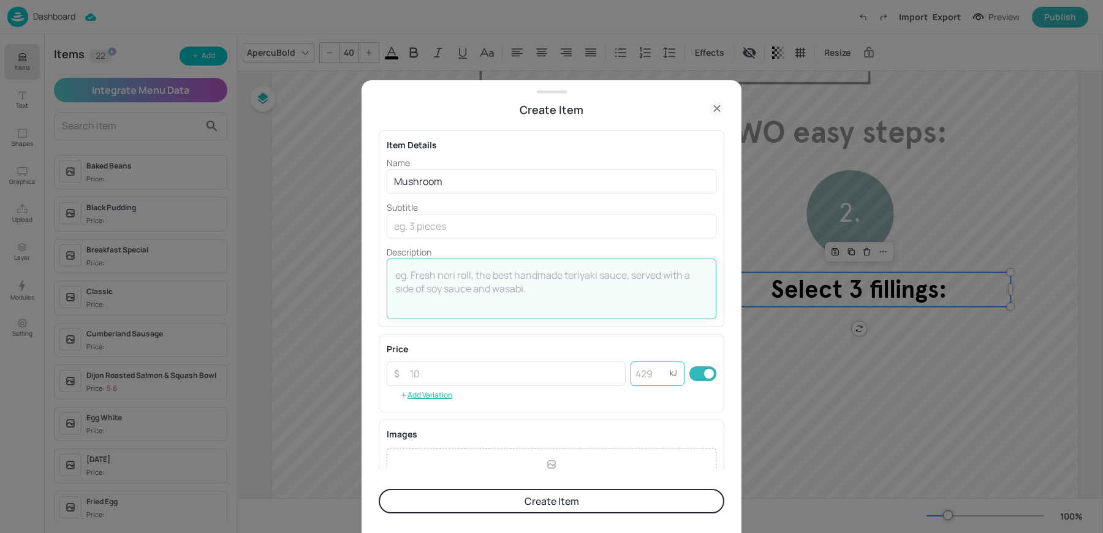
click at [642, 379] on input "number" at bounding box center [650, 374] width 39 height 25
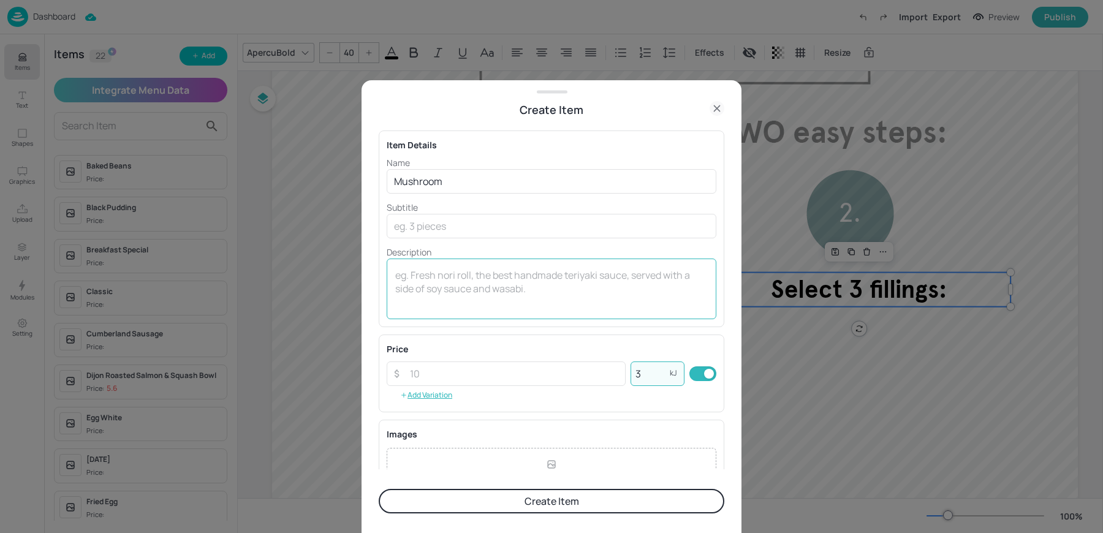
type input "3"
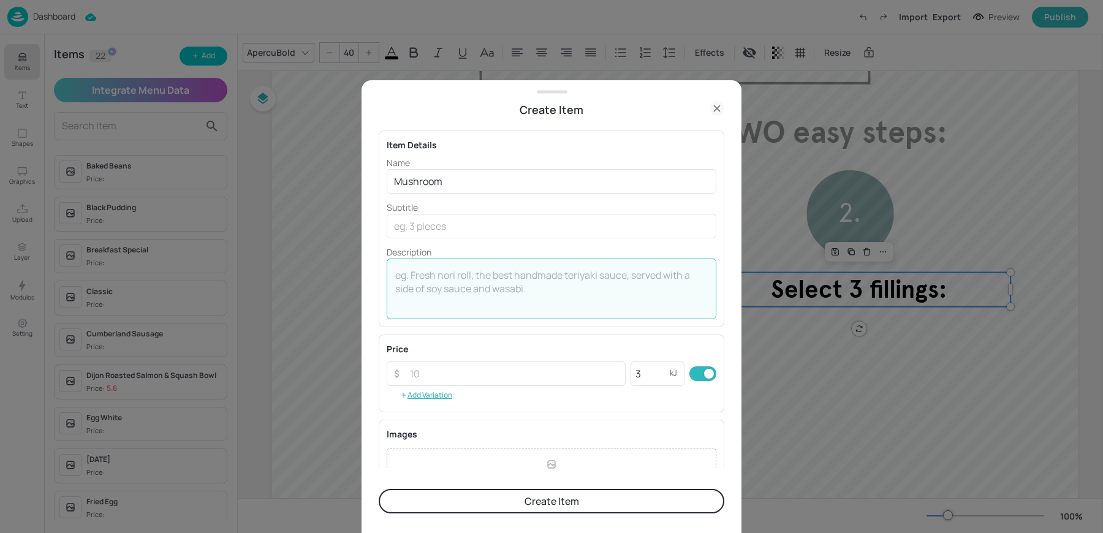
click at [516, 295] on textarea at bounding box center [551, 289] width 313 height 40
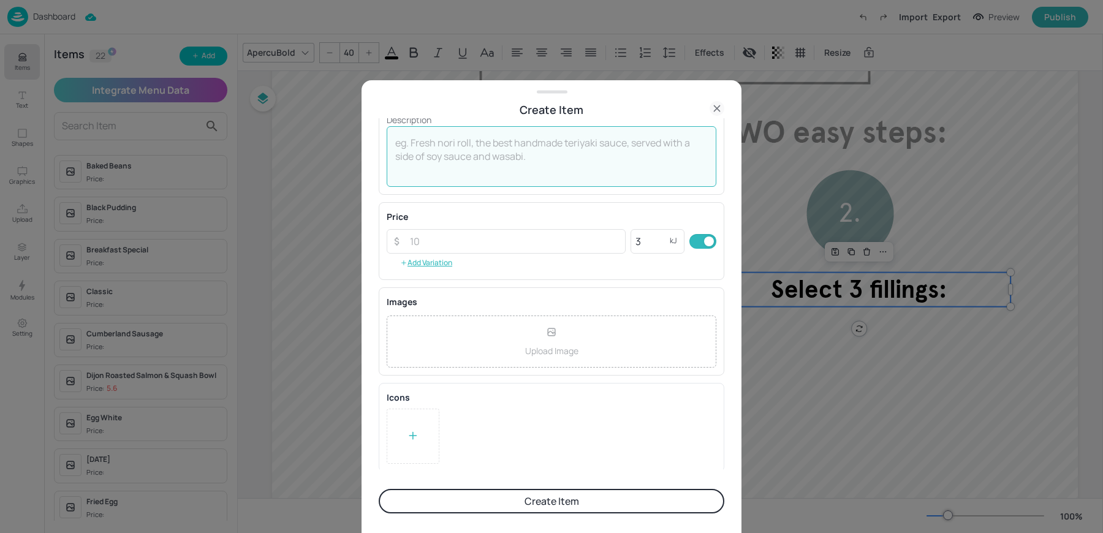
click at [536, 497] on button "Create Item" at bounding box center [552, 501] width 346 height 25
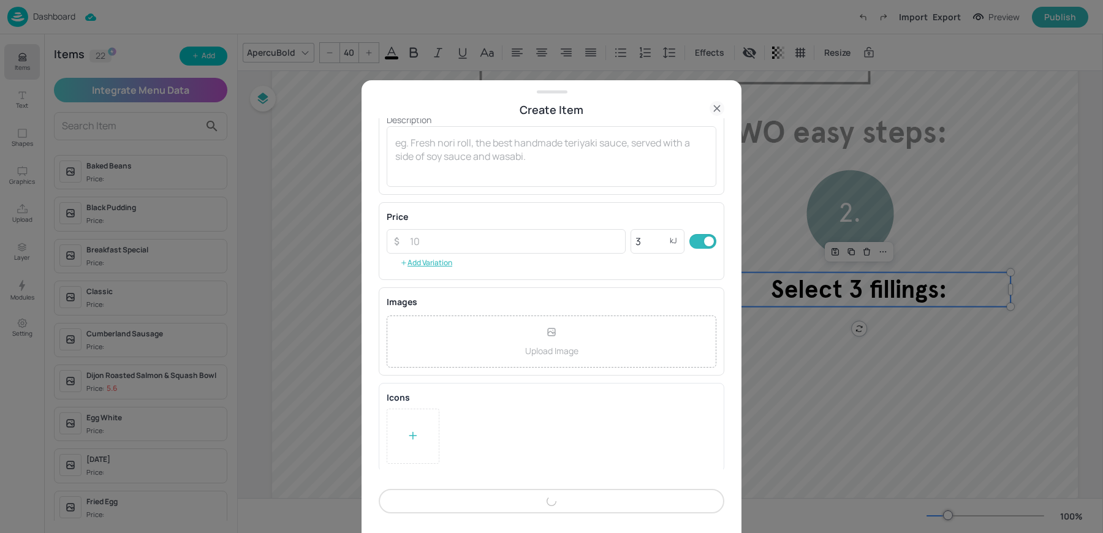
scroll to position [131, 0]
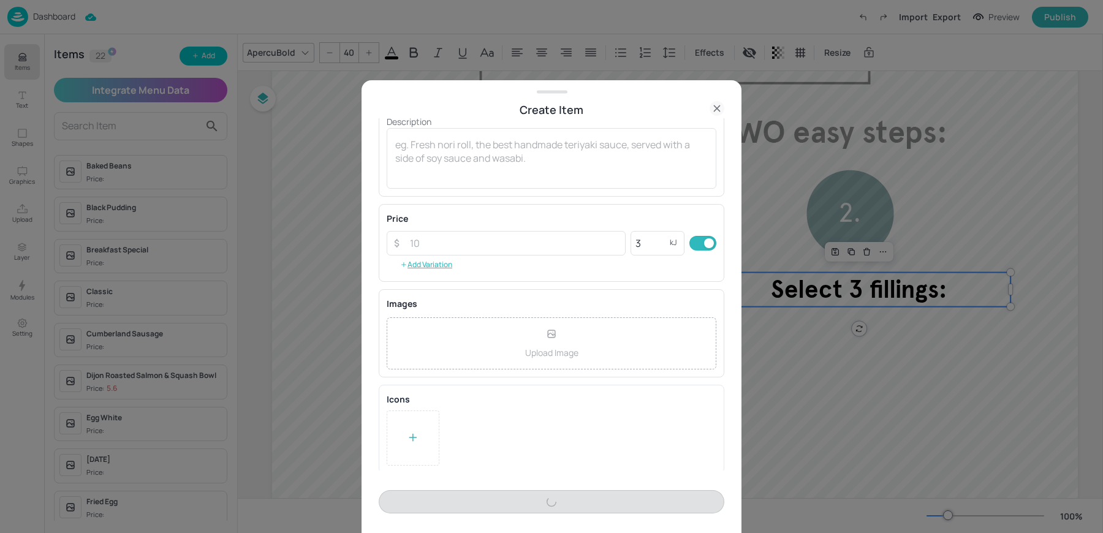
click at [209, 65] on div at bounding box center [551, 266] width 1103 height 533
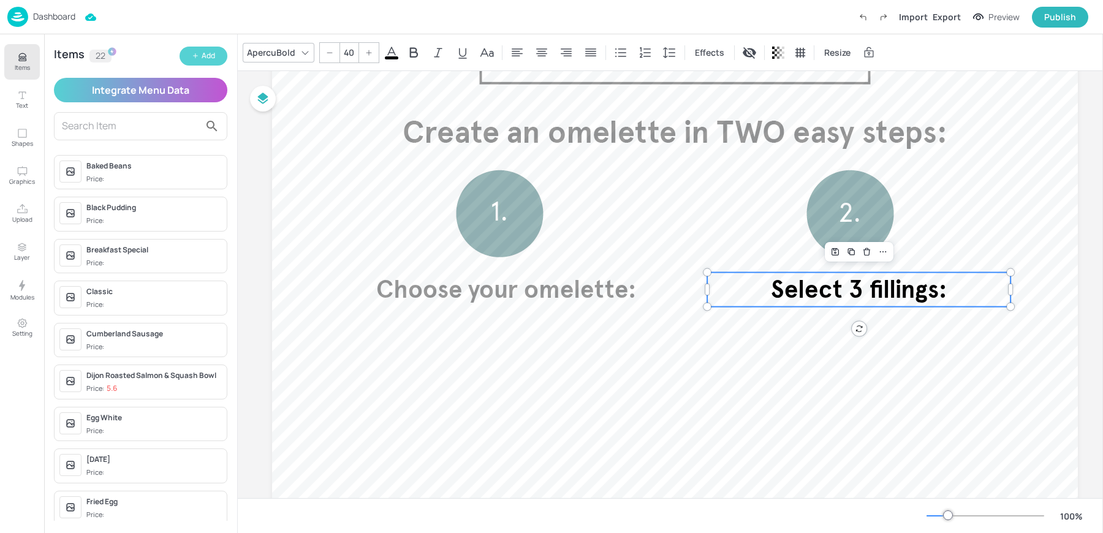
click at [205, 56] on div "Add" at bounding box center [208, 56] width 13 height 12
click at [210, 65] on button "Add" at bounding box center [204, 56] width 48 height 19
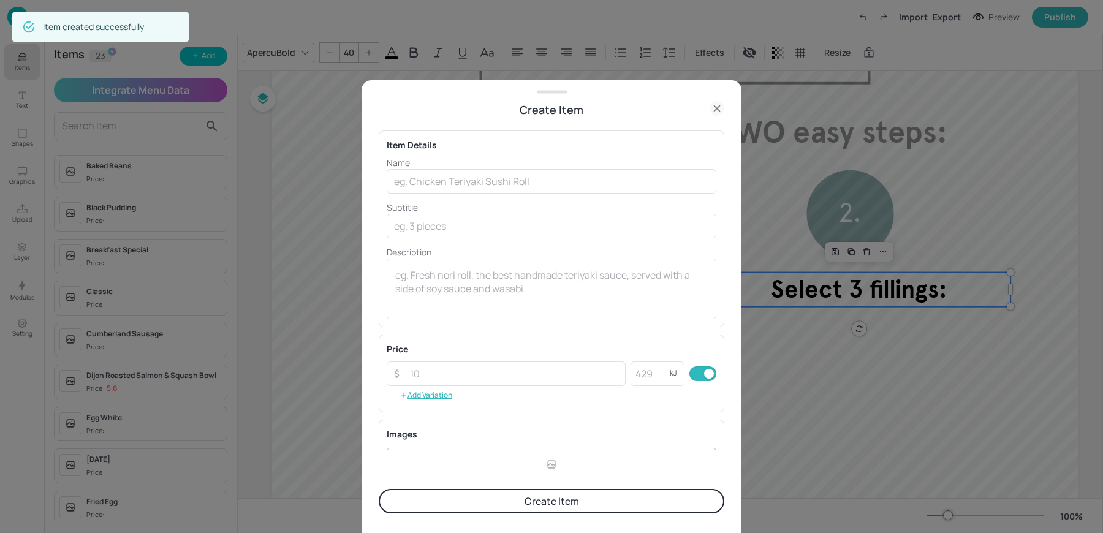
click at [394, 194] on div "Name ​ Subtitle ​ Description x ​" at bounding box center [552, 237] width 330 height 163
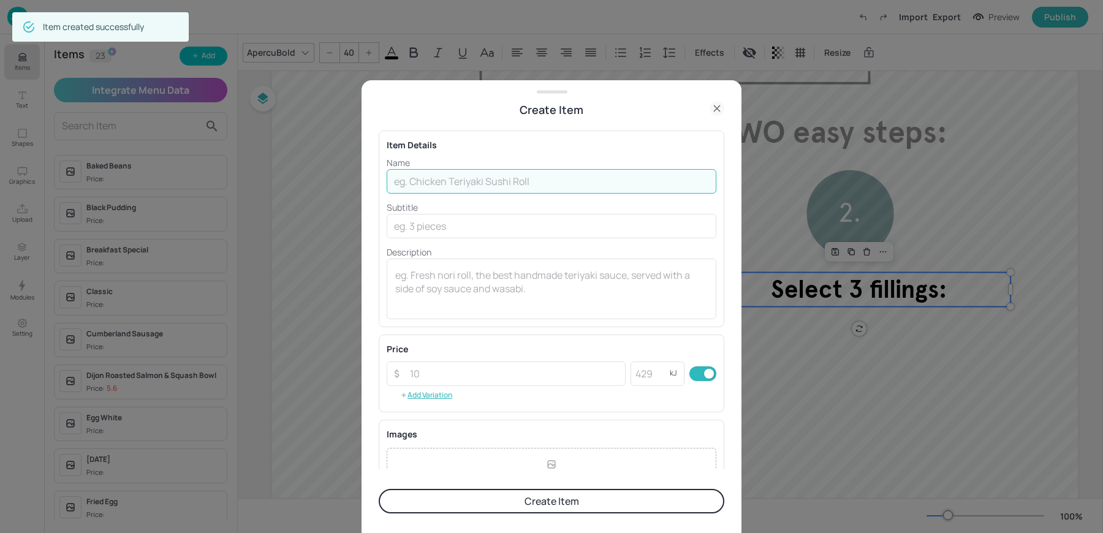
click at [409, 191] on input "text" at bounding box center [552, 181] width 330 height 25
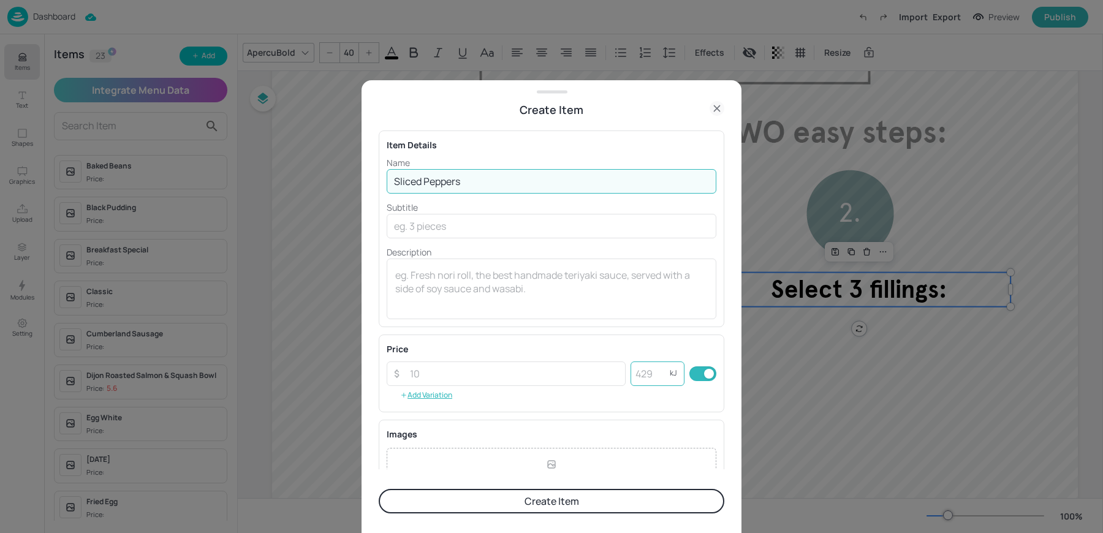
type input "Sliced Peppers"
click at [648, 376] on input "number" at bounding box center [650, 374] width 39 height 25
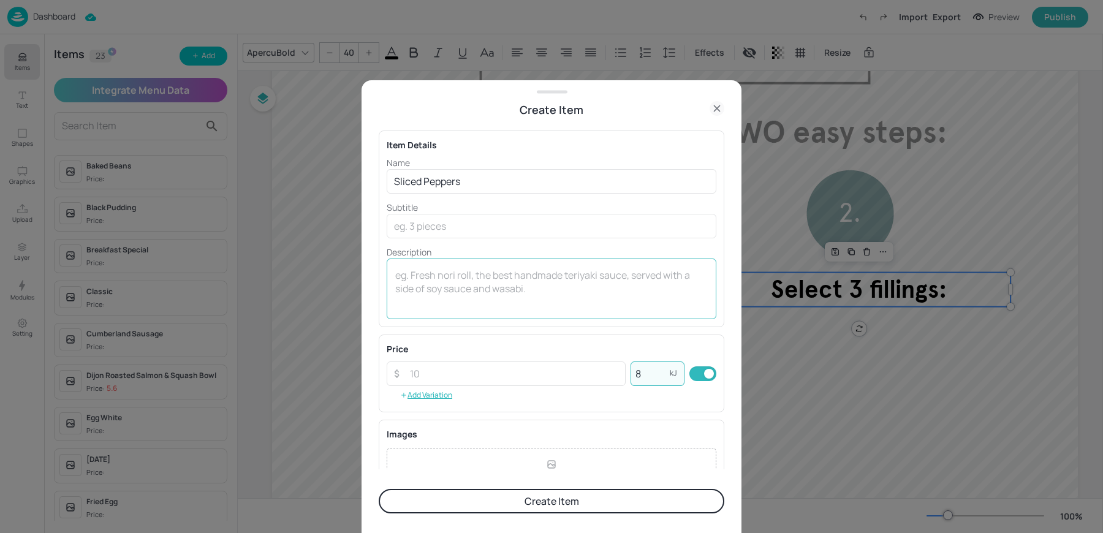
type input "8"
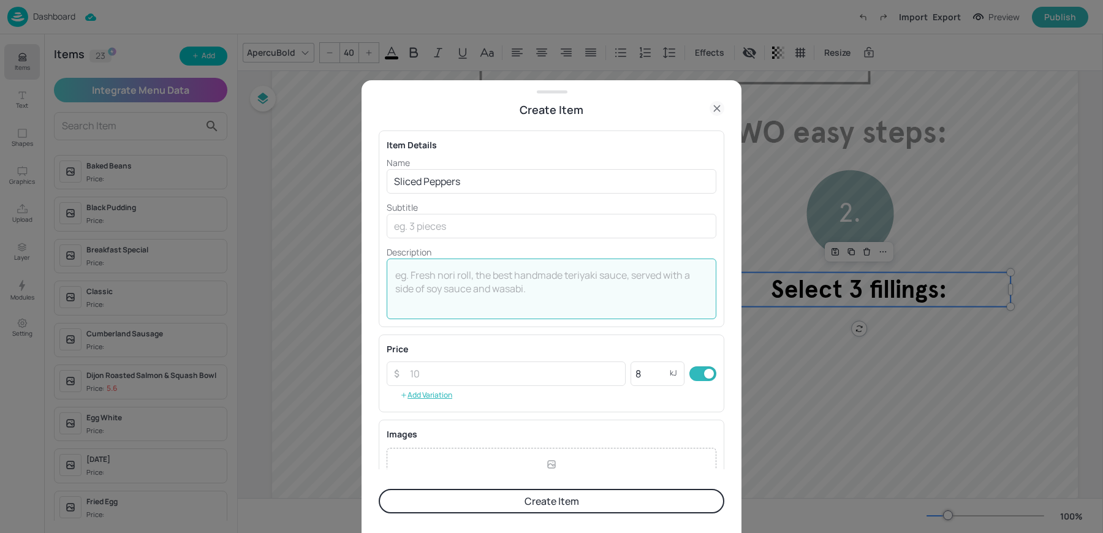
click at [541, 293] on textarea at bounding box center [551, 289] width 313 height 40
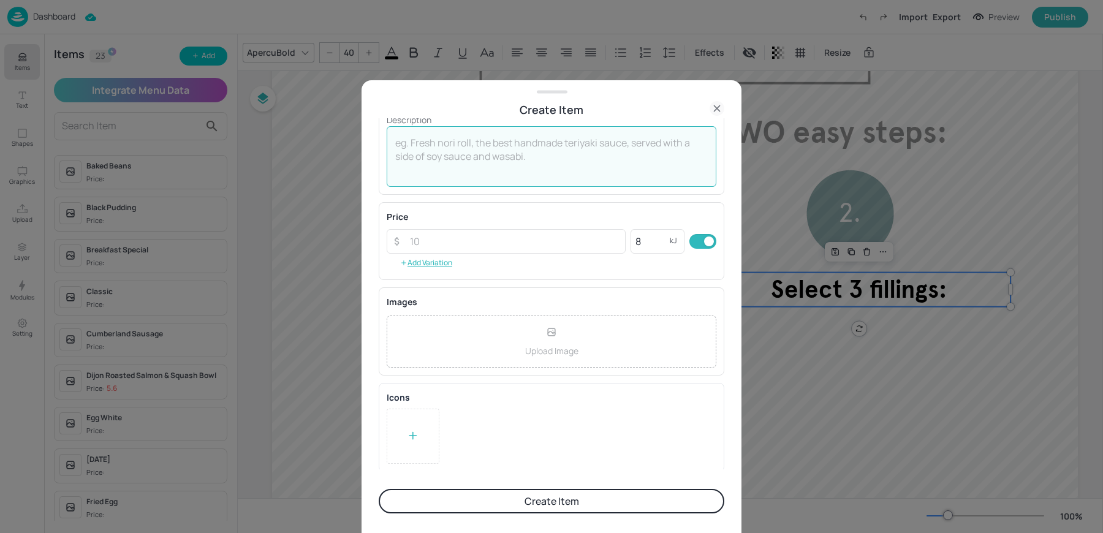
click at [494, 509] on button "Create Item" at bounding box center [552, 501] width 346 height 25
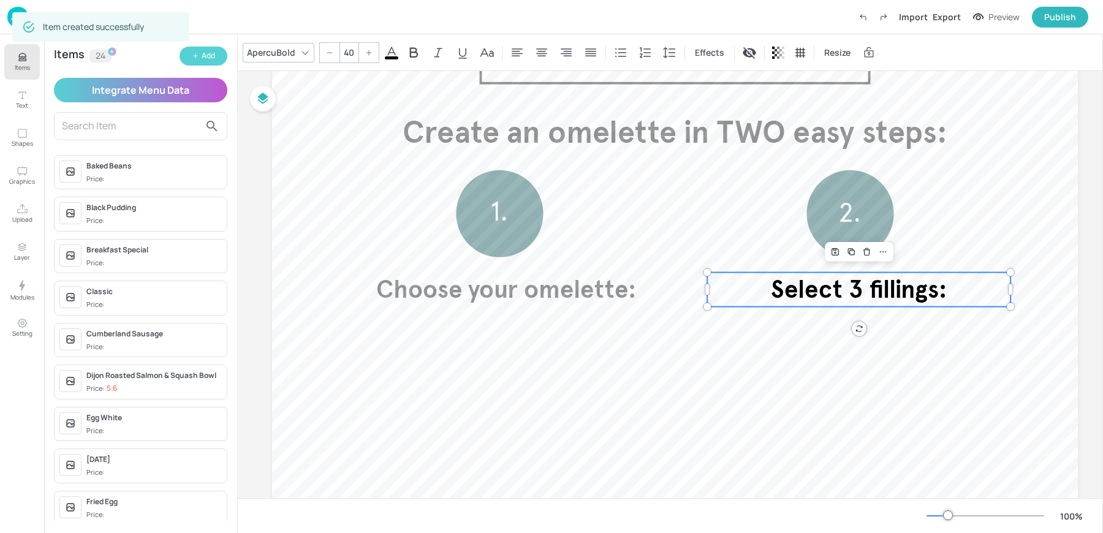
click at [213, 55] on div "Add" at bounding box center [208, 56] width 13 height 12
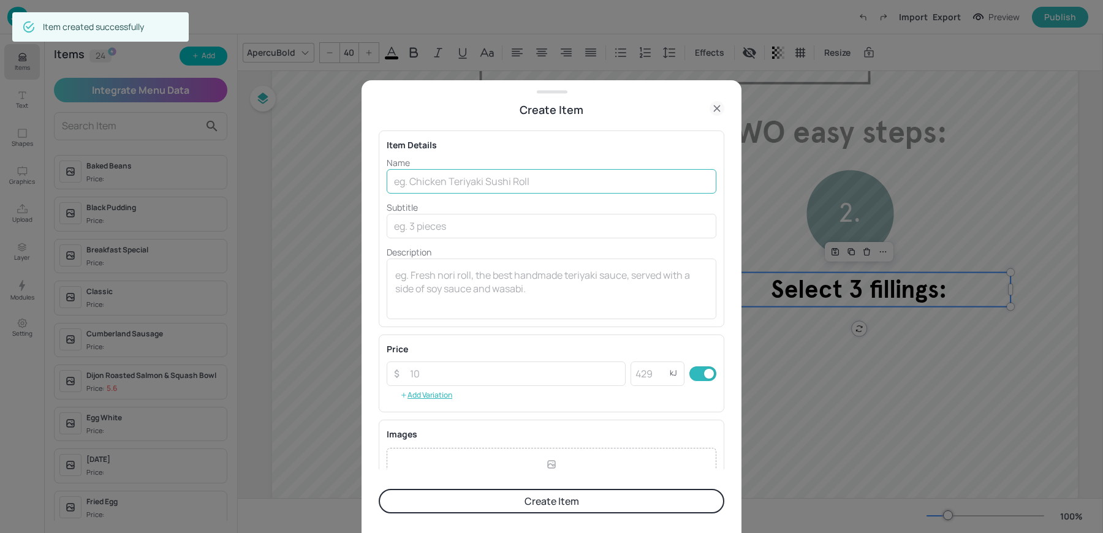
click at [422, 175] on input "text" at bounding box center [552, 181] width 330 height 25
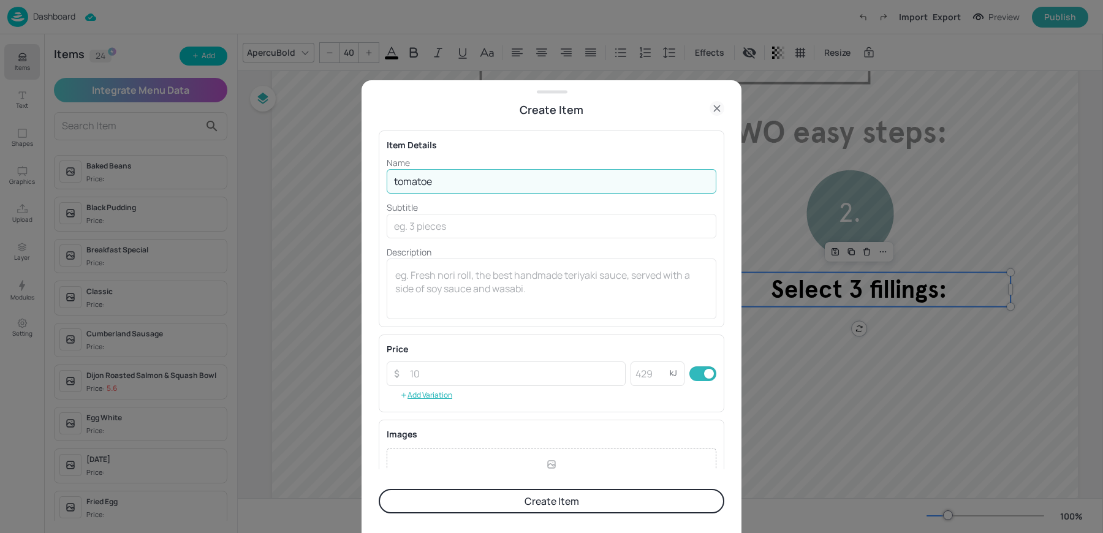
type input "Tomatoes"
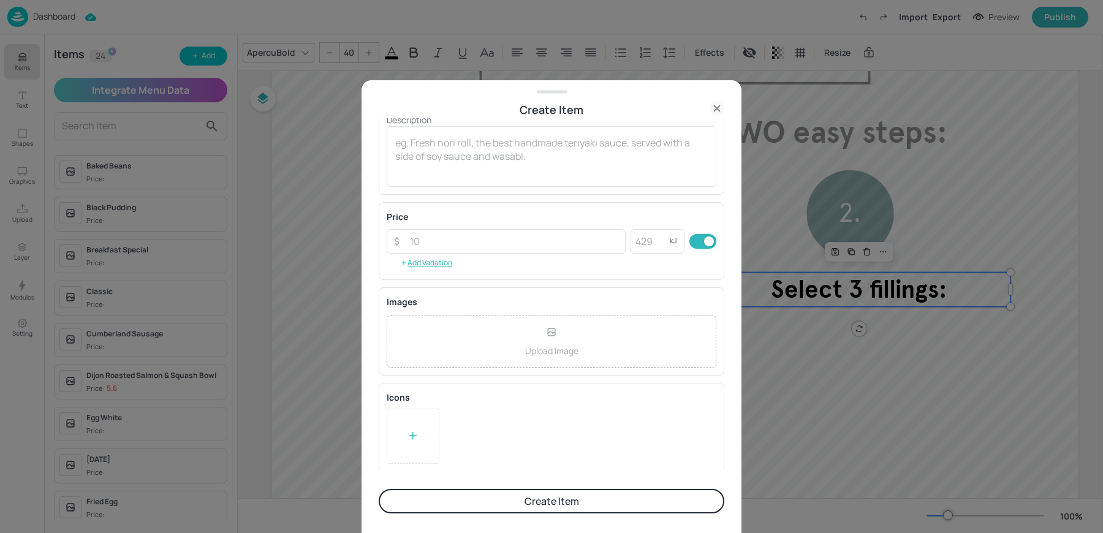
click at [522, 501] on button "Create Item" at bounding box center [552, 501] width 346 height 25
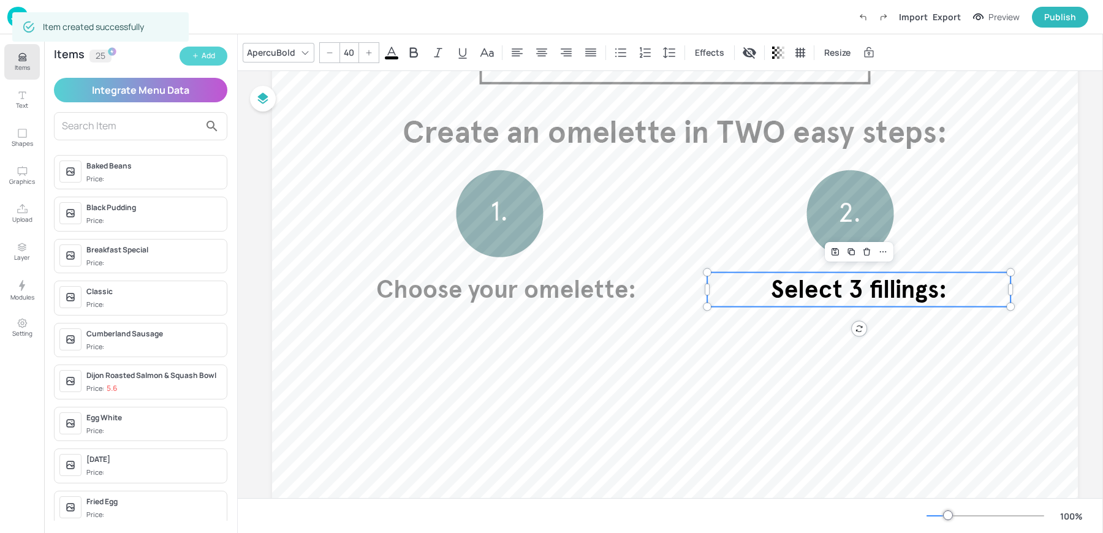
click at [189, 56] on button "Add" at bounding box center [204, 56] width 48 height 19
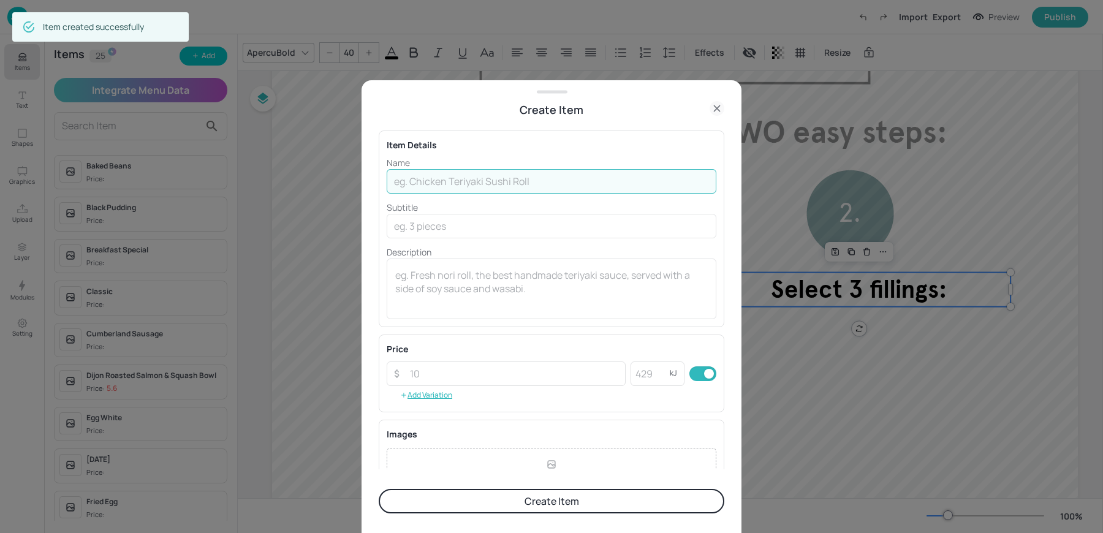
click at [419, 185] on input "text" at bounding box center [552, 181] width 330 height 25
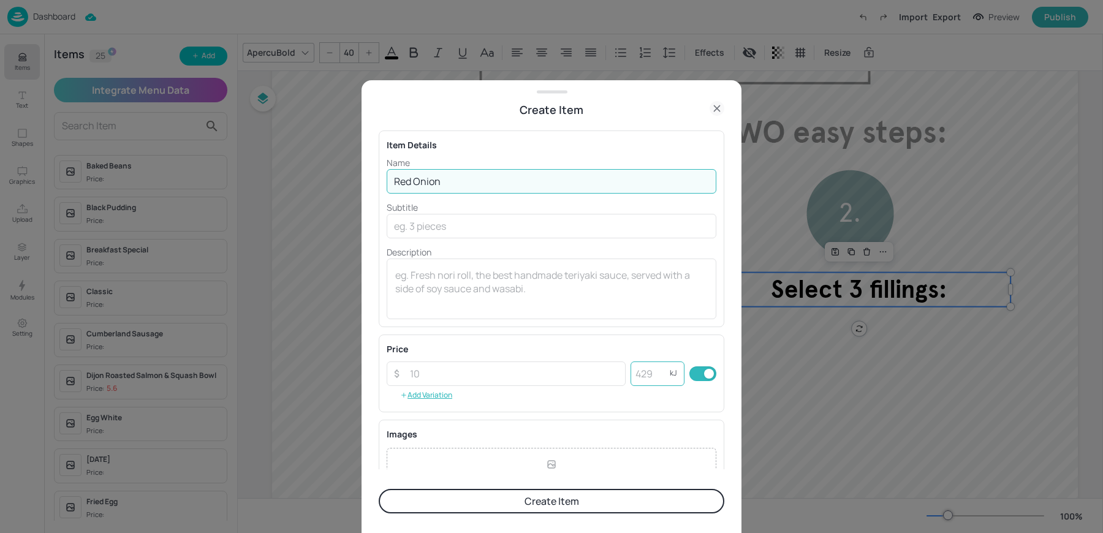
type input "Red Onion"
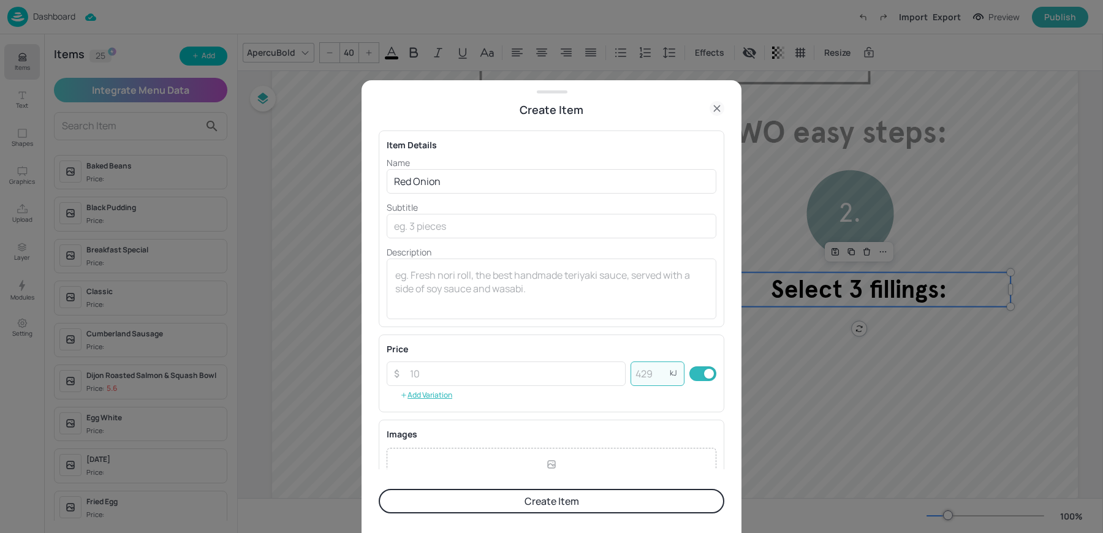
click at [631, 379] on input "number" at bounding box center [650, 374] width 39 height 25
type input "7"
click at [583, 310] on div "x ​" at bounding box center [552, 289] width 330 height 61
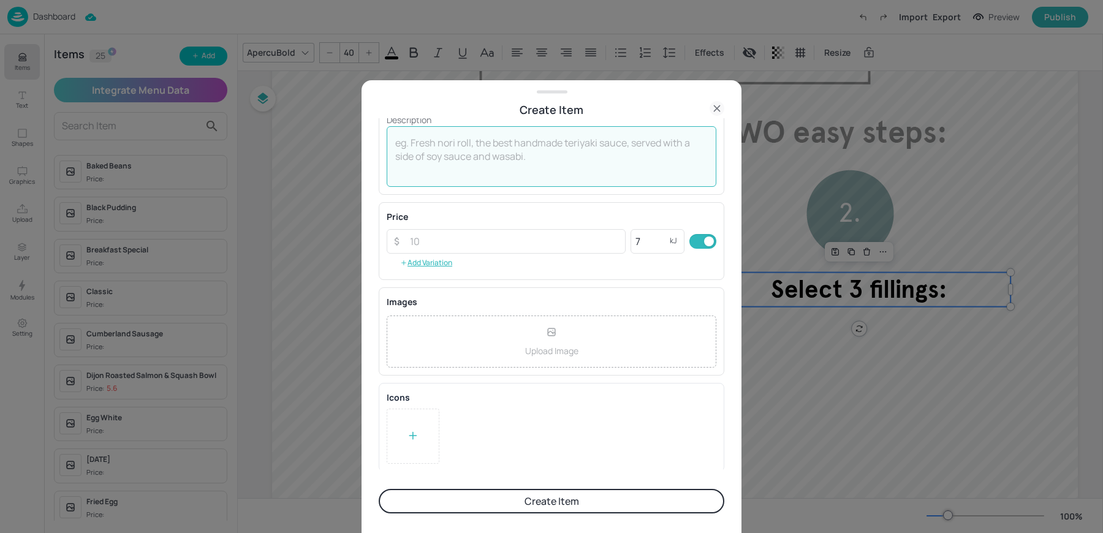
click at [498, 506] on button "Create Item" at bounding box center [552, 501] width 346 height 25
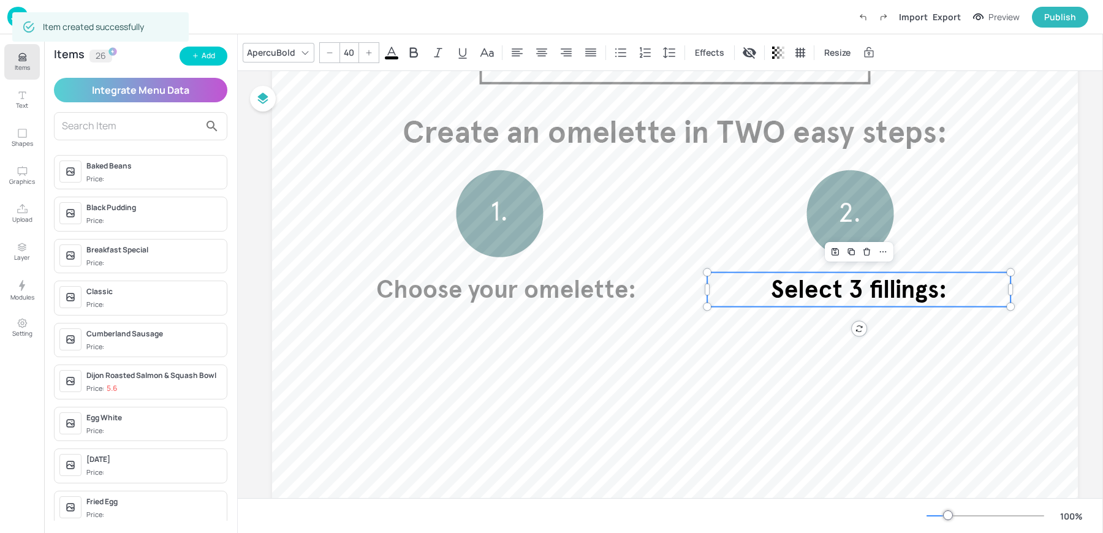
click at [198, 50] on button "Add" at bounding box center [204, 56] width 48 height 19
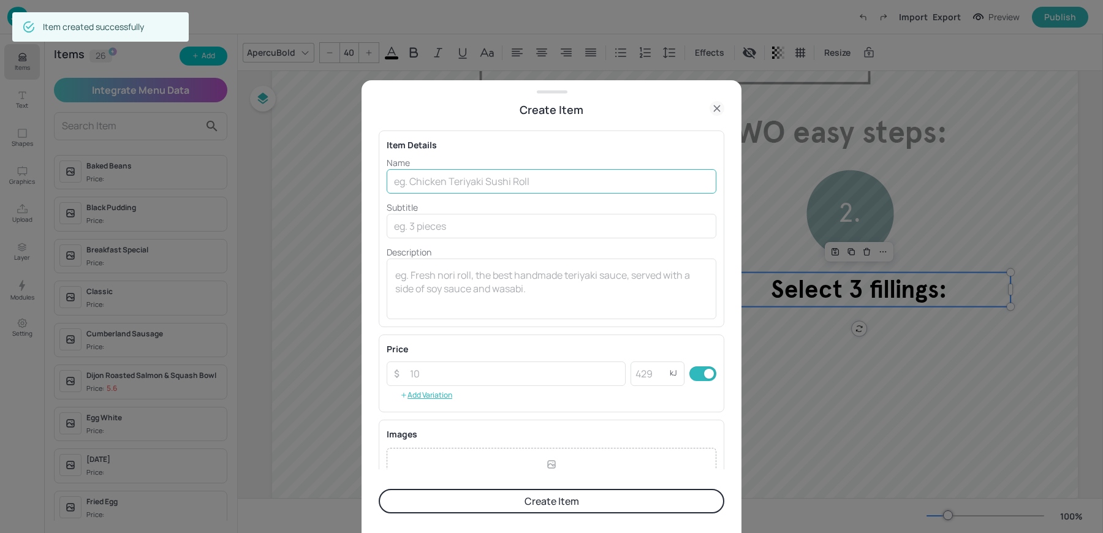
click at [440, 188] on input "text" at bounding box center [552, 181] width 330 height 25
type input "r"
type input "Cheese"
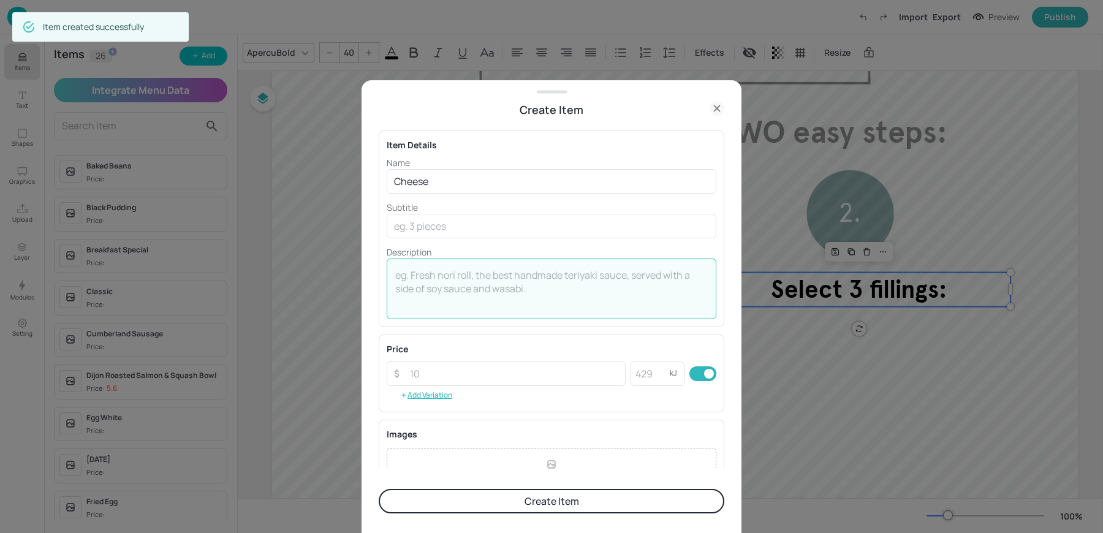
click at [431, 278] on textarea at bounding box center [551, 289] width 313 height 40
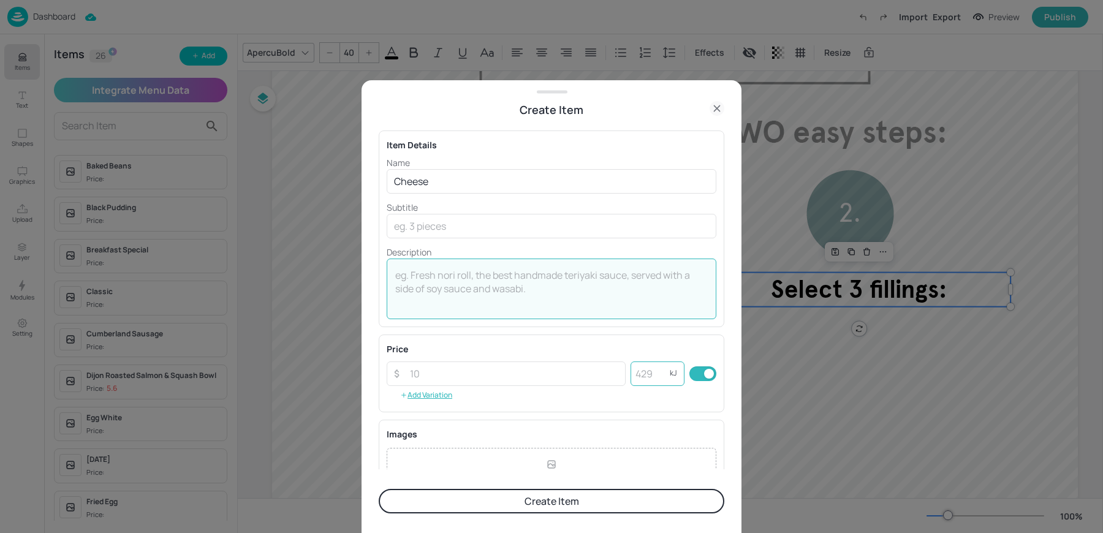
click at [634, 376] on input "number" at bounding box center [650, 374] width 39 height 25
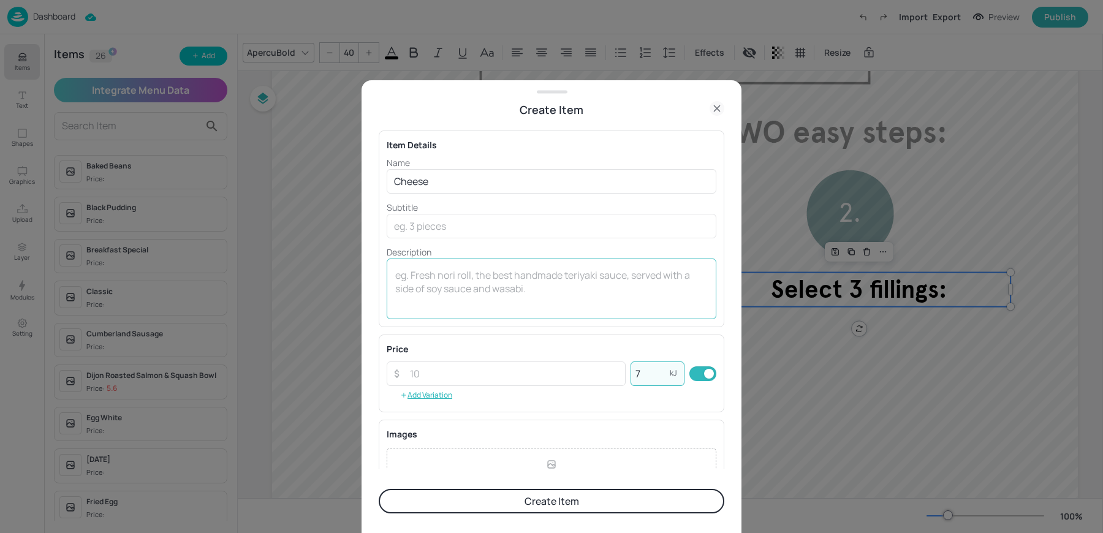
type input "7"
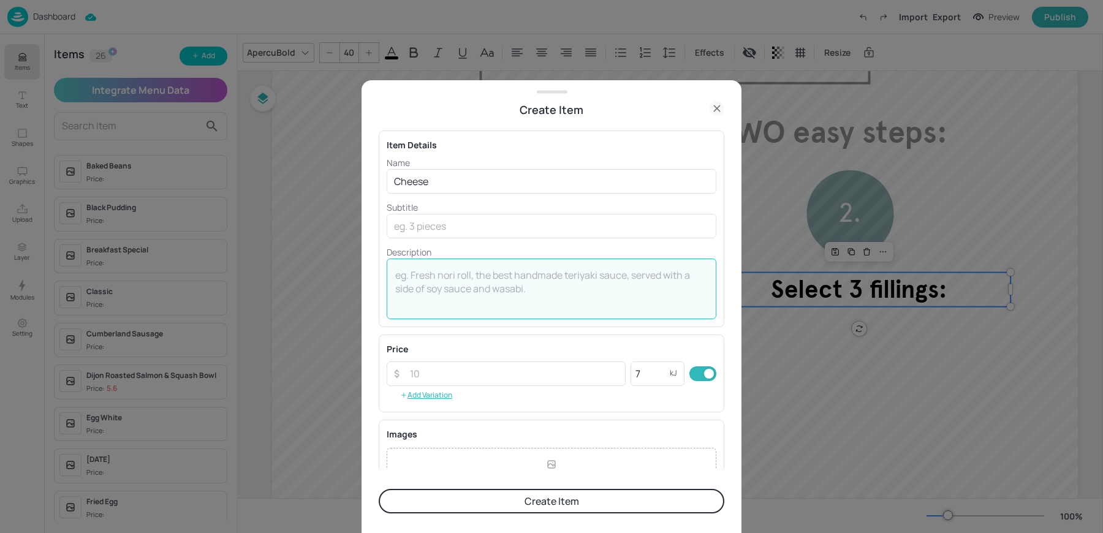
click at [561, 276] on textarea at bounding box center [551, 289] width 313 height 40
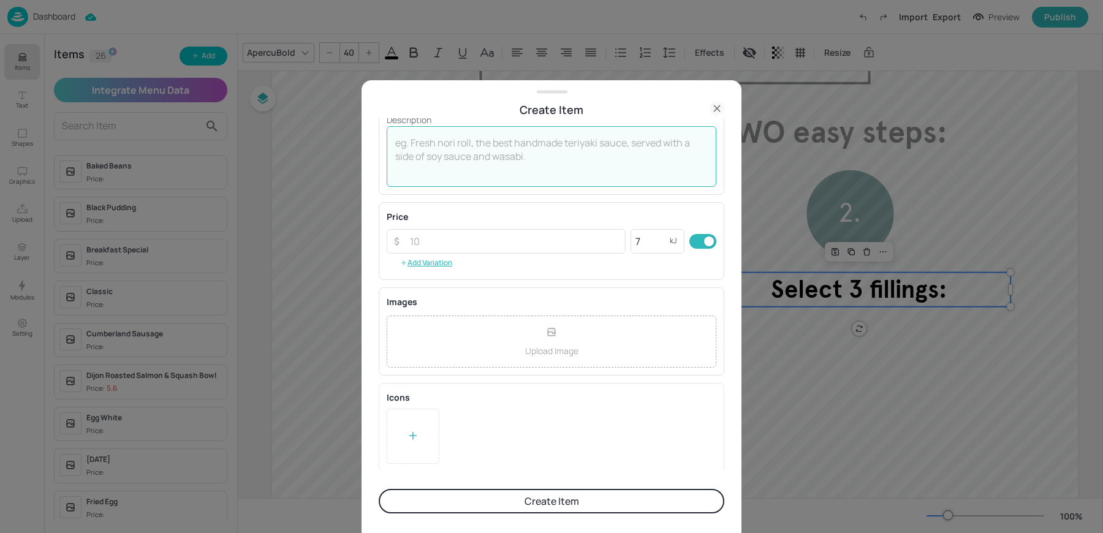
click at [501, 511] on button "Create Item" at bounding box center [552, 501] width 346 height 25
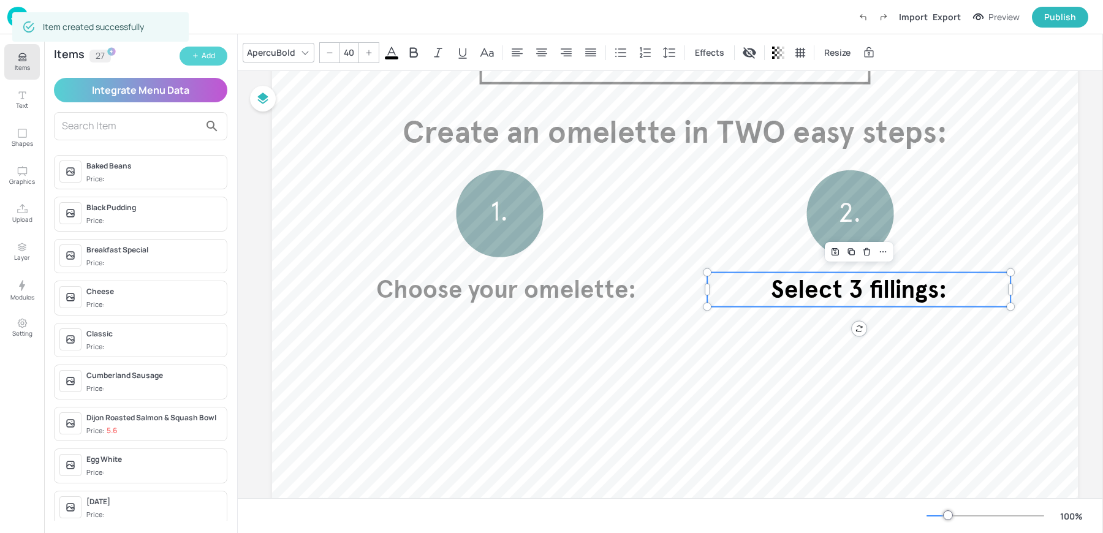
click at [211, 59] on div "Add" at bounding box center [208, 56] width 13 height 12
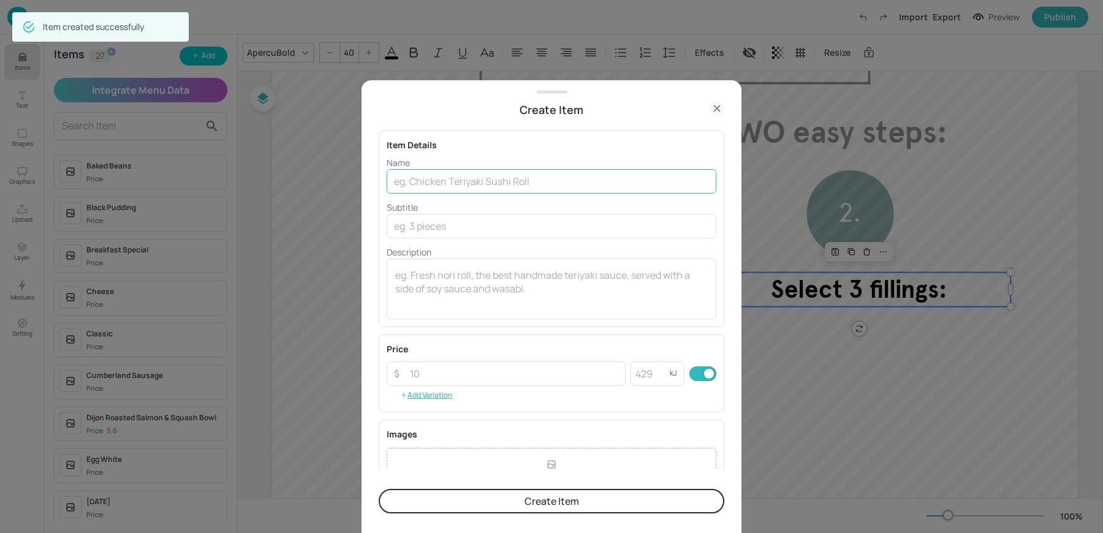
click at [423, 185] on input "text" at bounding box center [552, 181] width 330 height 25
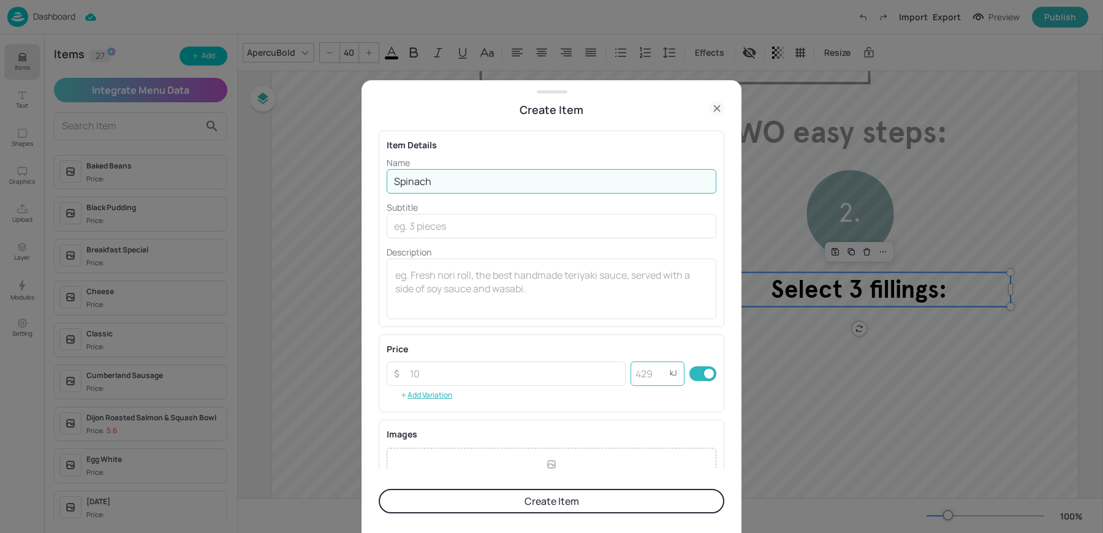
type input "Spinach"
click at [646, 380] on input "number" at bounding box center [650, 374] width 39 height 25
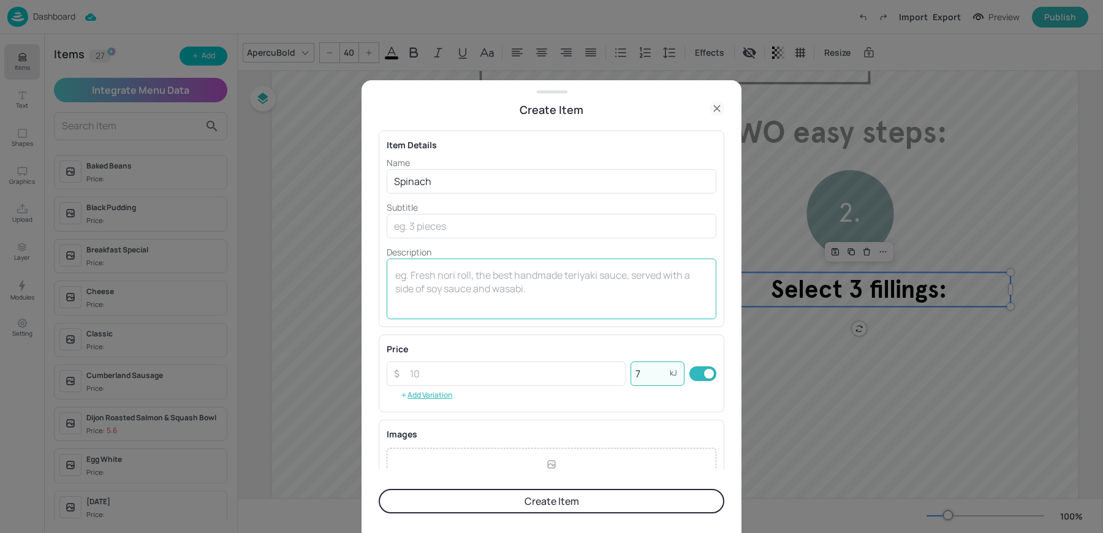
type input "7"
click at [596, 272] on textarea at bounding box center [551, 289] width 313 height 40
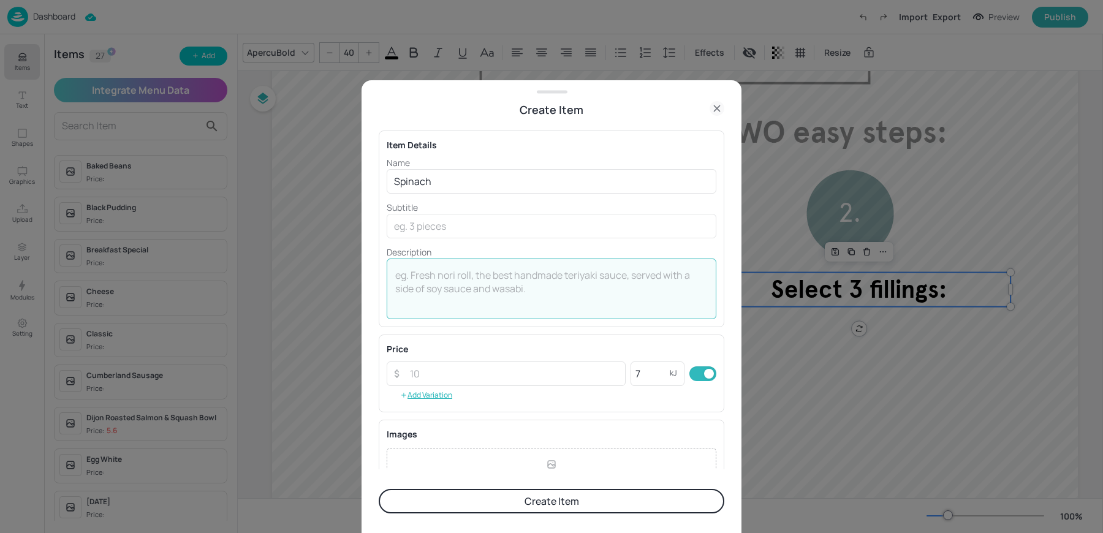
click at [478, 500] on button "Create Item" at bounding box center [552, 501] width 346 height 25
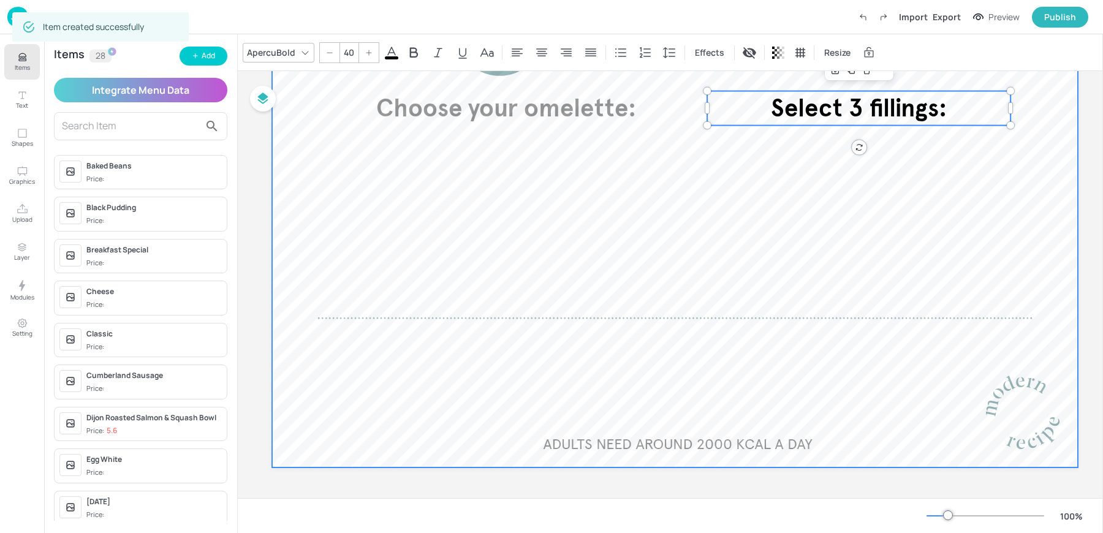
scroll to position [0, 0]
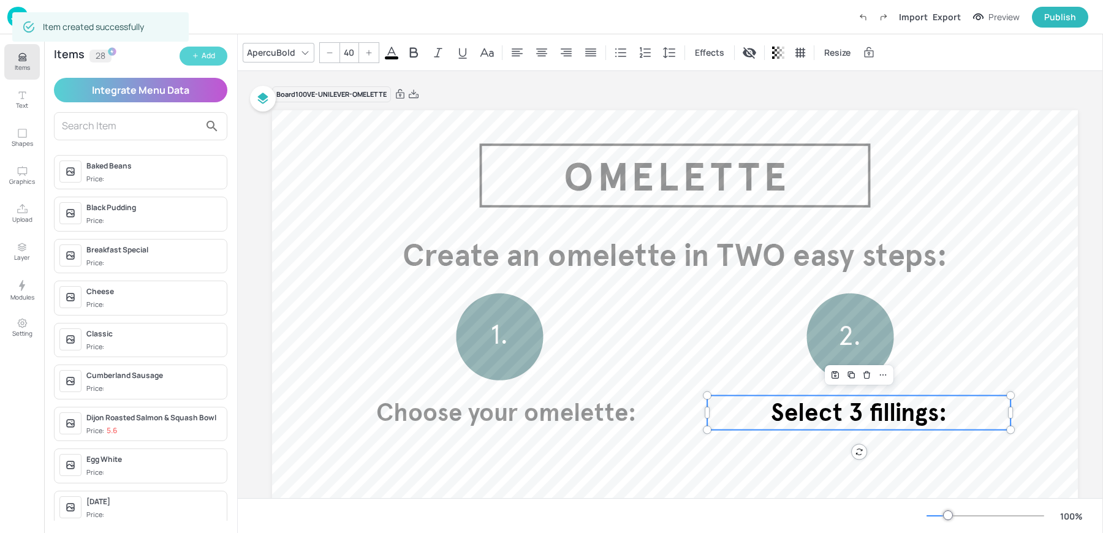
click at [198, 53] on icon "button" at bounding box center [195, 55] width 7 height 7
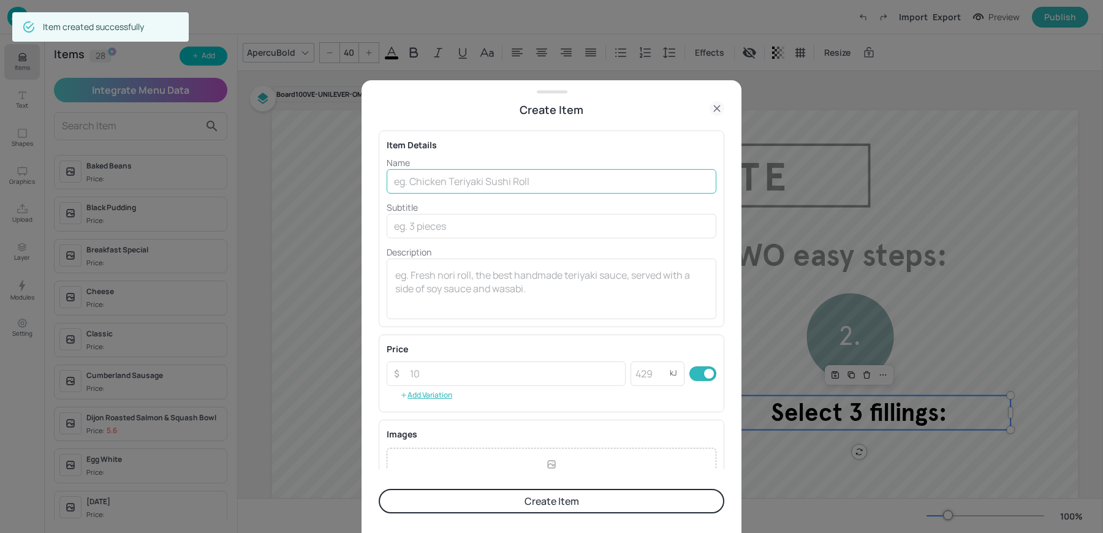
click at [514, 181] on input "text" at bounding box center [552, 181] width 330 height 25
paste input "Plain Omelette £2.60"
click at [461, 180] on input "Plain Omelette £2.60" at bounding box center [552, 181] width 330 height 25
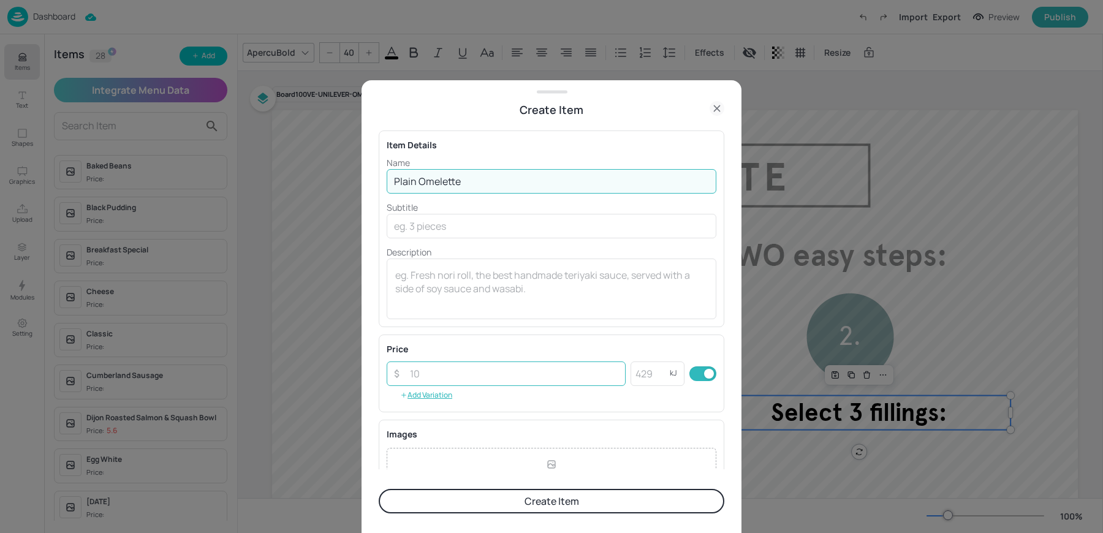
type input "Plain Omelette"
click at [436, 373] on input "number" at bounding box center [514, 374] width 223 height 25
paste input "2.60"
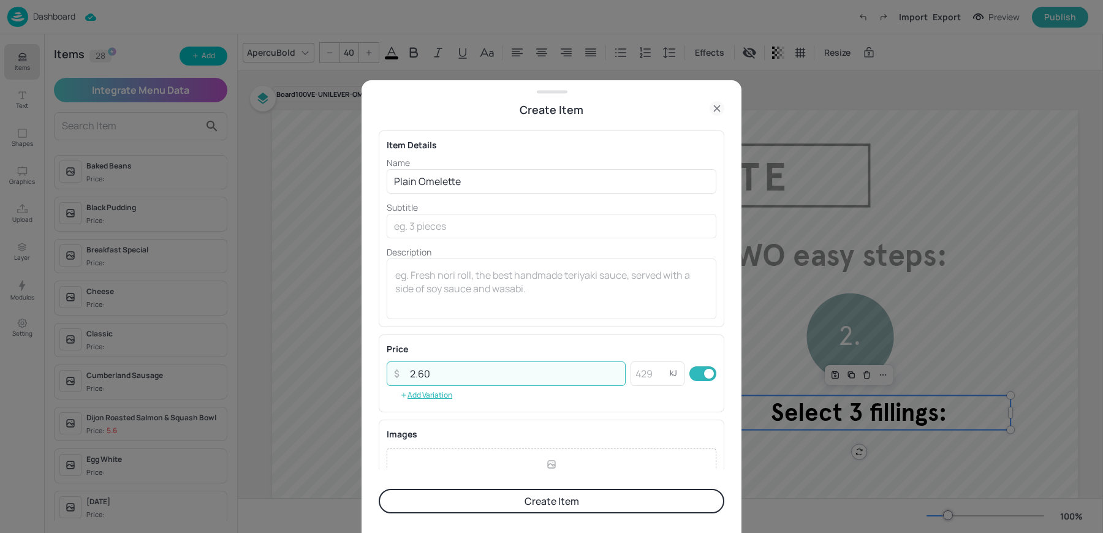
type input "2.60"
click at [467, 498] on button "Create Item" at bounding box center [552, 501] width 346 height 25
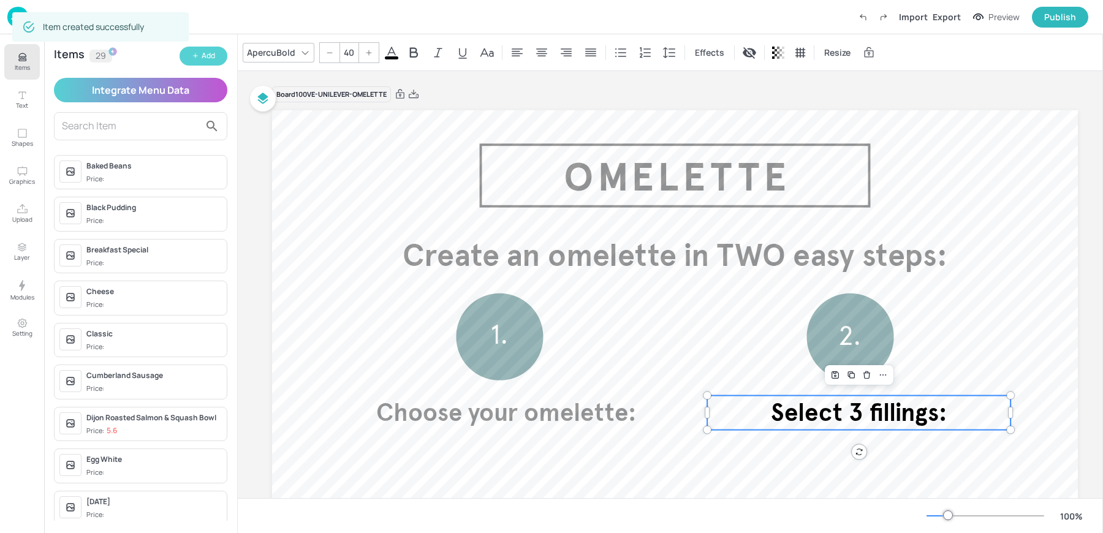
click at [214, 59] on div "Add" at bounding box center [208, 56] width 13 height 12
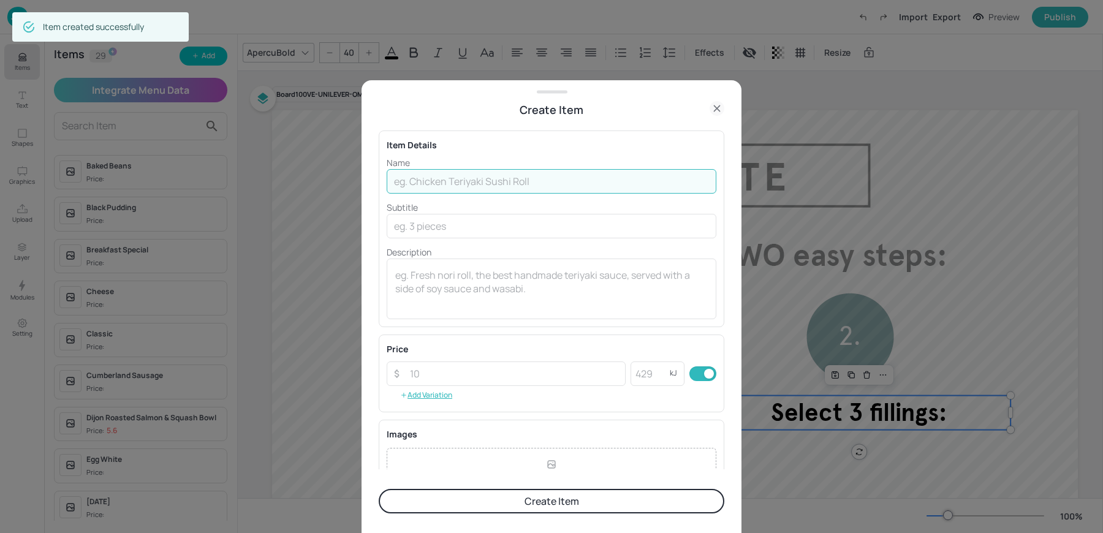
click at [461, 172] on input "text" at bounding box center [552, 181] width 330 height 25
paste input "Omelette with 3 fillings £3.35"
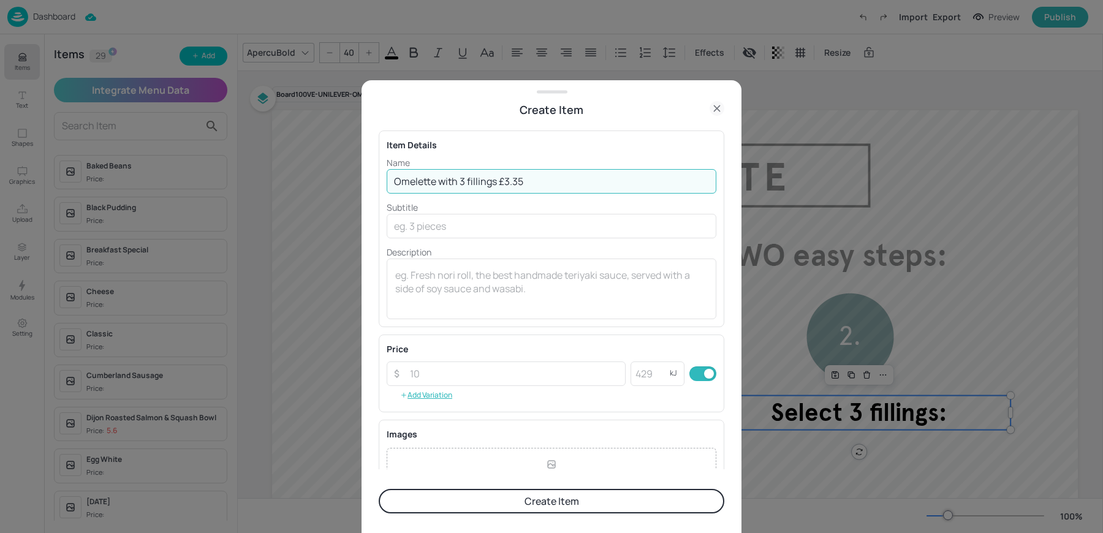
click at [499, 178] on input "Omelette with 3 fillings £3.35" at bounding box center [552, 181] width 330 height 25
type input "Omelette with 3 fillings"
click at [448, 388] on button "Add Variation" at bounding box center [426, 395] width 79 height 18
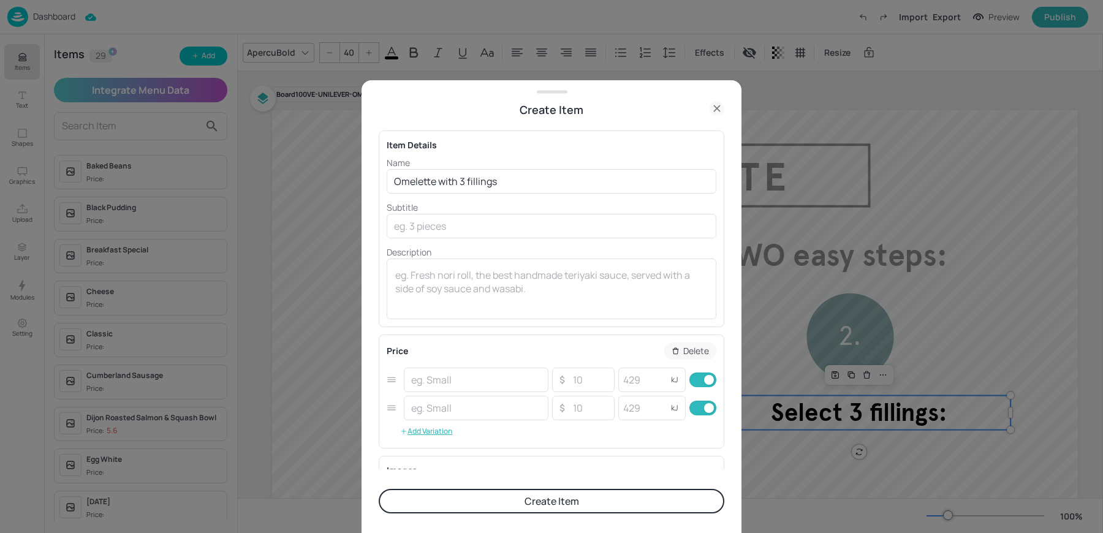
click at [695, 348] on p "Delete" at bounding box center [697, 351] width 26 height 9
click at [707, 378] on rect "button" at bounding box center [711, 379] width 9 height 9
click at [451, 378] on input "number" at bounding box center [514, 374] width 223 height 25
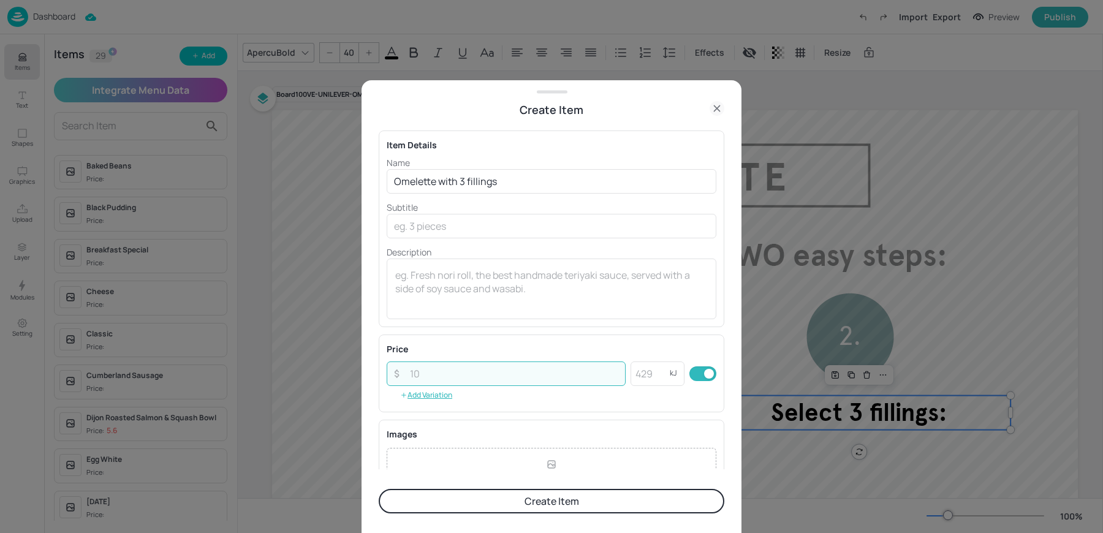
paste input "3.35"
type input "3.35"
click at [482, 508] on button "Create Item" at bounding box center [552, 501] width 346 height 25
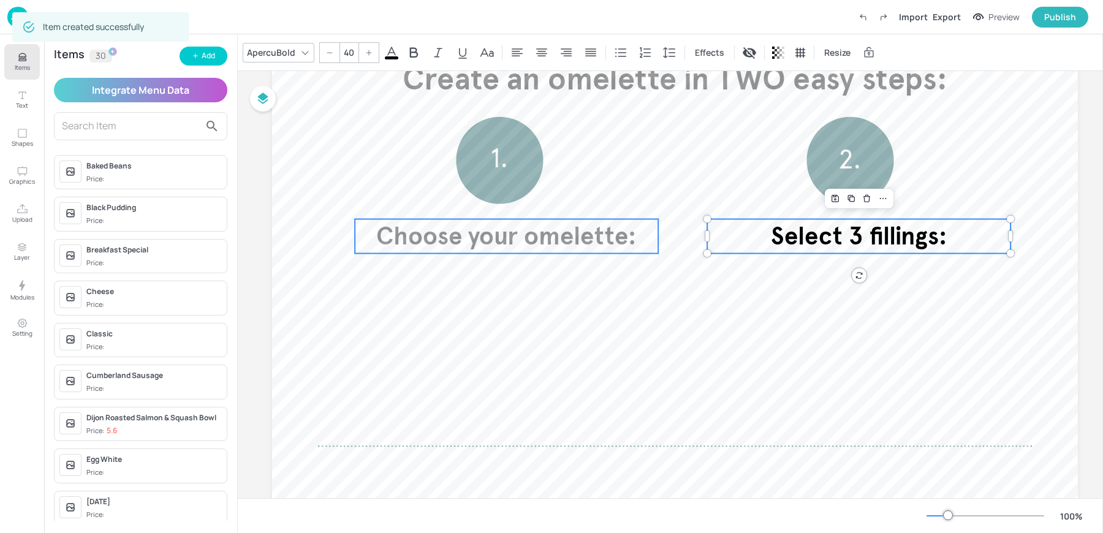
scroll to position [228, 0]
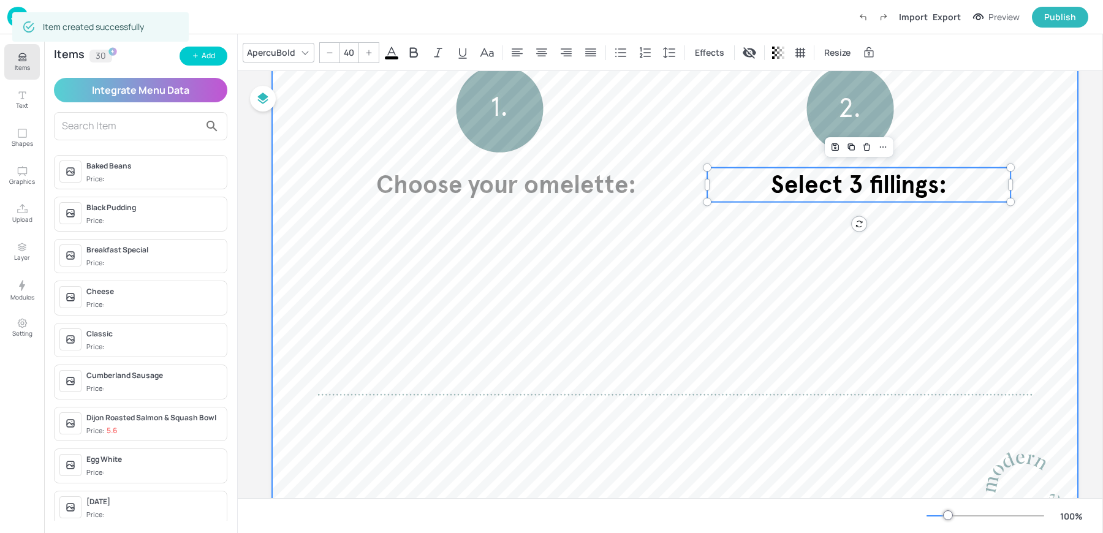
click at [453, 257] on div at bounding box center [675, 213] width 806 height 662
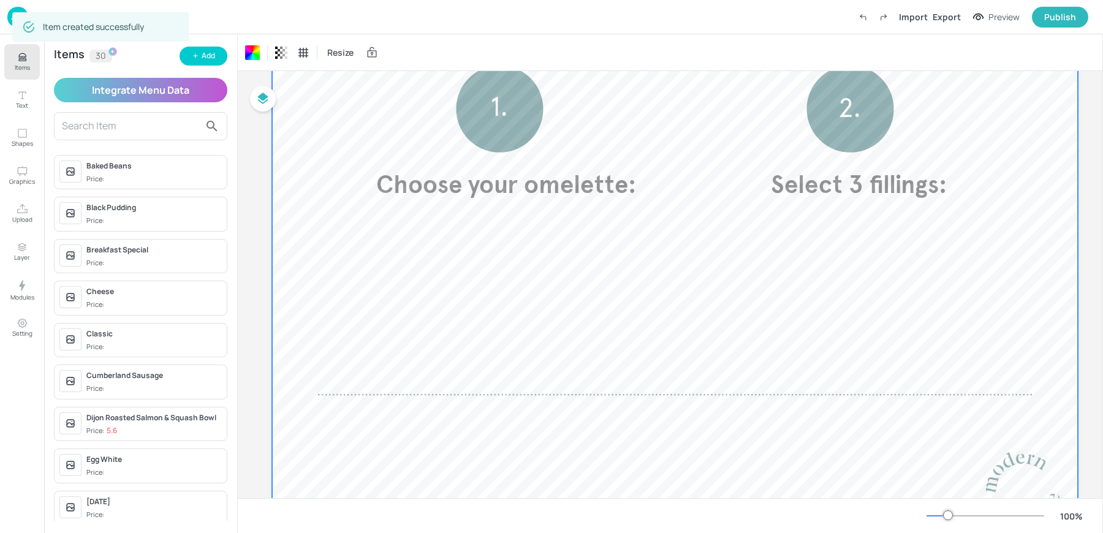
click at [473, 243] on div at bounding box center [675, 213] width 806 height 662
click at [156, 132] on input "text" at bounding box center [131, 126] width 138 height 20
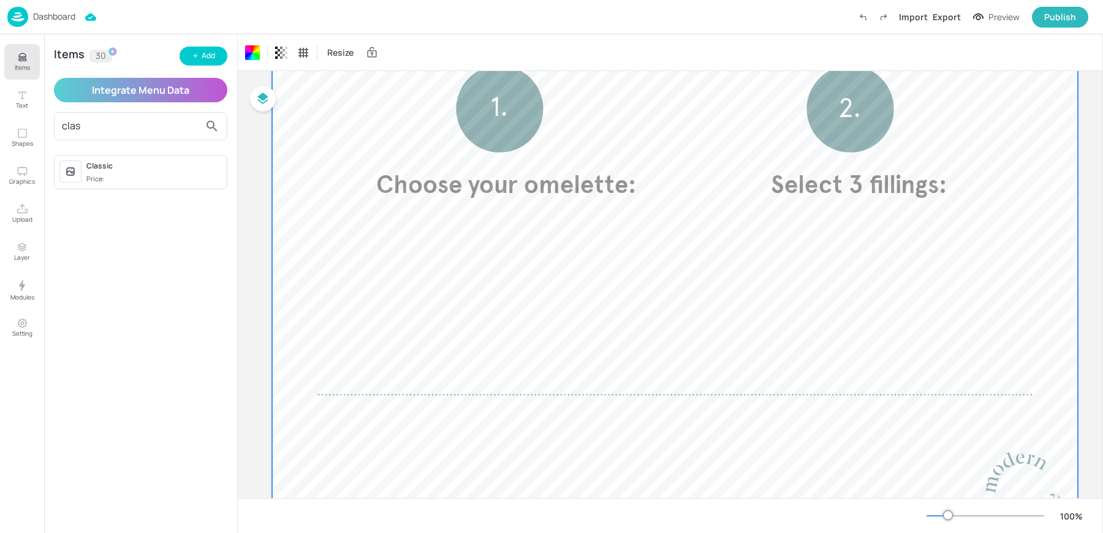
type input "clas"
click at [143, 184] on div "Classic Price:" at bounding box center [140, 172] width 173 height 35
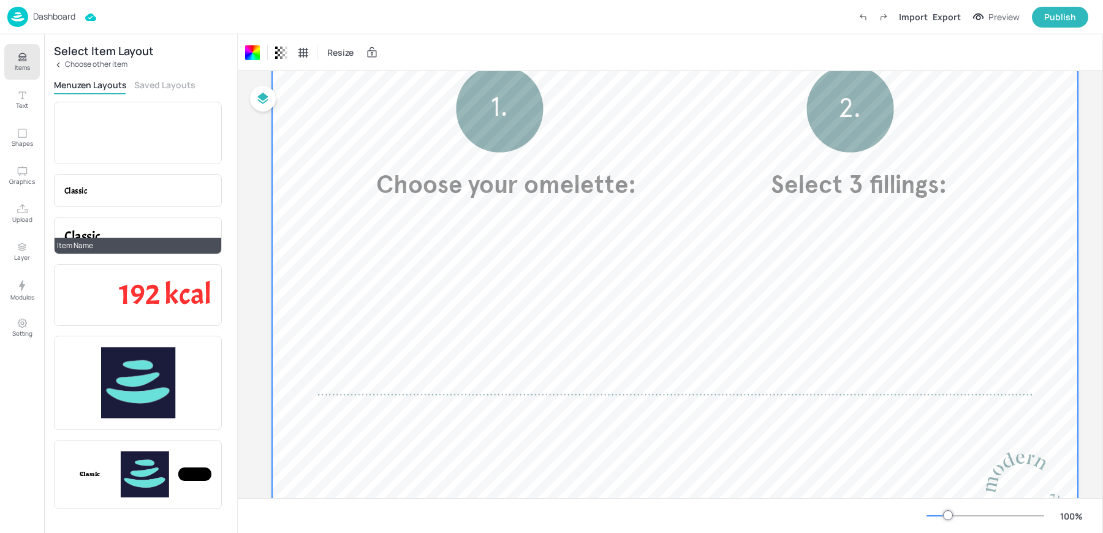
click at [113, 221] on div "Classic Item Name" at bounding box center [138, 235] width 168 height 37
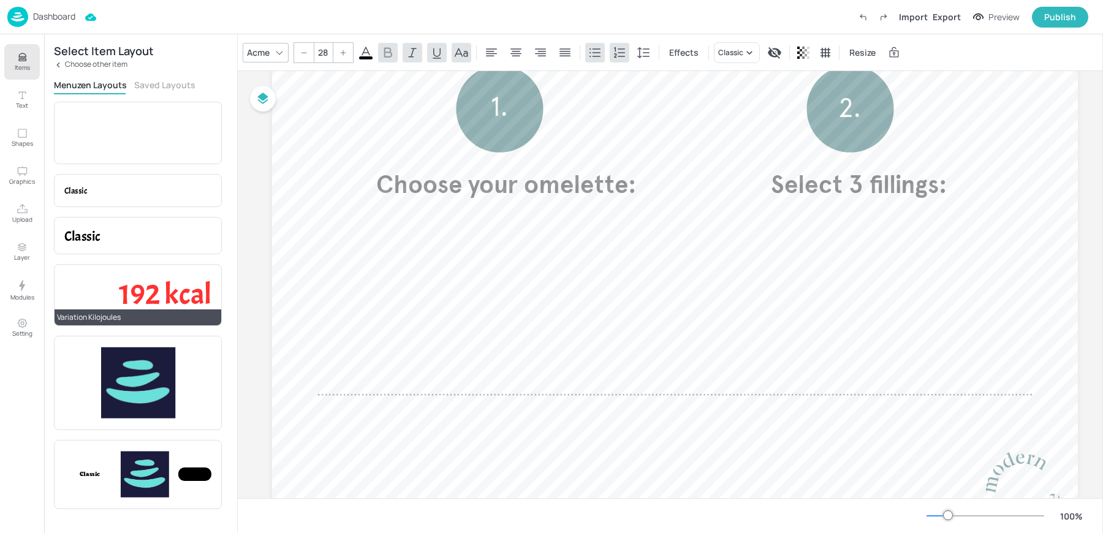
click at [134, 289] on span "192 kcal" at bounding box center [165, 294] width 93 height 37
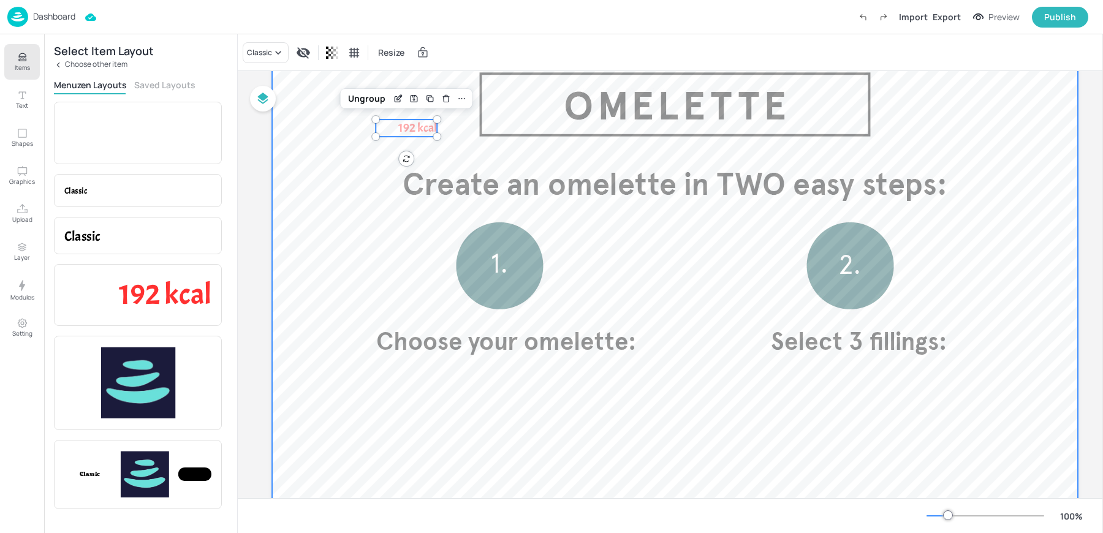
scroll to position [46, 0]
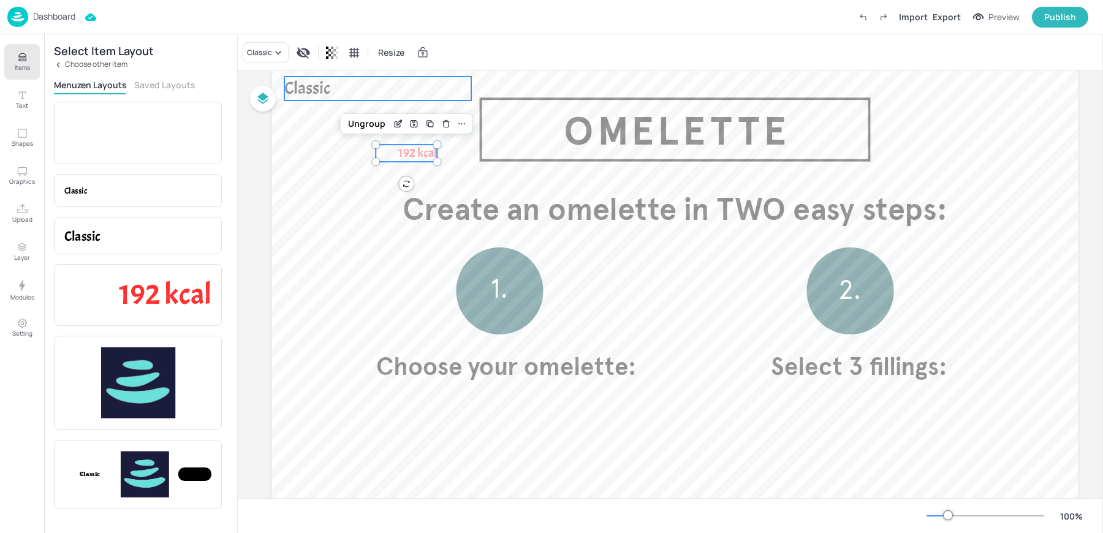
click at [305, 94] on span "Classic" at bounding box center [307, 88] width 46 height 22
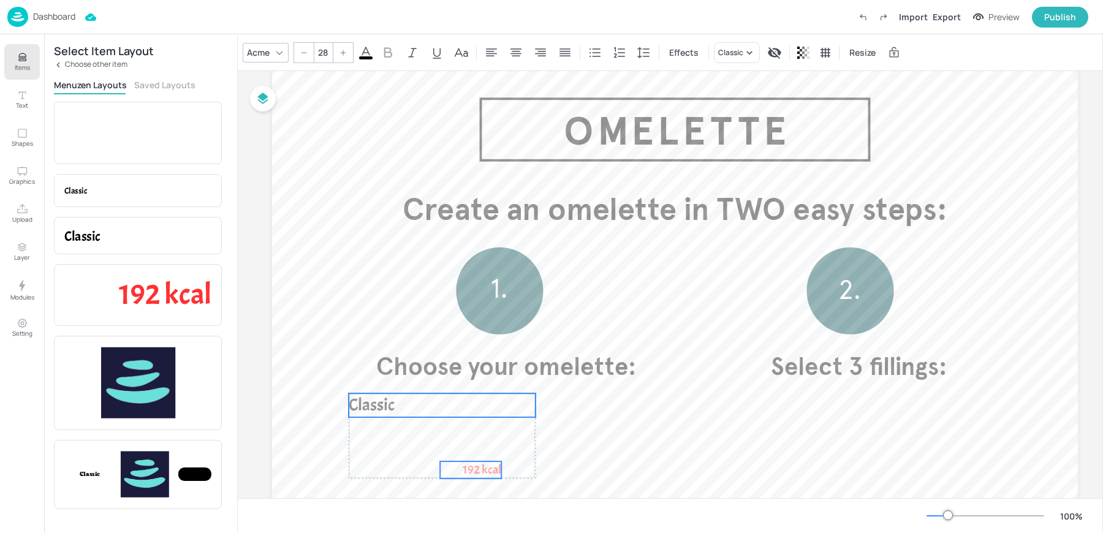
drag, startPoint x: 405, startPoint y: 95, endPoint x: 469, endPoint y: 412, distance: 323.4
click at [469, 412] on p "Classic" at bounding box center [442, 406] width 187 height 24
click at [362, 55] on icon at bounding box center [366, 52] width 15 height 15
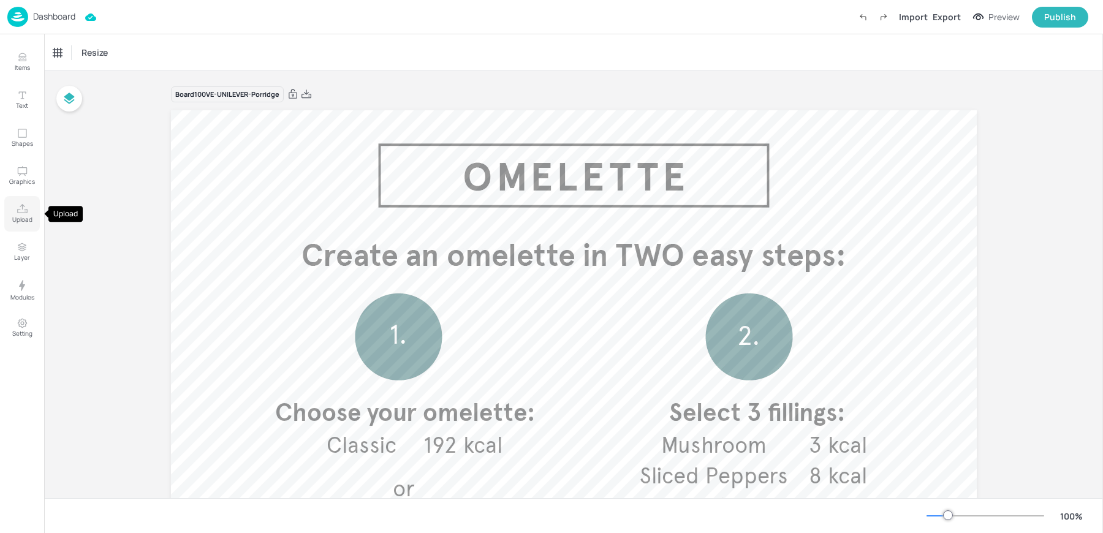
click at [34, 204] on button "Upload" at bounding box center [22, 214] width 36 height 36
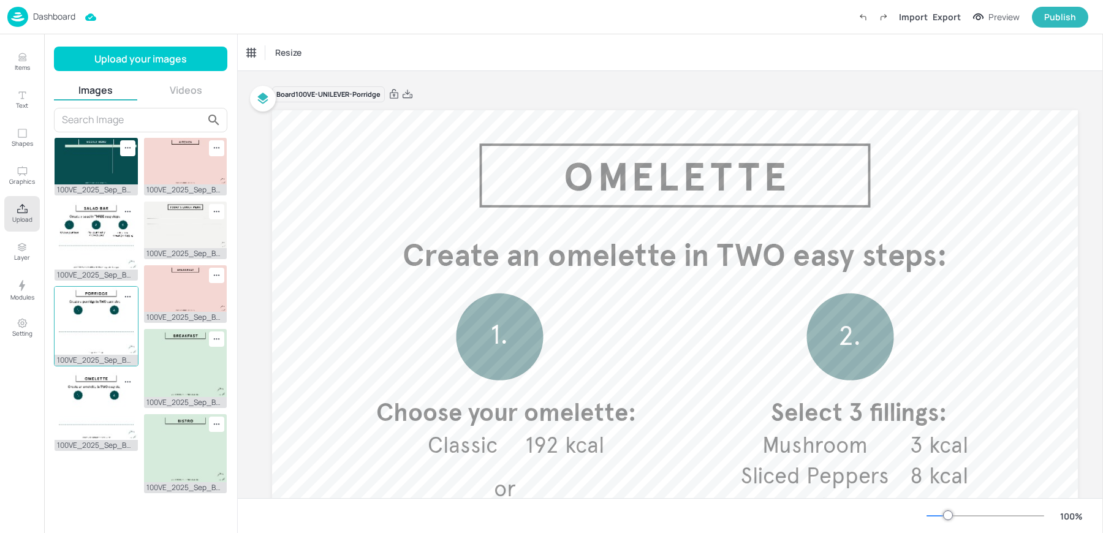
click at [99, 327] on img at bounding box center [96, 321] width 83 height 68
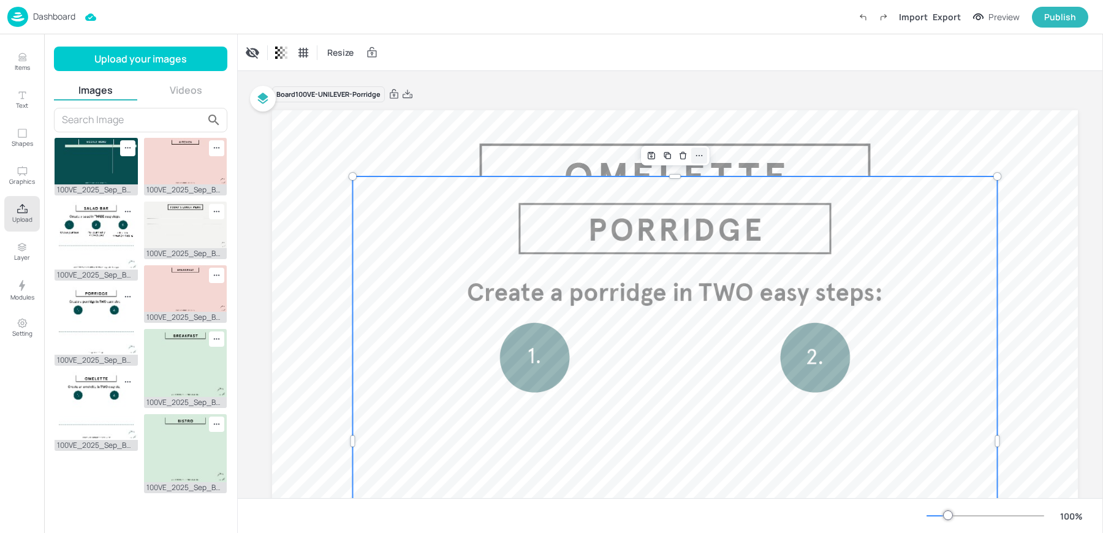
click at [704, 156] on icon at bounding box center [700, 156] width 10 height 10
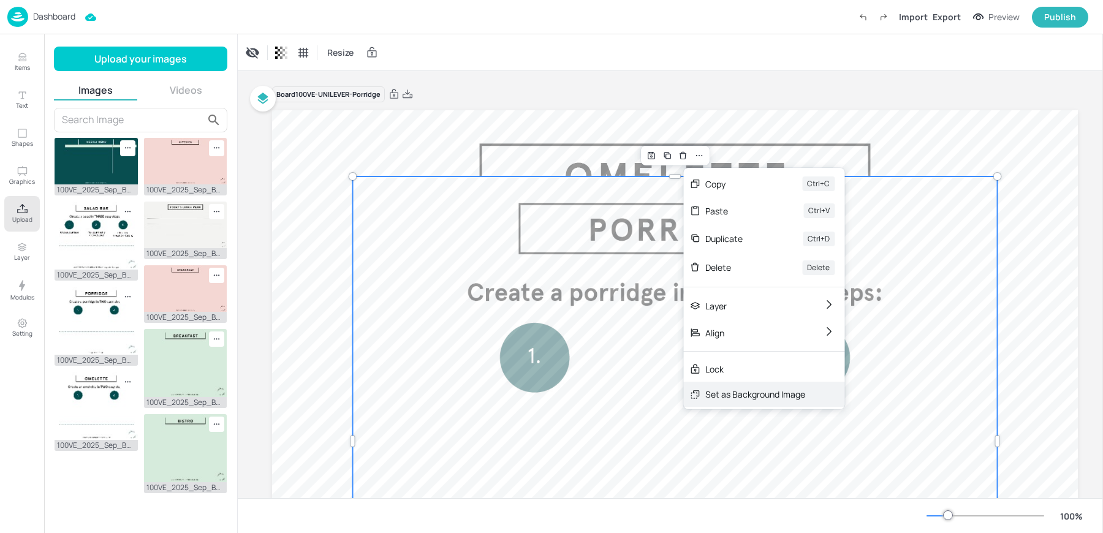
click at [723, 398] on div "Set as Background Image" at bounding box center [756, 394] width 100 height 13
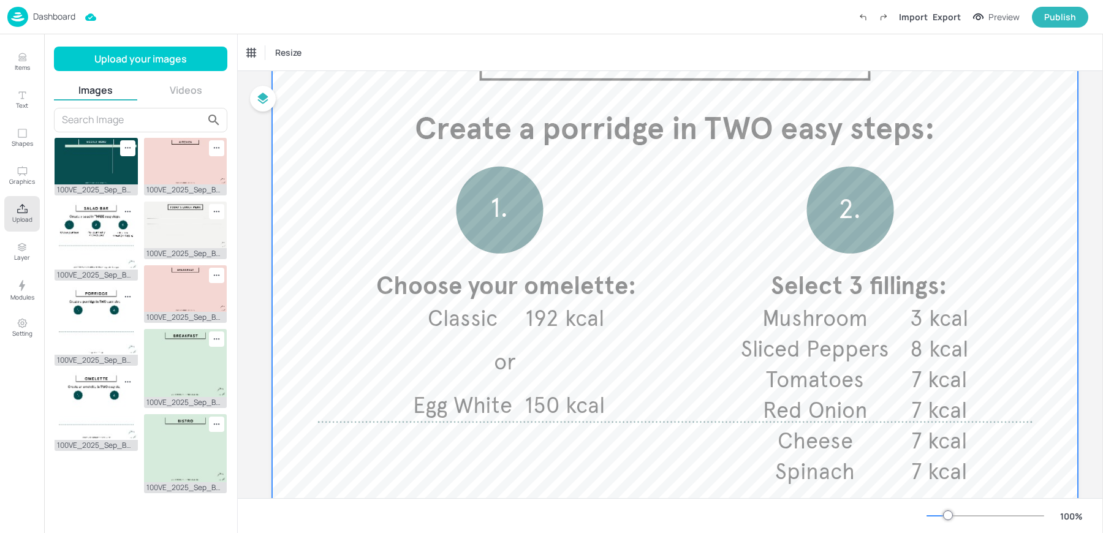
scroll to position [149, 0]
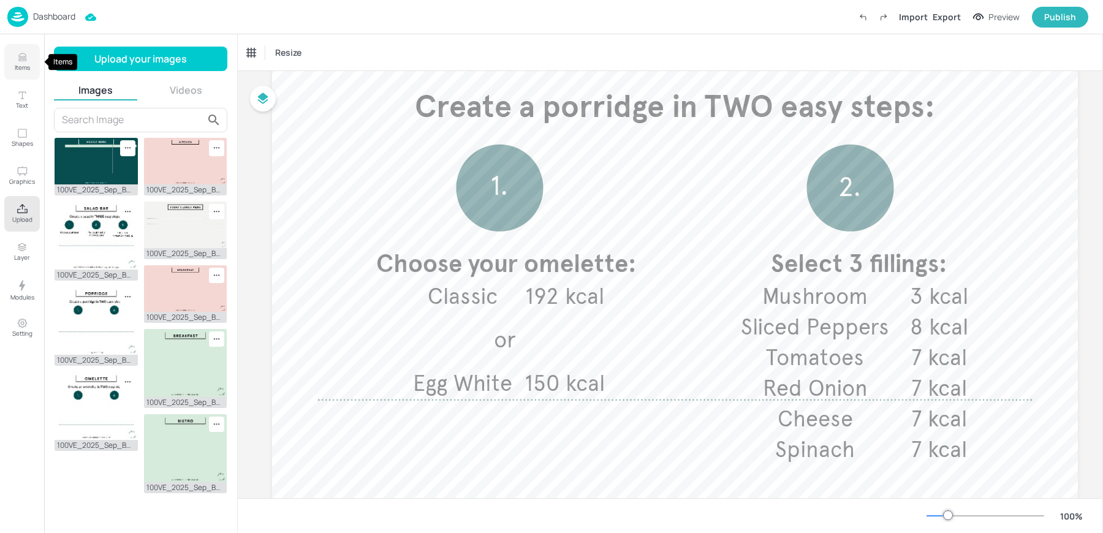
click at [24, 53] on icon "Items" at bounding box center [23, 57] width 12 height 12
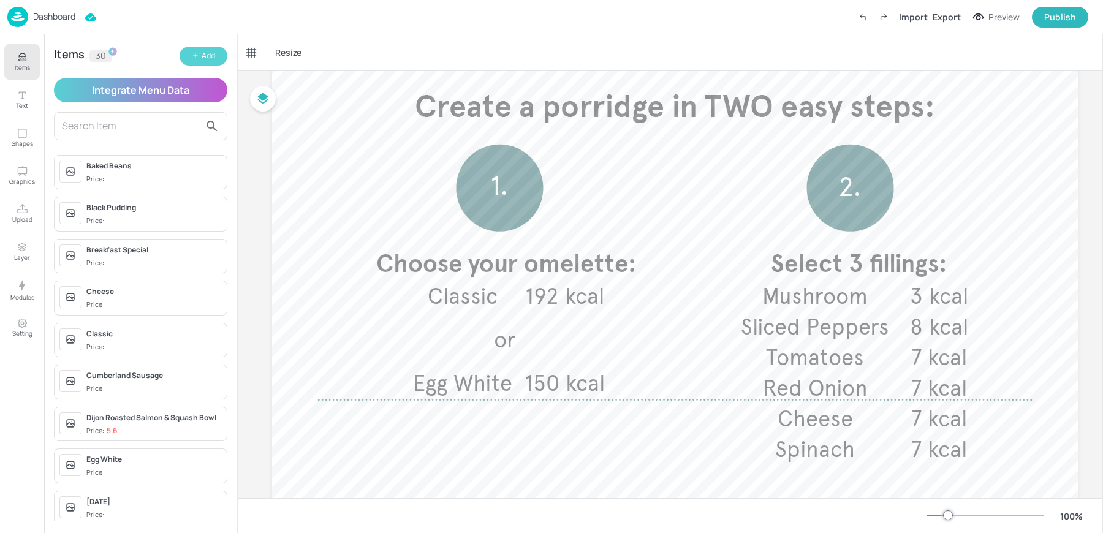
click at [186, 57] on button "Add" at bounding box center [204, 56] width 48 height 19
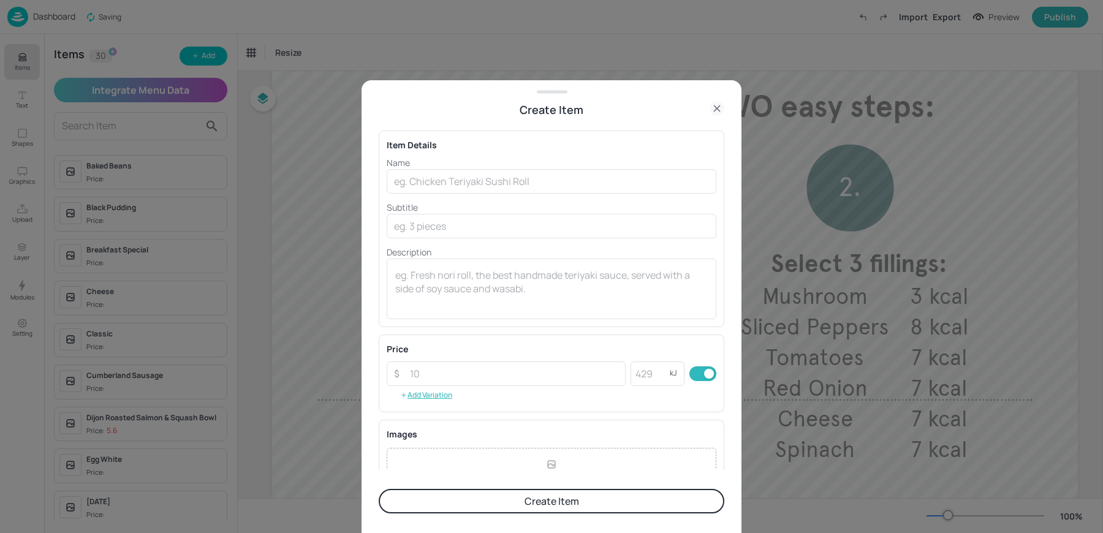
click at [466, 196] on div "Name ​ Subtitle ​ Description x ​" at bounding box center [552, 237] width 330 height 163
click at [453, 182] on input "text" at bounding box center [552, 181] width 330 height 25
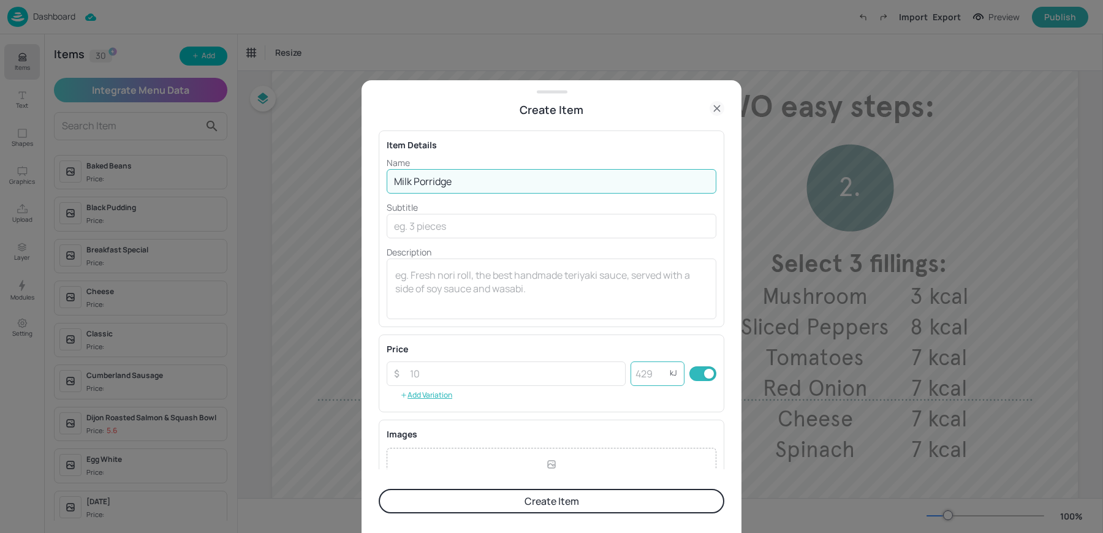
type input "Milk Porridge"
click at [649, 376] on input "number" at bounding box center [650, 374] width 39 height 25
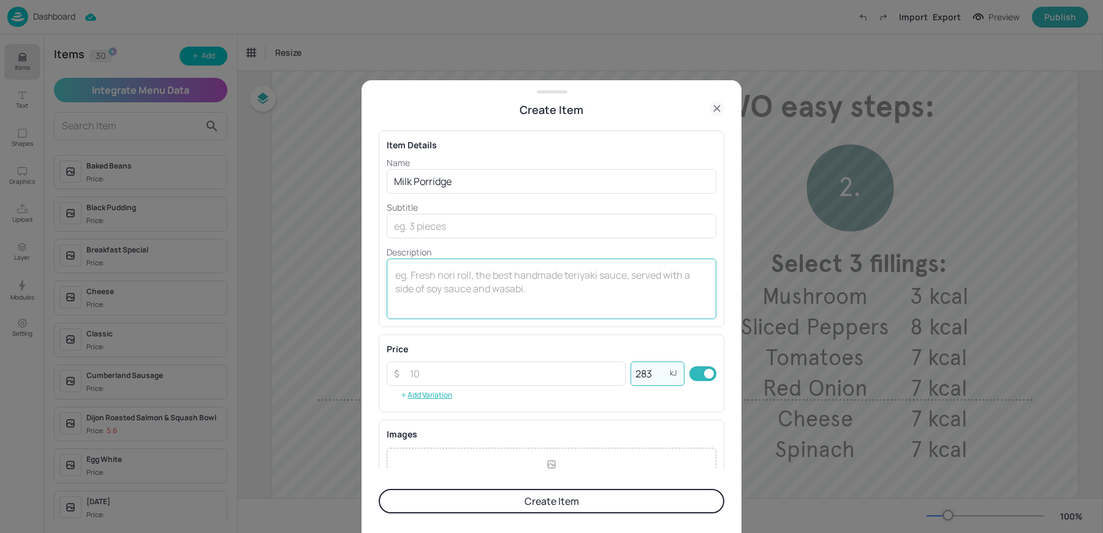
type input "283"
click at [543, 287] on textarea at bounding box center [551, 289] width 313 height 40
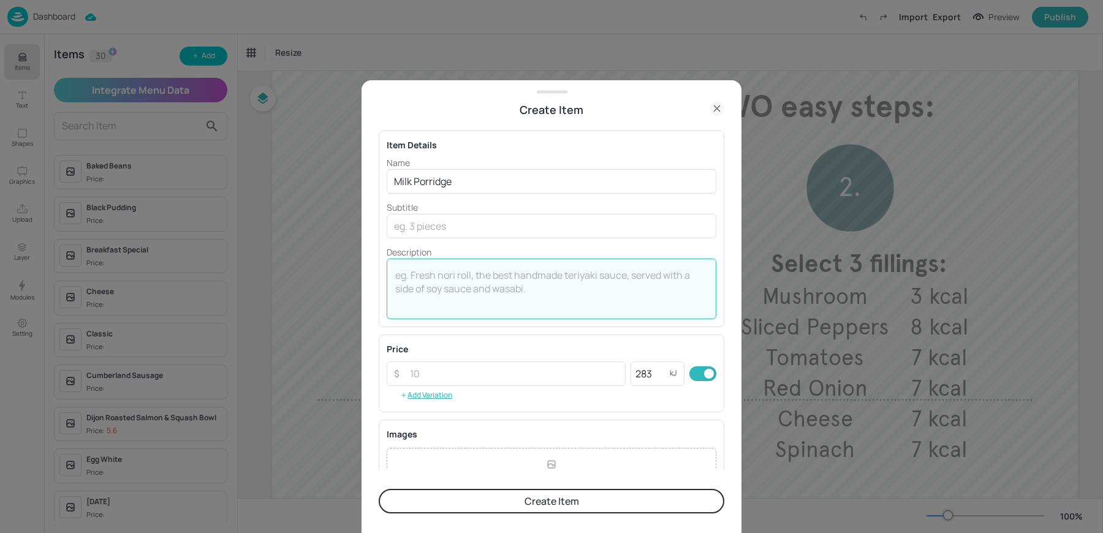
scroll to position [132, 0]
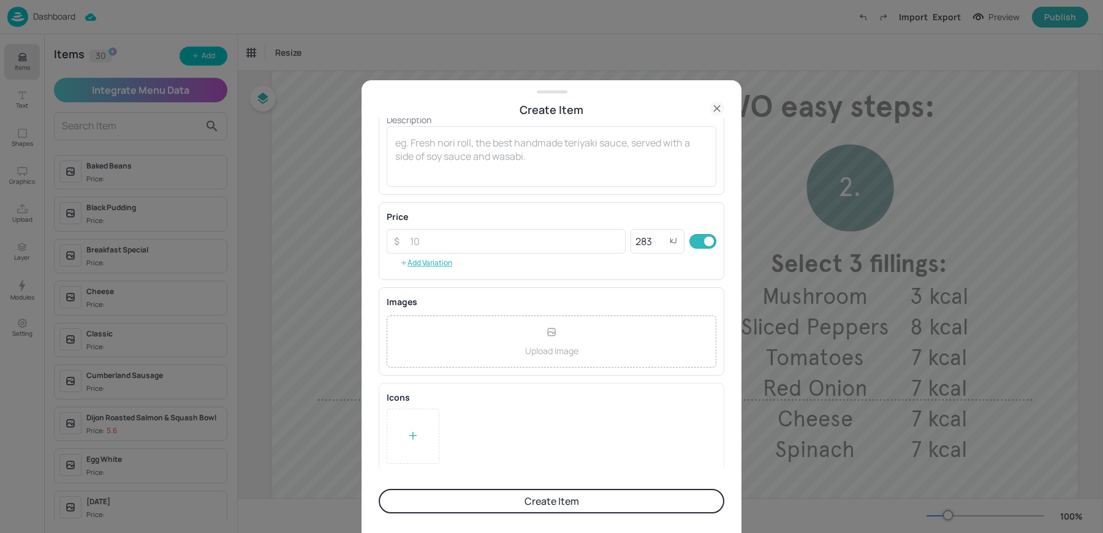
click at [413, 420] on div at bounding box center [413, 436] width 53 height 55
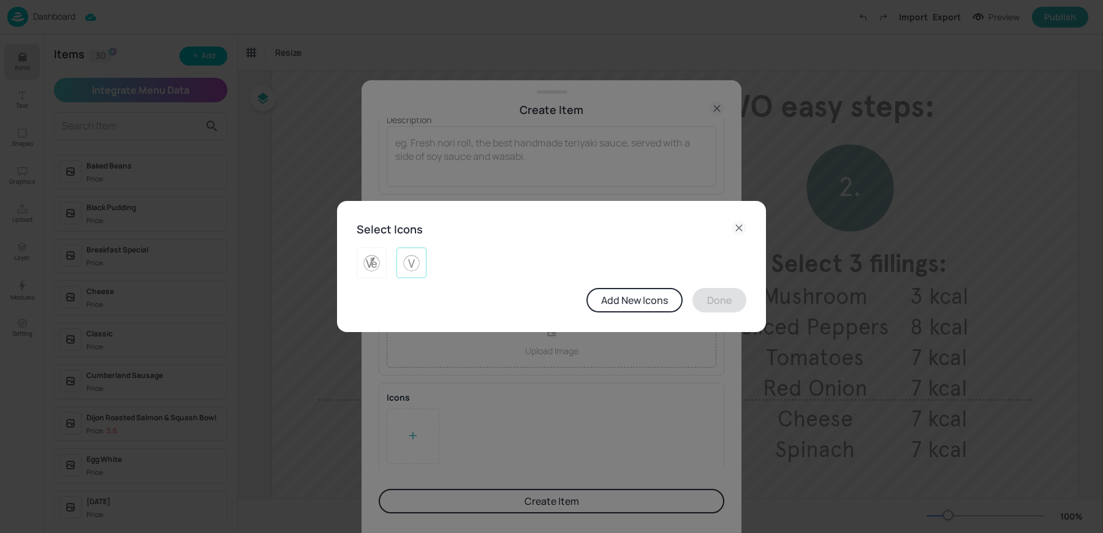
click at [412, 255] on img at bounding box center [411, 263] width 19 height 20
click at [711, 310] on button "Done" at bounding box center [720, 300] width 54 height 25
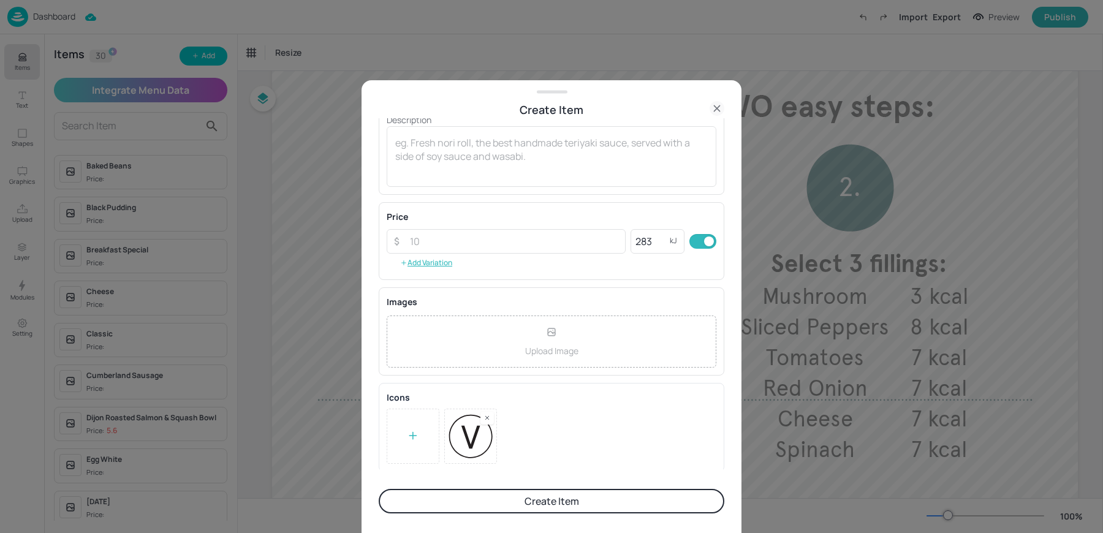
click at [521, 503] on button "Create Item" at bounding box center [552, 501] width 346 height 25
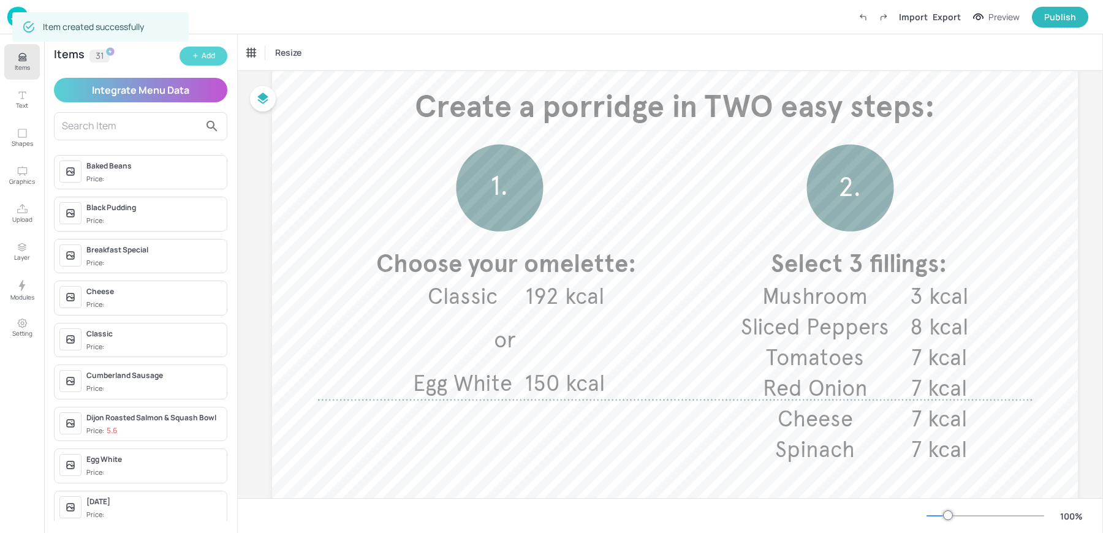
click at [205, 54] on div "Add" at bounding box center [208, 56] width 13 height 12
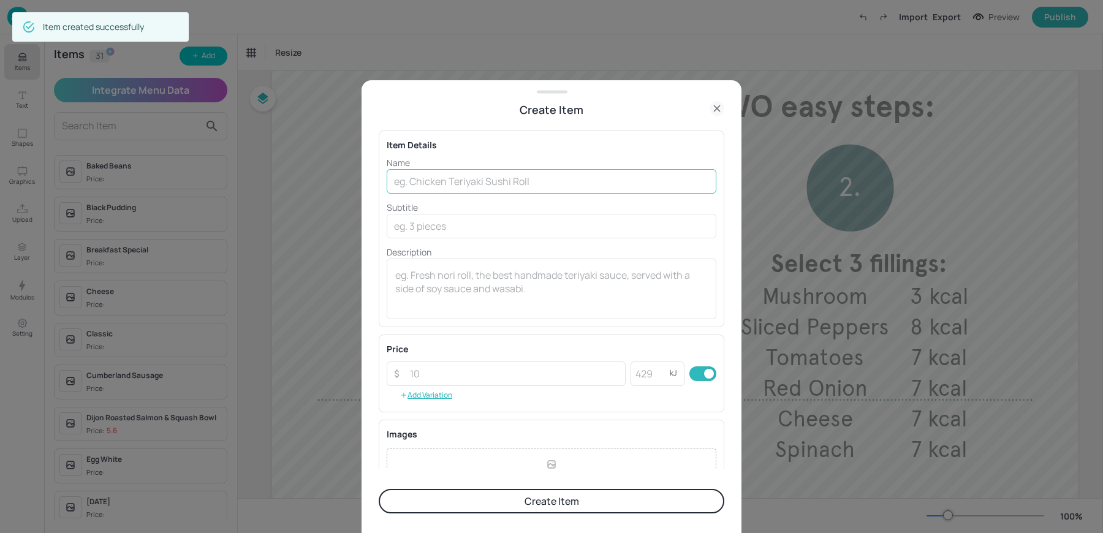
click at [454, 181] on input "text" at bounding box center [552, 181] width 330 height 25
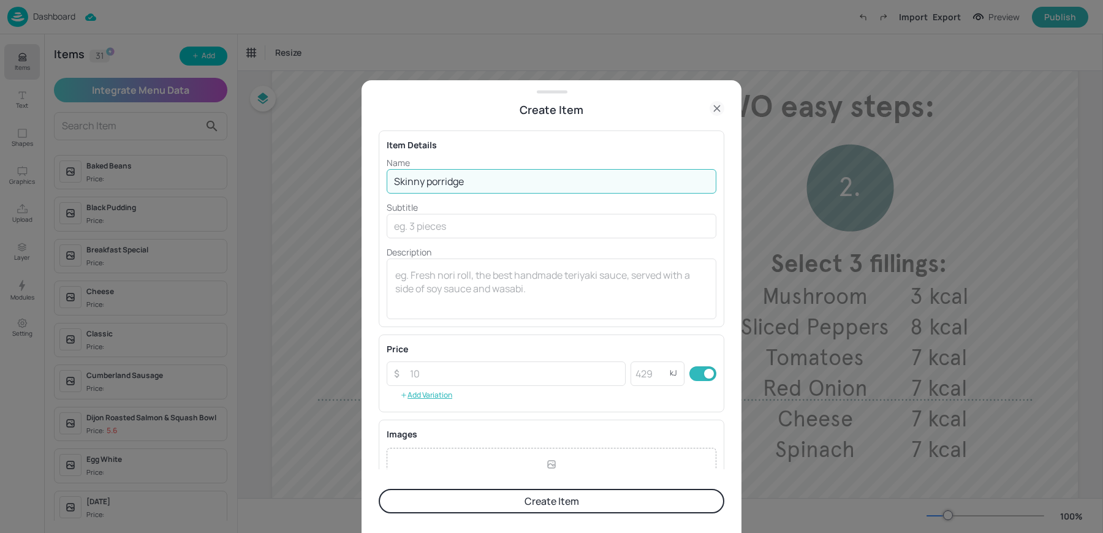
click at [432, 181] on input "Skinny porridge" at bounding box center [552, 181] width 330 height 25
type input "Skinny Porridge"
click at [479, 286] on textarea at bounding box center [551, 289] width 313 height 40
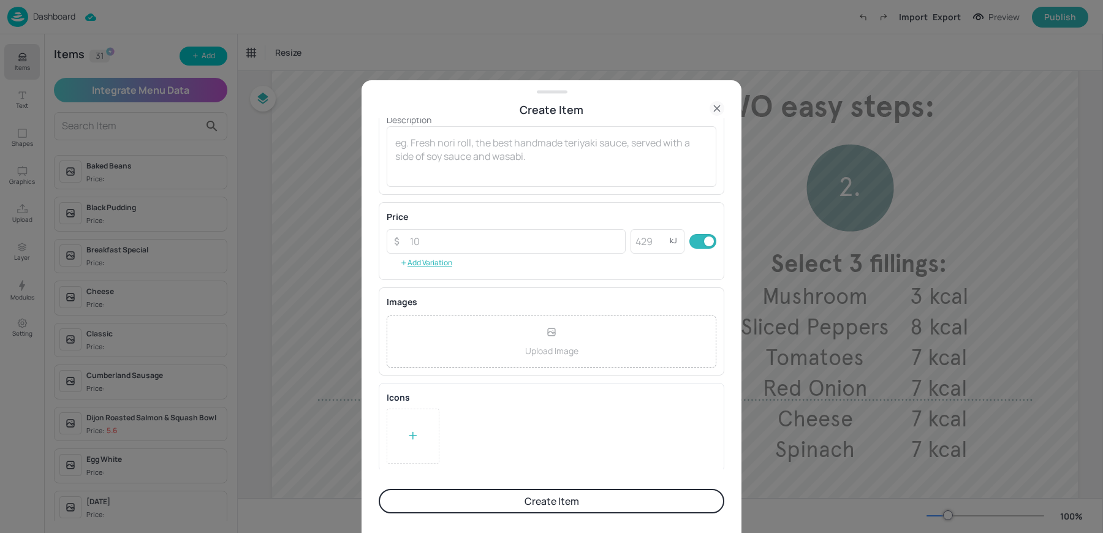
click at [405, 442] on div at bounding box center [413, 436] width 53 height 55
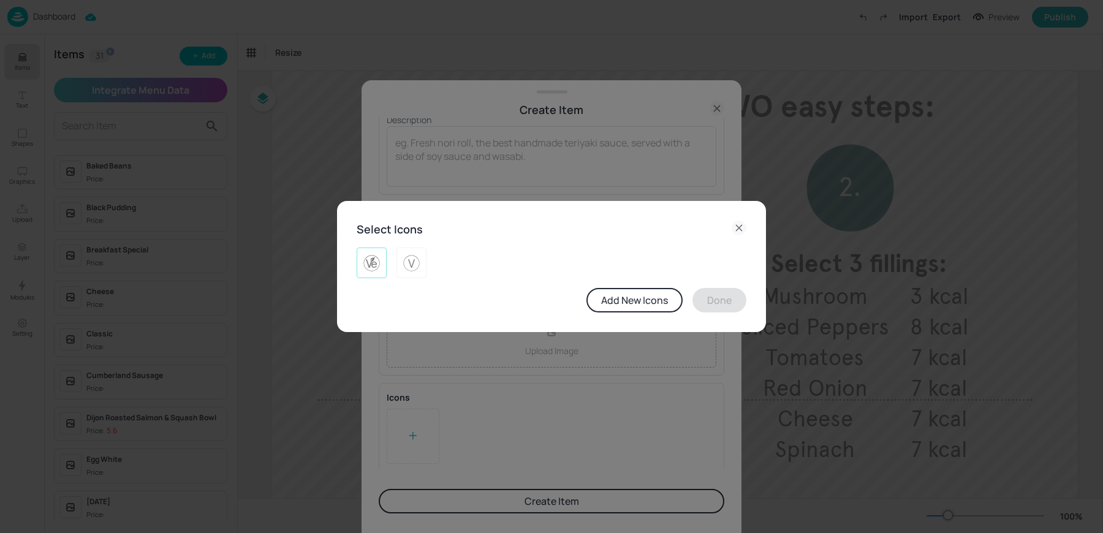
click at [380, 255] on img at bounding box center [371, 263] width 19 height 20
click at [730, 305] on button "Done" at bounding box center [720, 300] width 54 height 25
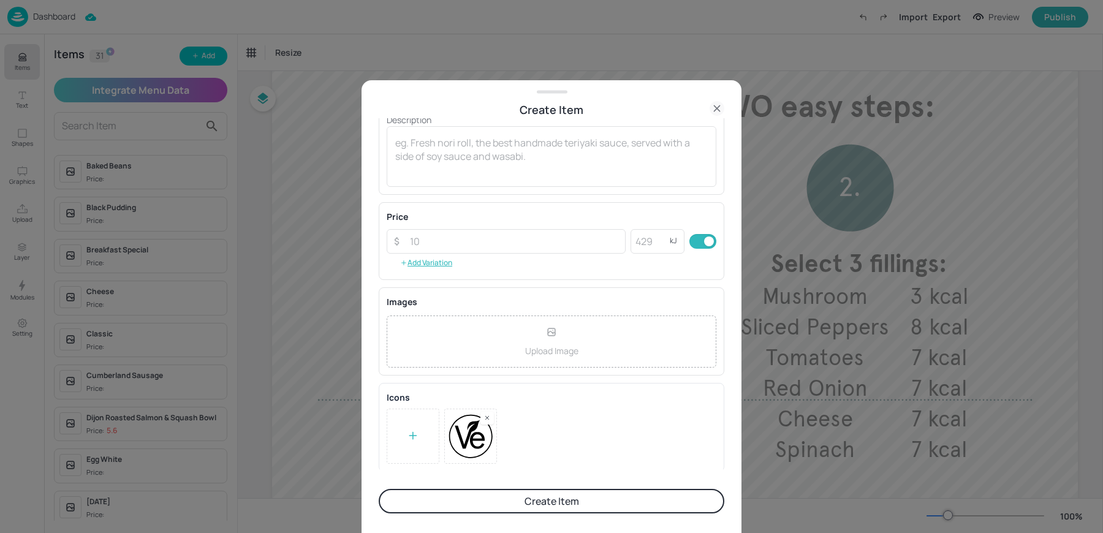
click at [487, 507] on button "Create Item" at bounding box center [552, 501] width 346 height 25
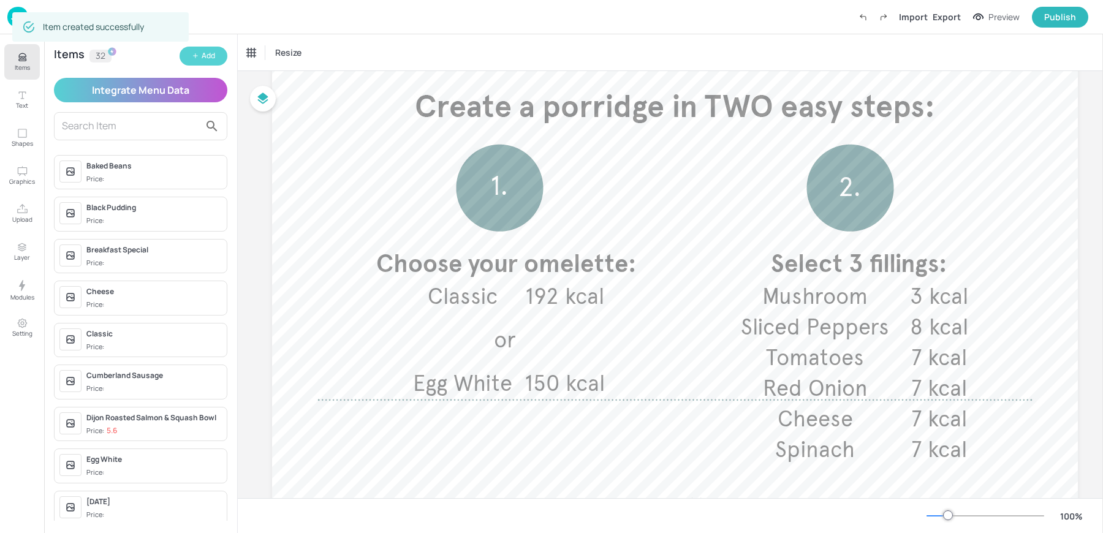
click at [208, 57] on div "Add" at bounding box center [208, 56] width 13 height 12
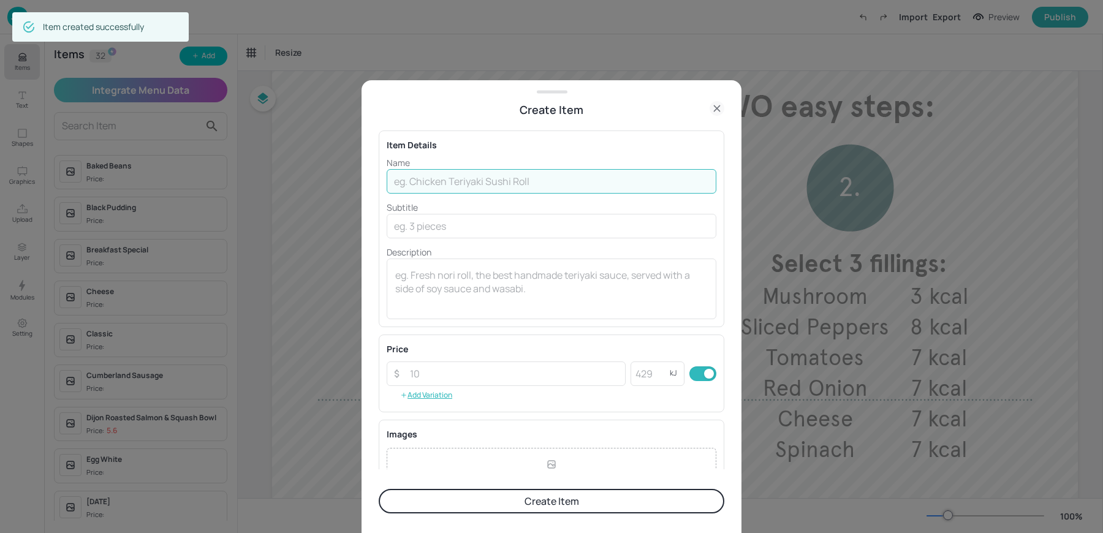
click at [497, 182] on input "text" at bounding box center [552, 181] width 330 height 25
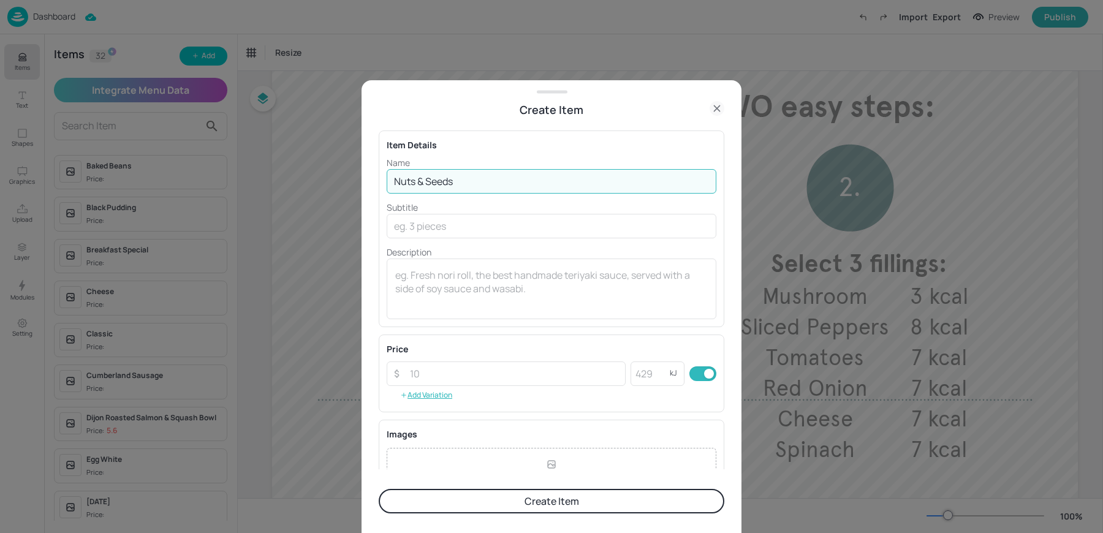
type input "Nuts & Seeds"
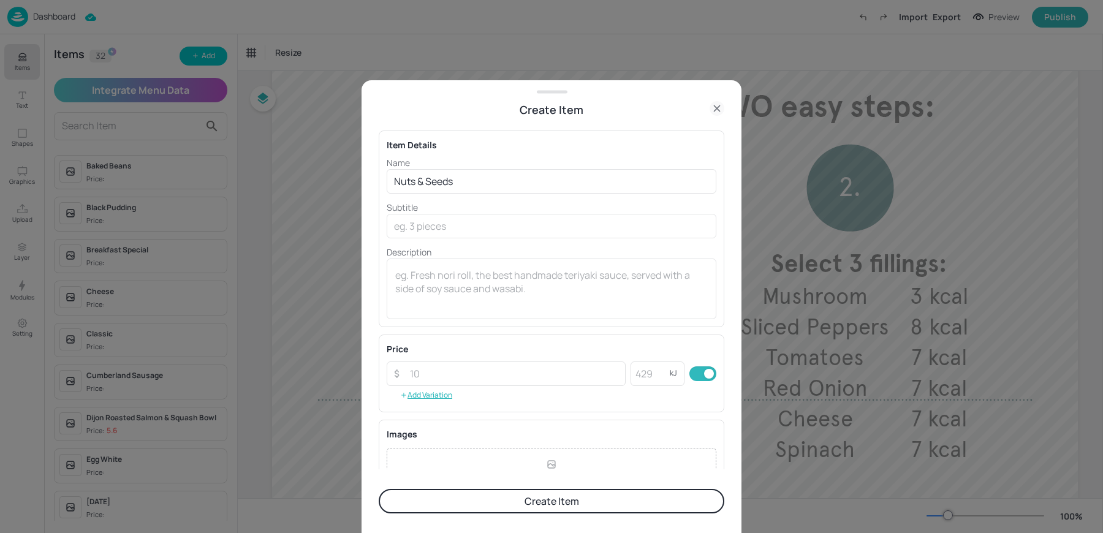
click at [456, 492] on button "Create Item" at bounding box center [552, 501] width 346 height 25
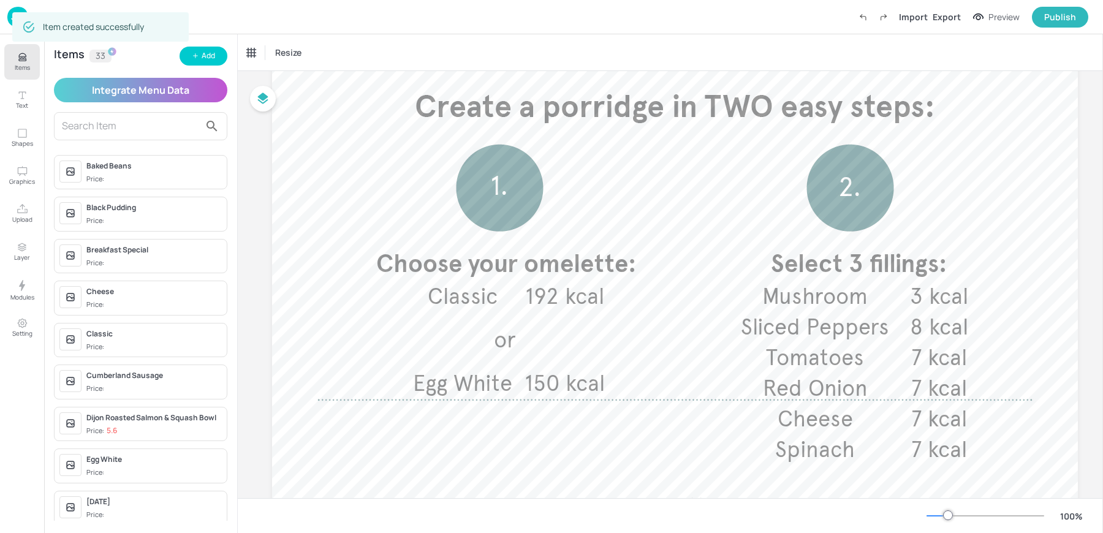
click at [195, 50] on button "Add" at bounding box center [204, 56] width 48 height 19
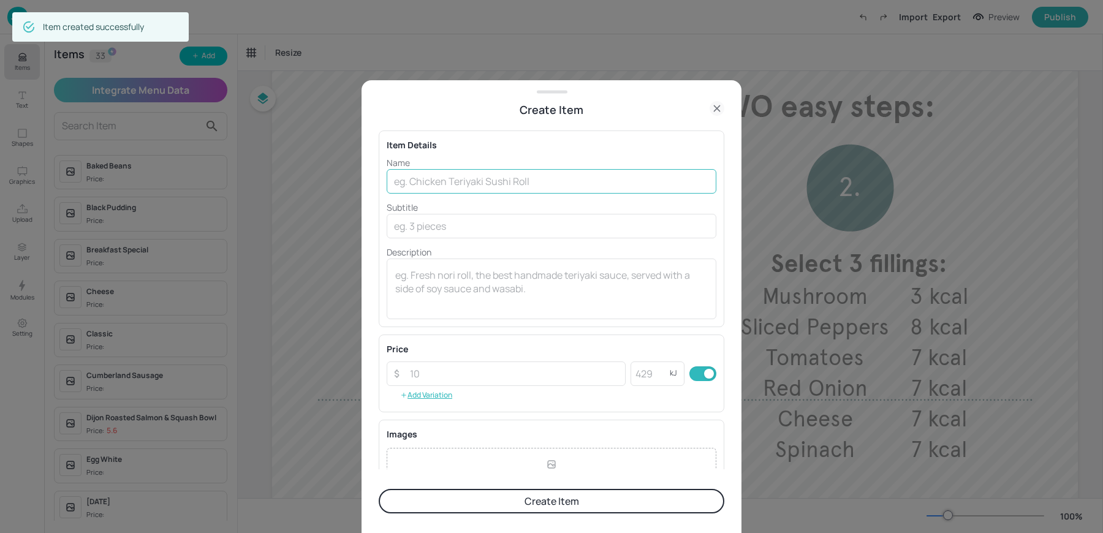
click at [432, 192] on input "text" at bounding box center [552, 181] width 330 height 25
type input "Dried Fruit"
click at [379, 489] on button "Create Item" at bounding box center [552, 501] width 346 height 25
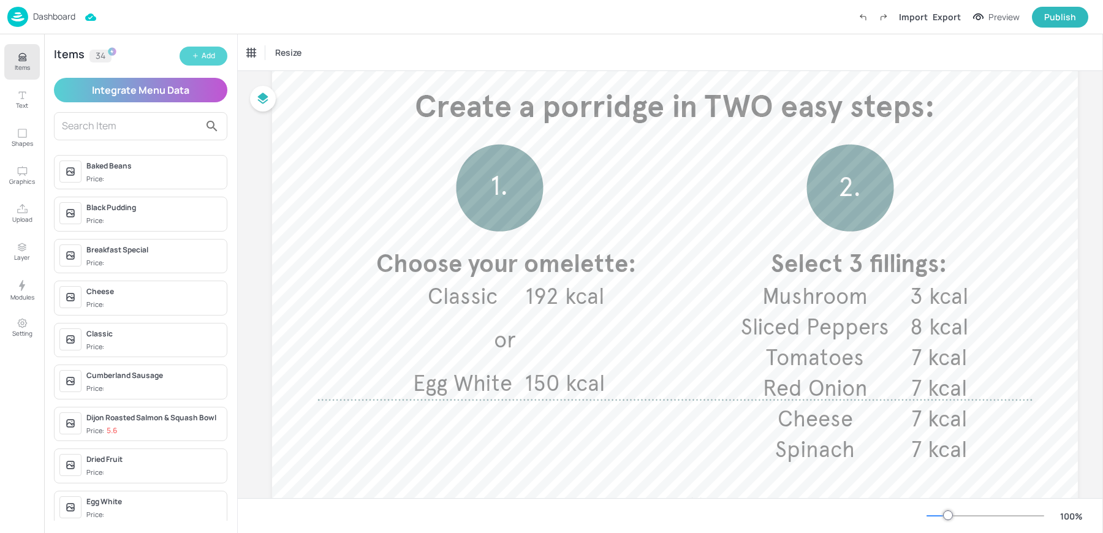
click at [215, 58] on div "Add" at bounding box center [208, 56] width 13 height 12
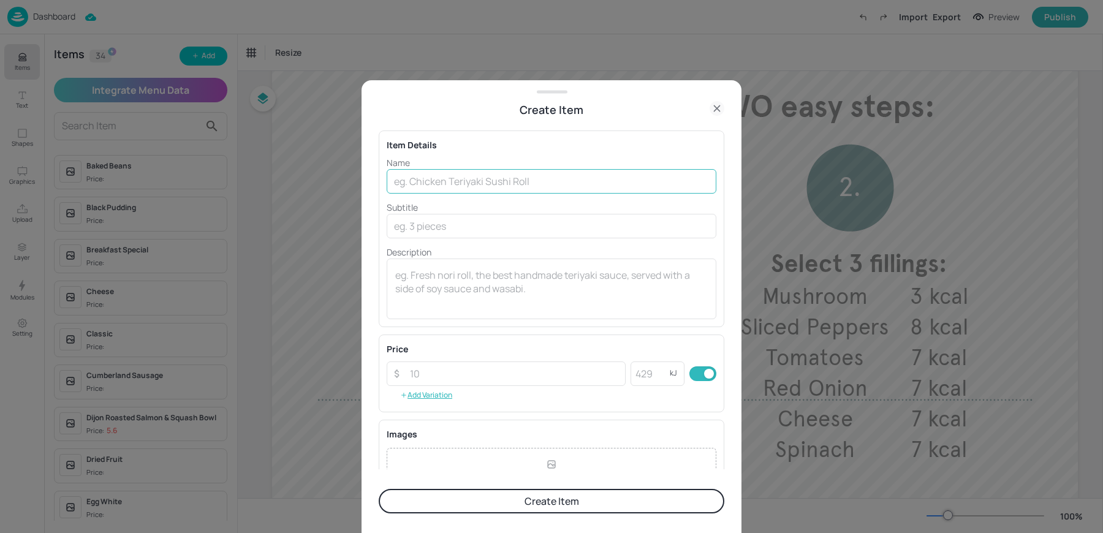
click at [445, 177] on input "text" at bounding box center [552, 181] width 330 height 25
type input "Syrup & Spiced"
click at [379, 489] on button "Create Item" at bounding box center [552, 501] width 346 height 25
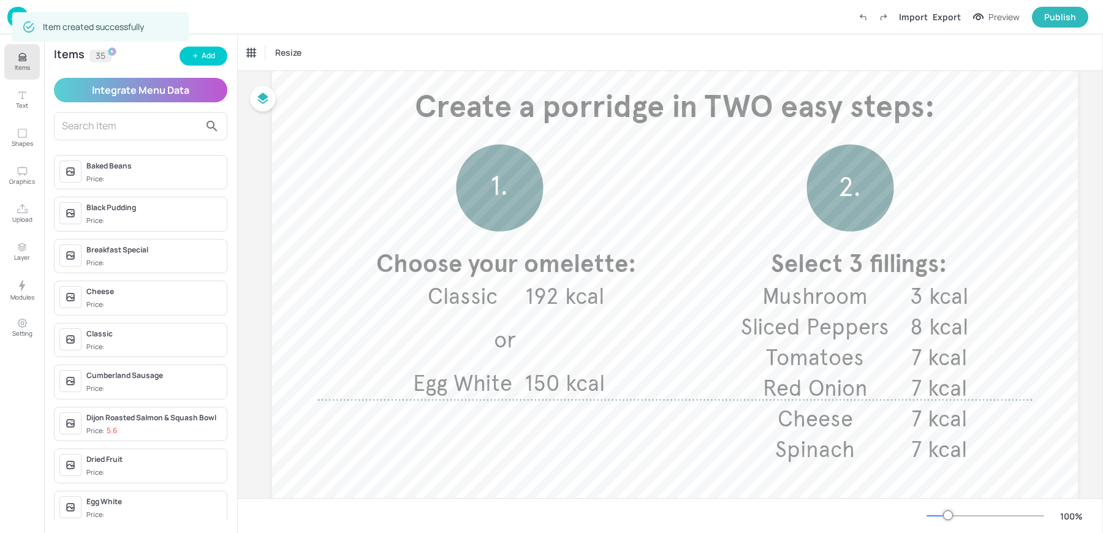
click at [210, 44] on div "Items 35 Add Integrate Menu Data Baked Beans Price: Black Pudding Price: Breakf…" at bounding box center [140, 283] width 193 height 499
click at [207, 55] on div "Add" at bounding box center [208, 56] width 13 height 12
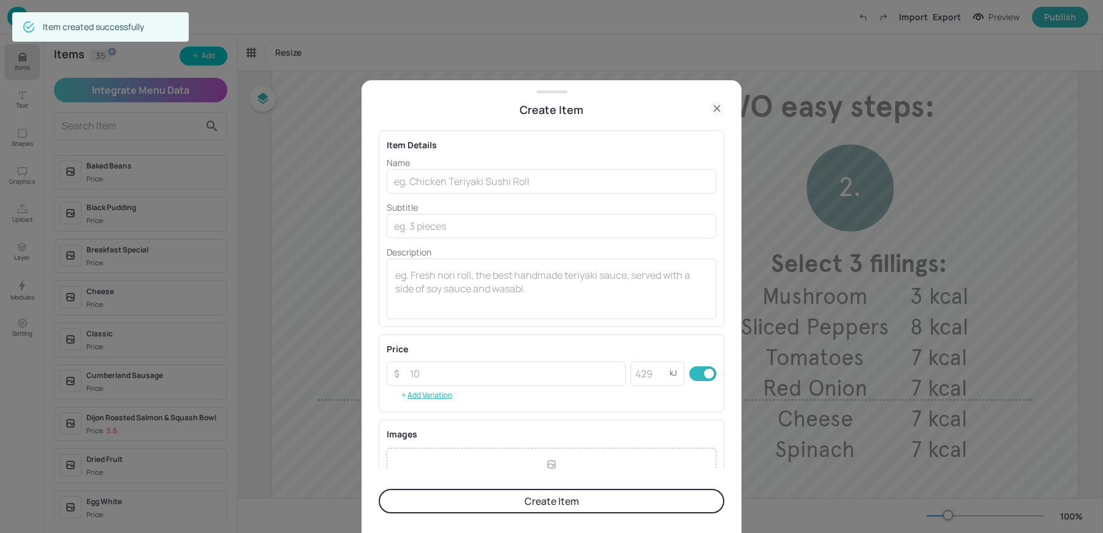
click at [720, 102] on icon at bounding box center [717, 108] width 15 height 15
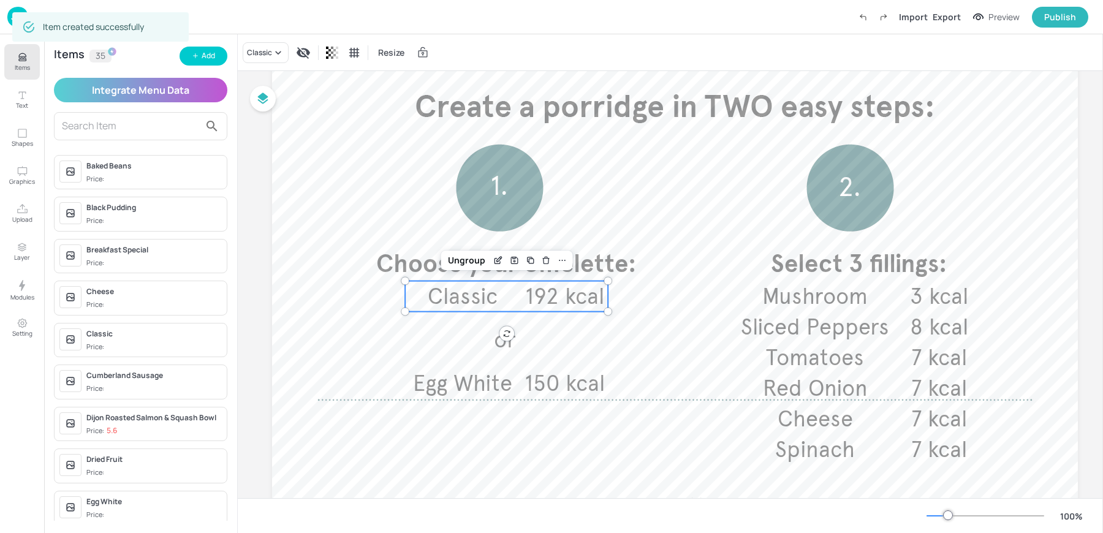
click at [487, 295] on span "Classic" at bounding box center [463, 296] width 70 height 27
click at [261, 52] on div "Classic" at bounding box center [259, 52] width 25 height 11
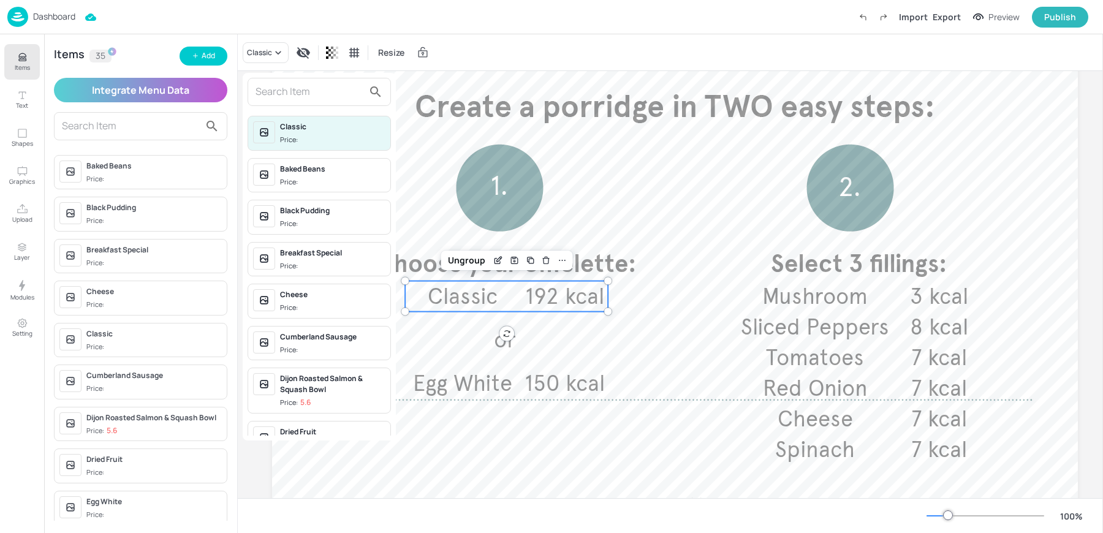
click at [312, 99] on input "text" at bounding box center [310, 92] width 108 height 20
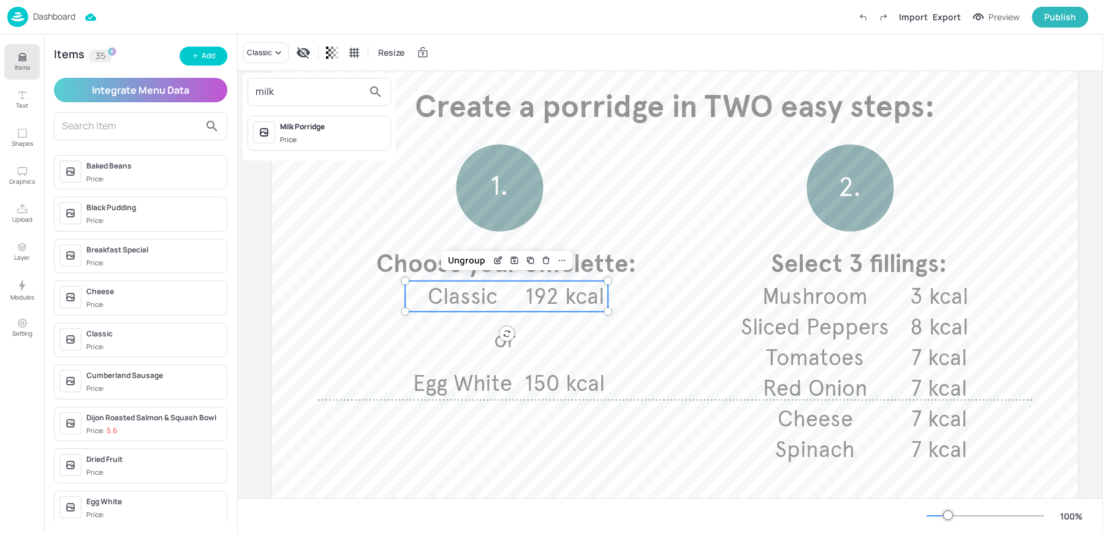
type input "milk"
click at [345, 142] on span "Price:" at bounding box center [332, 140] width 105 height 10
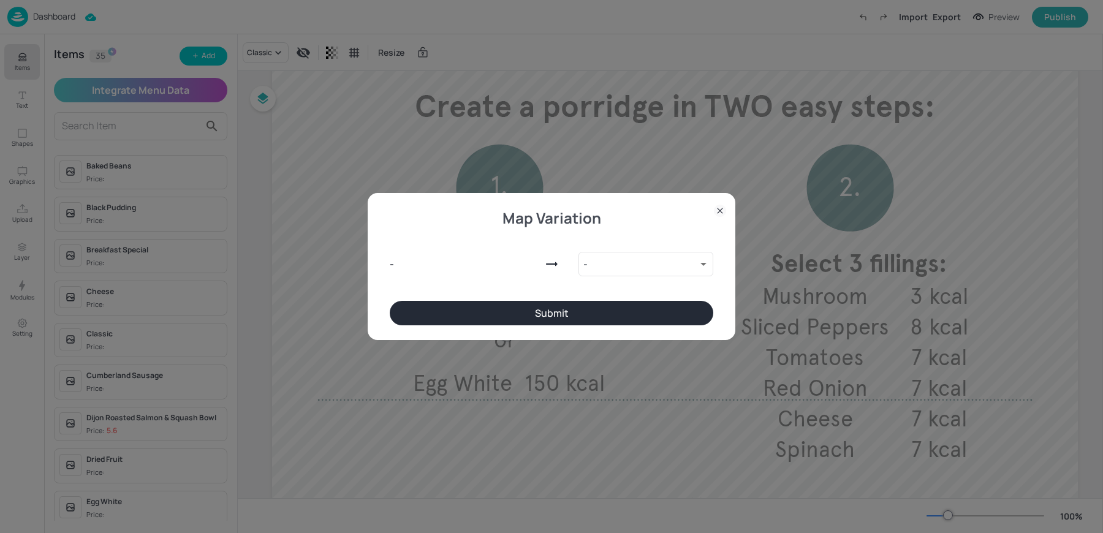
click at [544, 296] on div "- - 9524602 ​" at bounding box center [552, 262] width 324 height 78
click at [535, 308] on button "Submit" at bounding box center [552, 313] width 324 height 25
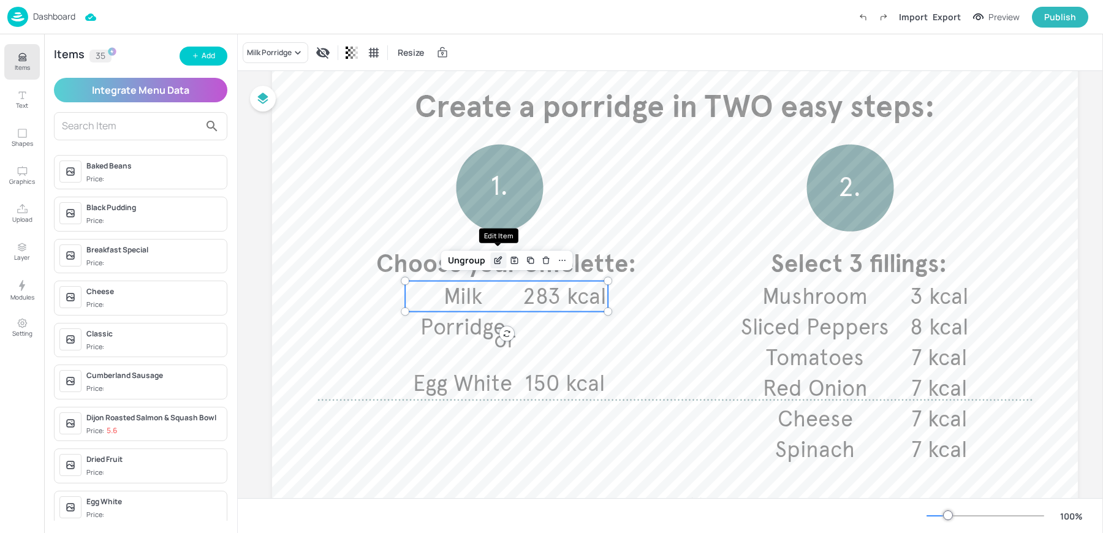
click at [502, 257] on icon "Edit Item" at bounding box center [498, 261] width 10 height 10
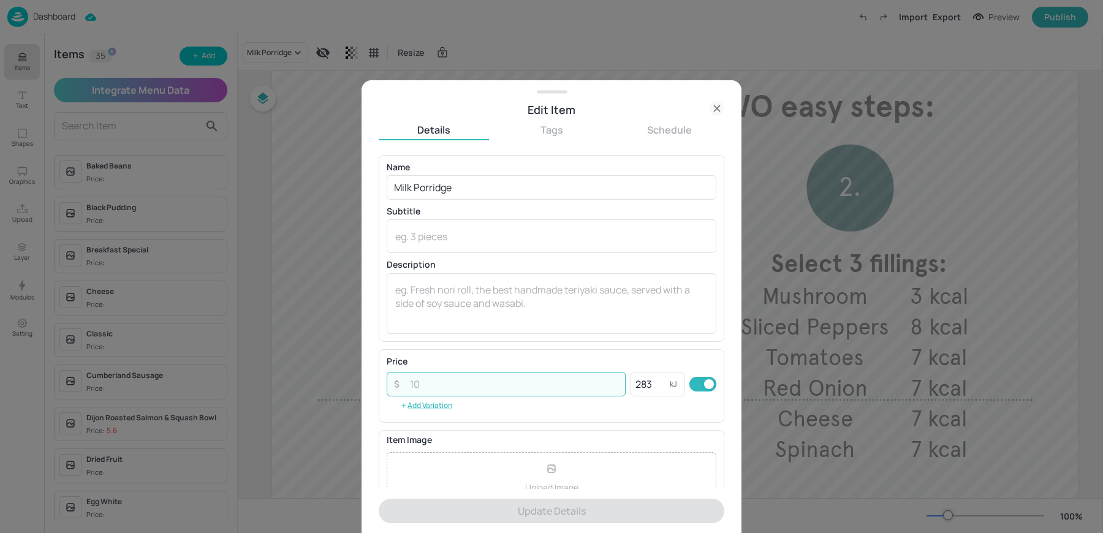
click at [485, 380] on input "number" at bounding box center [514, 384] width 223 height 25
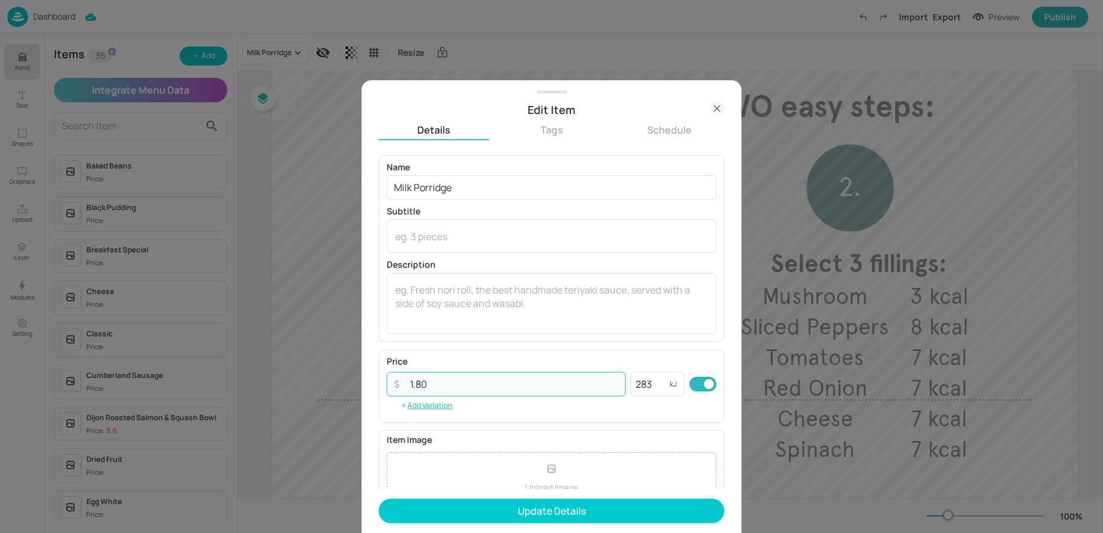
type input "1.80"
click at [379, 499] on button "Update Details" at bounding box center [552, 511] width 346 height 25
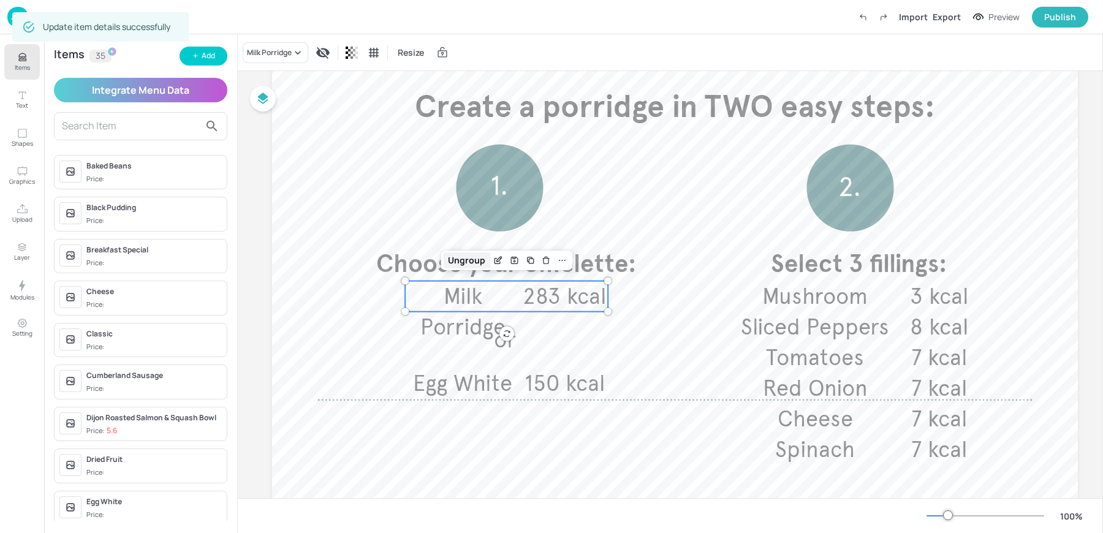
click at [449, 258] on div "Ungroup" at bounding box center [466, 261] width 47 height 16
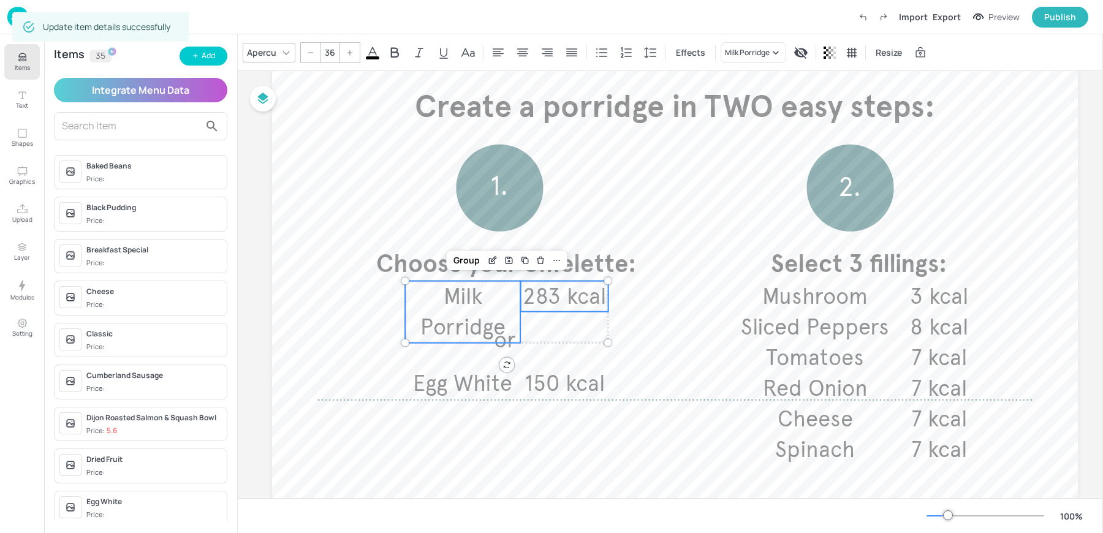
click at [441, 300] on p "Milk Porridge" at bounding box center [462, 312] width 115 height 62
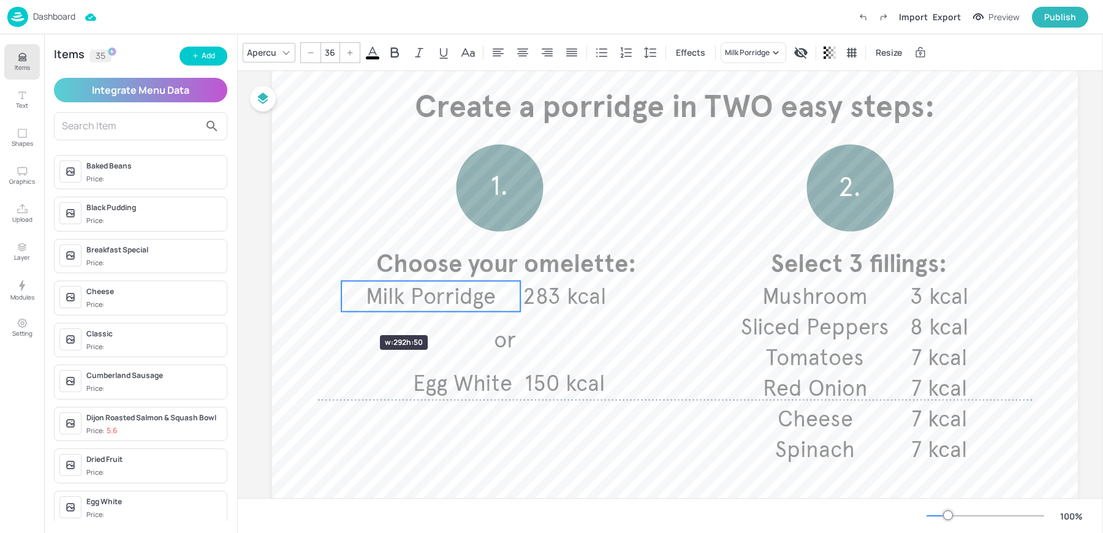
drag, startPoint x: 407, startPoint y: 311, endPoint x: 345, endPoint y: 314, distance: 62.6
click at [345, 314] on div "Choose your omelette: Select 3 fillings: Milk Porridge 283 kcal or Egg White 15…" at bounding box center [675, 292] width 806 height 662
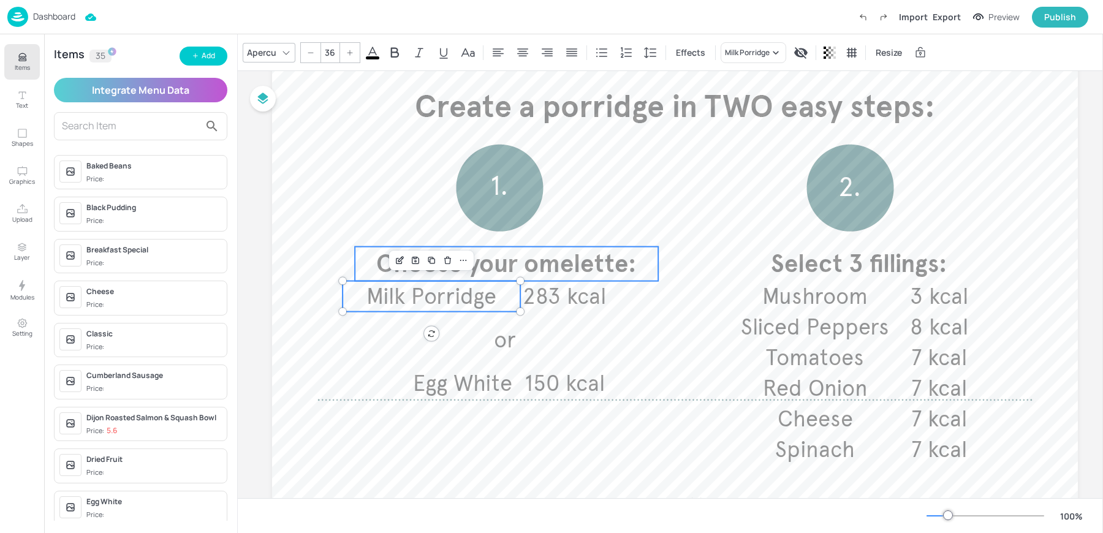
type input "40"
click at [519, 259] on span "Choose your omelette:" at bounding box center [506, 264] width 261 height 30
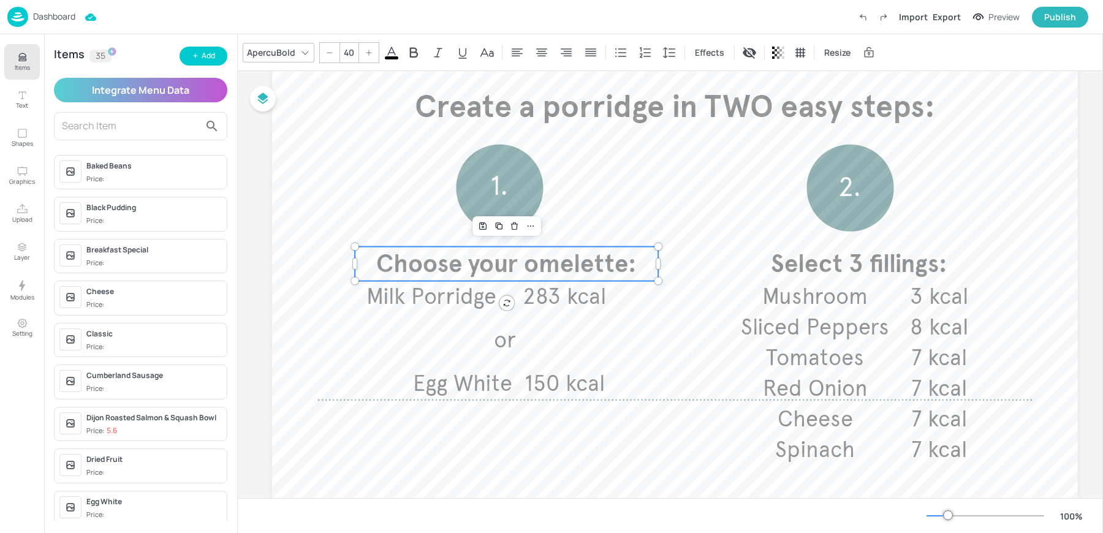
click at [519, 259] on span "Choose your omelette:" at bounding box center [506, 264] width 261 height 30
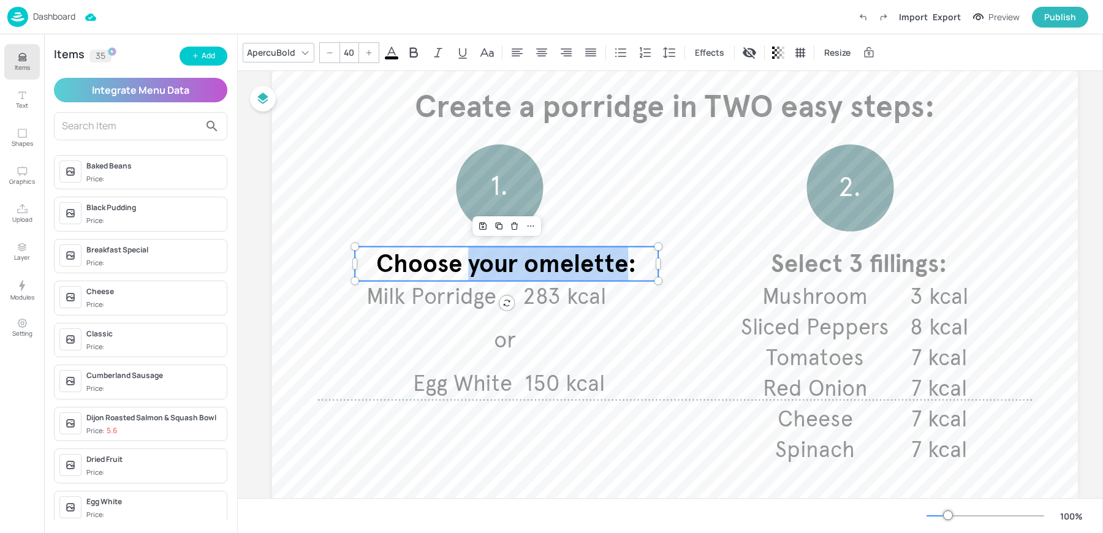
drag, startPoint x: 468, startPoint y: 269, endPoint x: 624, endPoint y: 259, distance: 156.0
click at [624, 259] on span "Choose your omelette:" at bounding box center [506, 264] width 261 height 30
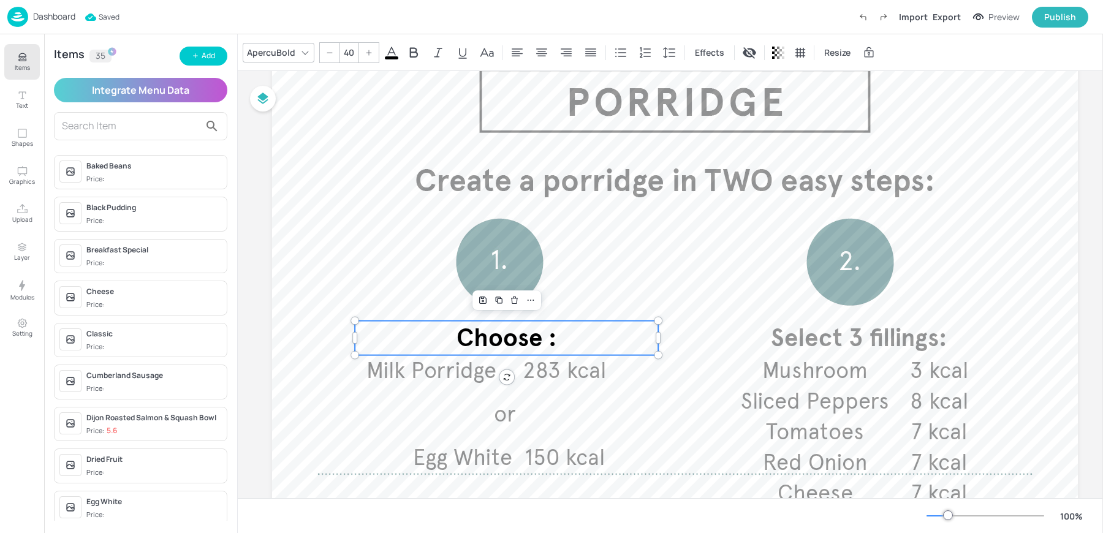
scroll to position [1, 0]
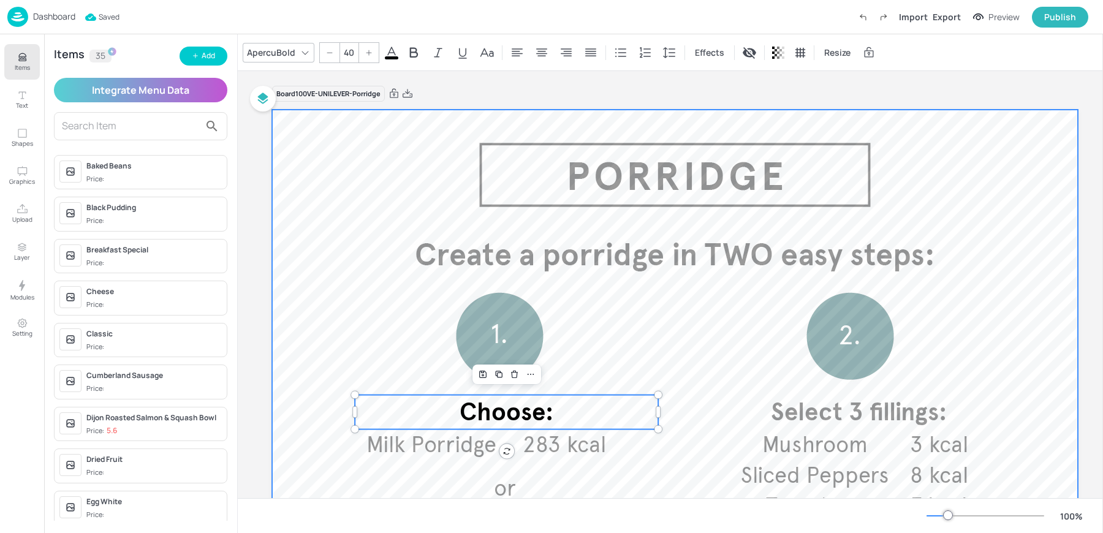
type input "40"
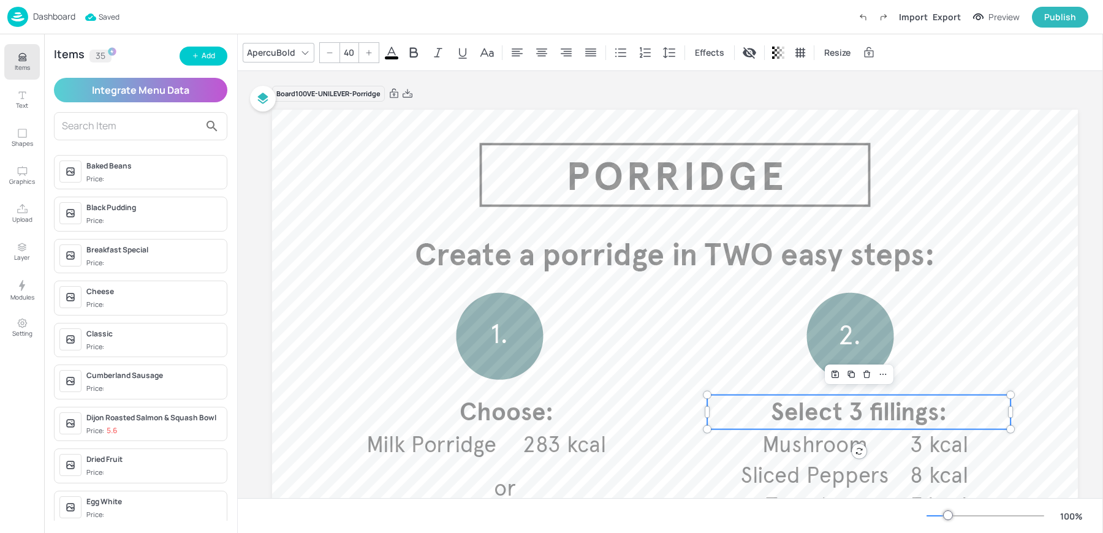
click at [802, 408] on span "Select 3 fillings:" at bounding box center [859, 412] width 177 height 30
click at [851, 412] on span "Select 3 fillings:" at bounding box center [859, 412] width 177 height 30
click at [937, 414] on span "Select 3 fillings:" at bounding box center [859, 412] width 177 height 30
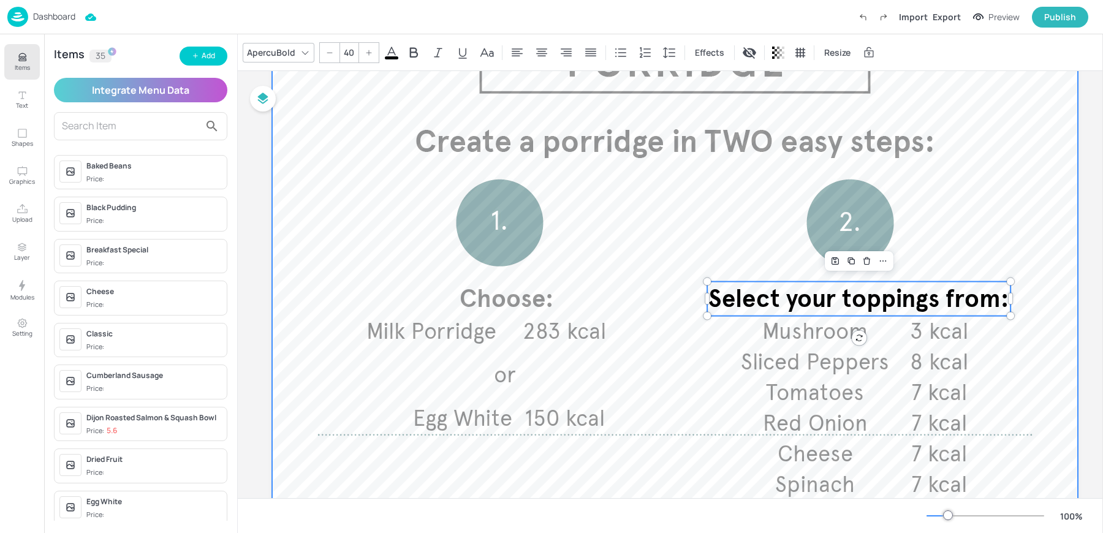
scroll to position [129, 0]
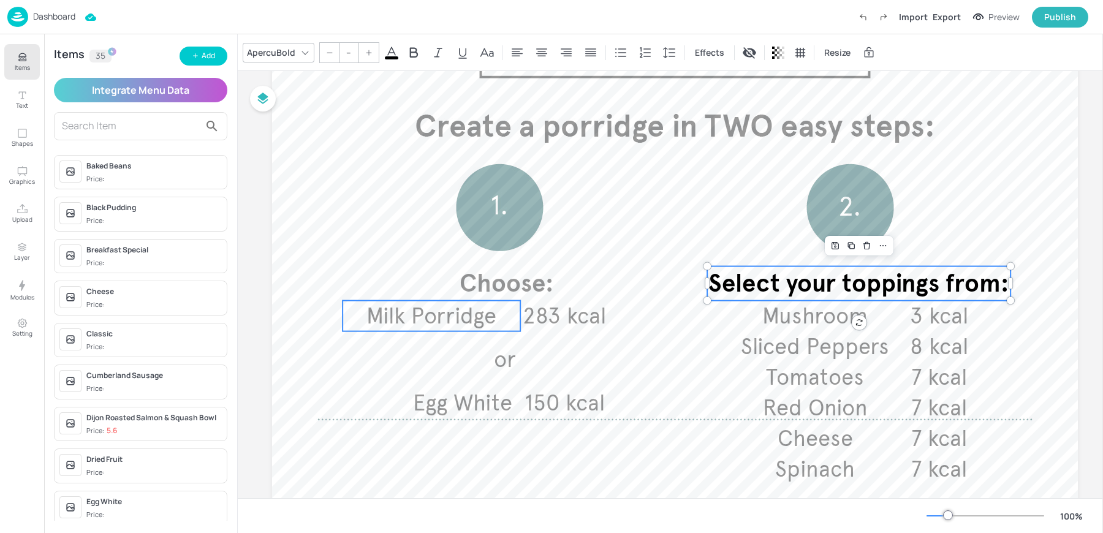
type input "36"
click at [500, 329] on p "Milk Porridge" at bounding box center [432, 316] width 178 height 31
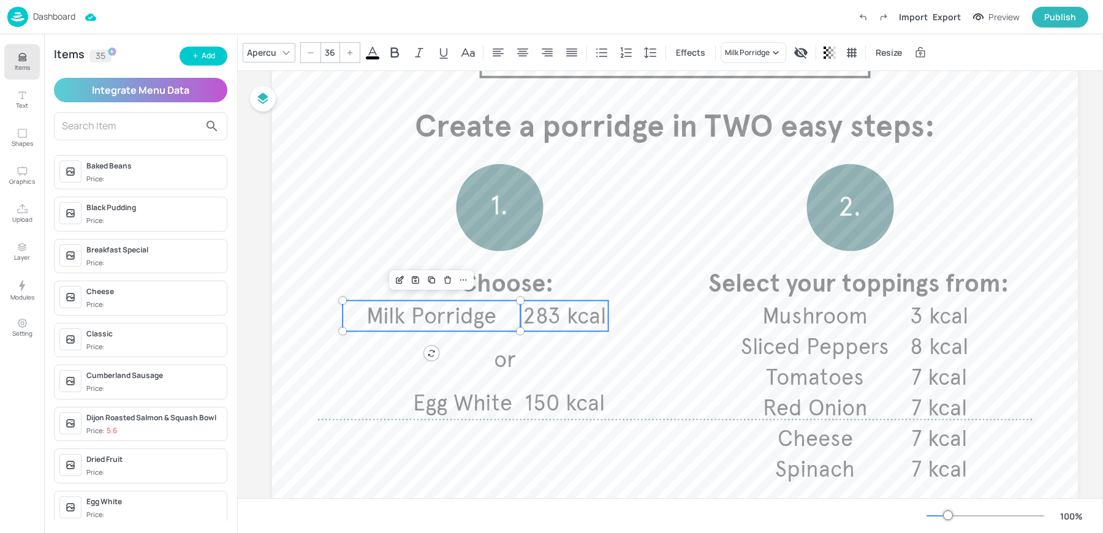
click at [576, 318] on span "283 kcal" at bounding box center [564, 316] width 83 height 27
click at [437, 279] on div "Group" at bounding box center [435, 280] width 36 height 16
click at [124, 133] on input "text" at bounding box center [131, 126] width 138 height 20
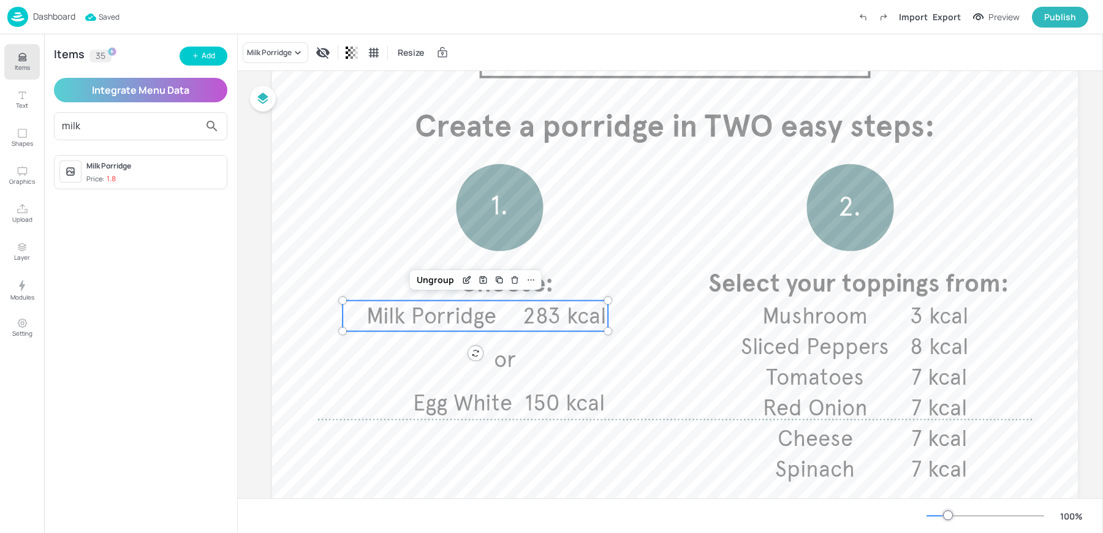
type input "milk"
click at [142, 177] on span "Price: 1.8" at bounding box center [153, 179] width 135 height 10
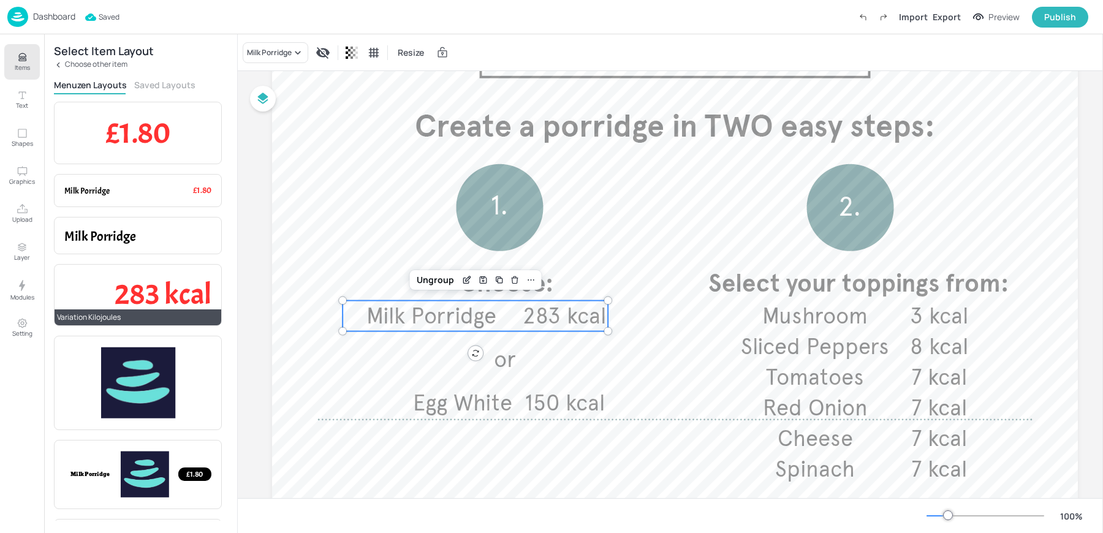
scroll to position [54, 0]
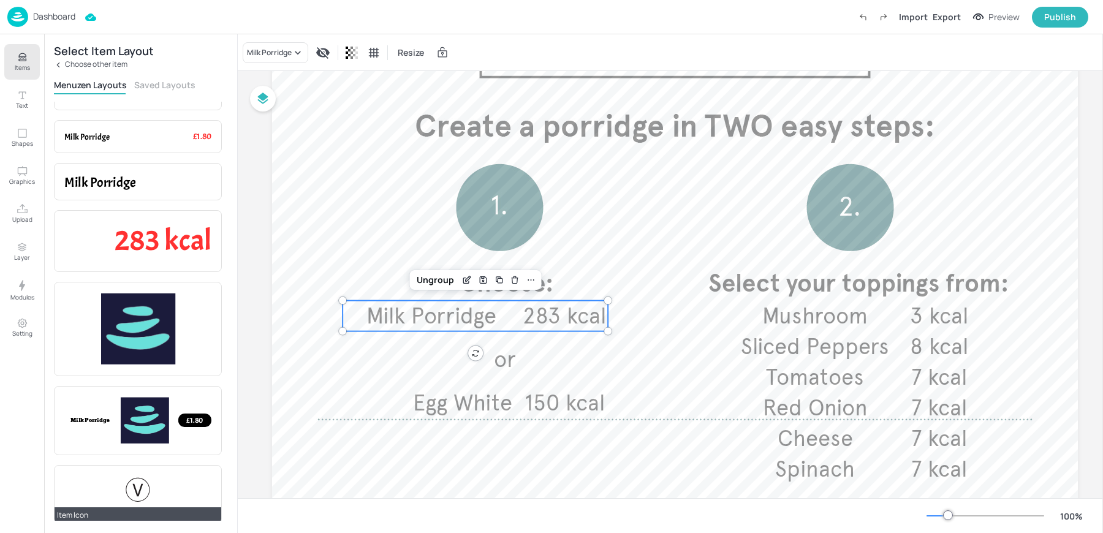
click at [118, 492] on div at bounding box center [137, 490] width 147 height 28
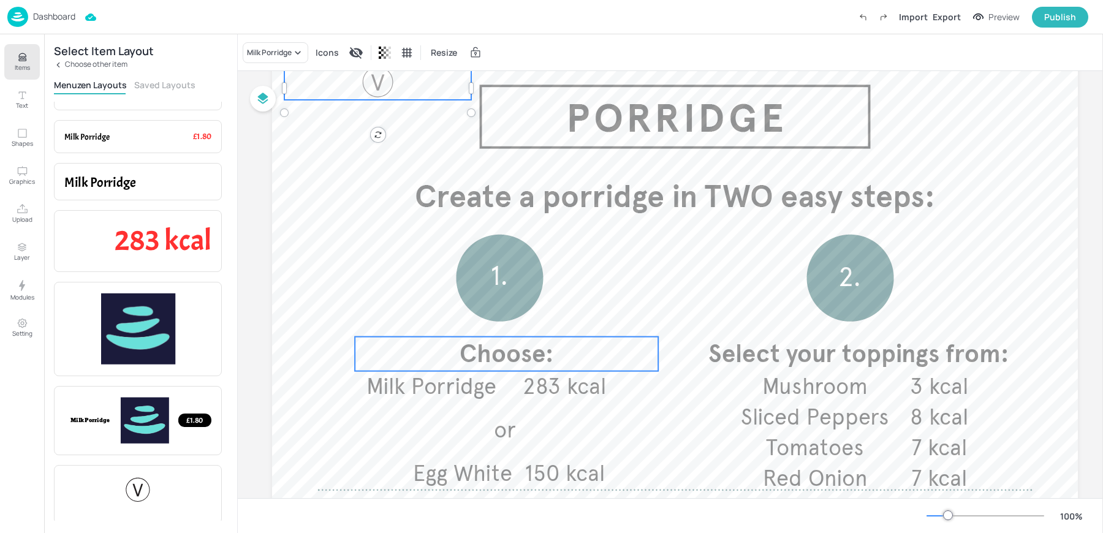
scroll to position [0, 0]
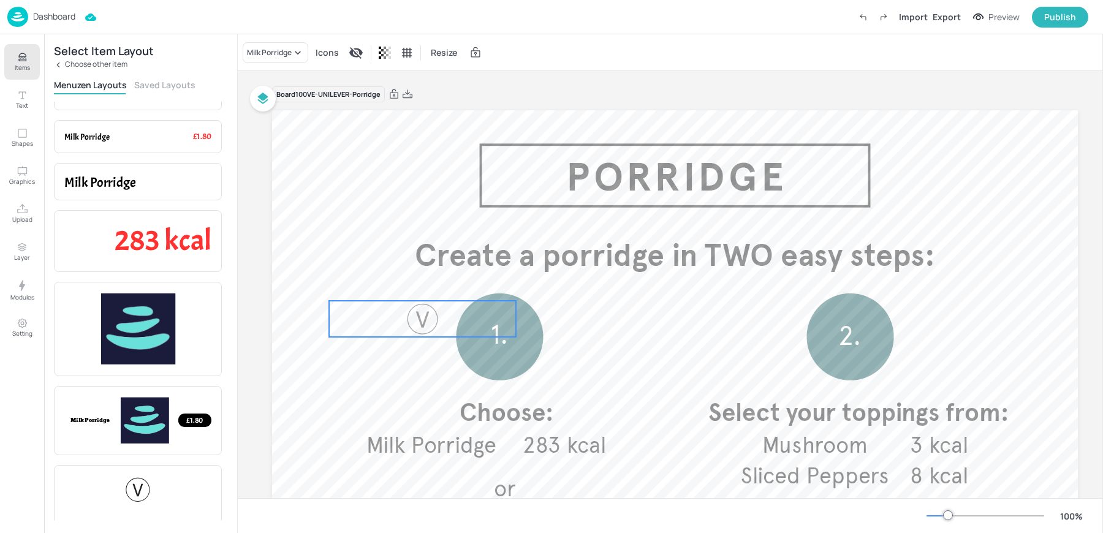
drag, startPoint x: 358, startPoint y: 152, endPoint x: 402, endPoint y: 350, distance: 202.9
click at [402, 337] on div at bounding box center [422, 319] width 187 height 36
drag, startPoint x: 517, startPoint y: 343, endPoint x: 375, endPoint y: 338, distance: 142.3
click at [375, 338] on div at bounding box center [375, 345] width 10 height 49
drag, startPoint x: 375, startPoint y: 369, endPoint x: 358, endPoint y: 343, distance: 31.5
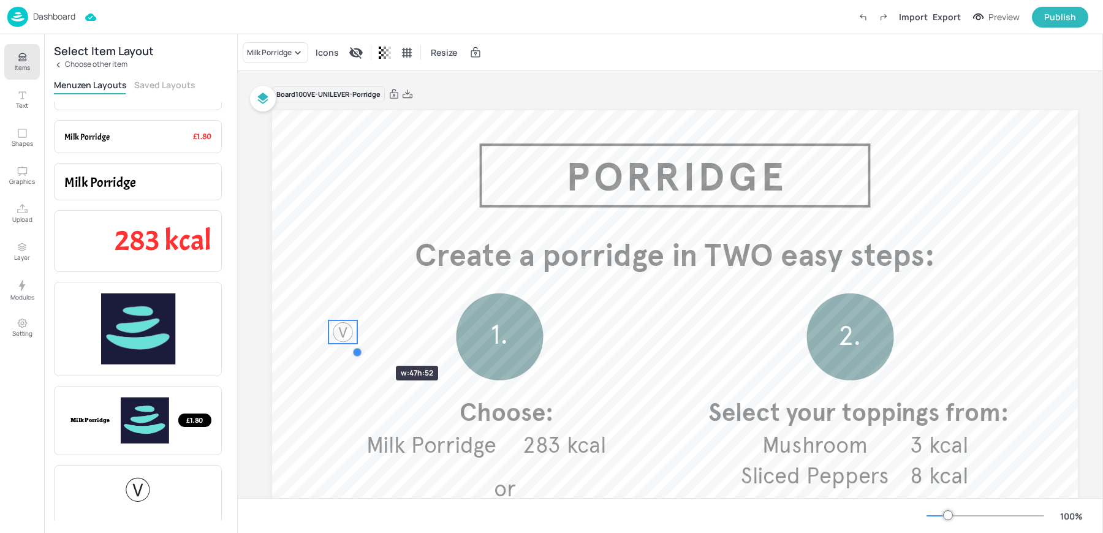
click at [358, 343] on div "Choose: Select your toppings from: Milk Porridge 283 kcal or Egg White 150 kcal…" at bounding box center [675, 441] width 806 height 662
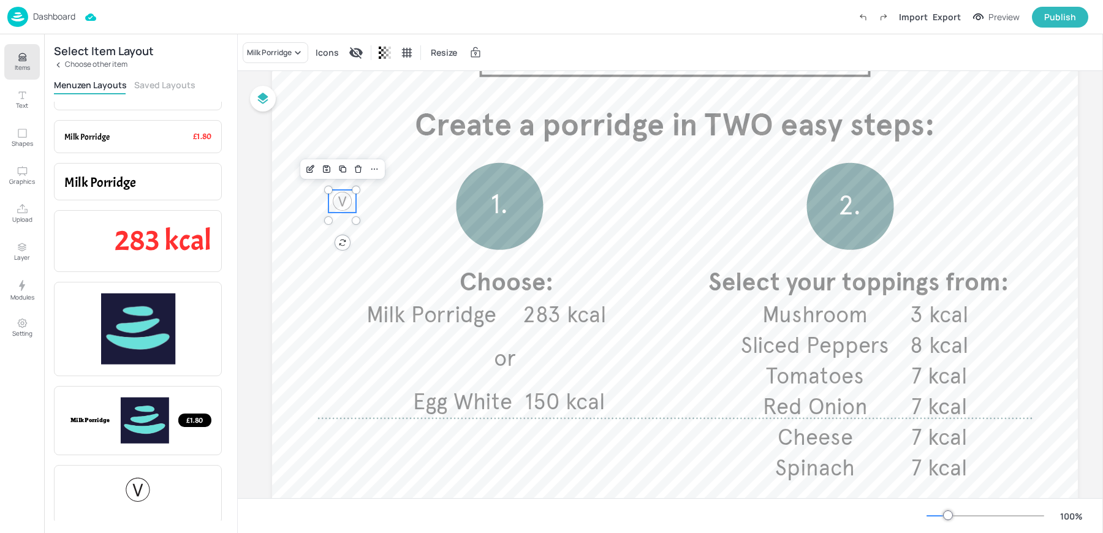
scroll to position [142, 0]
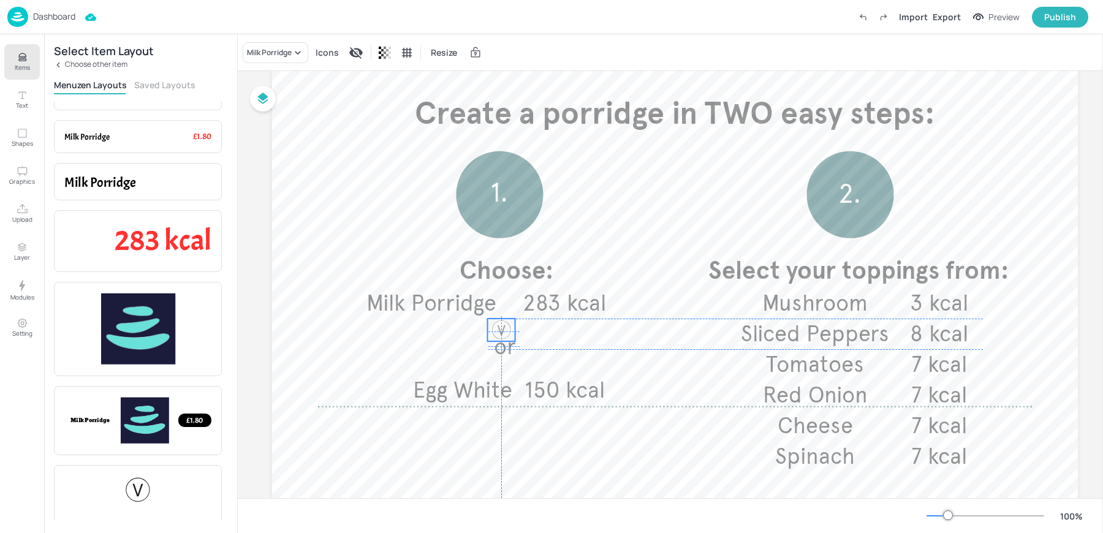
drag, startPoint x: 336, startPoint y: 183, endPoint x: 496, endPoint y: 321, distance: 211.3
click at [496, 321] on div at bounding box center [501, 330] width 23 height 23
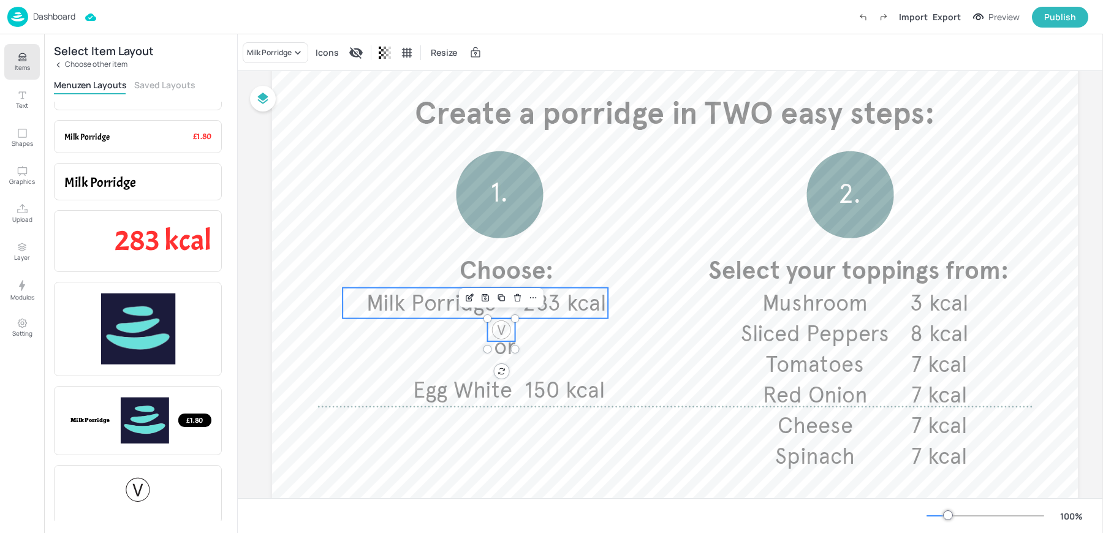
click at [448, 302] on span "Milk Porridge" at bounding box center [432, 303] width 130 height 27
click at [500, 321] on div at bounding box center [501, 330] width 23 height 23
click at [551, 269] on icon at bounding box center [549, 267] width 10 height 10
click at [504, 323] on div at bounding box center [501, 330] width 23 height 23
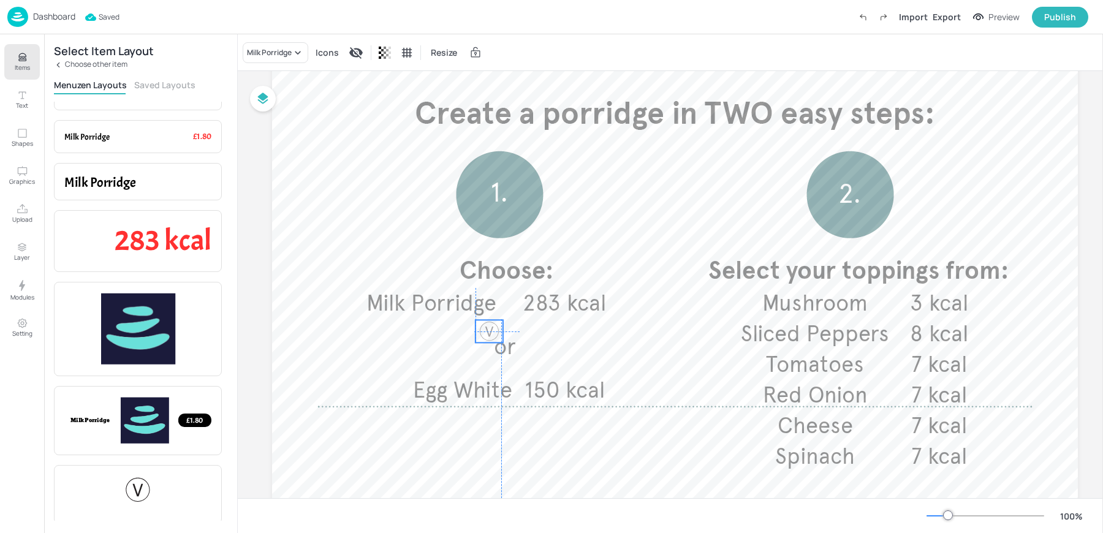
drag, startPoint x: 508, startPoint y: 327, endPoint x: 494, endPoint y: 327, distance: 13.5
click at [494, 327] on div at bounding box center [489, 331] width 23 height 23
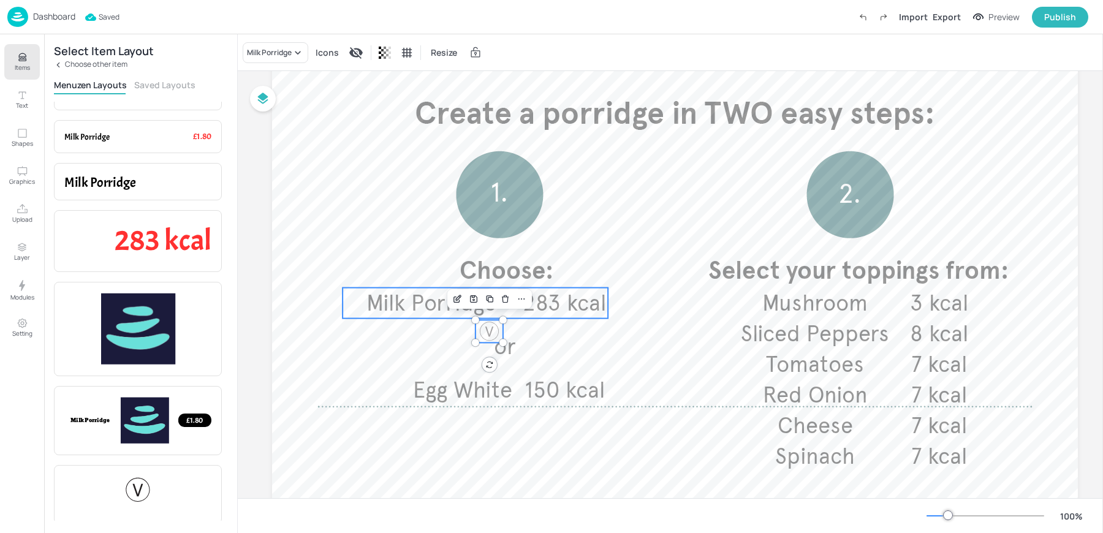
click at [412, 308] on span "Milk Porridge" at bounding box center [432, 303] width 130 height 27
click at [553, 270] on icon at bounding box center [549, 267] width 10 height 10
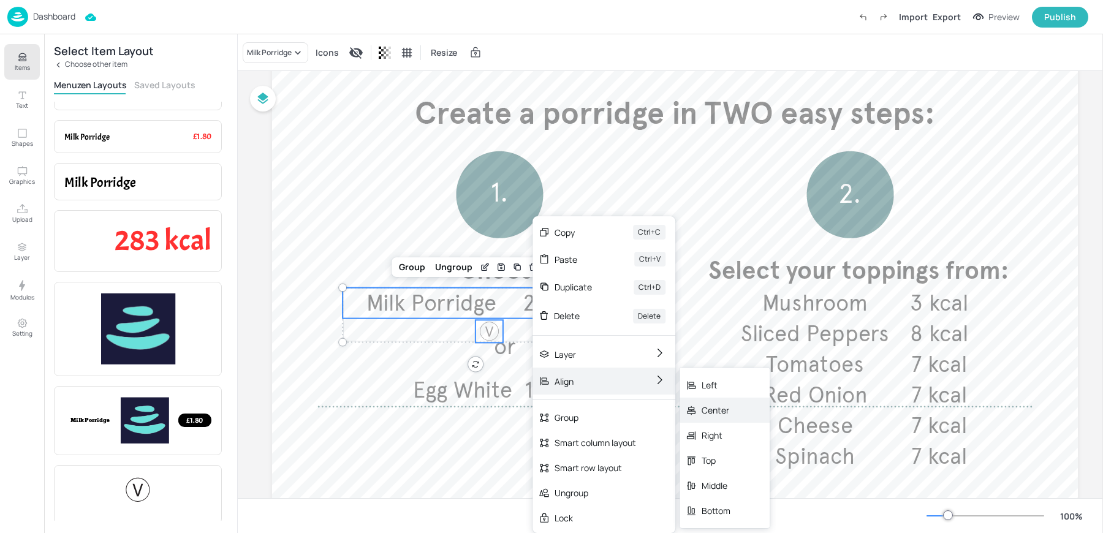
click at [714, 408] on div "Center" at bounding box center [716, 410] width 29 height 13
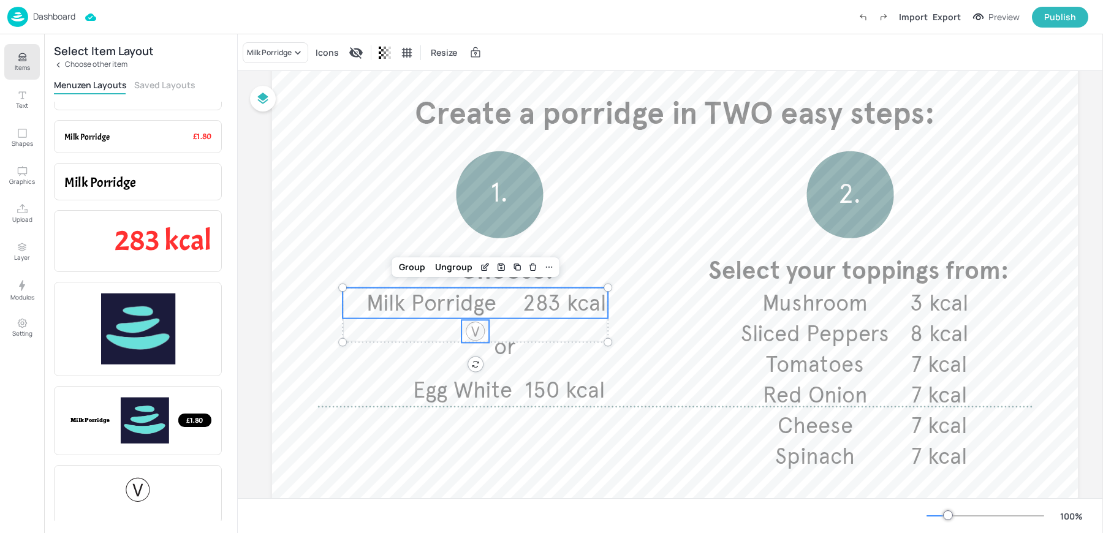
click at [481, 331] on div at bounding box center [476, 331] width 23 height 23
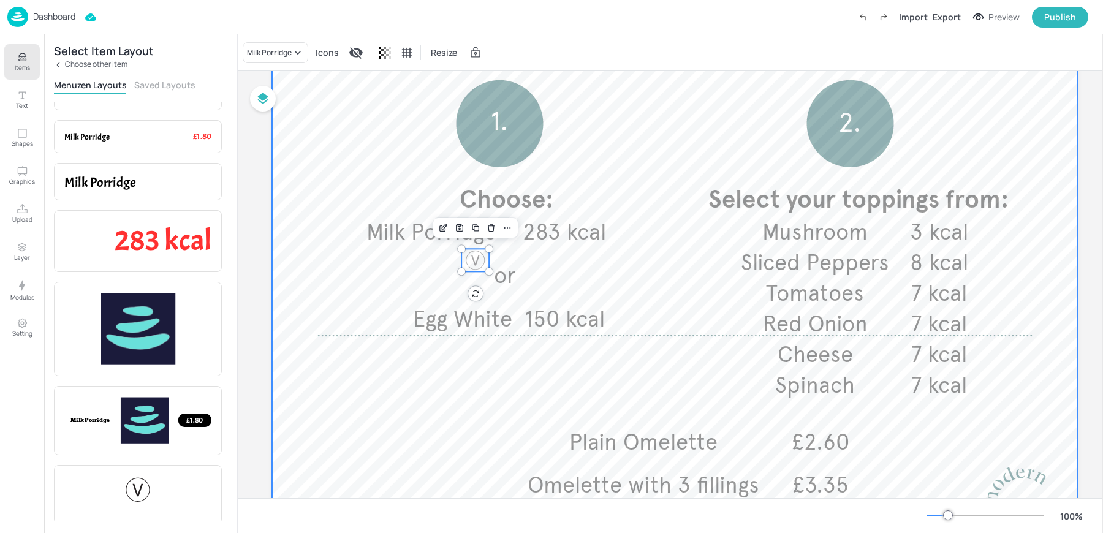
scroll to position [223, 0]
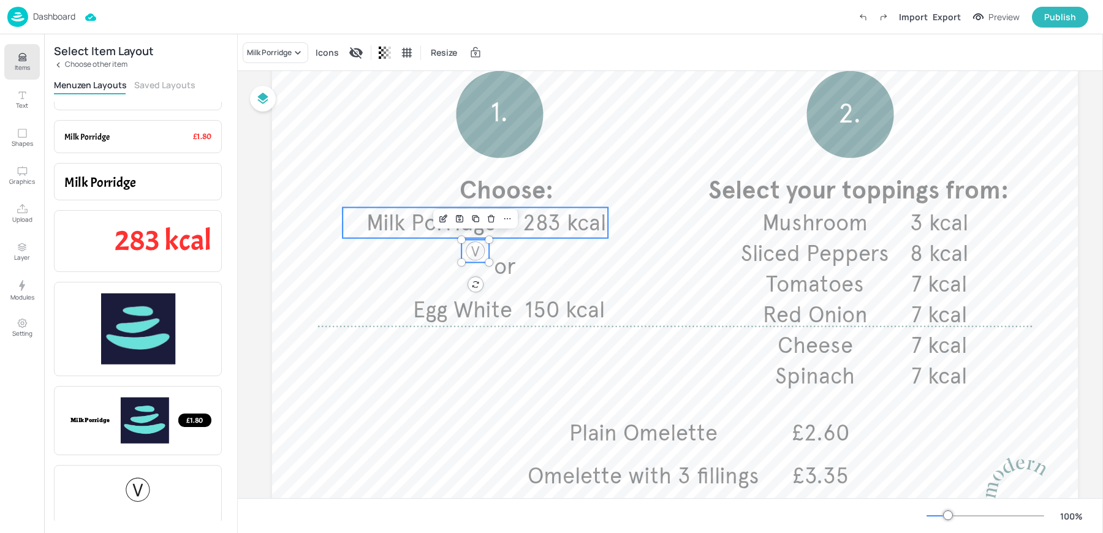
click at [554, 225] on span "283 kcal" at bounding box center [564, 223] width 83 height 27
click at [429, 186] on div "Ungroup" at bounding box center [435, 187] width 47 height 16
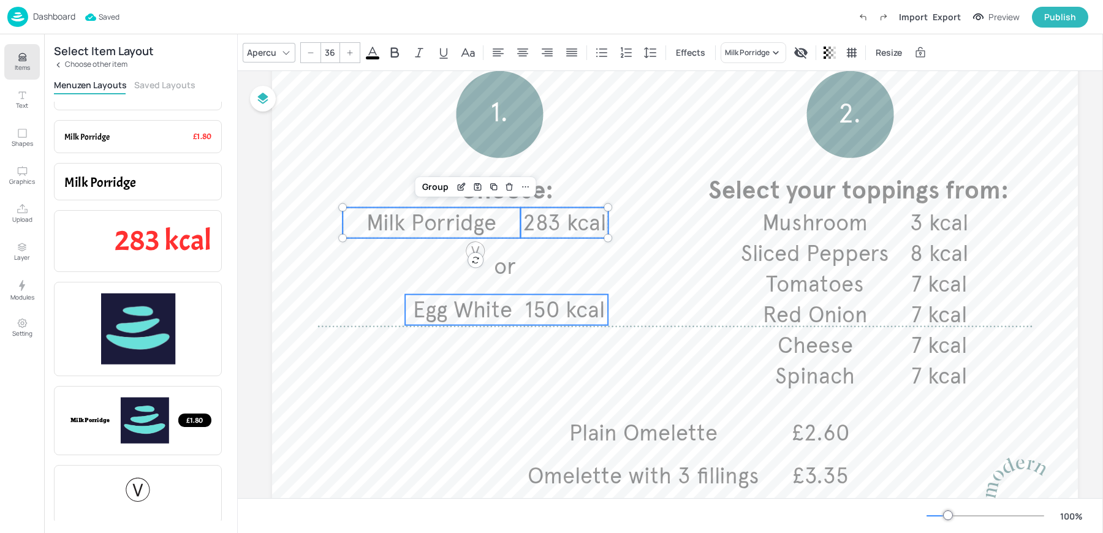
click at [504, 317] on span "Egg White" at bounding box center [462, 310] width 99 height 27
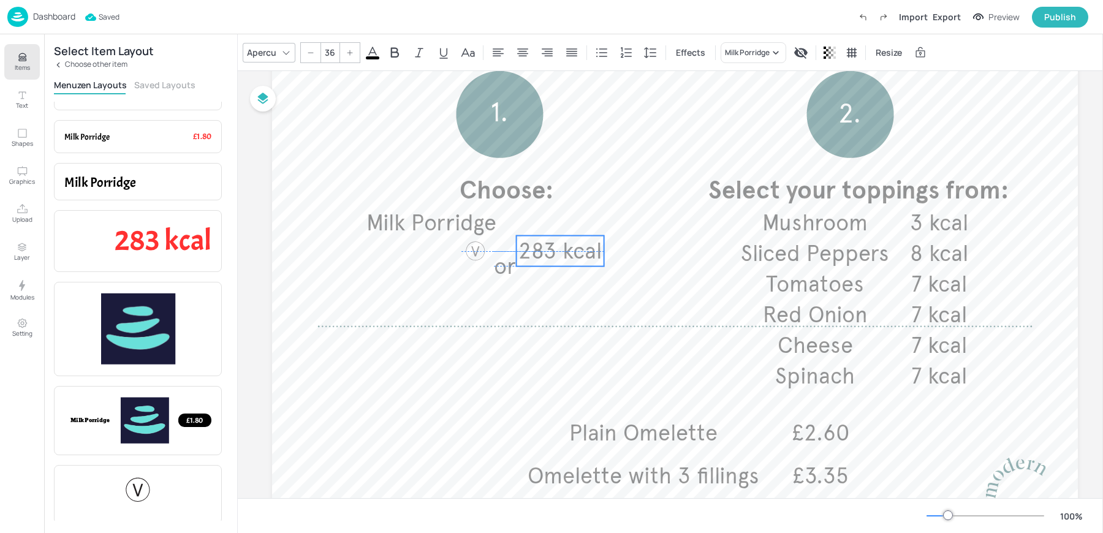
drag, startPoint x: 574, startPoint y: 216, endPoint x: 542, endPoint y: 328, distance: 116.6
click at [542, 265] on span "283 kcal" at bounding box center [560, 251] width 83 height 27
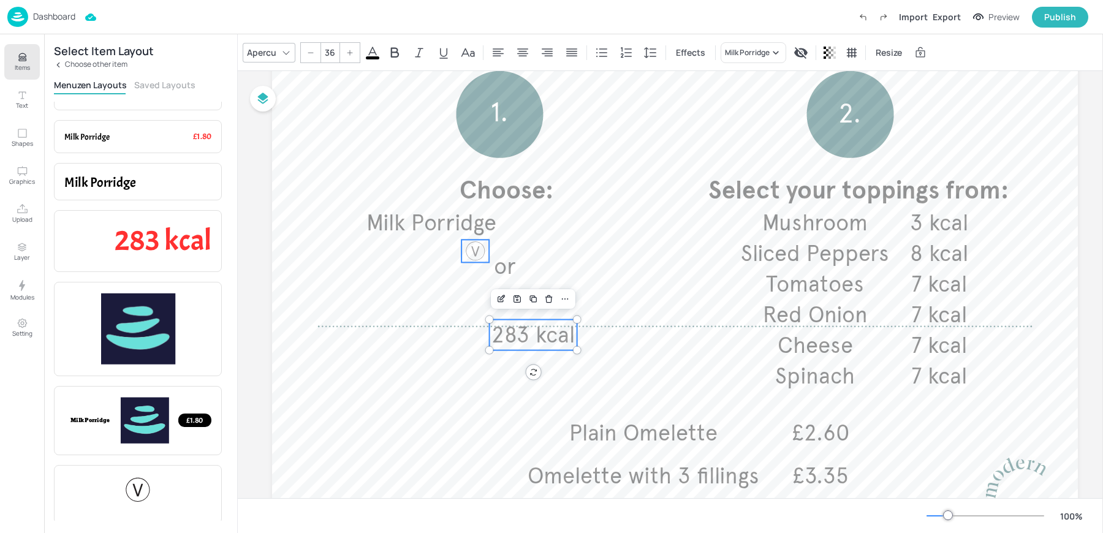
click at [477, 252] on div at bounding box center [476, 251] width 23 height 23
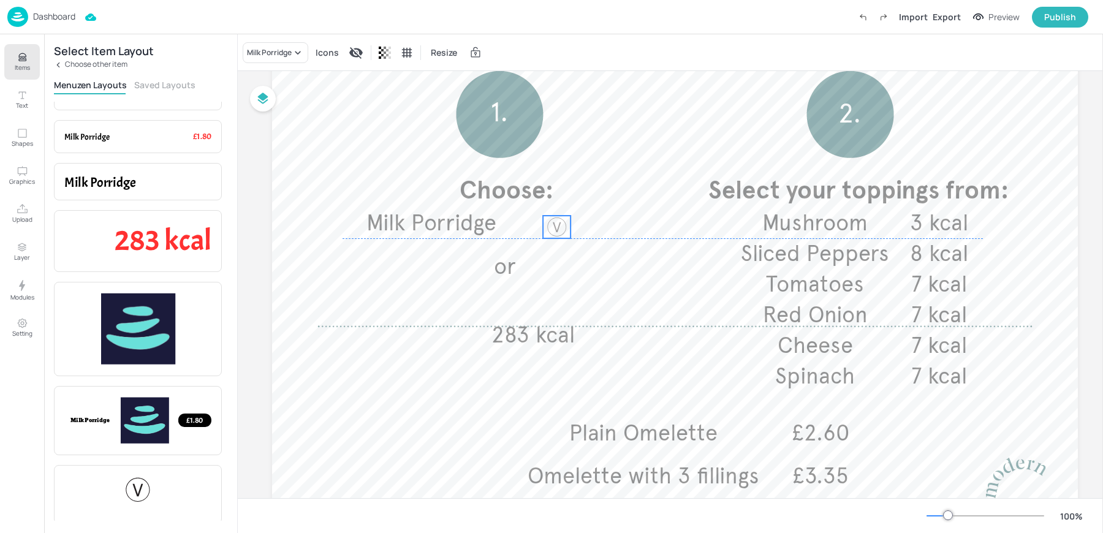
drag, startPoint x: 479, startPoint y: 251, endPoint x: 561, endPoint y: 229, distance: 84.5
click at [561, 229] on div at bounding box center [557, 227] width 23 height 23
click at [460, 222] on span "Milk Porridge" at bounding box center [432, 223] width 130 height 27
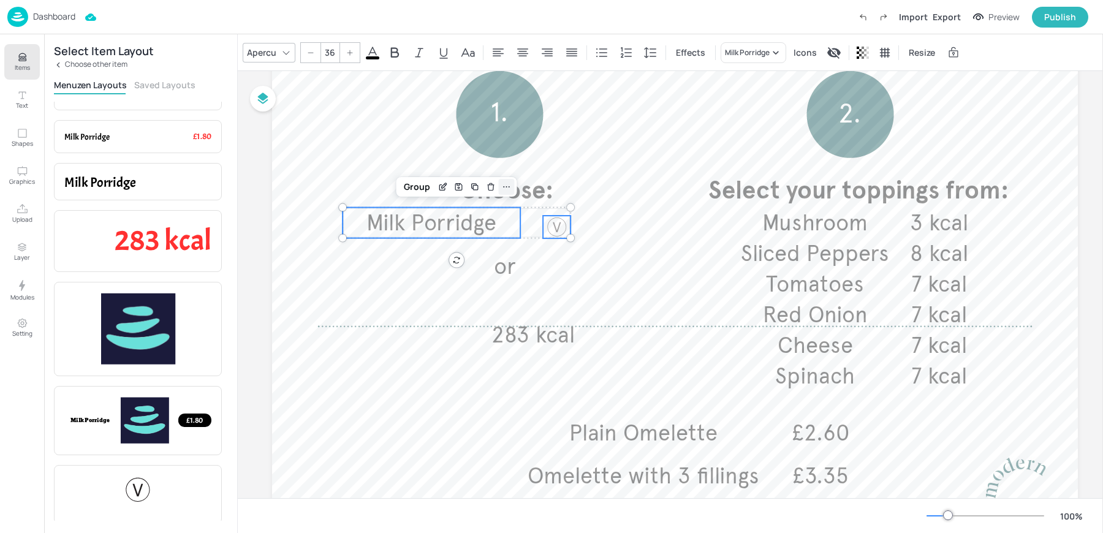
click at [505, 188] on icon at bounding box center [507, 187] width 10 height 10
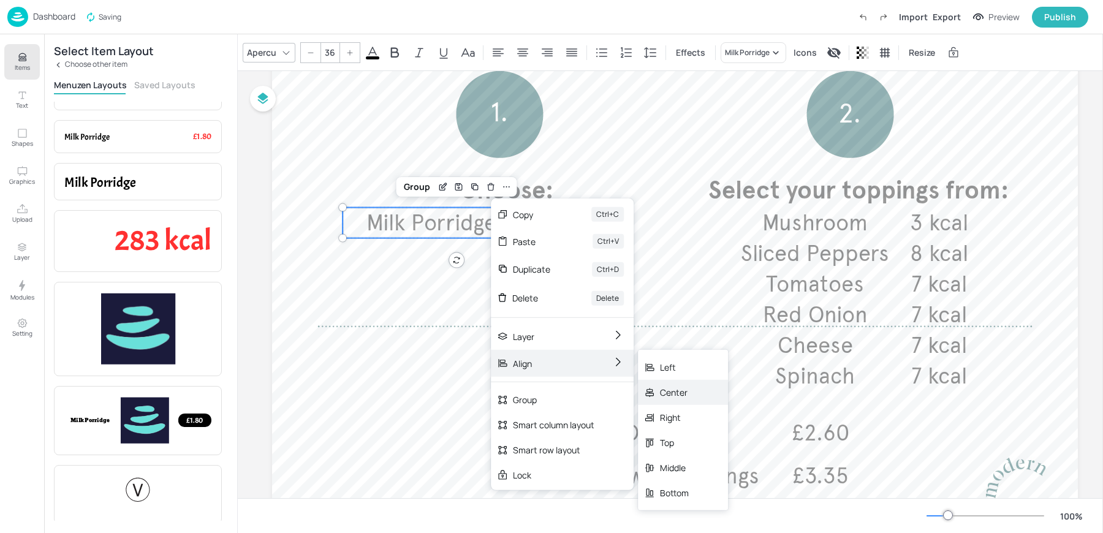
click at [688, 389] on div "Center" at bounding box center [674, 392] width 29 height 13
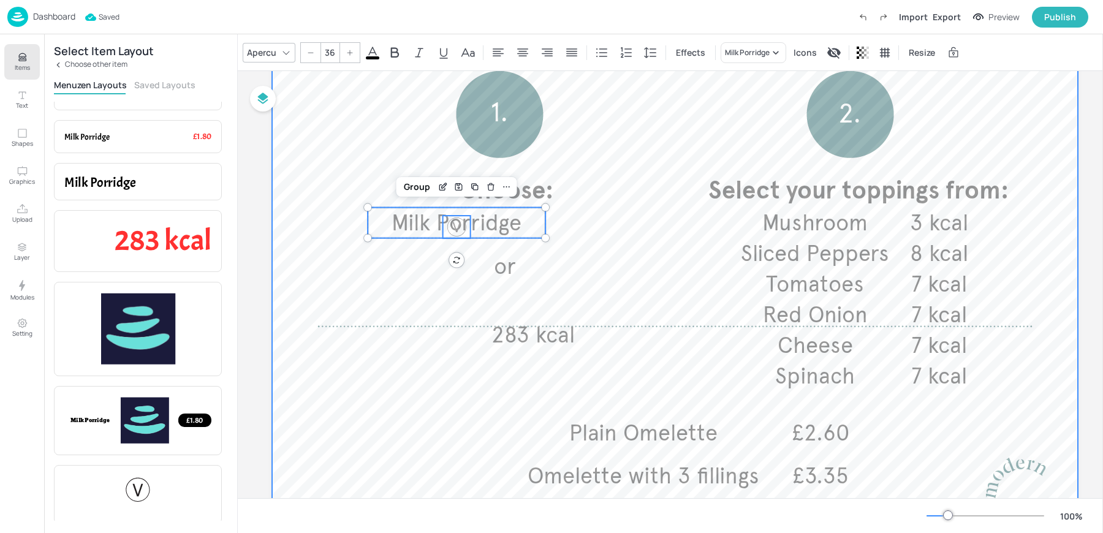
click at [688, 389] on div at bounding box center [675, 219] width 806 height 662
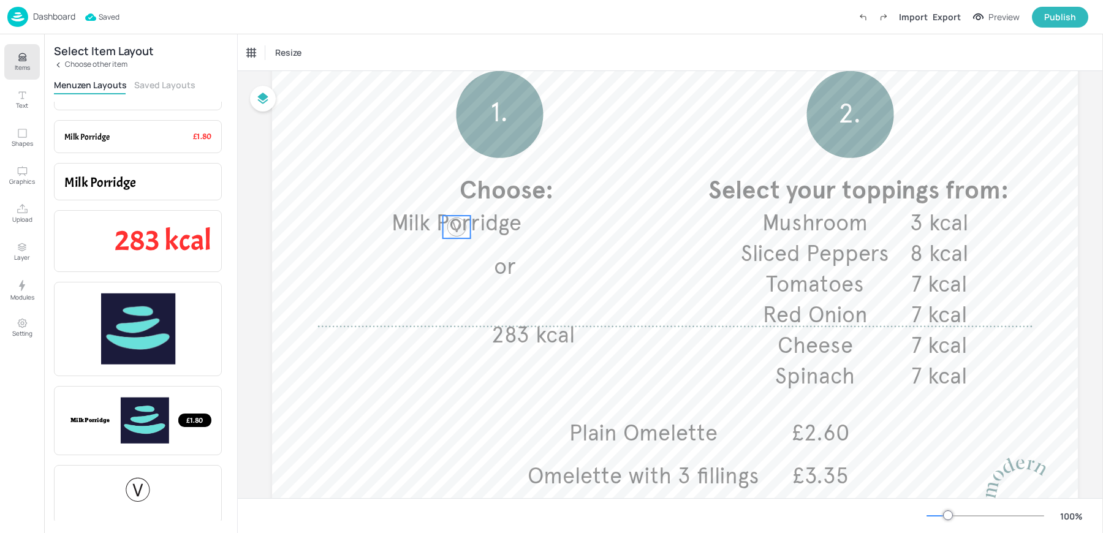
click at [462, 232] on div at bounding box center [457, 227] width 23 height 23
drag, startPoint x: 454, startPoint y: 229, endPoint x: 563, endPoint y: 225, distance: 109.2
click at [563, 225] on div at bounding box center [563, 222] width 23 height 23
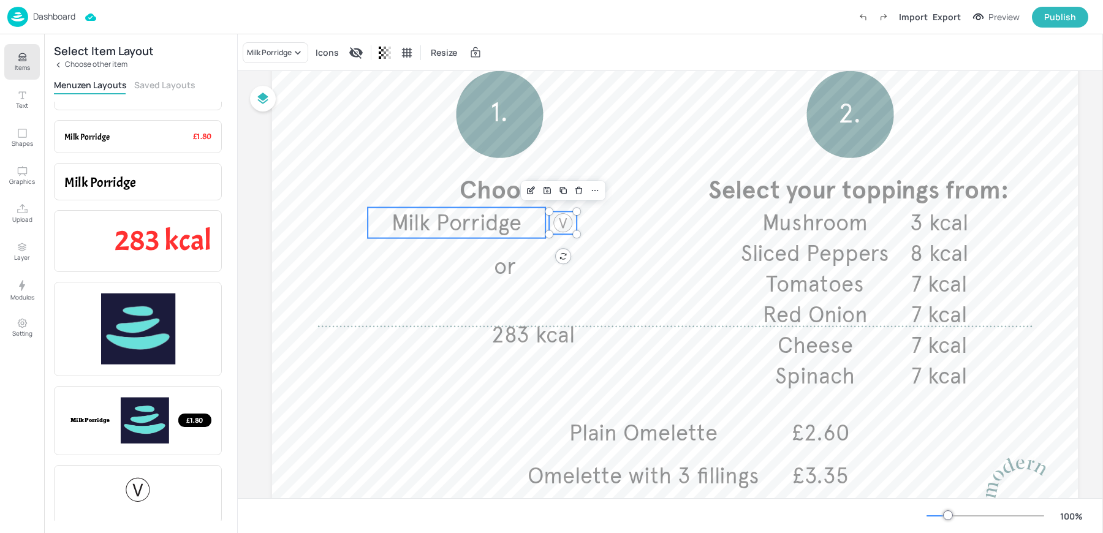
click at [471, 219] on span "Milk Porridge" at bounding box center [457, 223] width 130 height 27
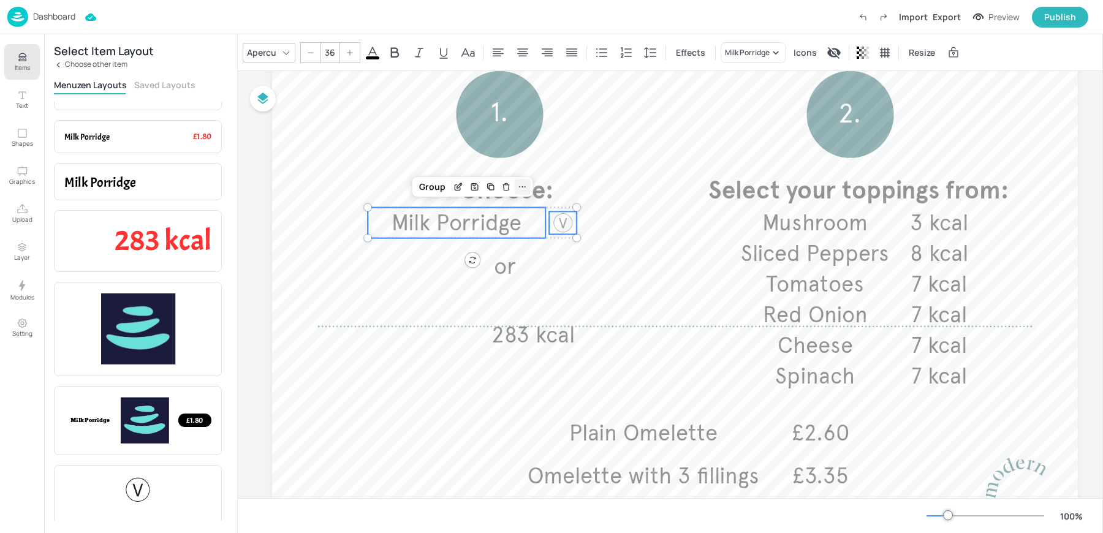
click at [528, 189] on div at bounding box center [522, 187] width 16 height 16
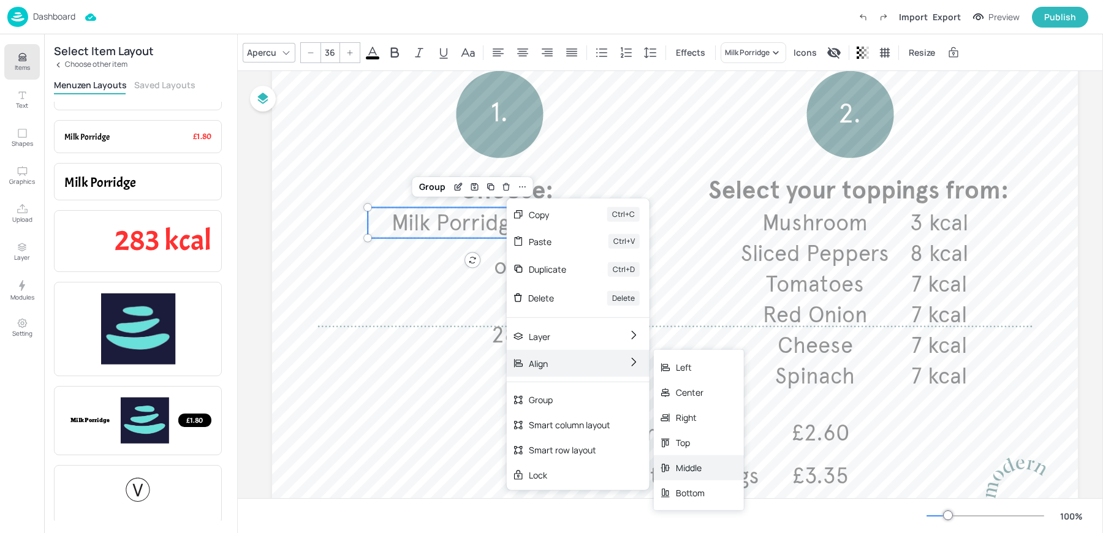
click at [696, 462] on div "Middle" at bounding box center [690, 468] width 29 height 13
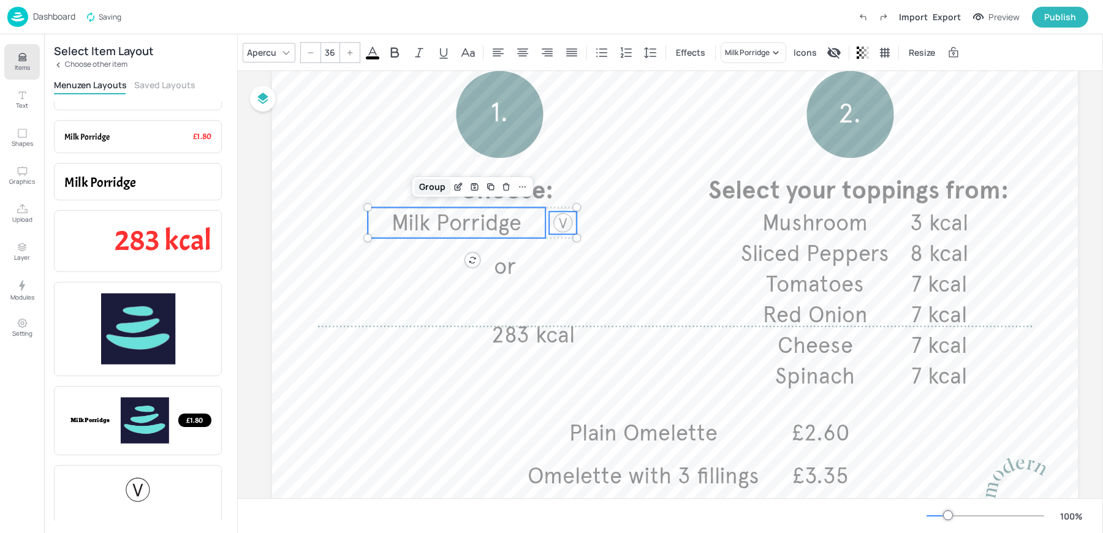
click at [429, 191] on div "Group" at bounding box center [432, 187] width 36 height 16
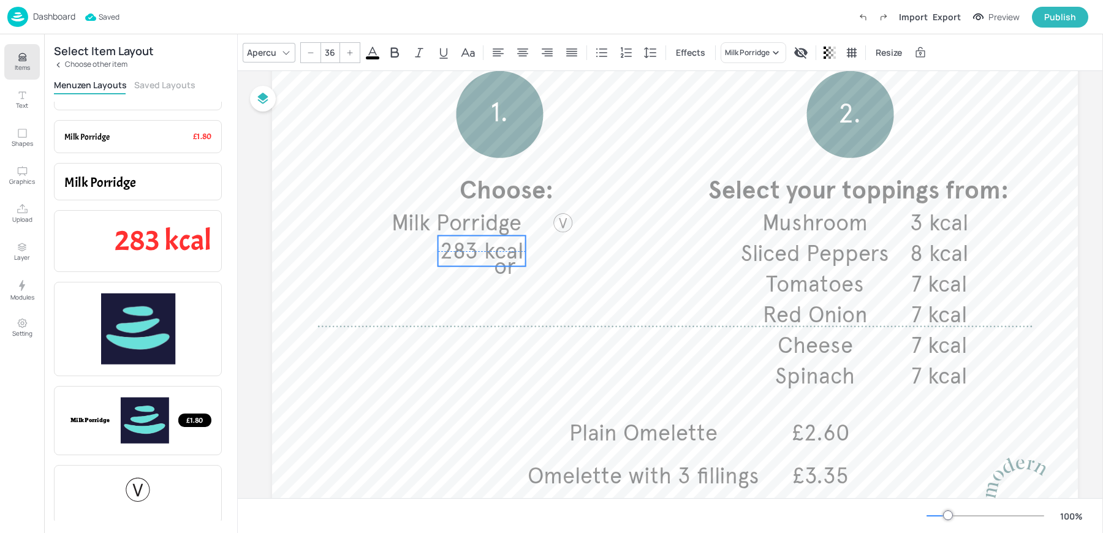
drag, startPoint x: 508, startPoint y: 331, endPoint x: 457, endPoint y: 249, distance: 97.0
click at [457, 249] on span "283 kcal" at bounding box center [481, 251] width 83 height 27
drag, startPoint x: 508, startPoint y: 273, endPoint x: 503, endPoint y: 302, distance: 28.6
click at [503, 302] on span "or" at bounding box center [499, 295] width 21 height 28
type input "36"
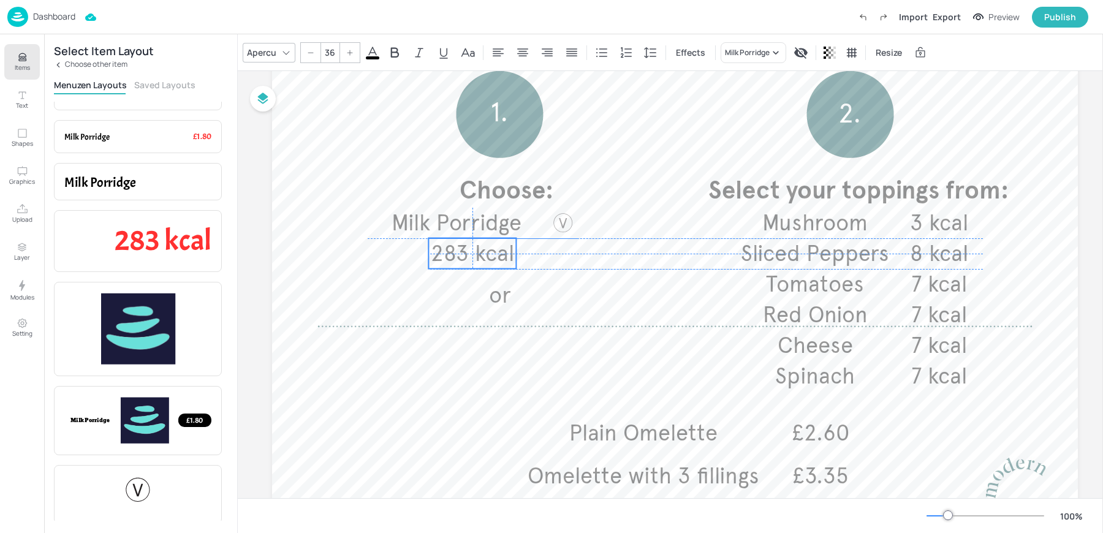
drag, startPoint x: 452, startPoint y: 254, endPoint x: 444, endPoint y: 254, distance: 8.0
click at [444, 254] on span "283 kcal" at bounding box center [472, 253] width 83 height 27
click at [411, 218] on span "Milk Porridge" at bounding box center [457, 223] width 130 height 27
click at [405, 180] on div "Group" at bounding box center [409, 187] width 36 height 16
drag, startPoint x: 498, startPoint y: 292, endPoint x: 465, endPoint y: 281, distance: 35.1
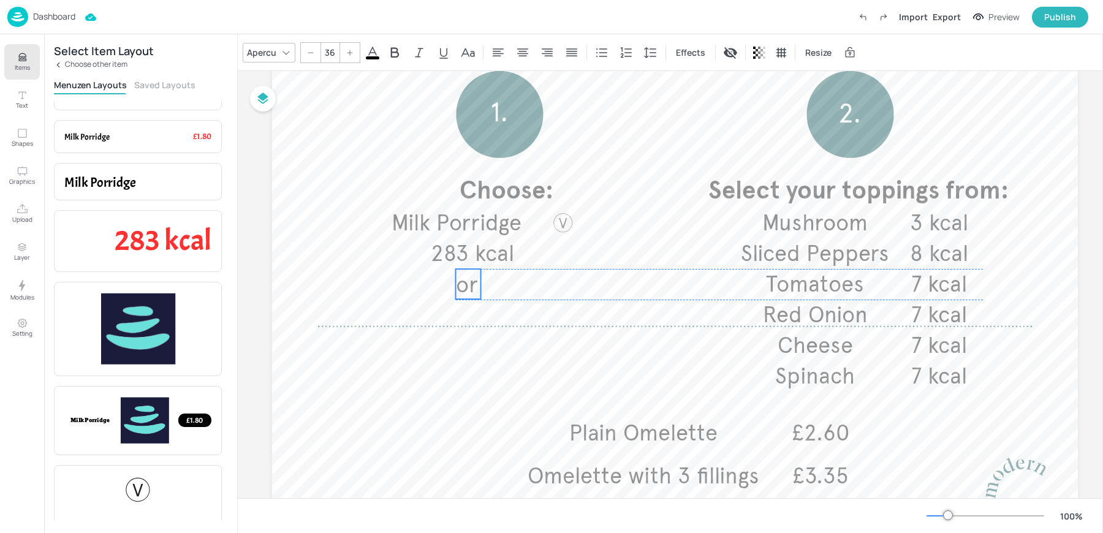
click at [465, 281] on span "or" at bounding box center [466, 285] width 21 height 28
click at [440, 222] on span "Milk Porridge" at bounding box center [457, 223] width 130 height 27
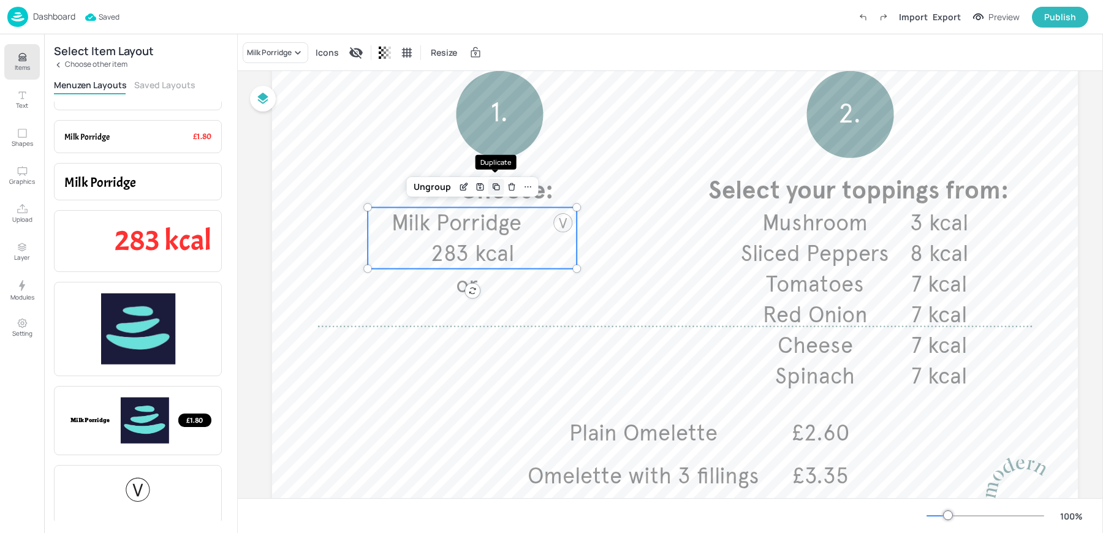
click at [492, 185] on icon "Duplicate" at bounding box center [496, 187] width 10 height 10
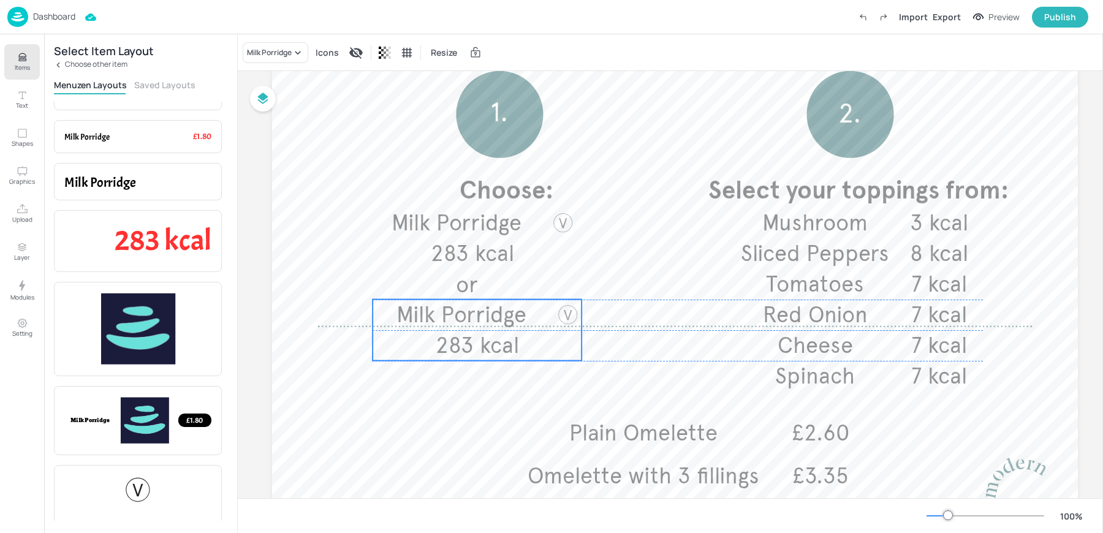
drag, startPoint x: 457, startPoint y: 246, endPoint x: 455, endPoint y: 333, distance: 87.1
click at [455, 333] on span "283 kcal" at bounding box center [477, 345] width 83 height 27
click at [261, 48] on div "Milk Porridge" at bounding box center [269, 52] width 45 height 11
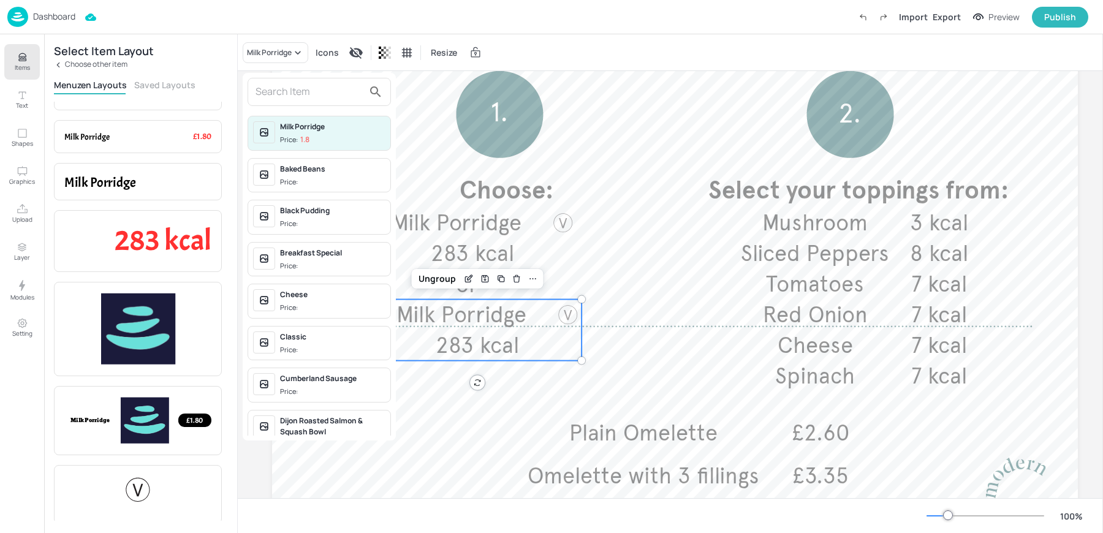
click at [313, 96] on input "text" at bounding box center [310, 92] width 108 height 20
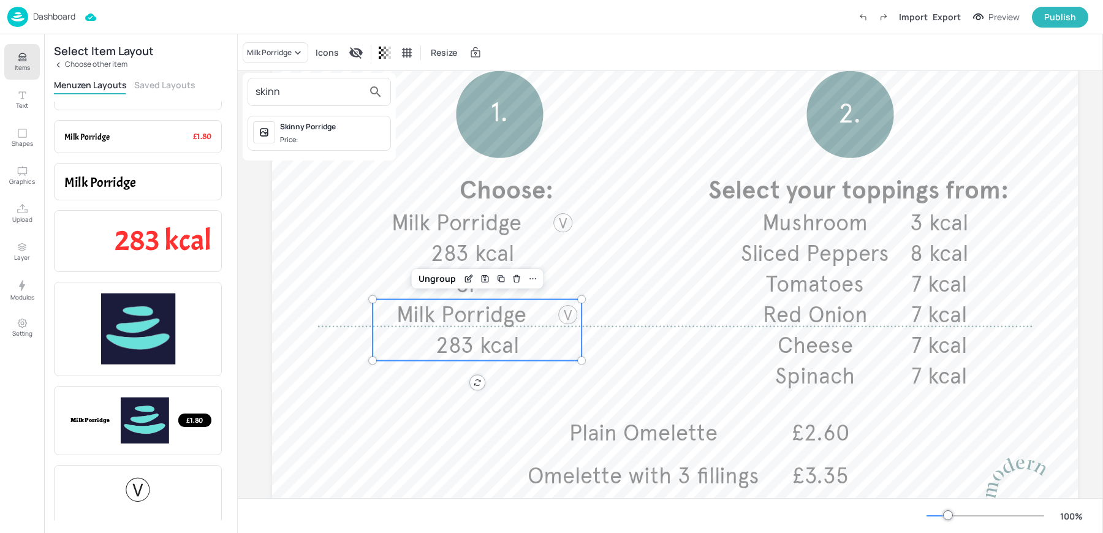
type input "skinn"
click at [346, 127] on div "Skinny Porridge" at bounding box center [332, 126] width 105 height 11
